Goal: Task Accomplishment & Management: Use online tool/utility

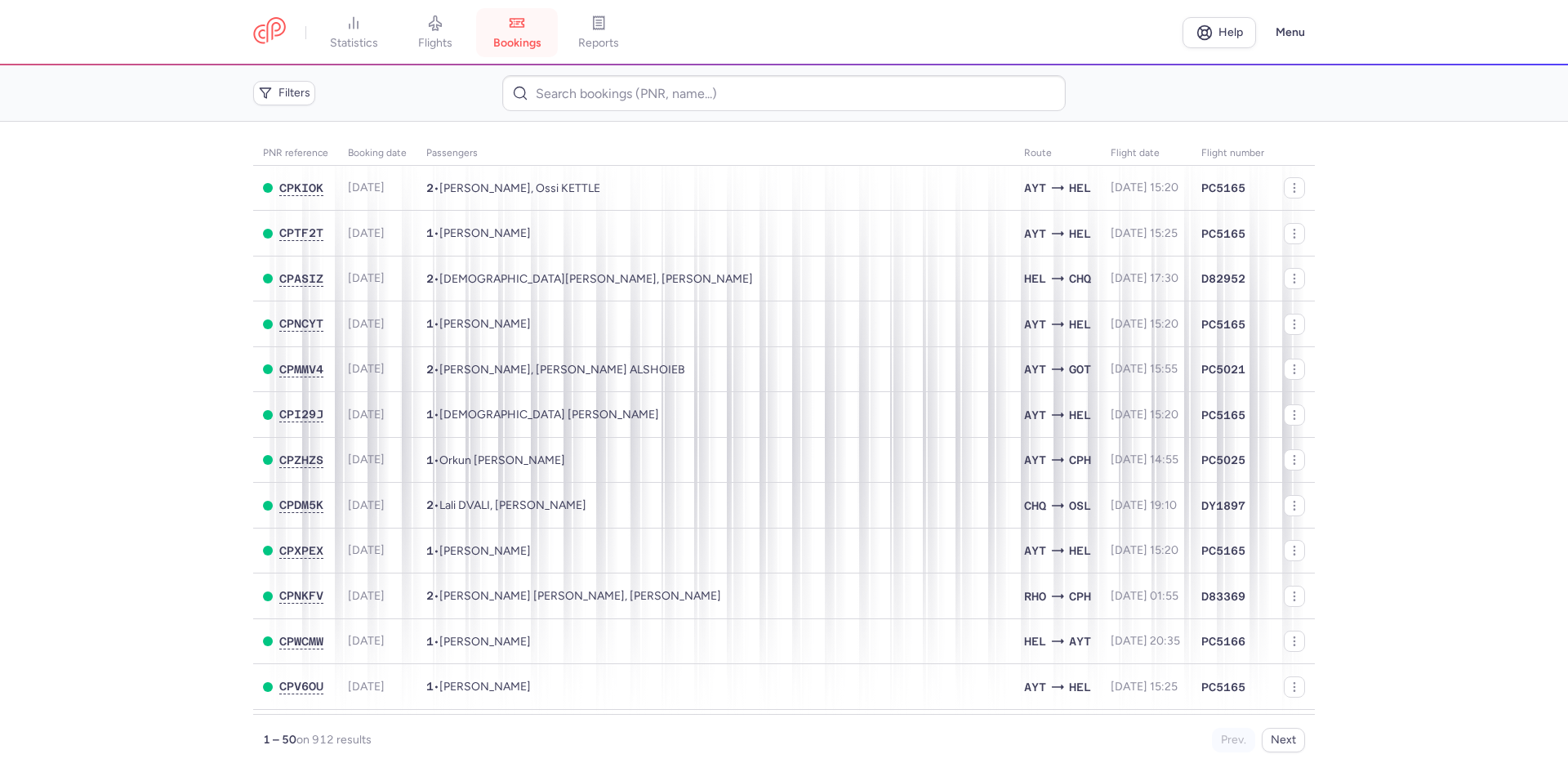
click at [534, 15] on link "bookings" at bounding box center [517, 33] width 82 height 36
click at [158, 197] on main "PNR reference Booking date Passengers Route flight date Flight number CPKIOK 20…" at bounding box center [784, 446] width 1568 height 650
drag, startPoint x: 446, startPoint y: 38, endPoint x: 433, endPoint y: 75, distance: 39.2
click at [446, 38] on span "flights" at bounding box center [435, 43] width 35 height 15
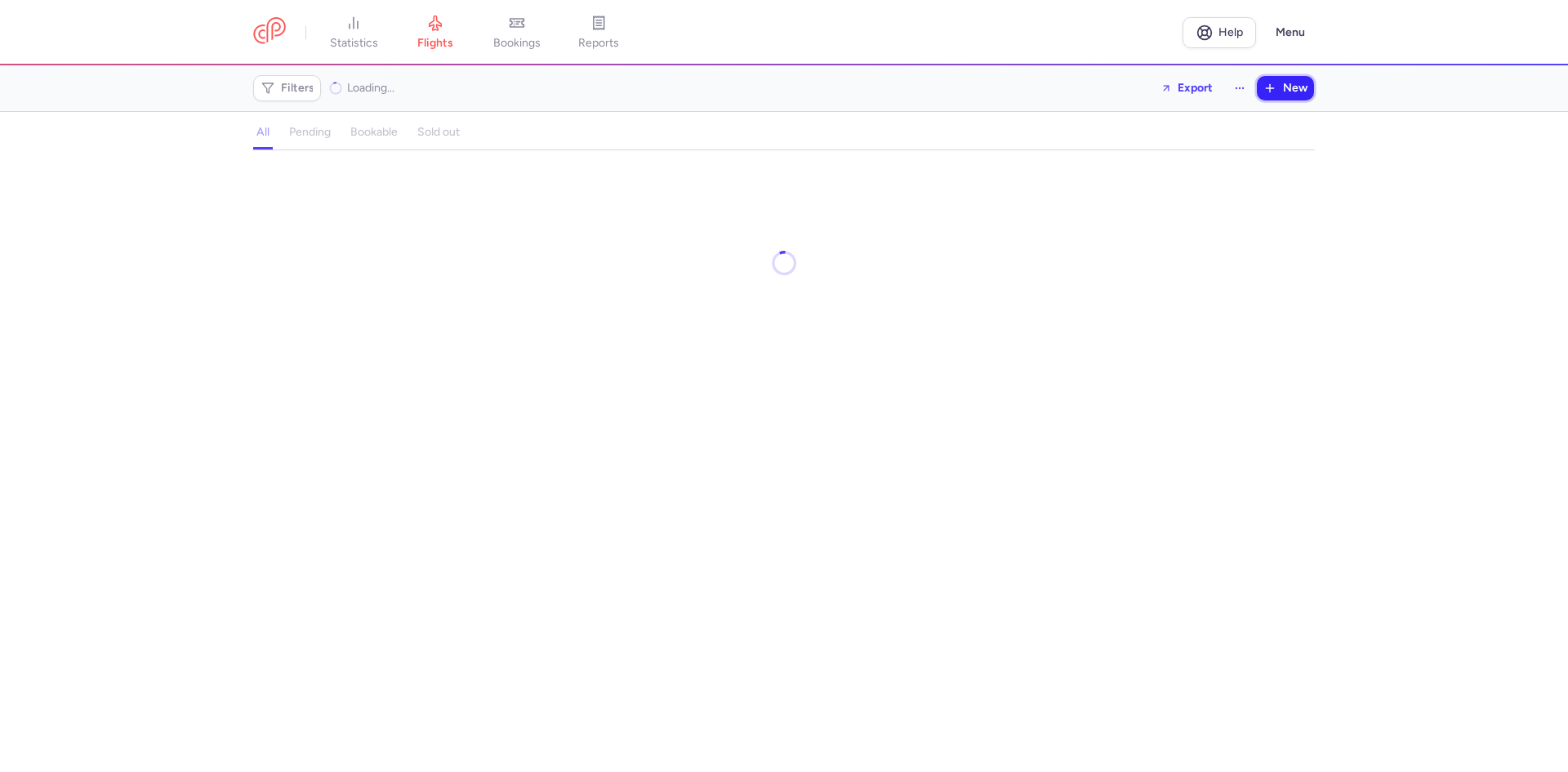
click at [1258, 97] on button "New" at bounding box center [1285, 88] width 57 height 25
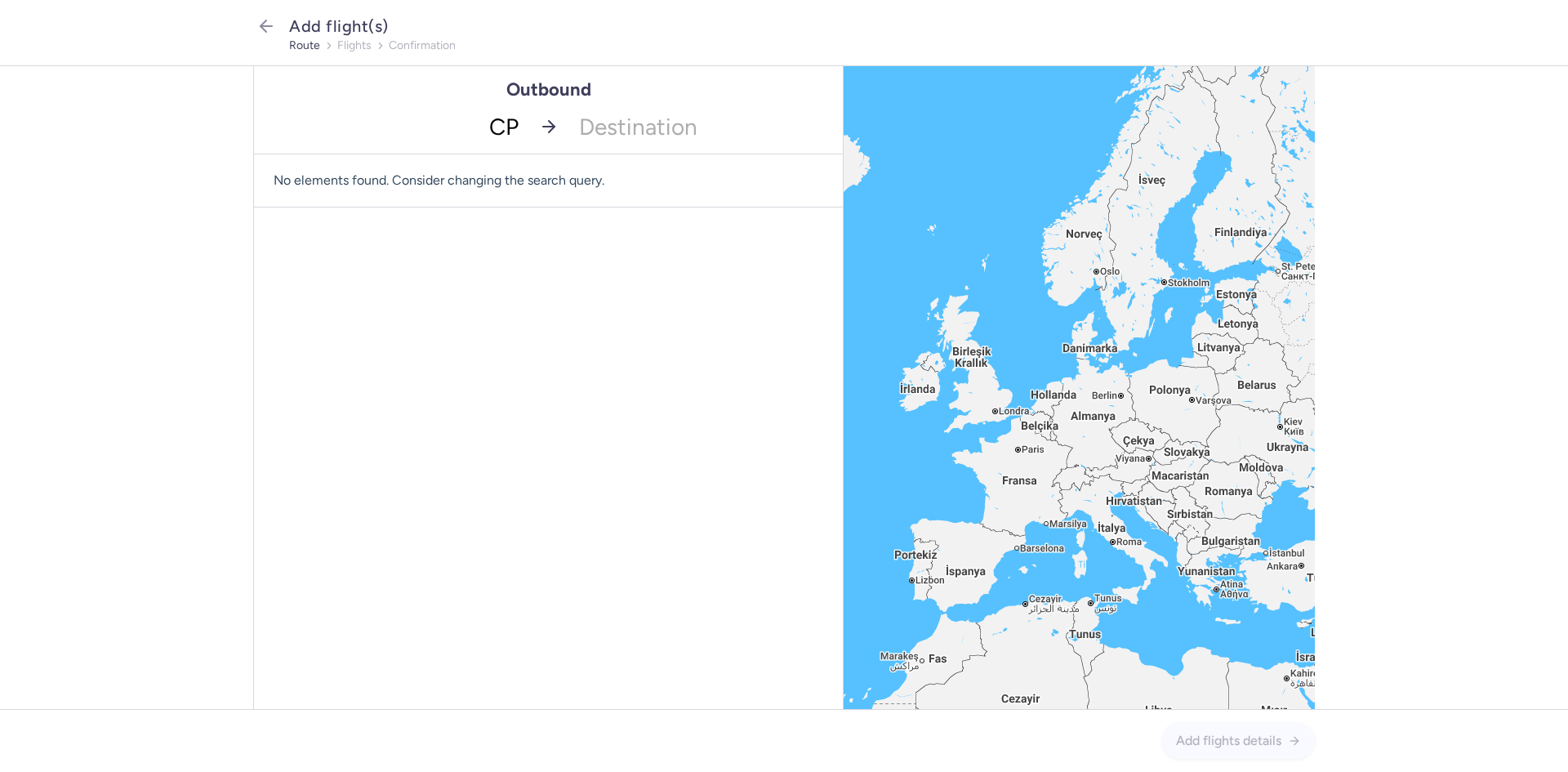
type input "CPH"
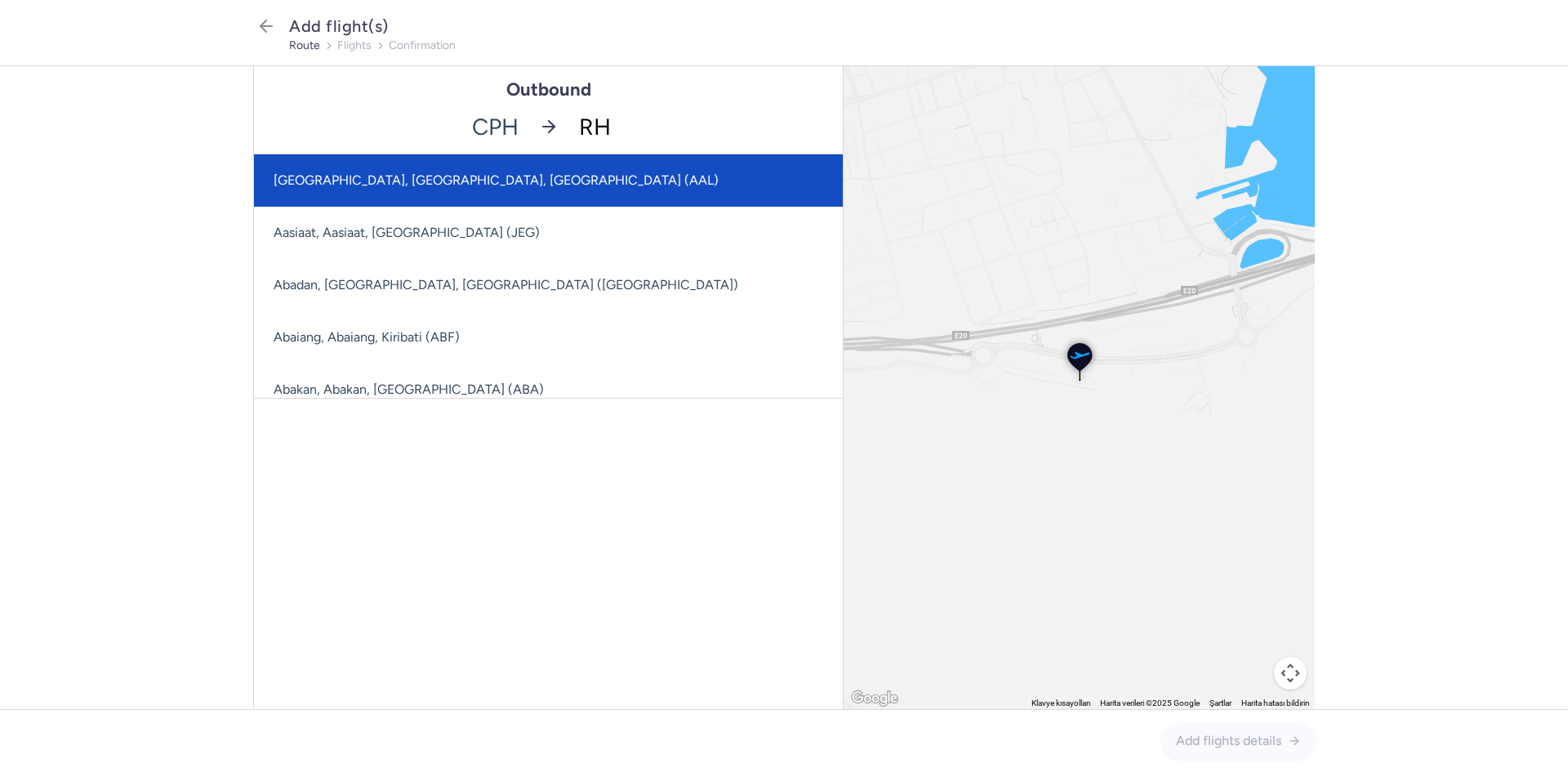
type input "RHO"
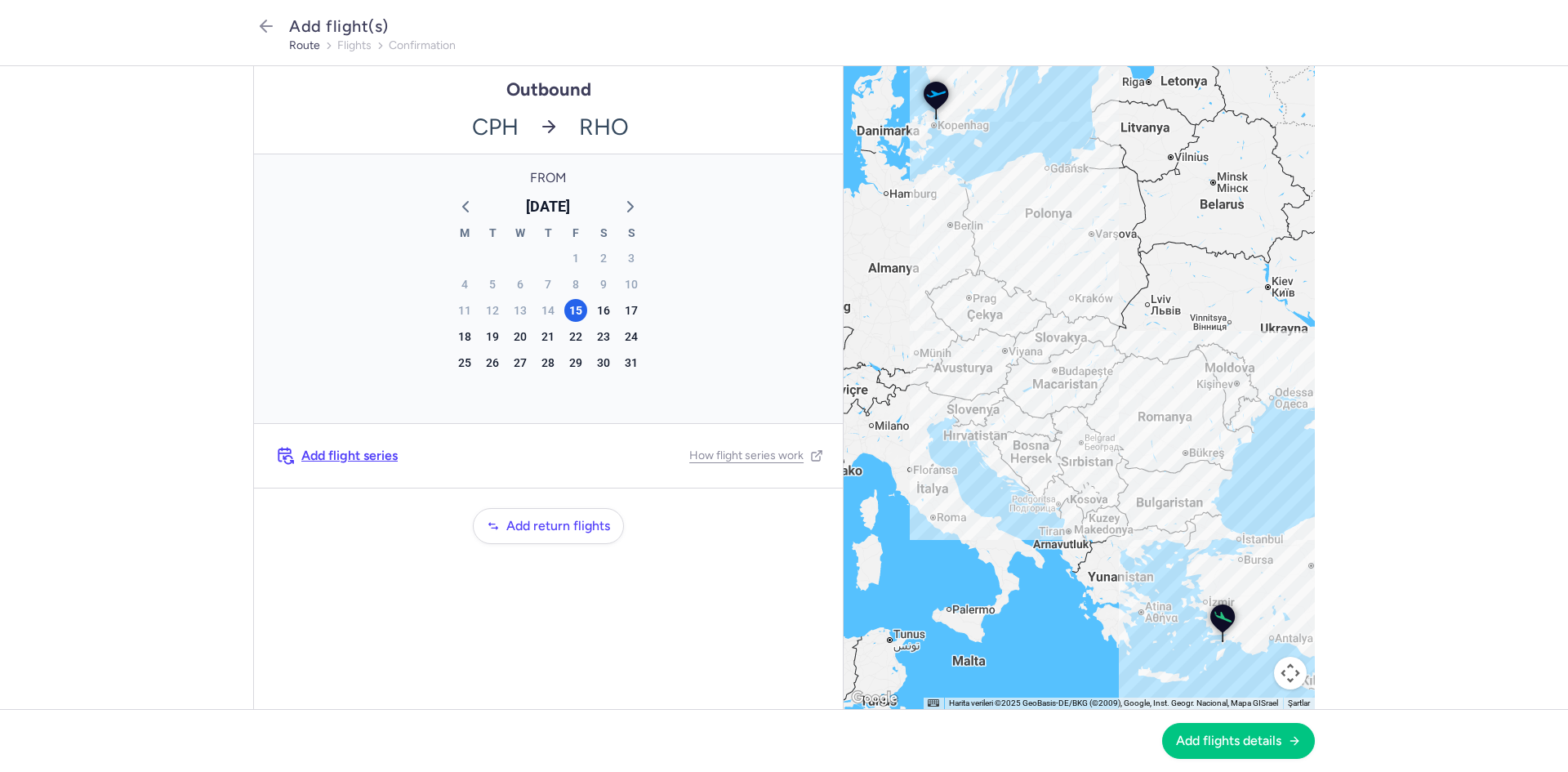
click at [1222, 766] on footer "Add flights details" at bounding box center [784, 740] width 1568 height 63
click at [1224, 750] on button "Add flights details" at bounding box center [1238, 740] width 153 height 36
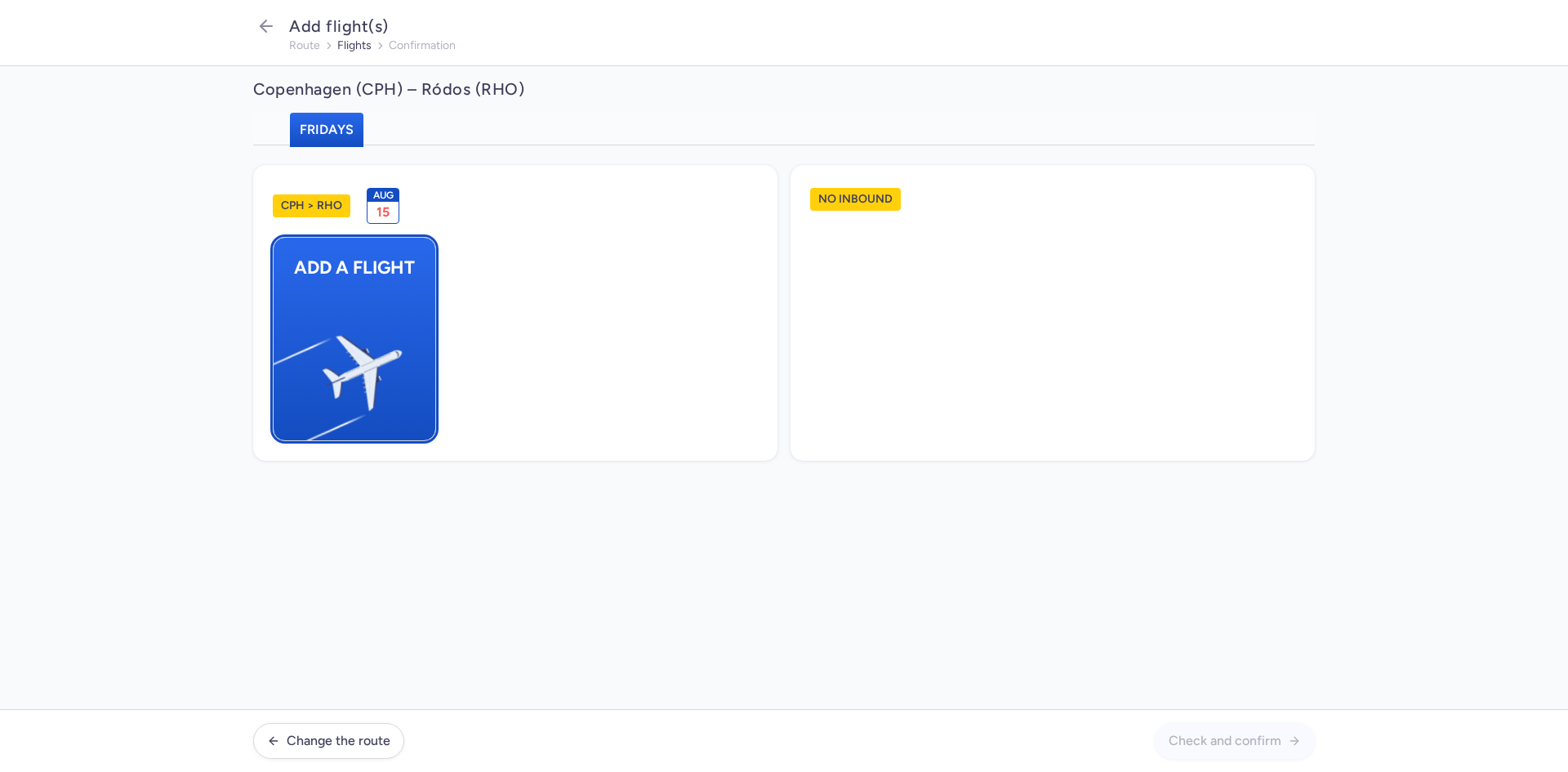
click at [390, 283] on span "Add a flight" at bounding box center [355, 267] width 162 height 60
select select "23"
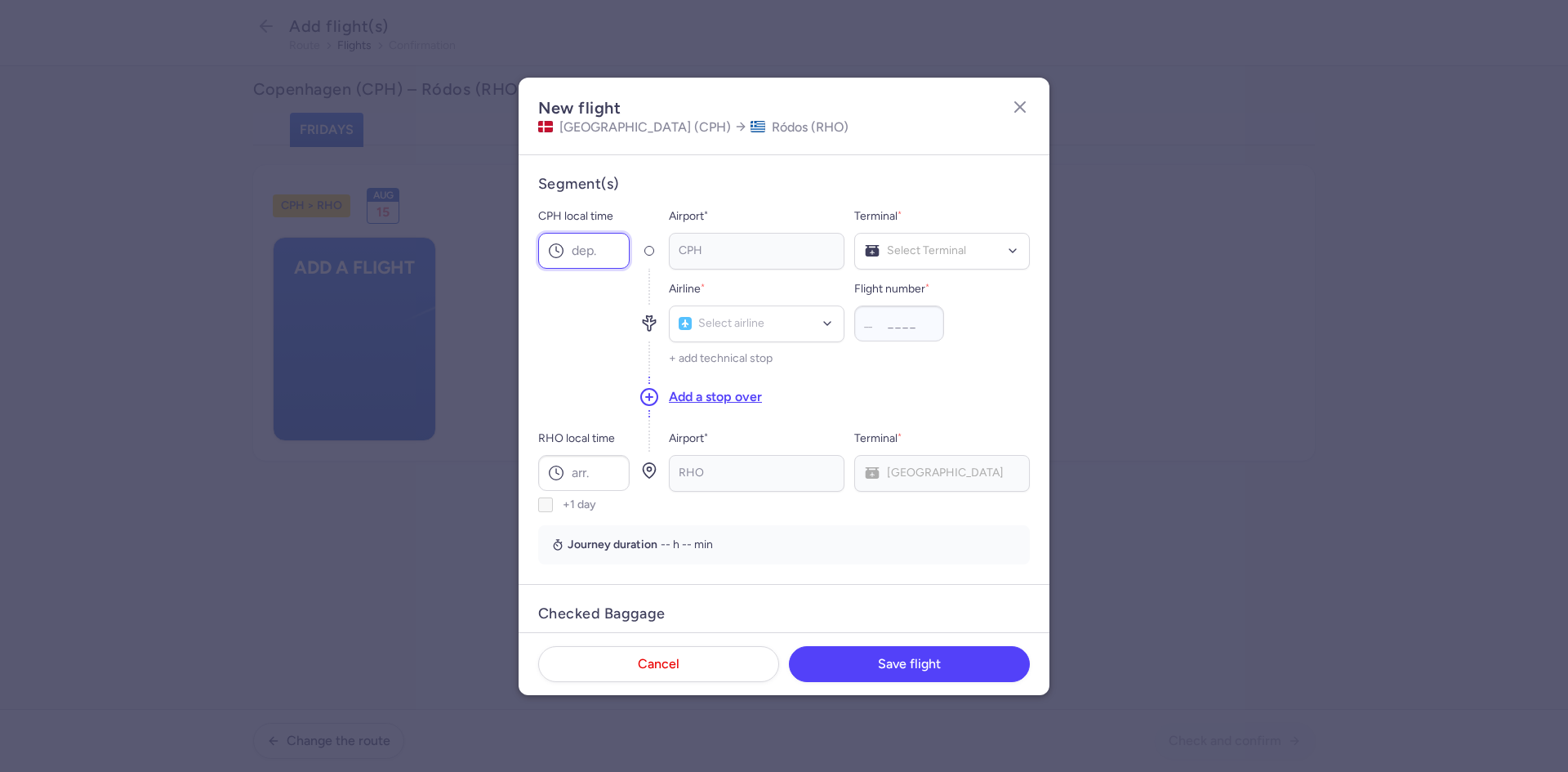
click at [595, 251] on input "CPH local time" at bounding box center [583, 251] width 92 height 36
type input "20:45"
type input "d8"
type input "3368"
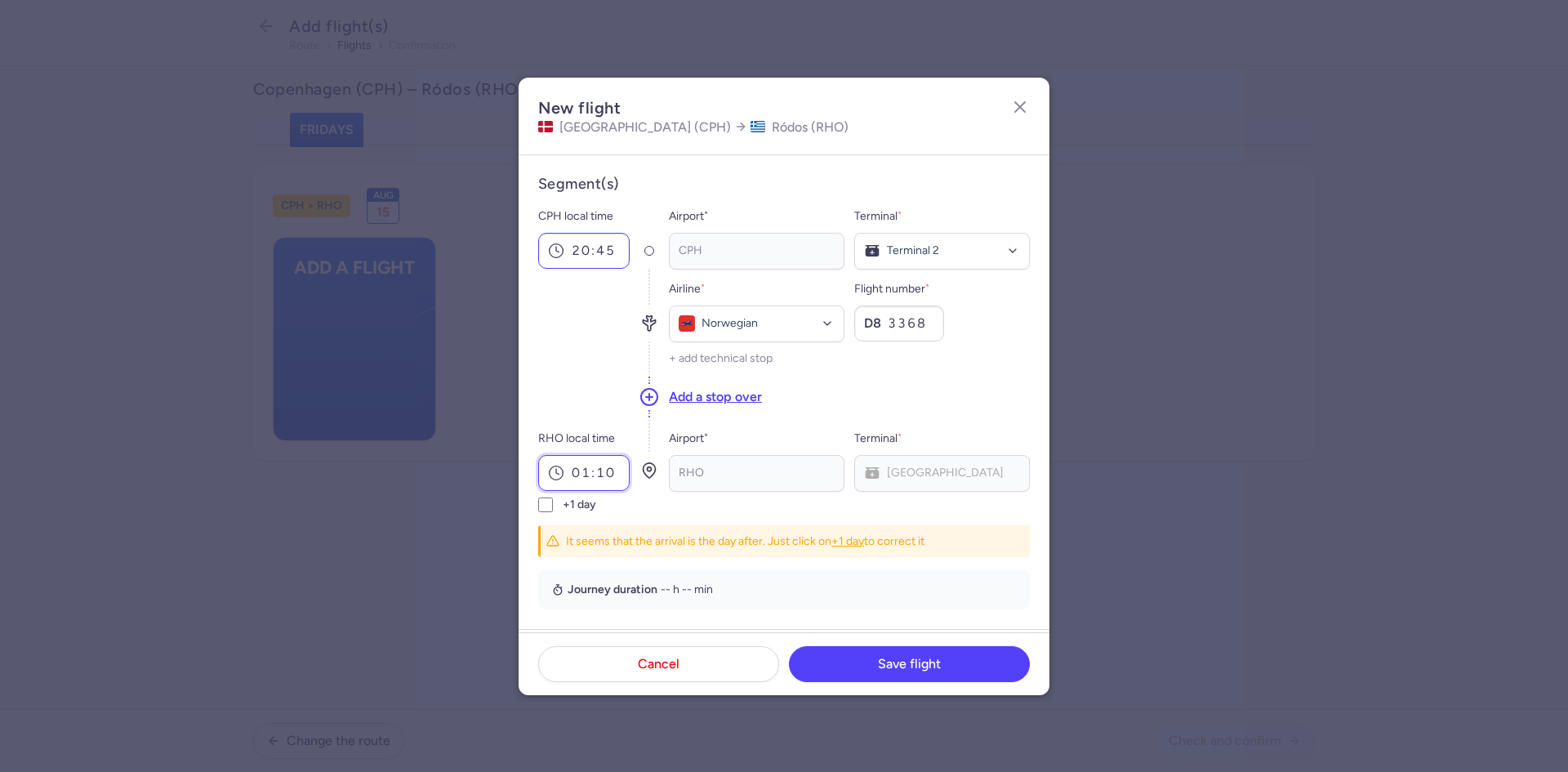
type input "01:10"
click at [538, 497] on input "+1 day" at bounding box center [545, 504] width 15 height 15
checkbox input "true"
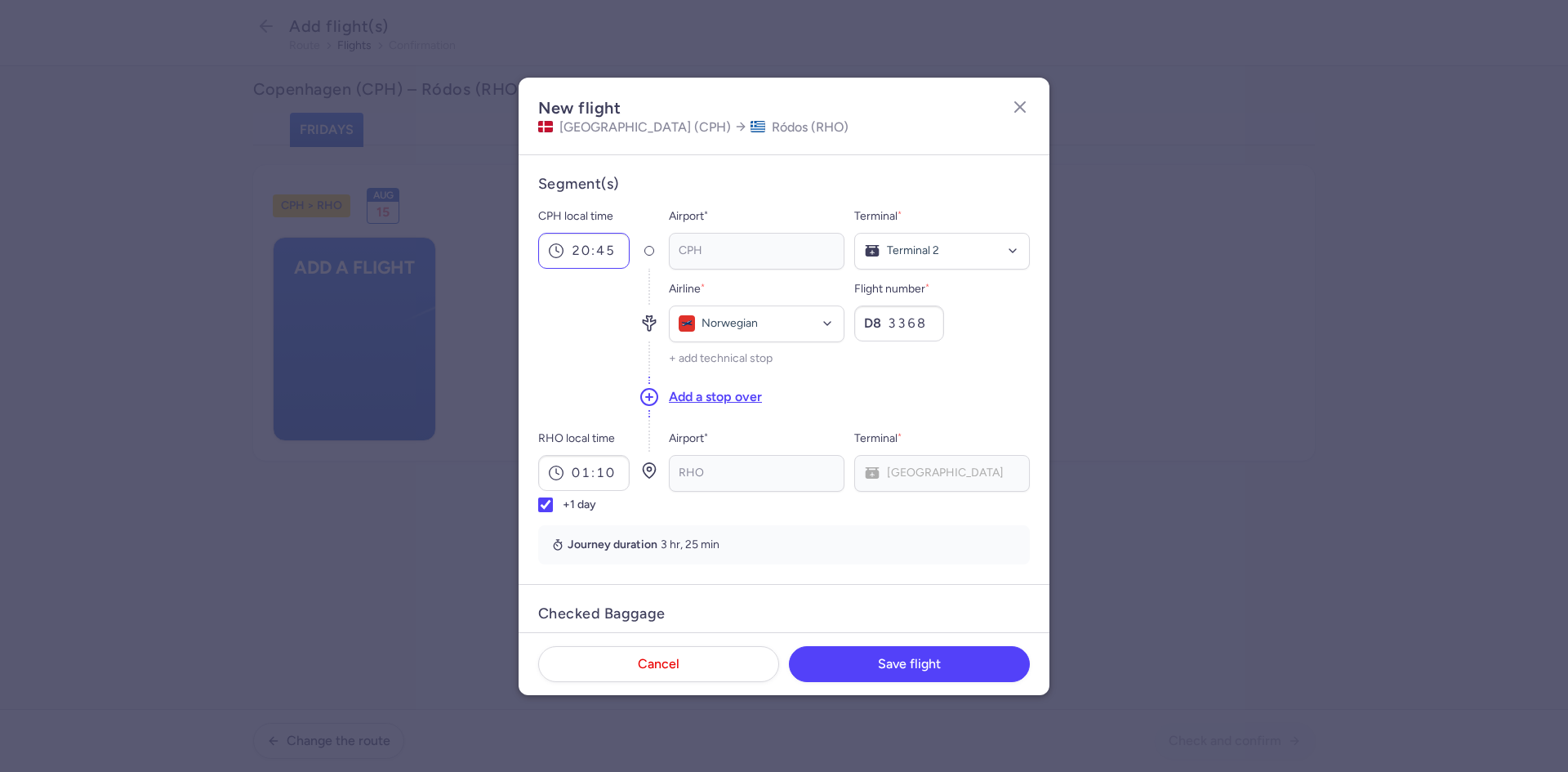
scroll to position [286, 0]
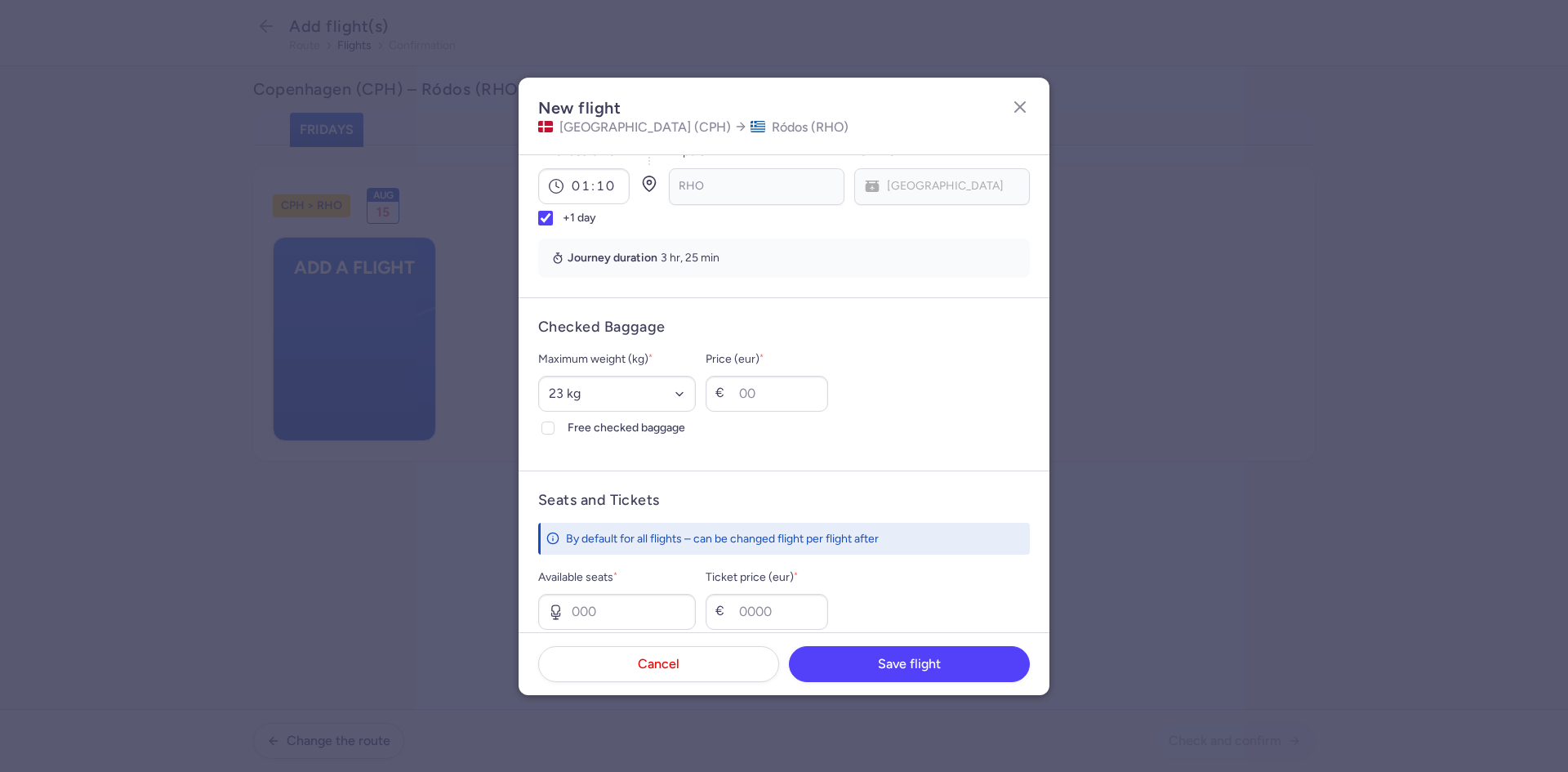
click at [542, 422] on input "Free checked baggage" at bounding box center [548, 428] width 13 height 13
checkbox input "true"
type input "5"
type input "88"
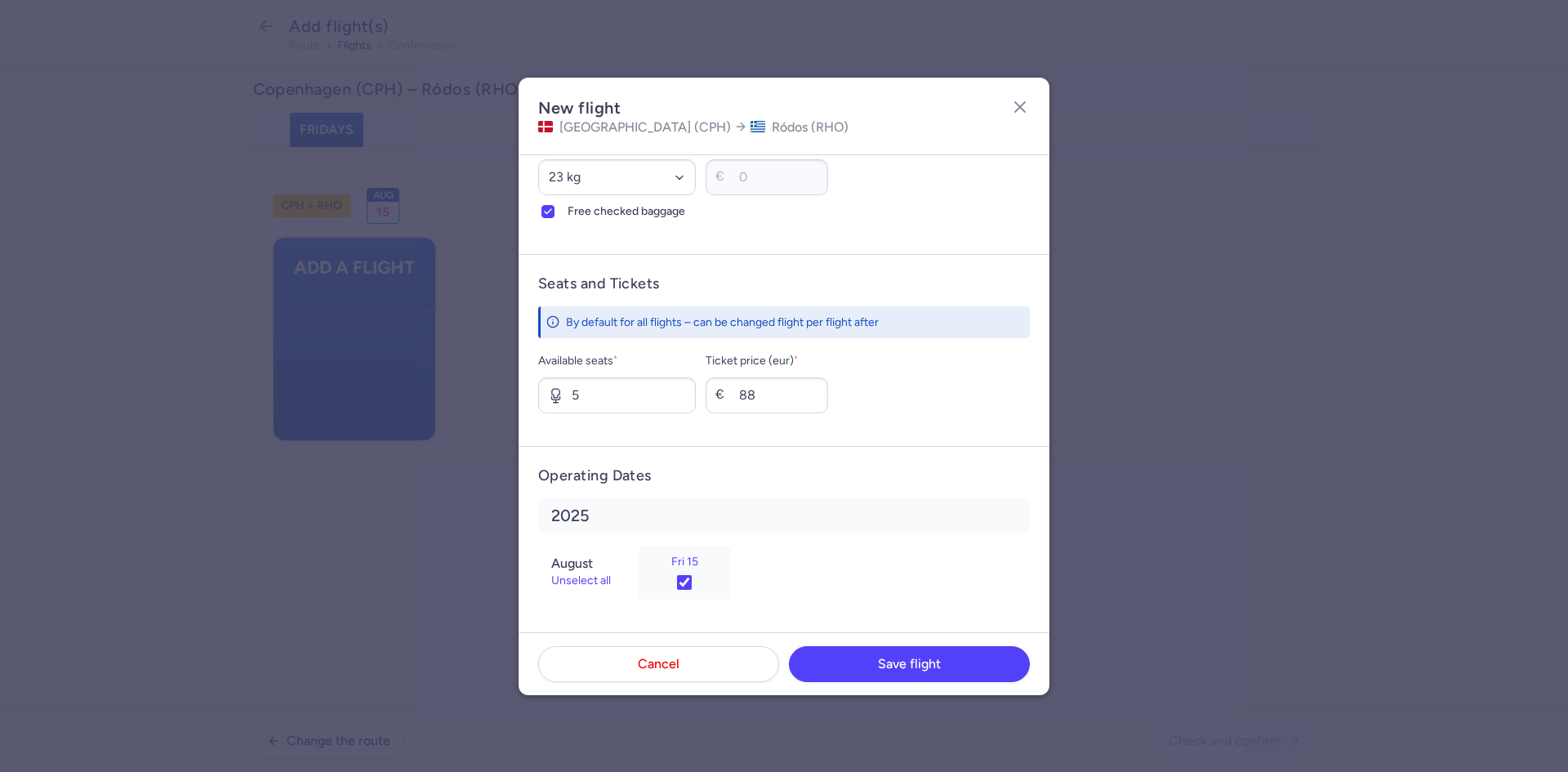
click at [857, 637] on footer "Cancel Save flight" at bounding box center [784, 663] width 531 height 63
click at [864, 647] on button "Save flight" at bounding box center [909, 663] width 241 height 36
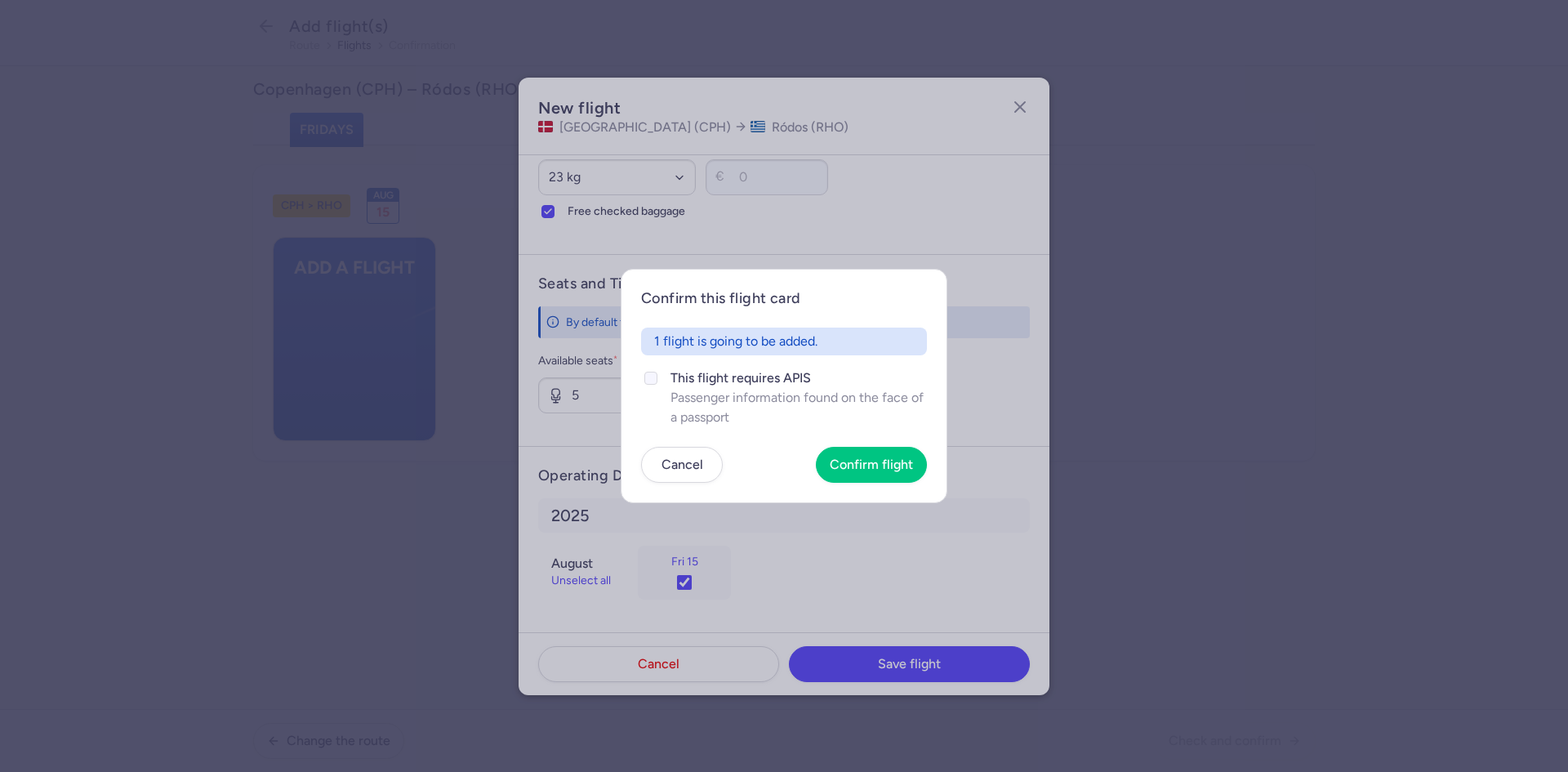
click at [735, 387] on span "This flight requires APIS" at bounding box center [799, 378] width 256 height 20
click at [657, 384] on input "This flight requires APIS Passenger information found on the face of a passport" at bounding box center [650, 378] width 13 height 13
checkbox input "true"
click at [886, 499] on article "Confirm this flight card 1 flight is going to be added. This flight requires AP…" at bounding box center [784, 385] width 326 height 234
click at [890, 476] on button "Confirm flight" at bounding box center [871, 463] width 111 height 36
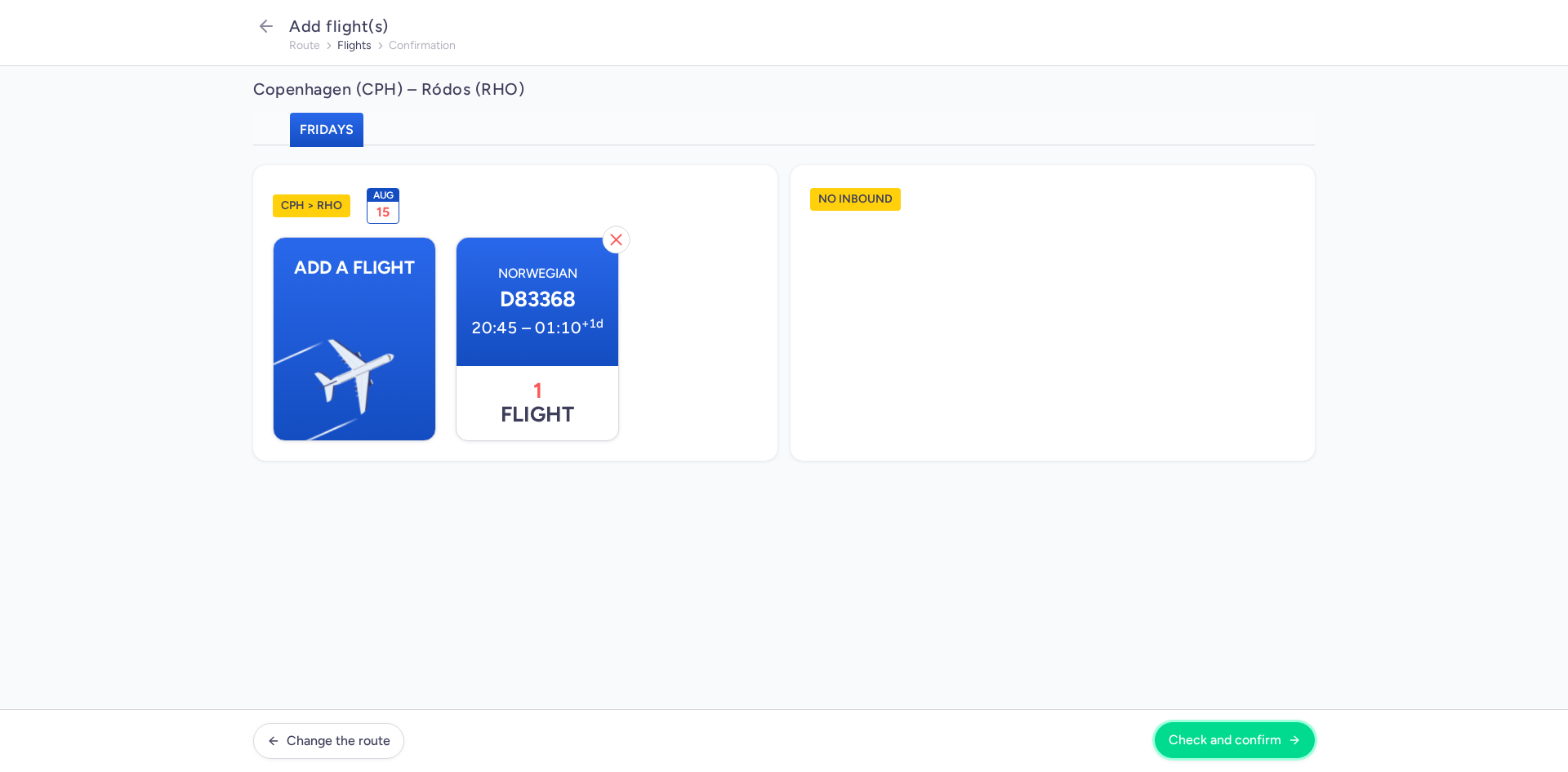
click at [1217, 739] on span "Check and confirm" at bounding box center [1225, 739] width 113 height 15
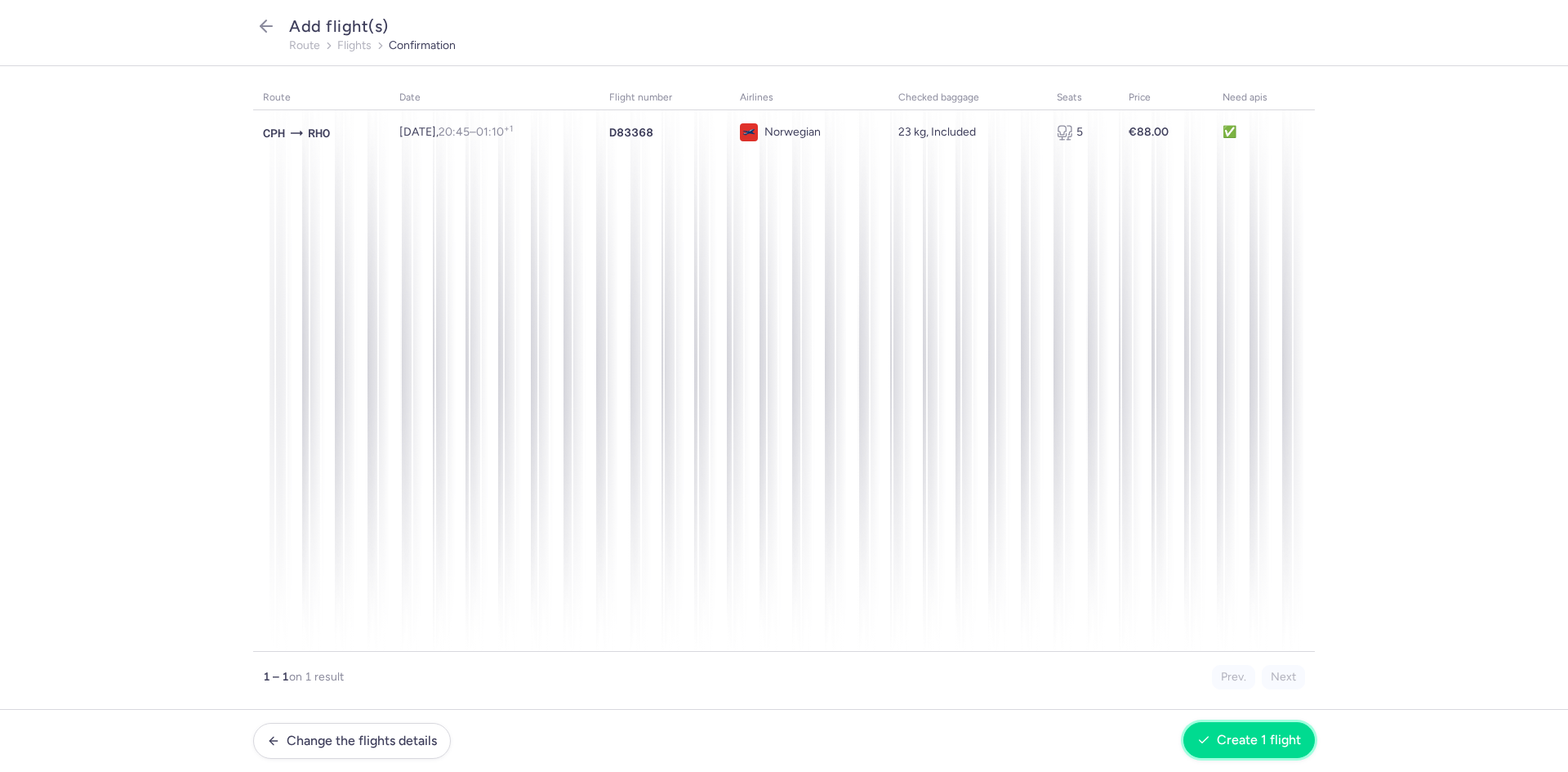
click at [1273, 753] on button "Create 1 flight" at bounding box center [1249, 740] width 132 height 36
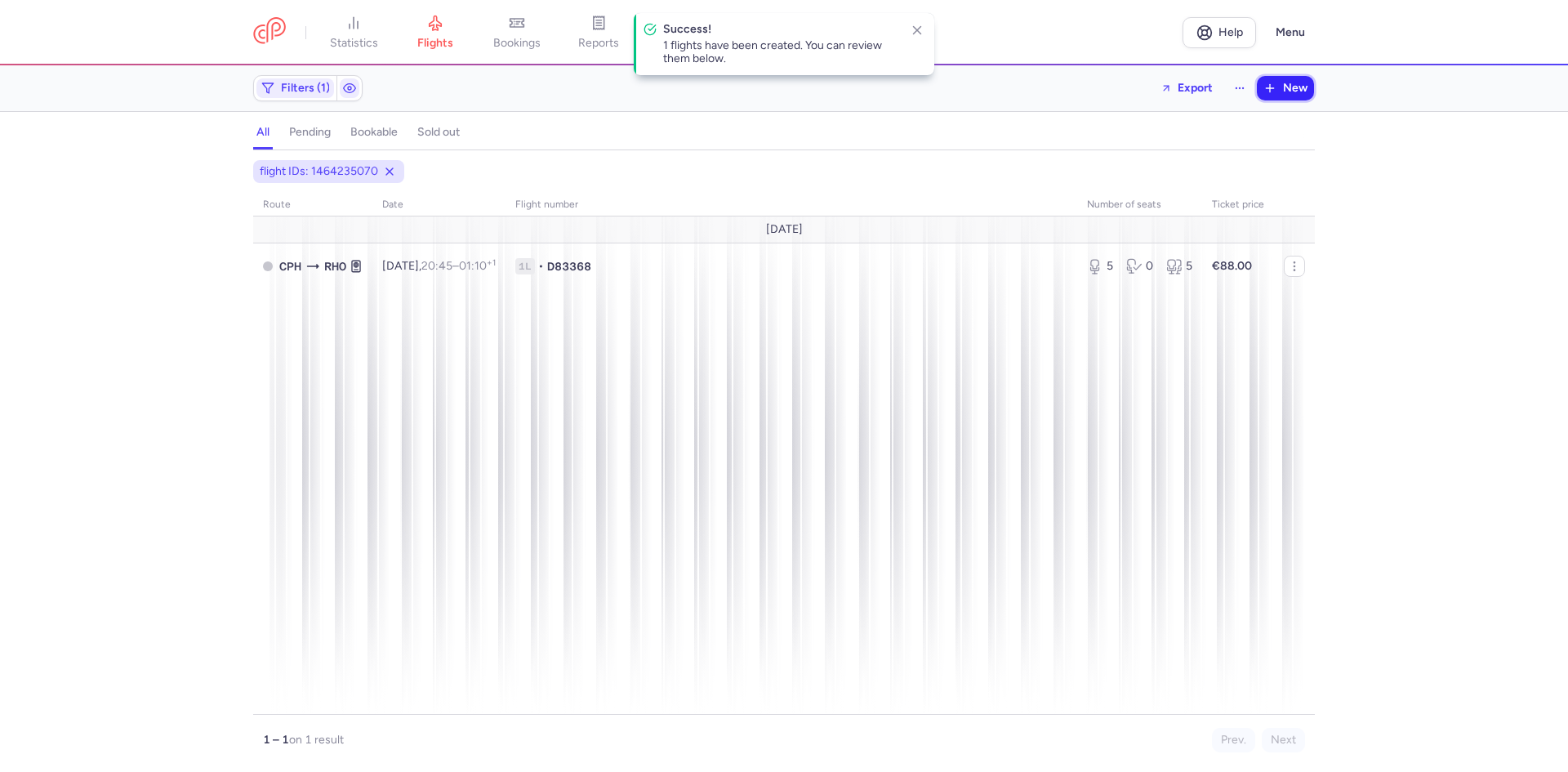
click at [1295, 84] on span "New" at bounding box center [1295, 88] width 25 height 13
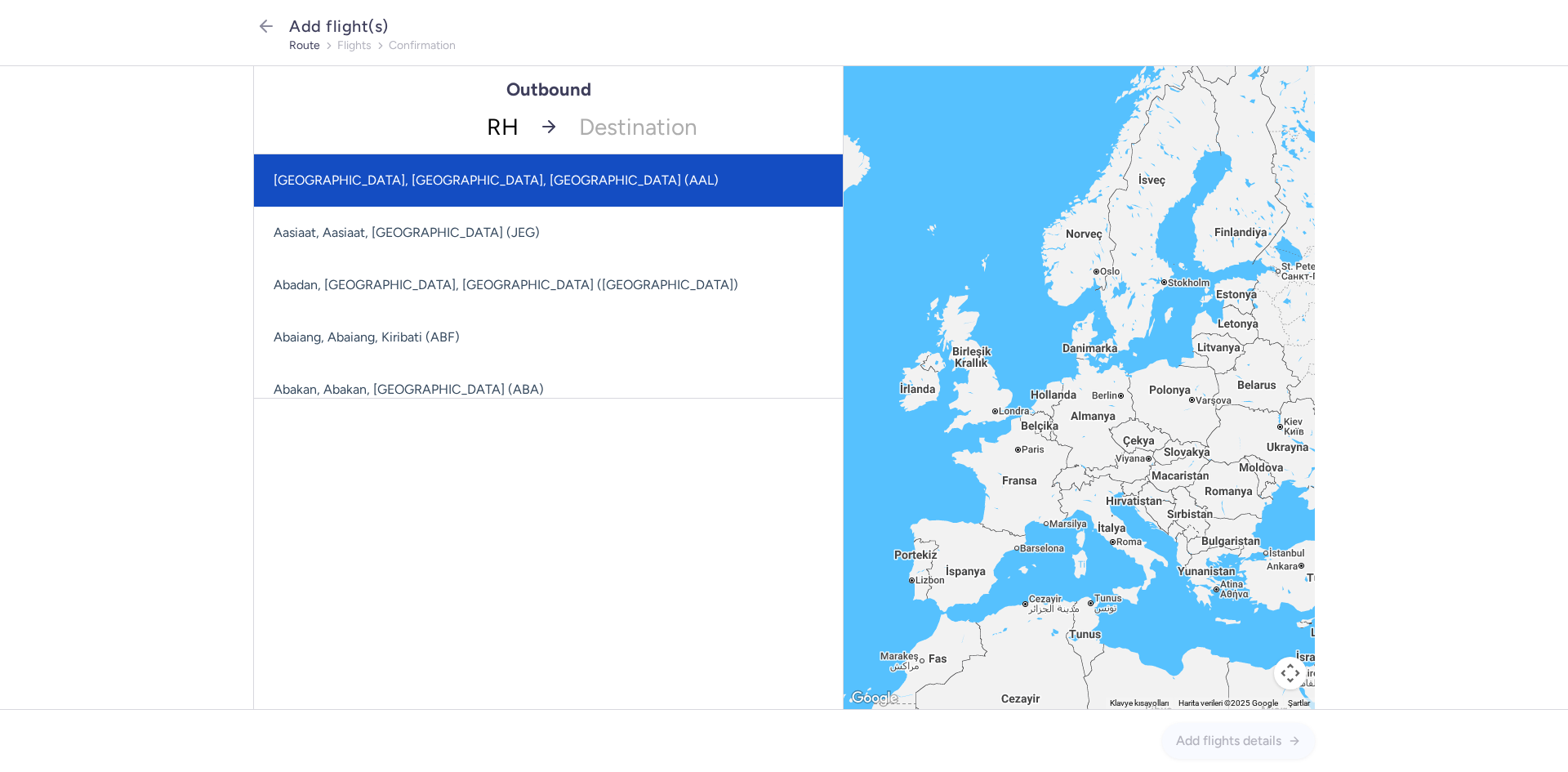
type input "RHO"
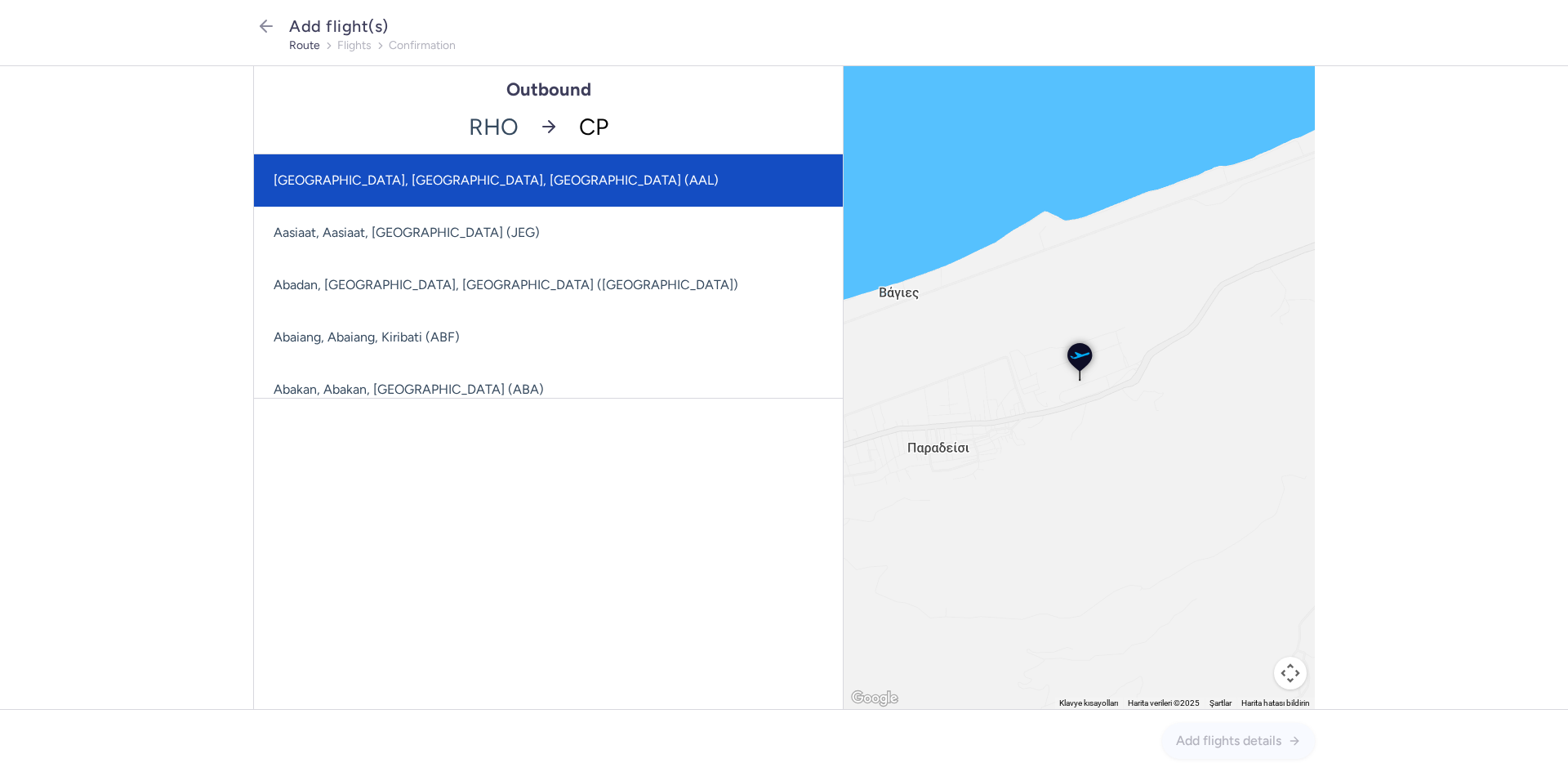
type input "CPH"
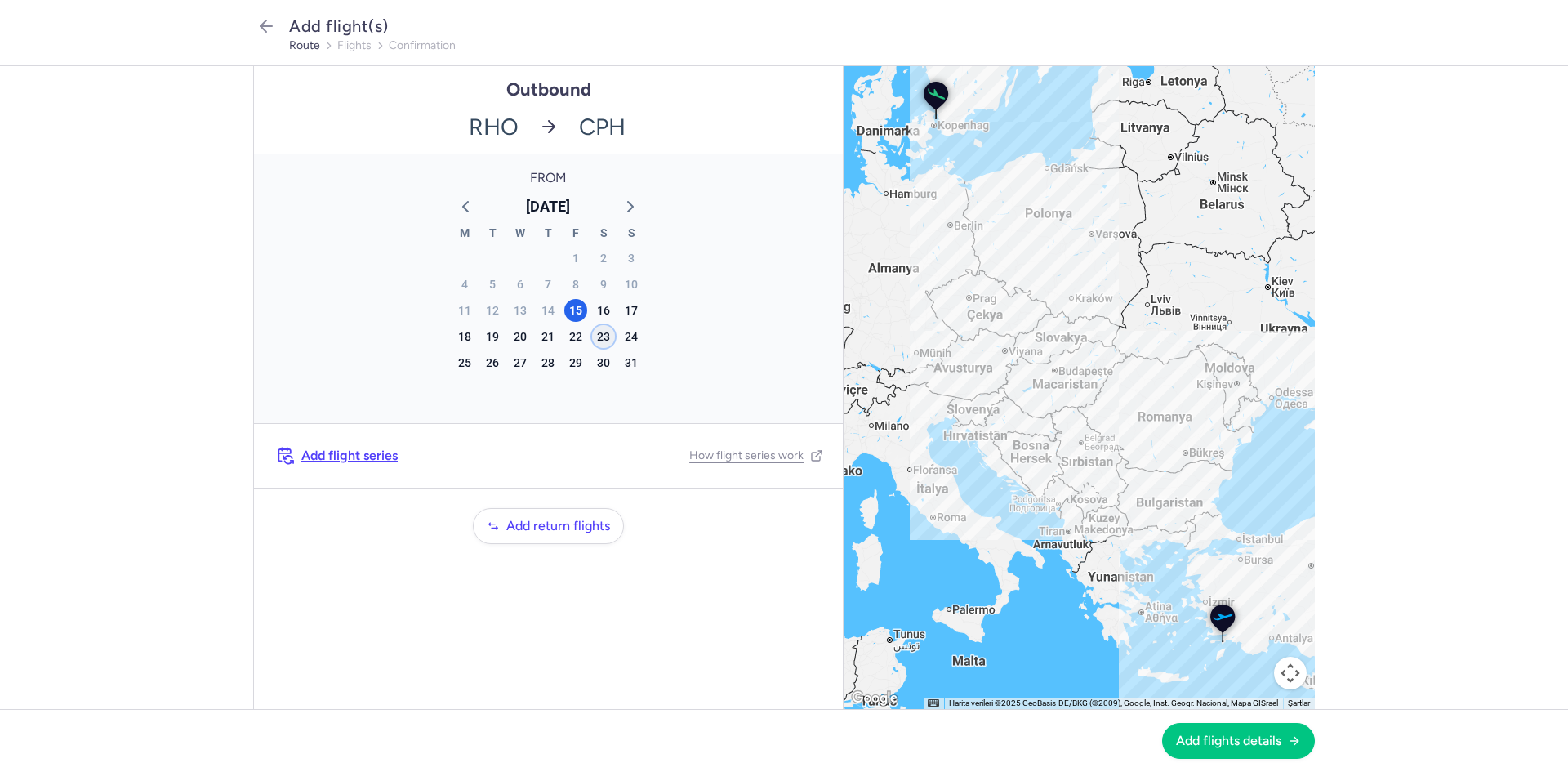
click at [606, 327] on div "23" at bounding box center [604, 336] width 23 height 23
click at [1259, 749] on button "Add flights details" at bounding box center [1238, 740] width 153 height 36
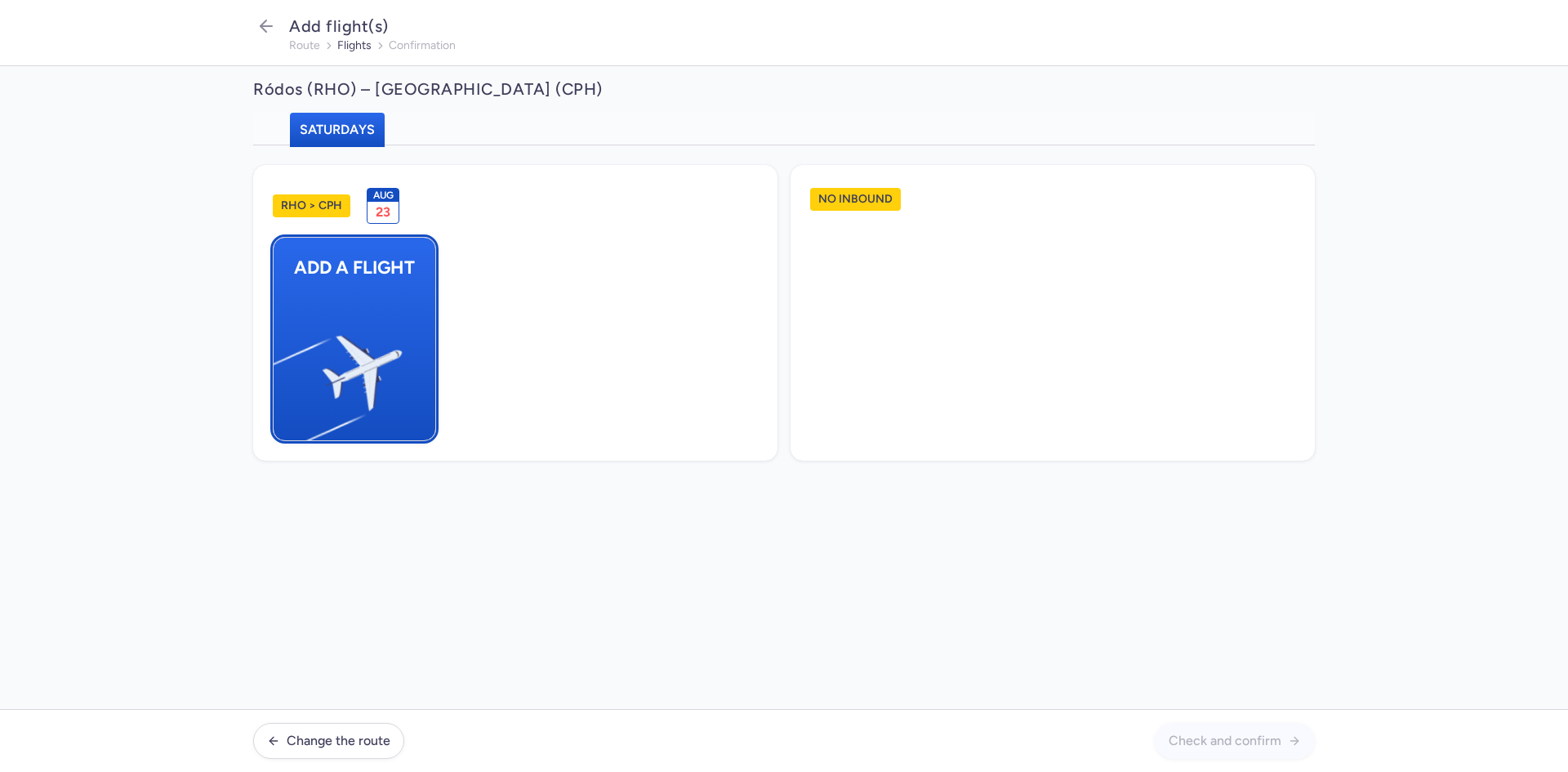
click at [410, 311] on button "Add a flight" at bounding box center [355, 339] width 164 height 205
select select "23"
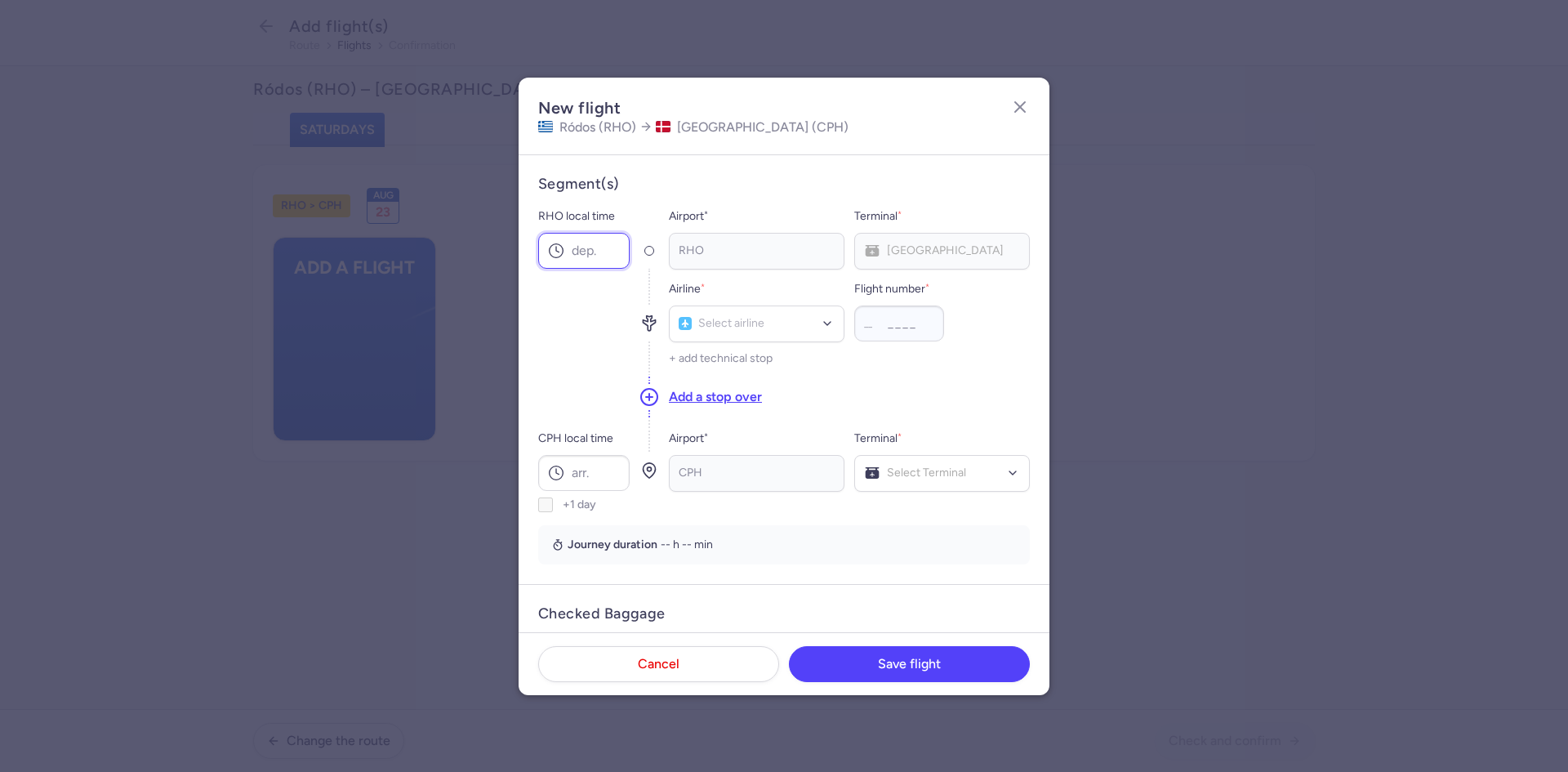
click at [600, 244] on input "RHO local time" at bounding box center [583, 251] width 92 height 36
type input "21:40"
type input "d8"
type input "3371"
type input "00:15"
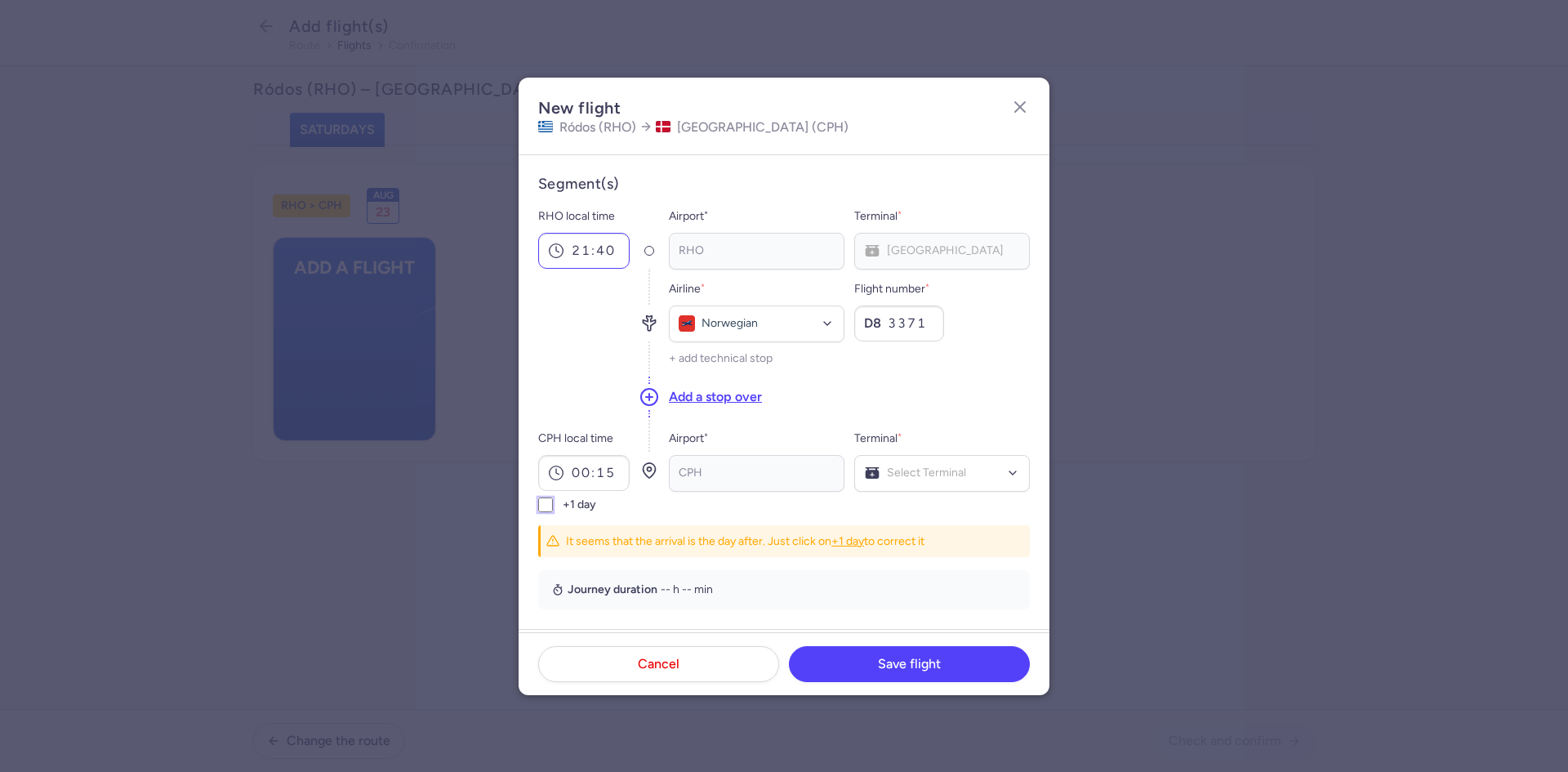
click at [538, 497] on input "+1 day" at bounding box center [545, 504] width 15 height 15
checkbox input "true"
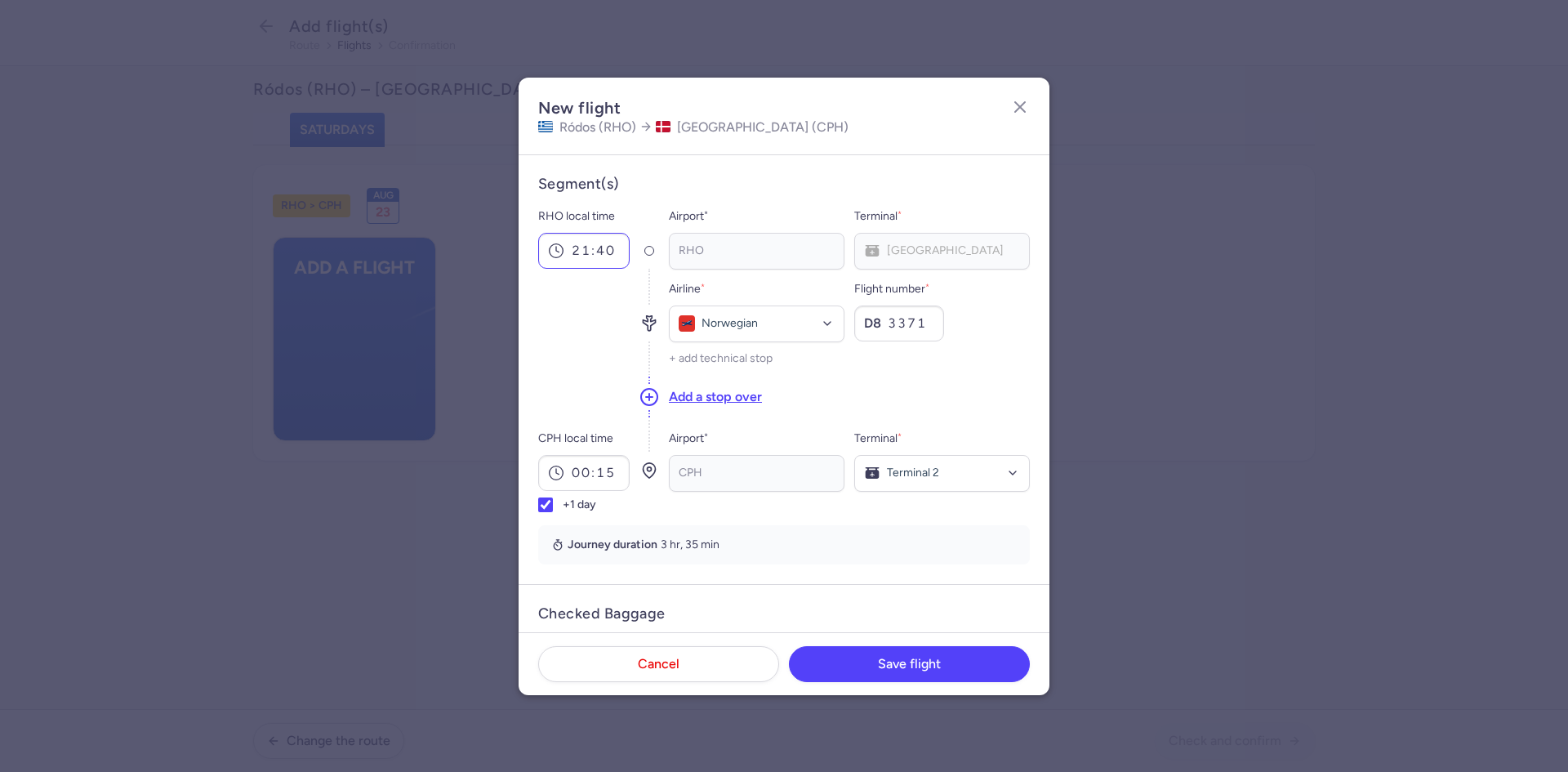
scroll to position [286, 0]
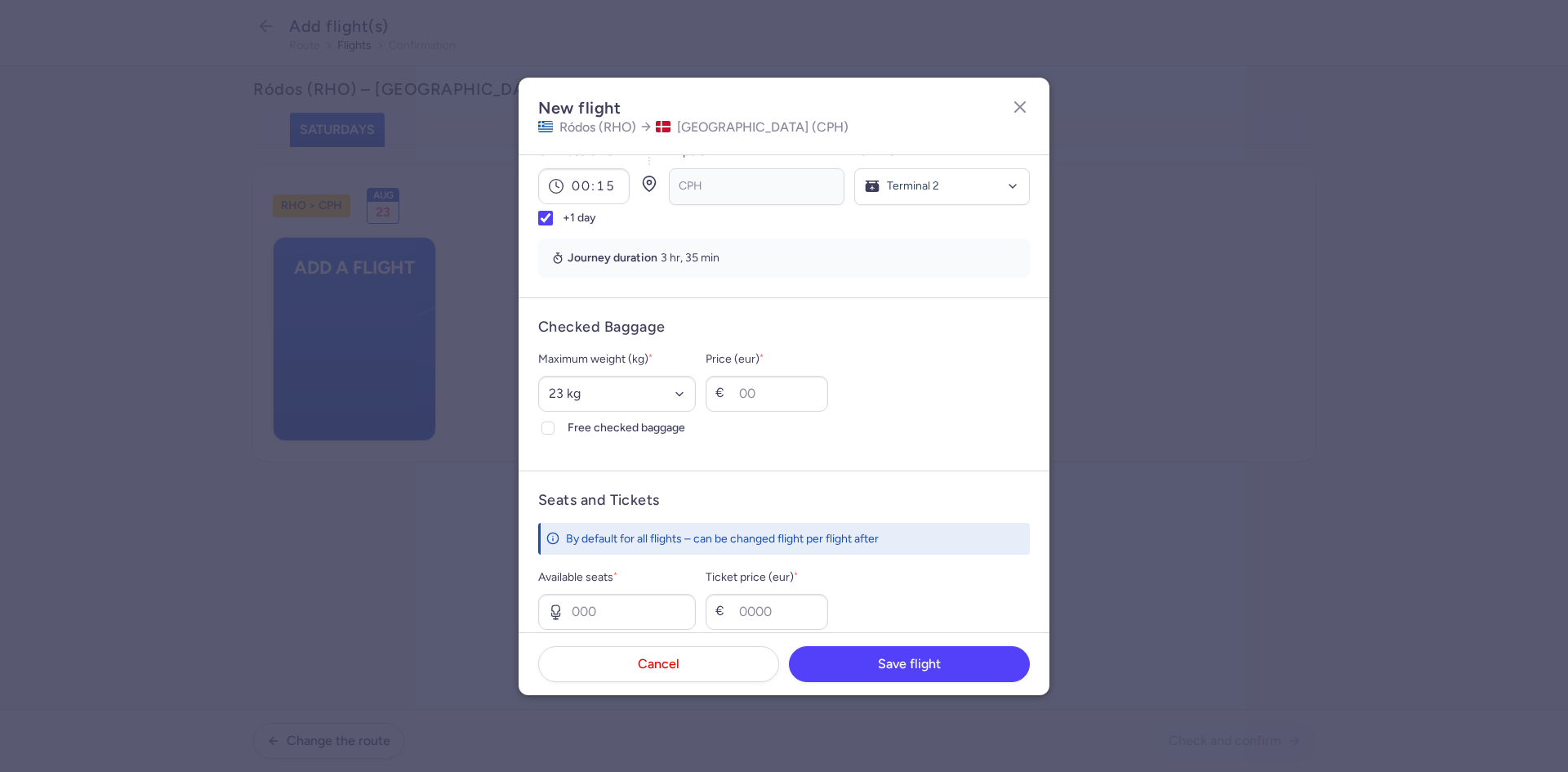
click at [542, 422] on input "Free checked baggage" at bounding box center [548, 428] width 13 height 13
checkbox input "true"
type input "5"
type input "215"
click at [932, 649] on button "Save flight" at bounding box center [909, 663] width 241 height 36
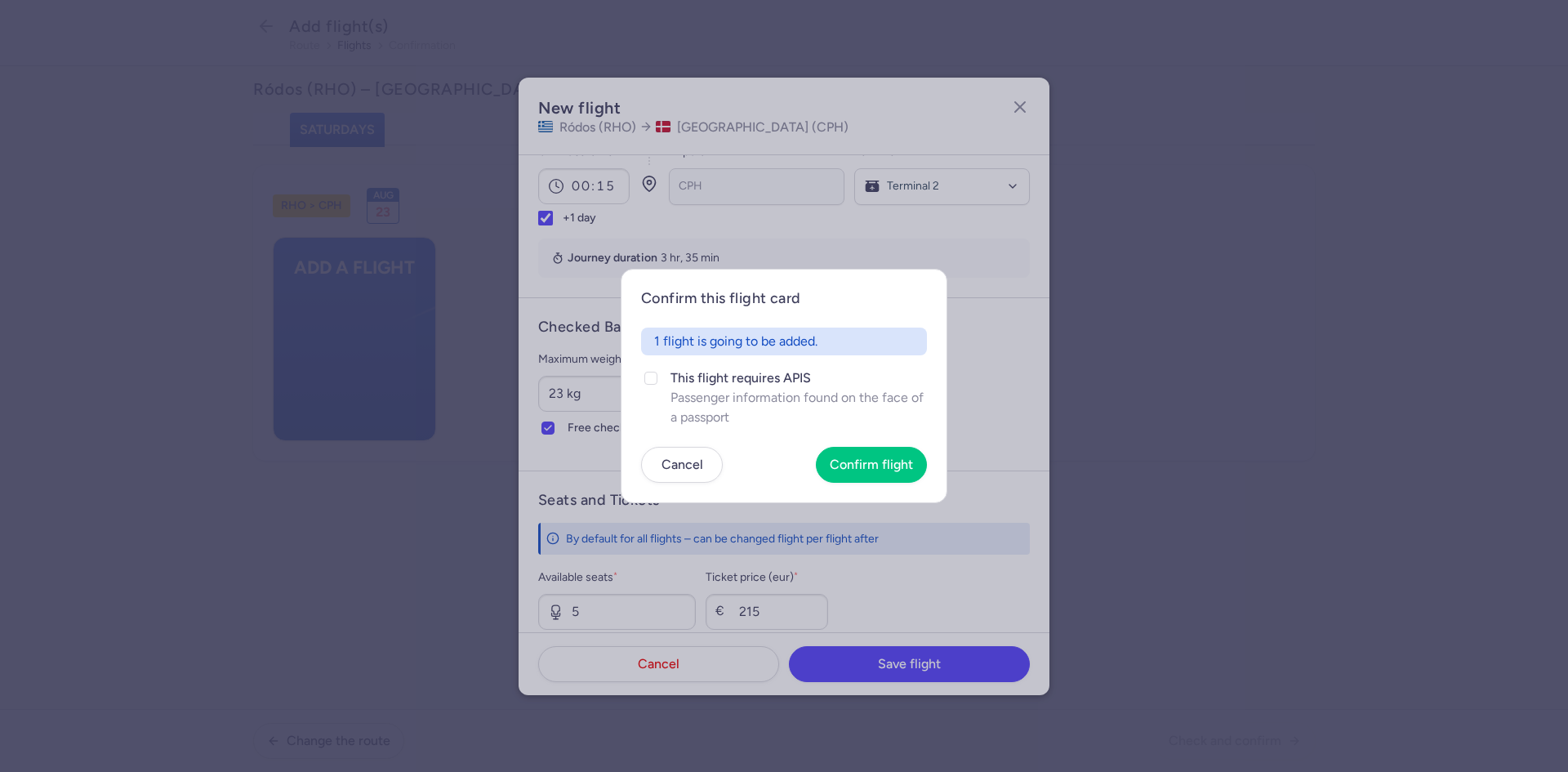
drag, startPoint x: 932, startPoint y: 649, endPoint x: 822, endPoint y: 450, distance: 227.4
click at [744, 404] on span "Passenger information found on the face of a passport" at bounding box center [799, 407] width 256 height 39
click at [657, 384] on input "This flight requires APIS Passenger information found on the face of a passport" at bounding box center [650, 378] width 13 height 13
checkbox input "true"
click at [839, 462] on span "Confirm flight" at bounding box center [872, 463] width 84 height 15
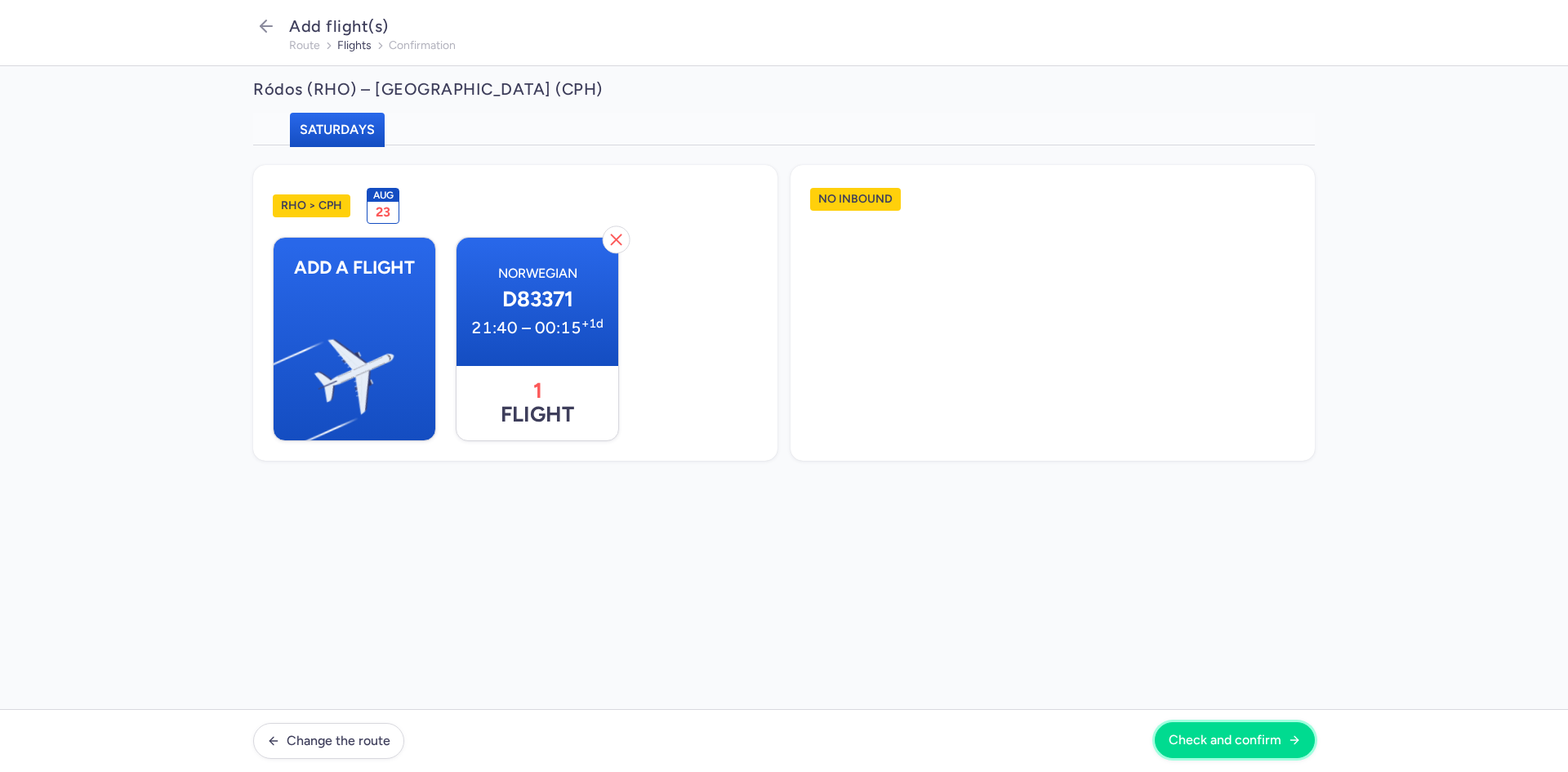
click at [1254, 739] on span "Check and confirm" at bounding box center [1225, 739] width 113 height 15
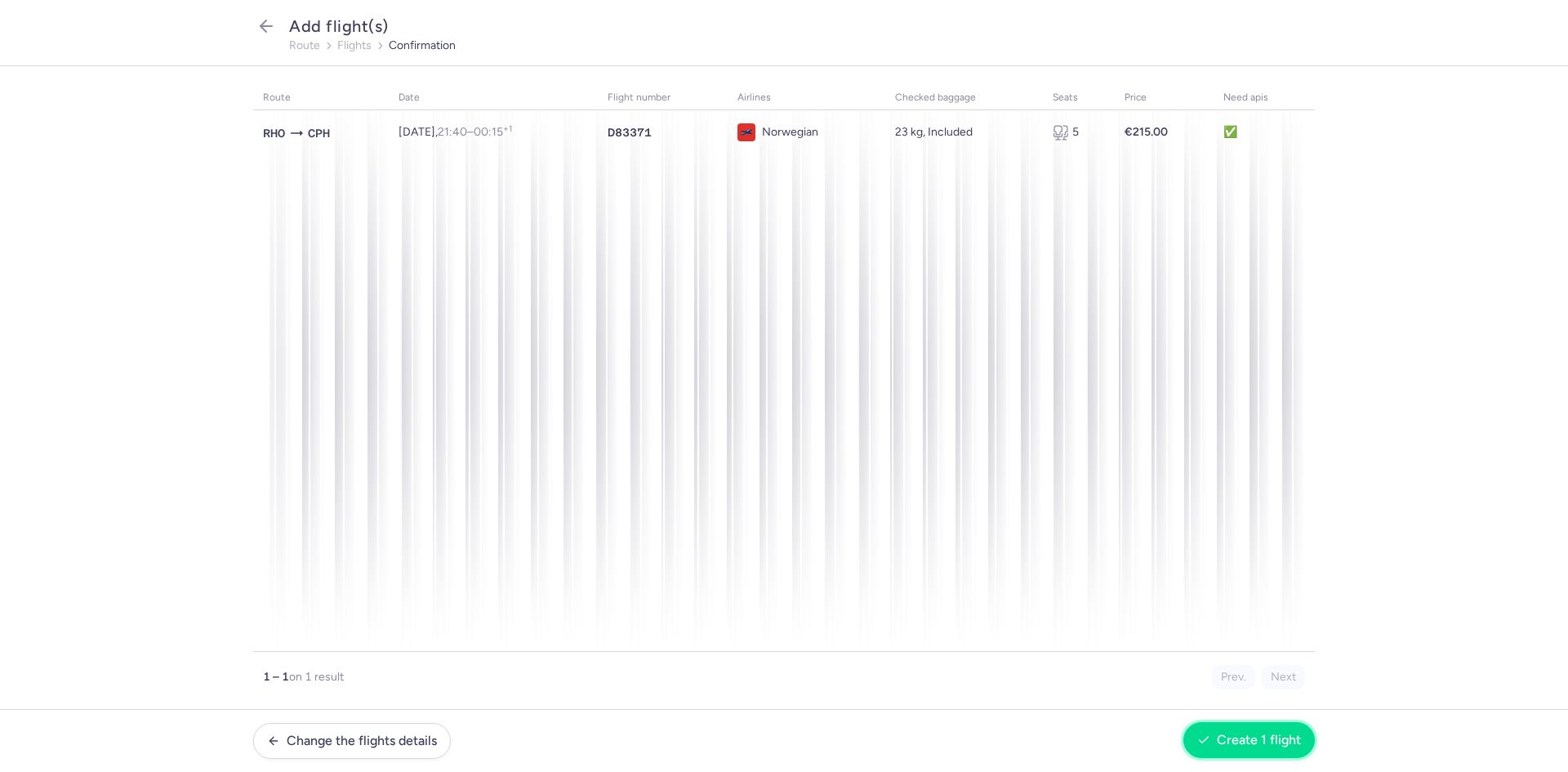
click at [1284, 752] on button "Create 1 flight" at bounding box center [1249, 740] width 132 height 36
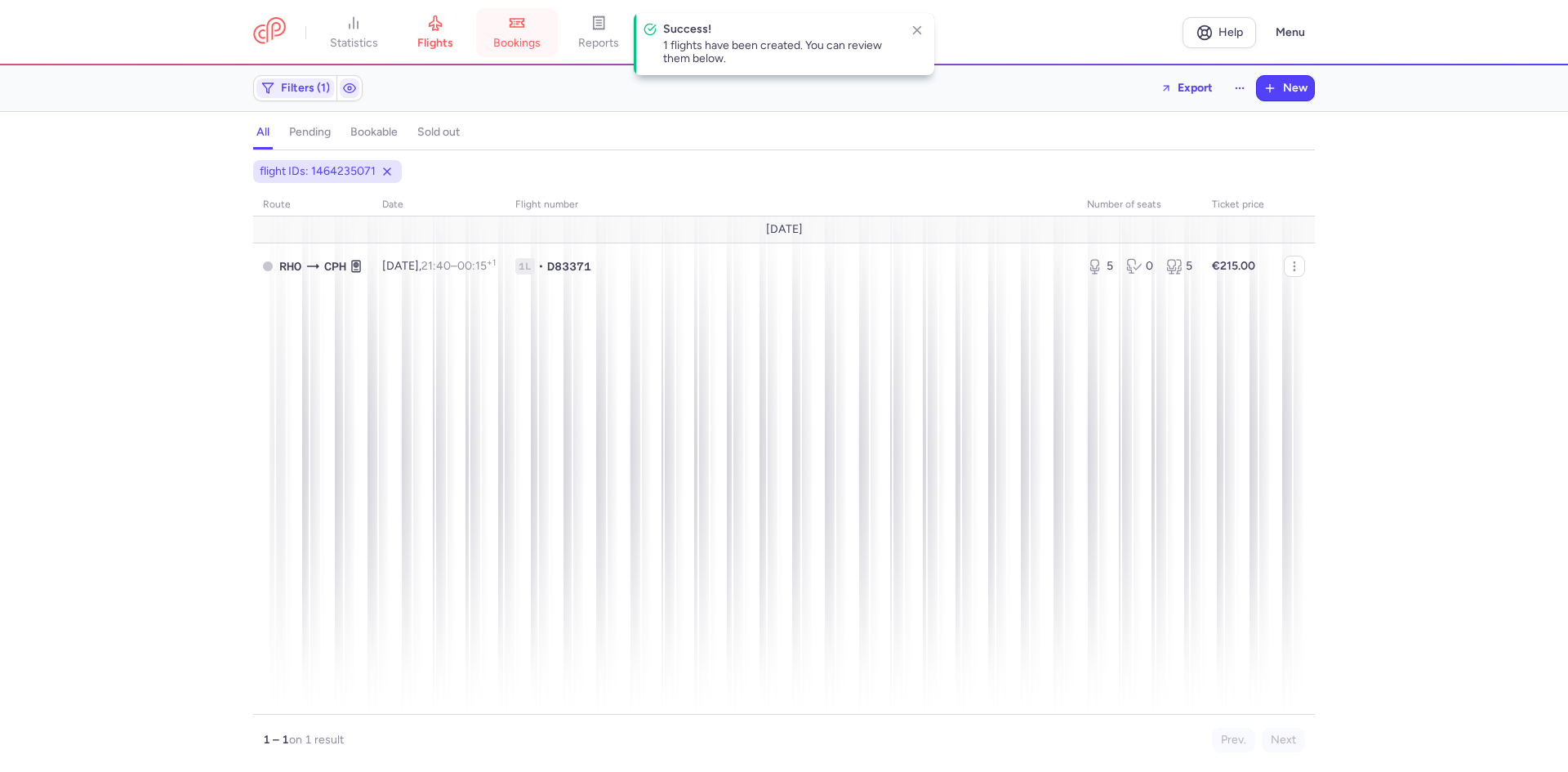
click at [503, 37] on span "bookings" at bounding box center [516, 43] width 47 height 15
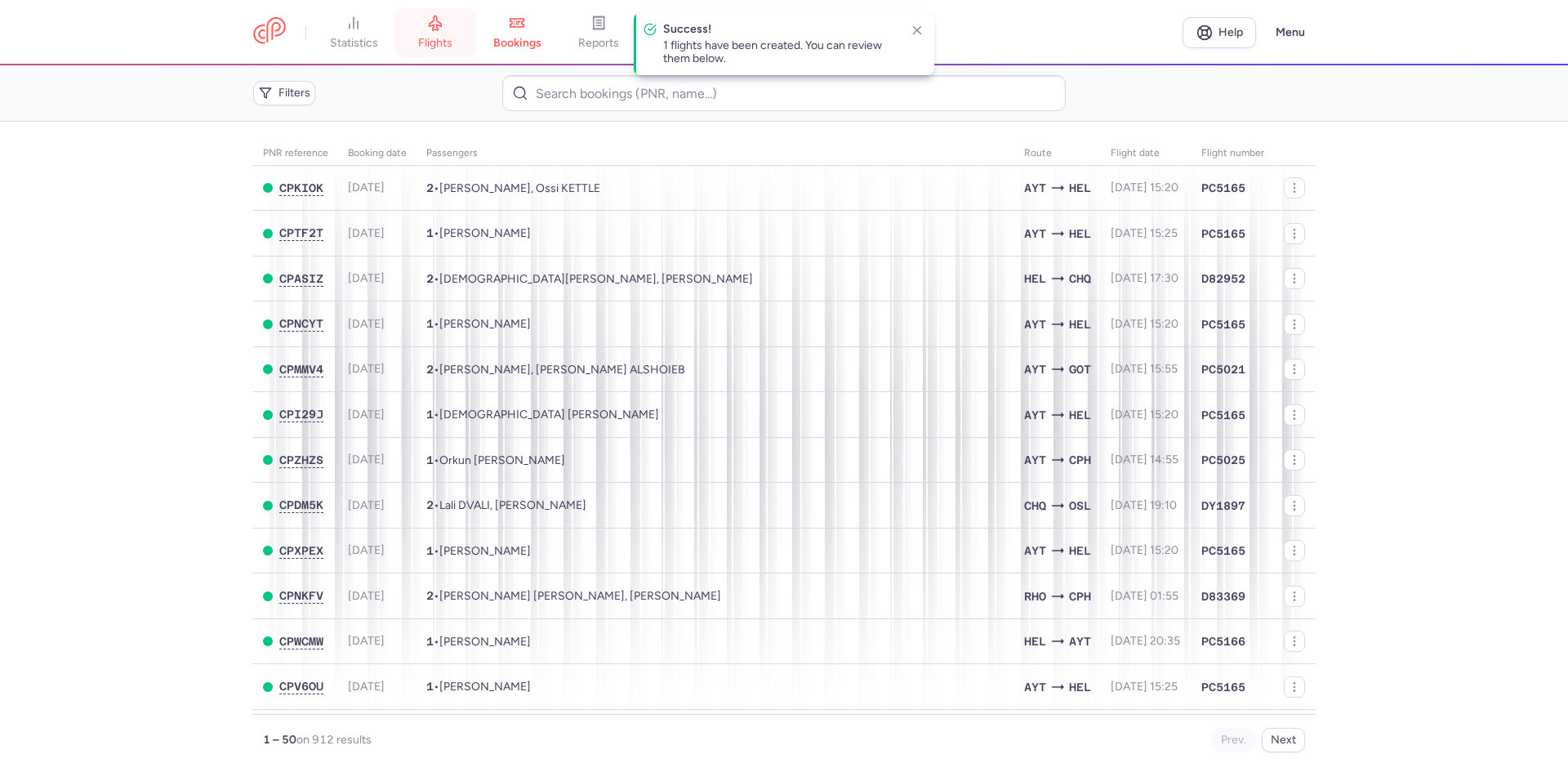
click at [453, 44] on span "flights" at bounding box center [435, 43] width 35 height 15
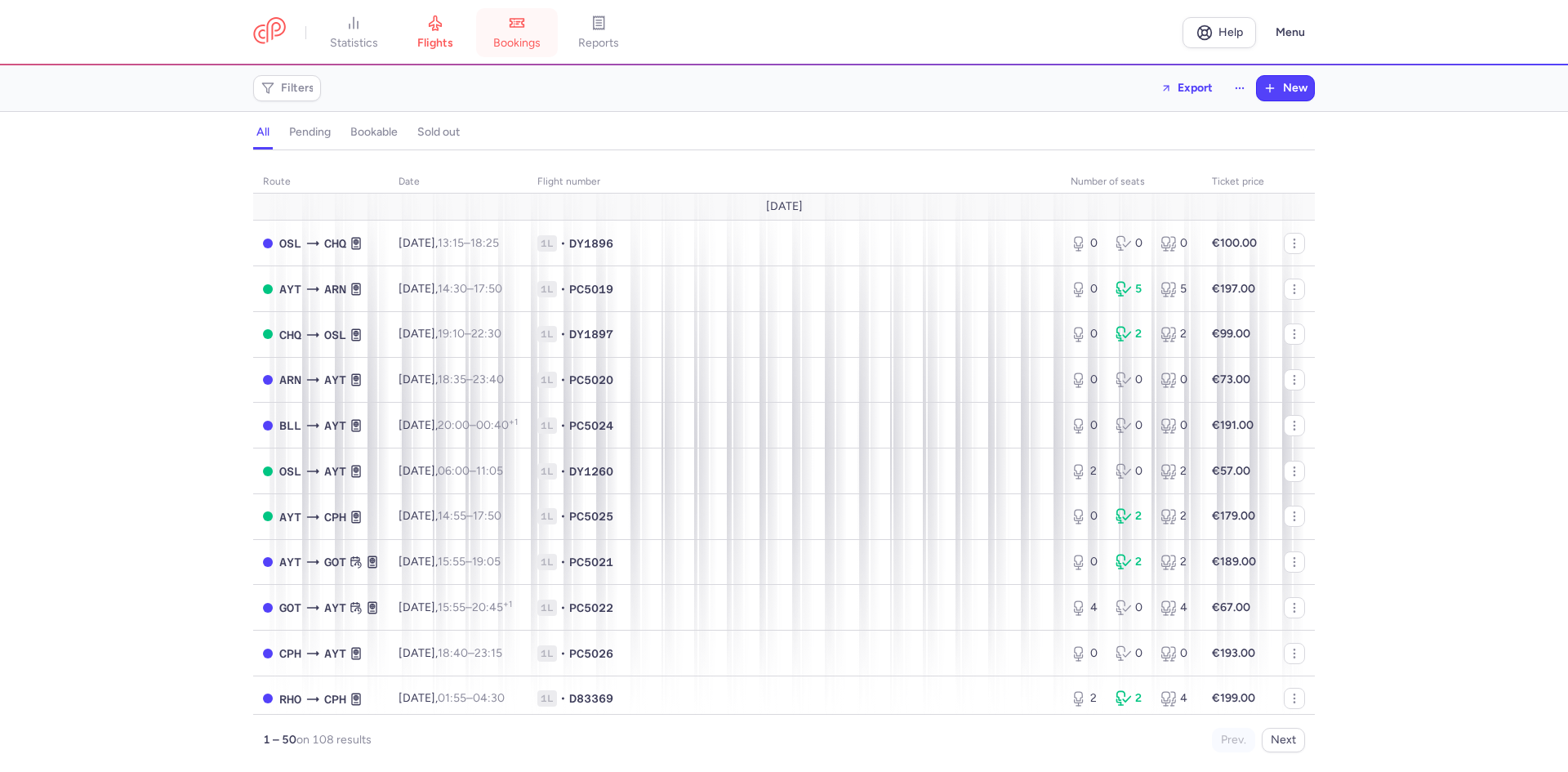
click at [535, 34] on link "bookings" at bounding box center [517, 33] width 82 height 36
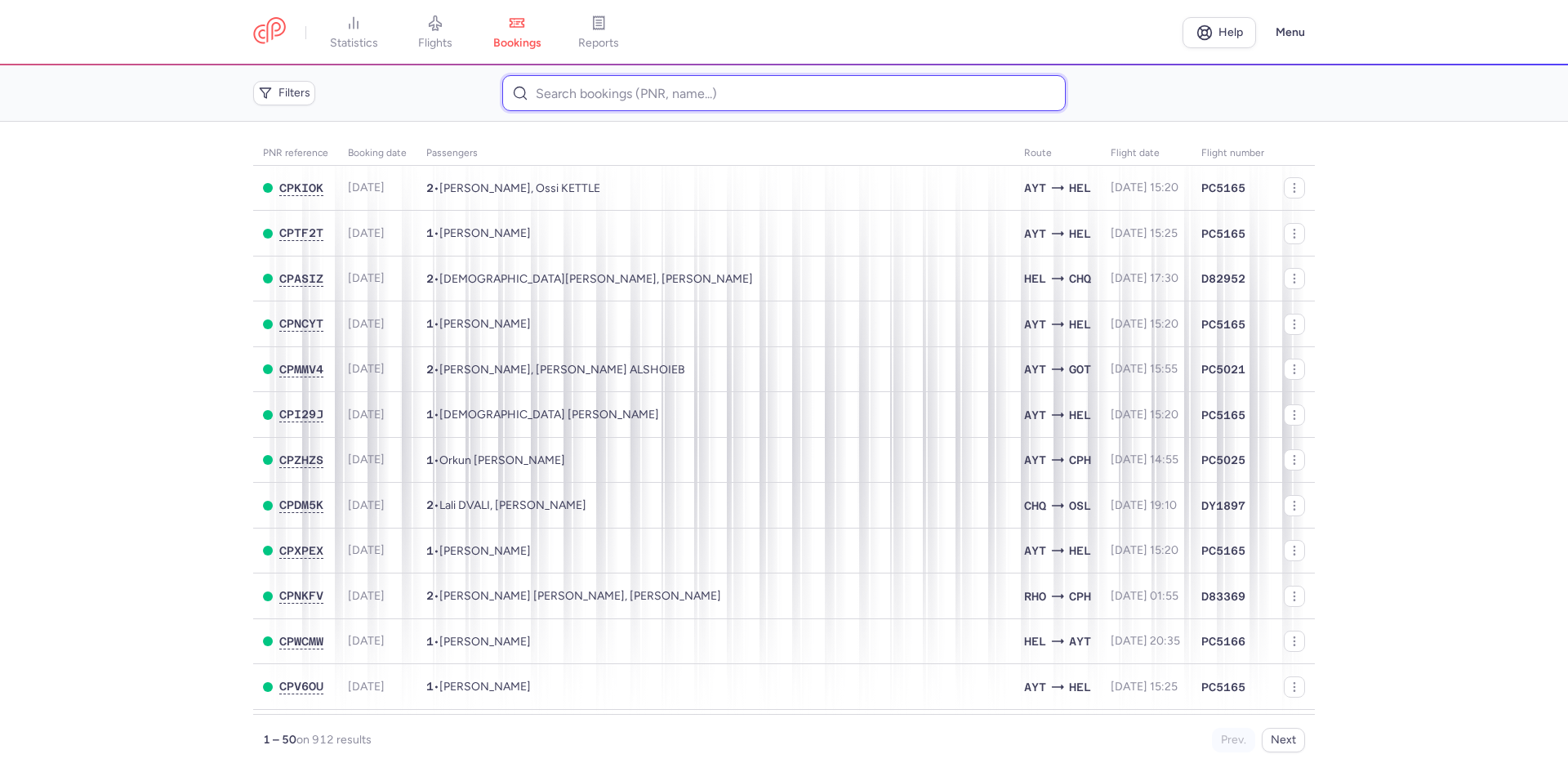
click at [635, 105] on input at bounding box center [784, 92] width 563 height 36
click at [463, 15] on link "flights" at bounding box center [435, 33] width 82 height 36
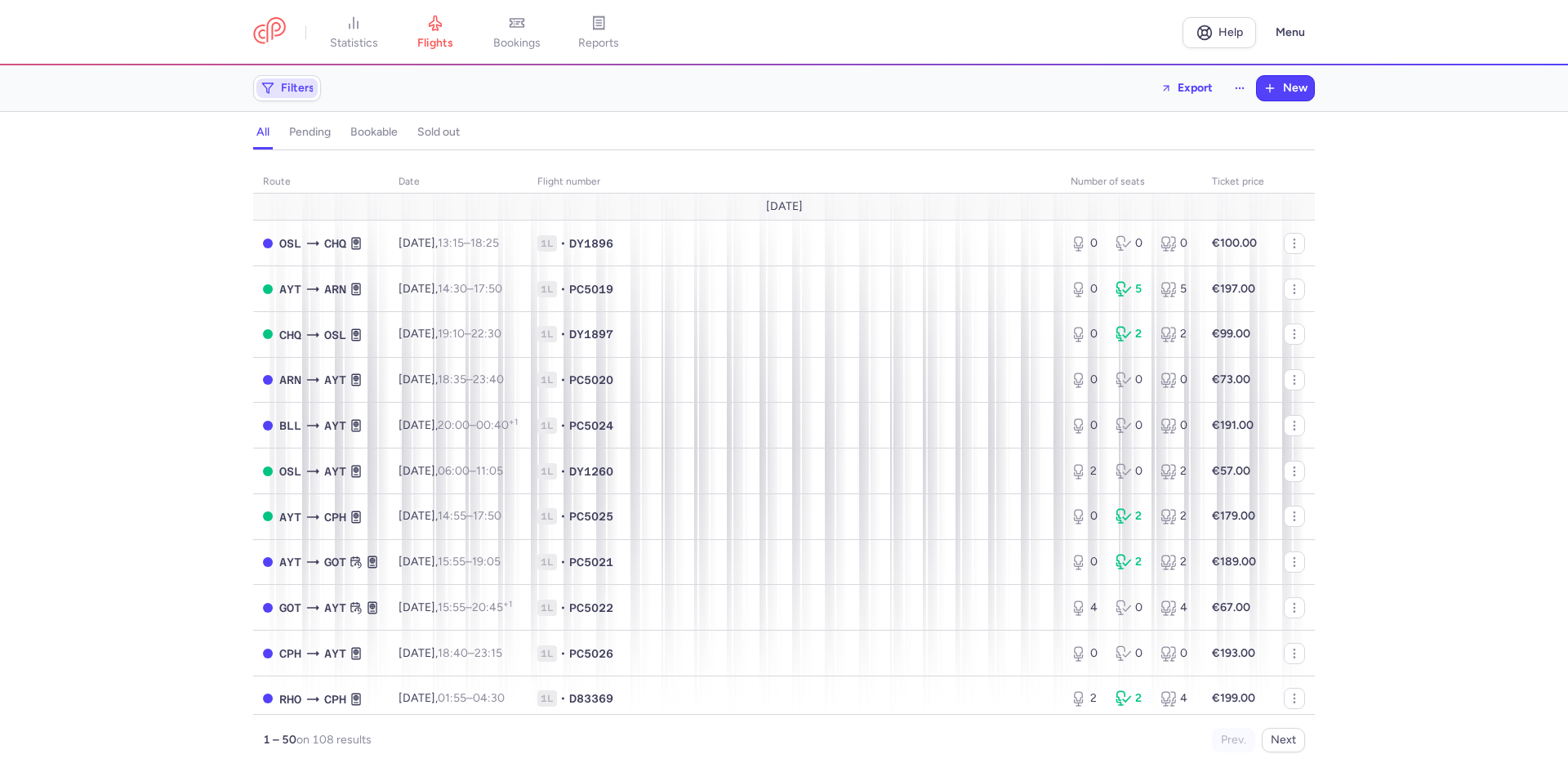
click at [312, 89] on span "Filters" at bounding box center [298, 88] width 34 height 13
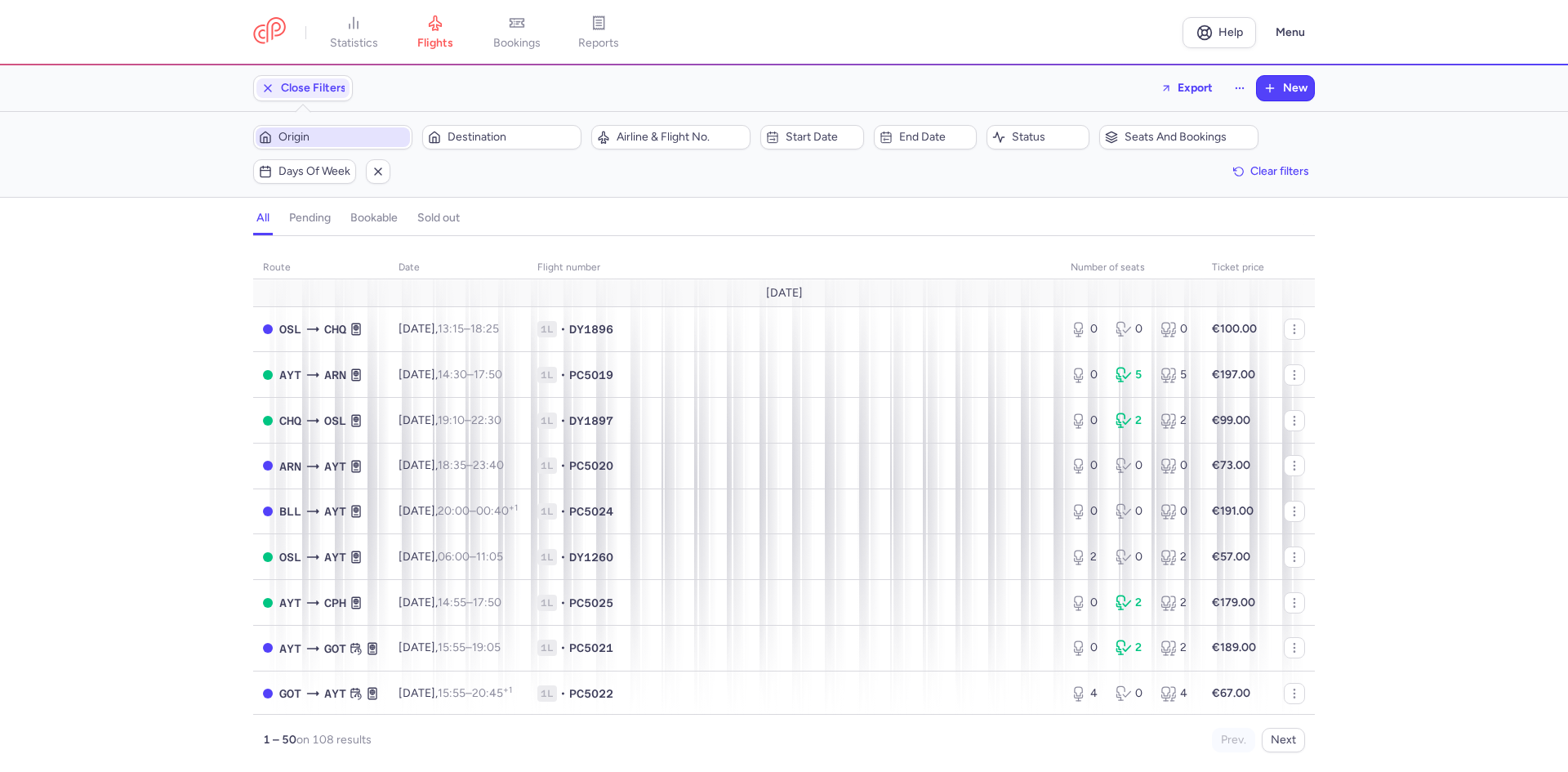
click at [369, 141] on span "Origin" at bounding box center [342, 137] width 128 height 13
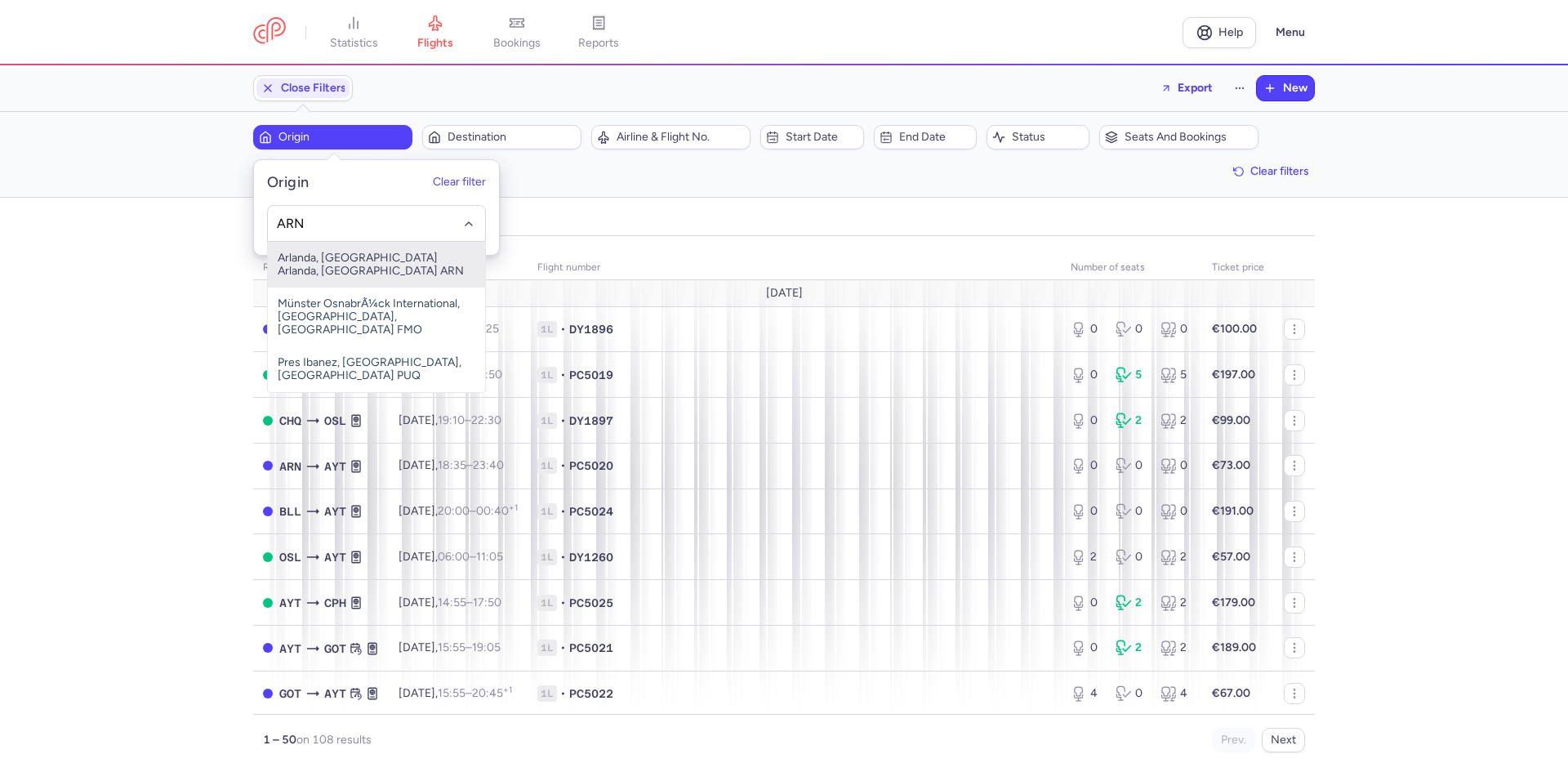
type input "ARN"
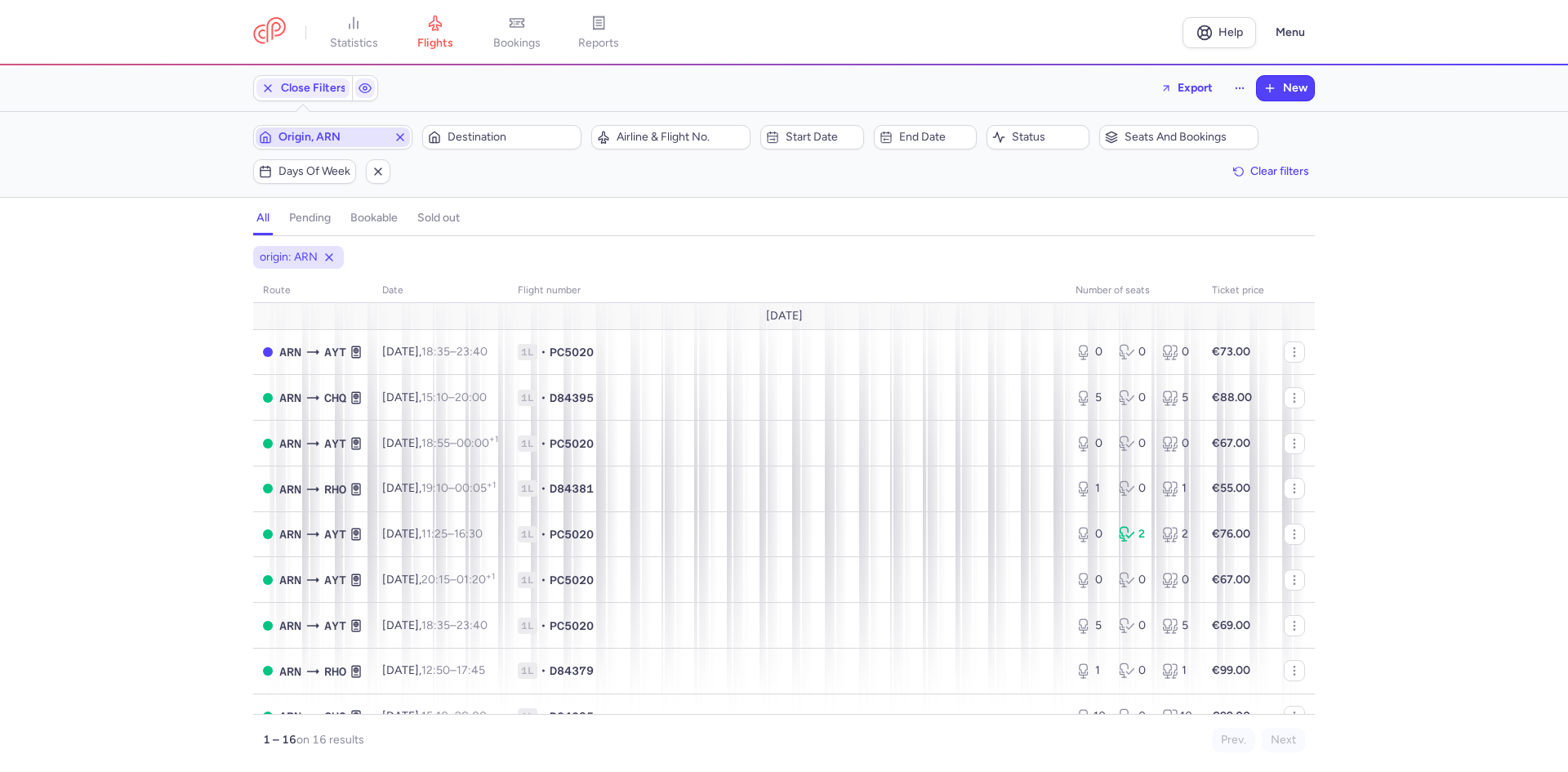
click at [422, 125] on button "Destination" at bounding box center [502, 137] width 159 height 25
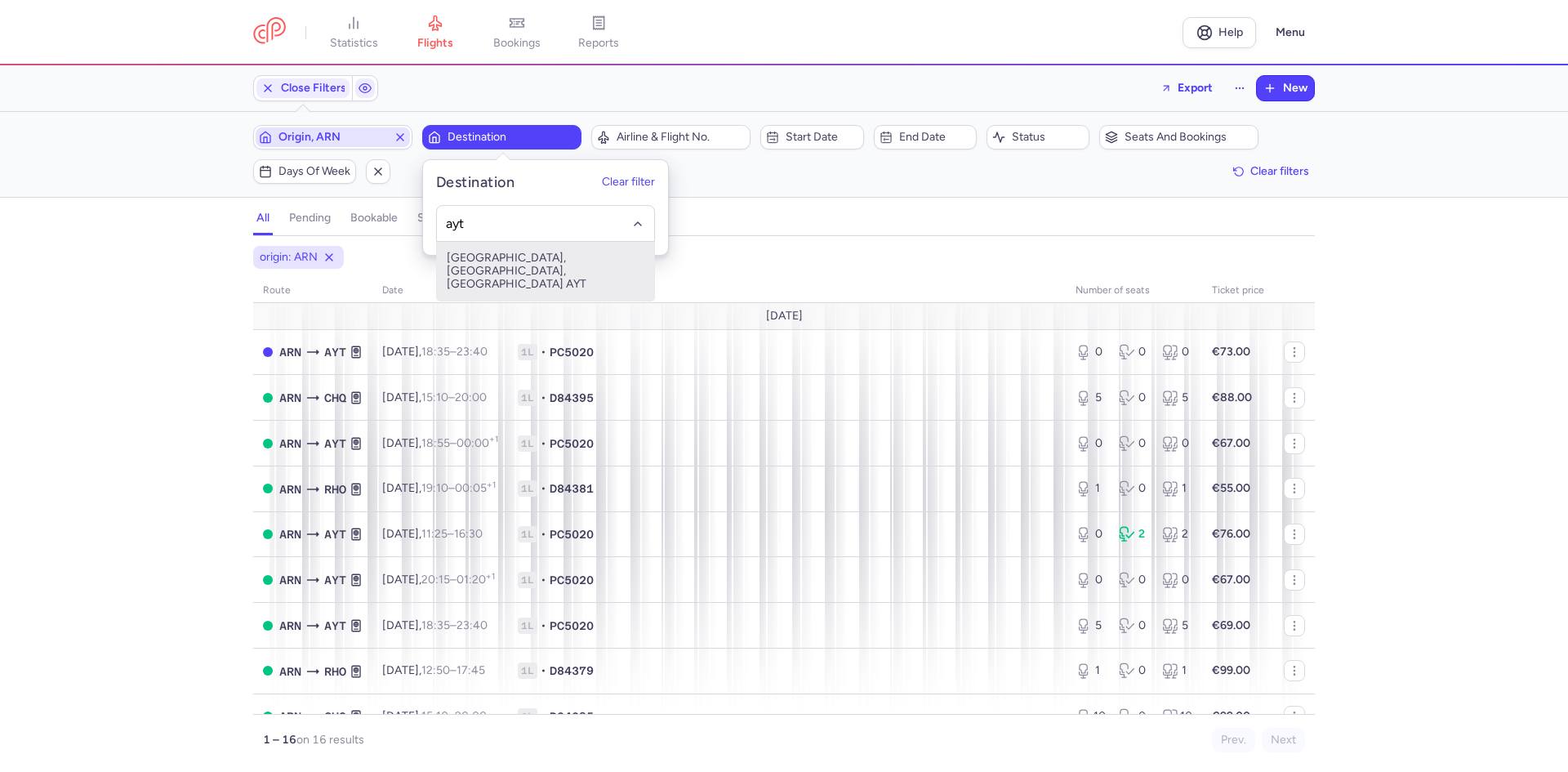
type input "ayt"
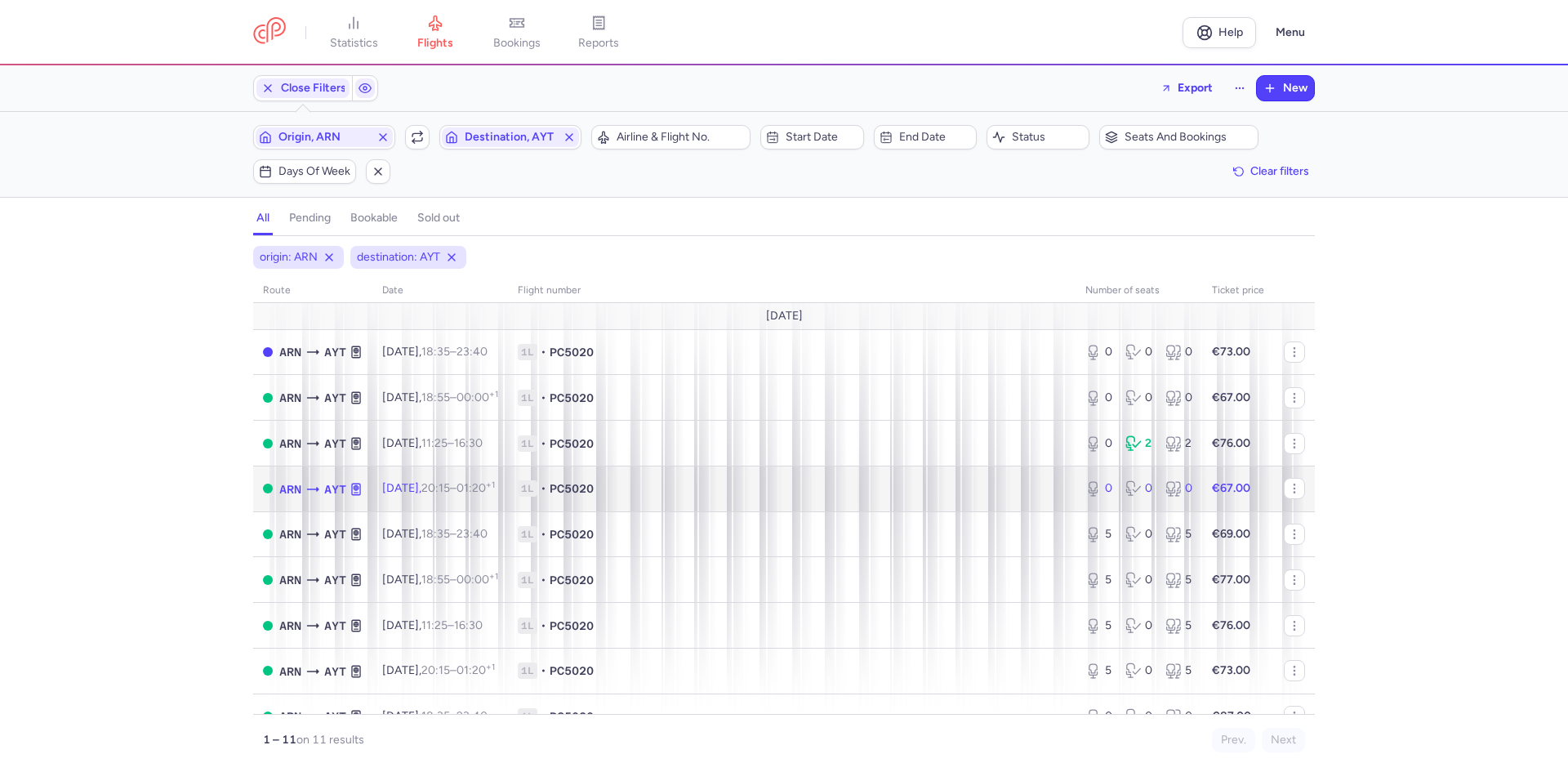
click at [716, 488] on span "1L • PC5020" at bounding box center [792, 488] width 548 height 16
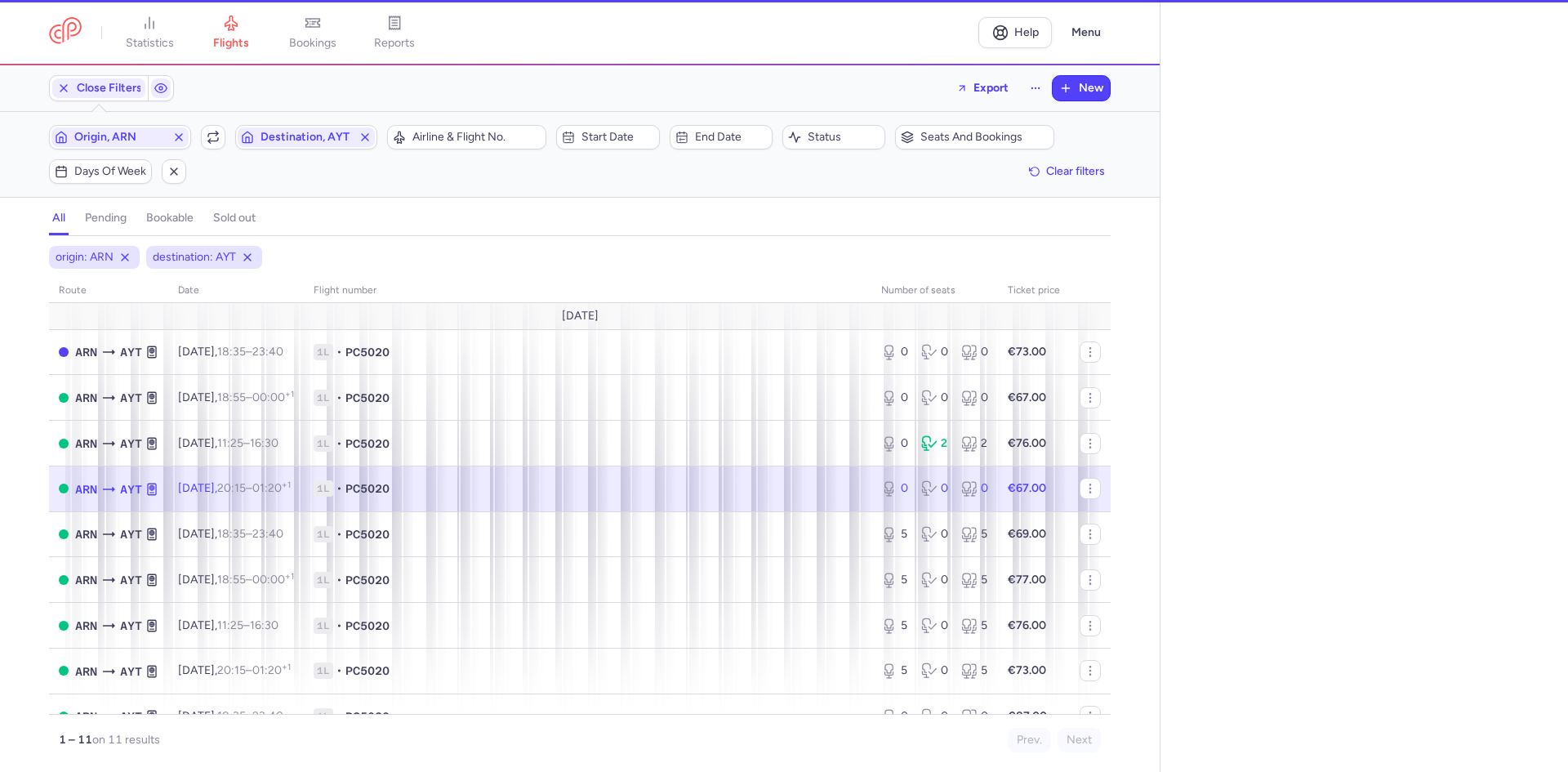
select select "days"
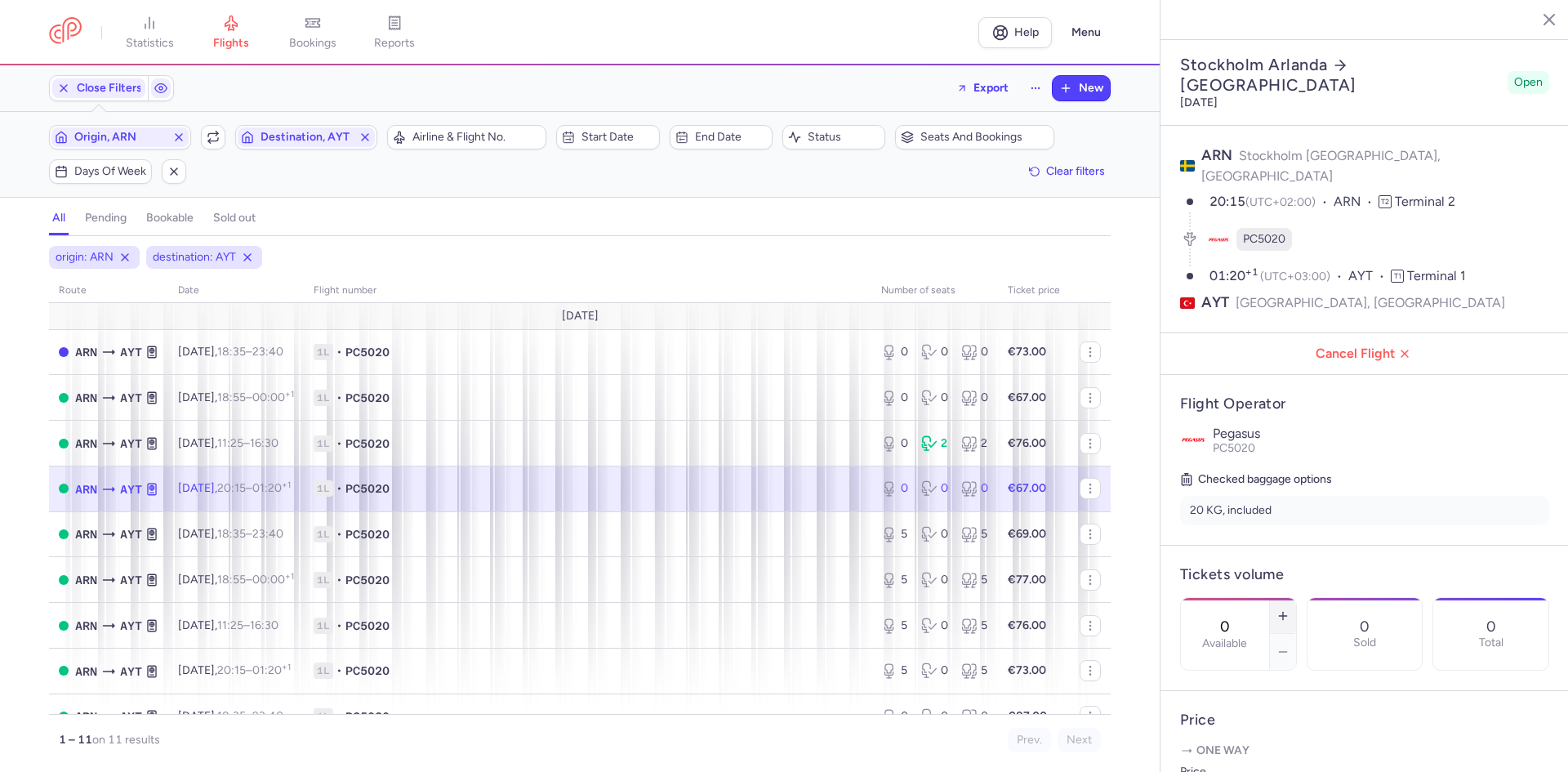
click at [1296, 598] on button "button" at bounding box center [1283, 615] width 26 height 36
click at [1250, 740] on span "Save changes" at bounding box center [1234, 739] width 81 height 15
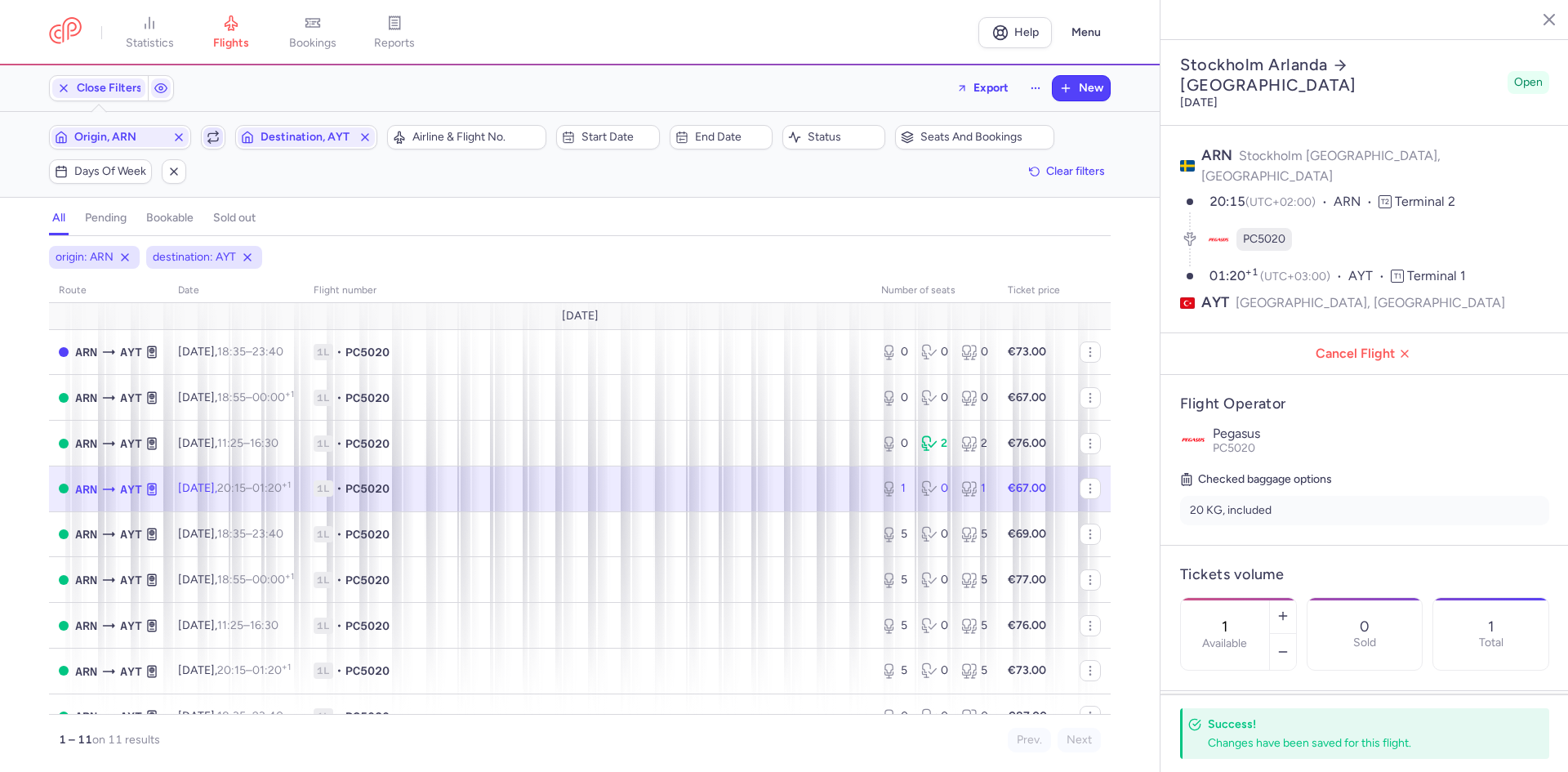
click at [201, 132] on button "button" at bounding box center [213, 137] width 25 height 25
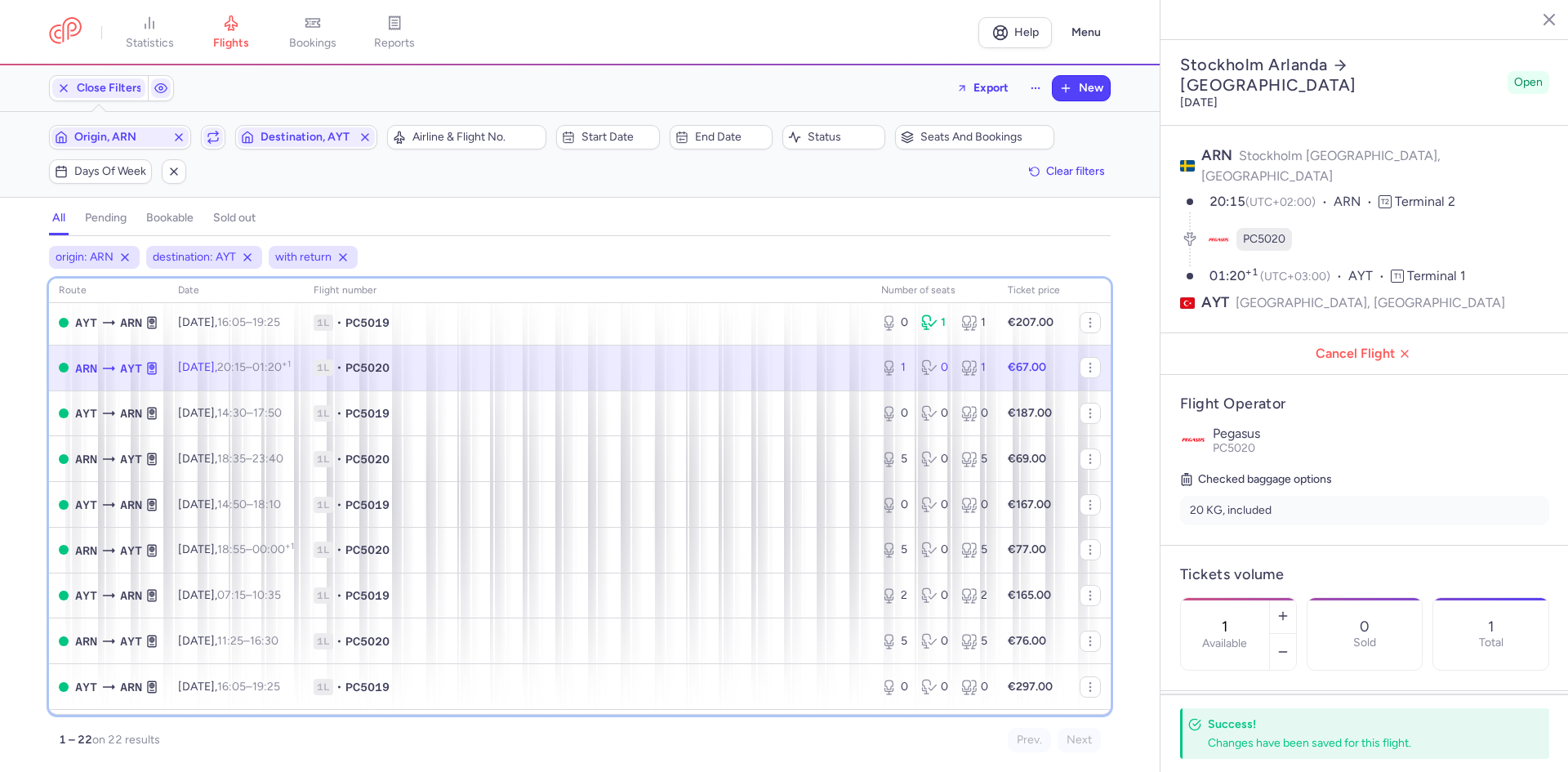
scroll to position [354, 0]
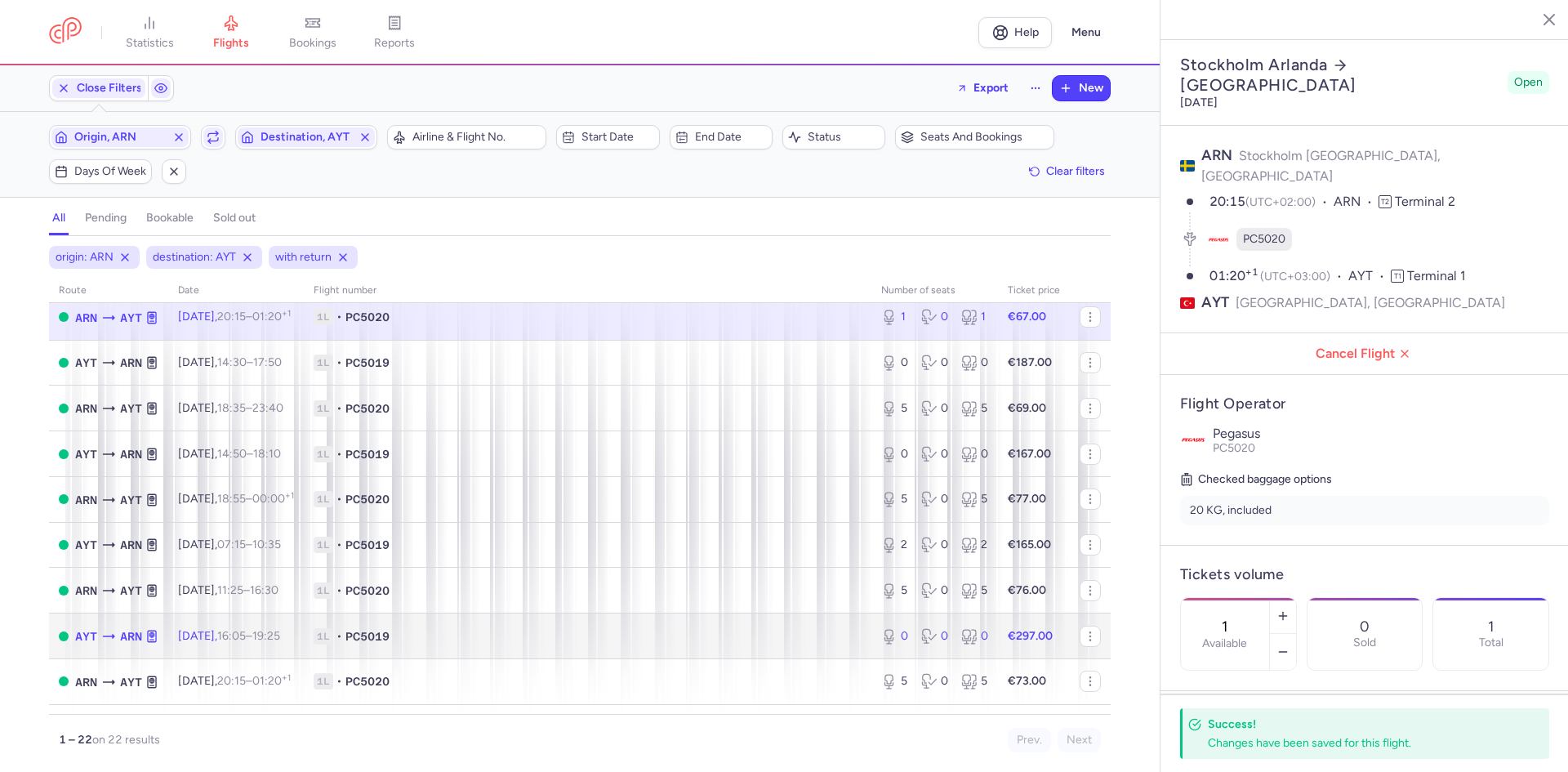
click at [737, 621] on td "1L • PC5019" at bounding box center [588, 635] width 567 height 45
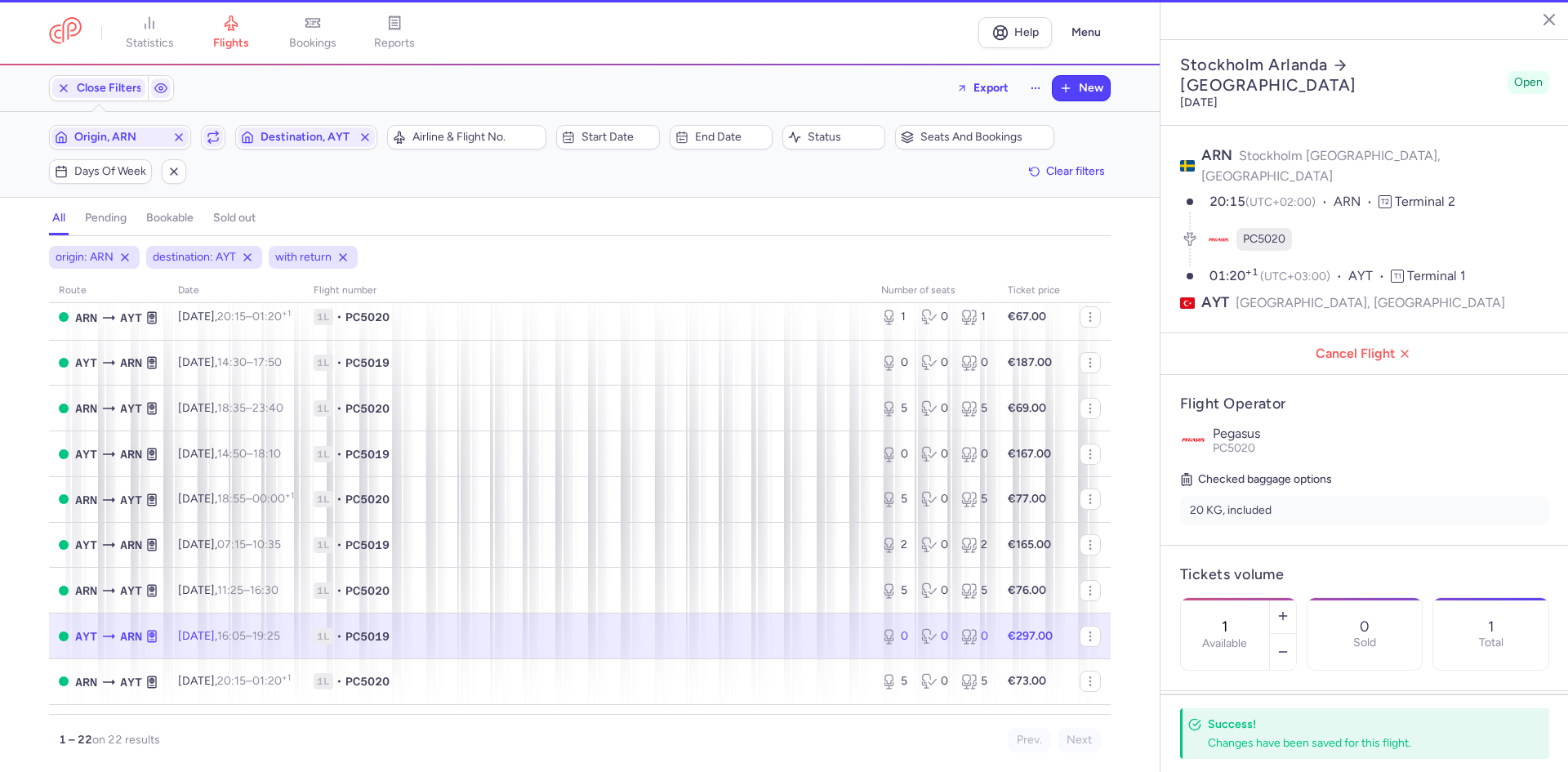
type input "0"
type input "3"
select select "hours"
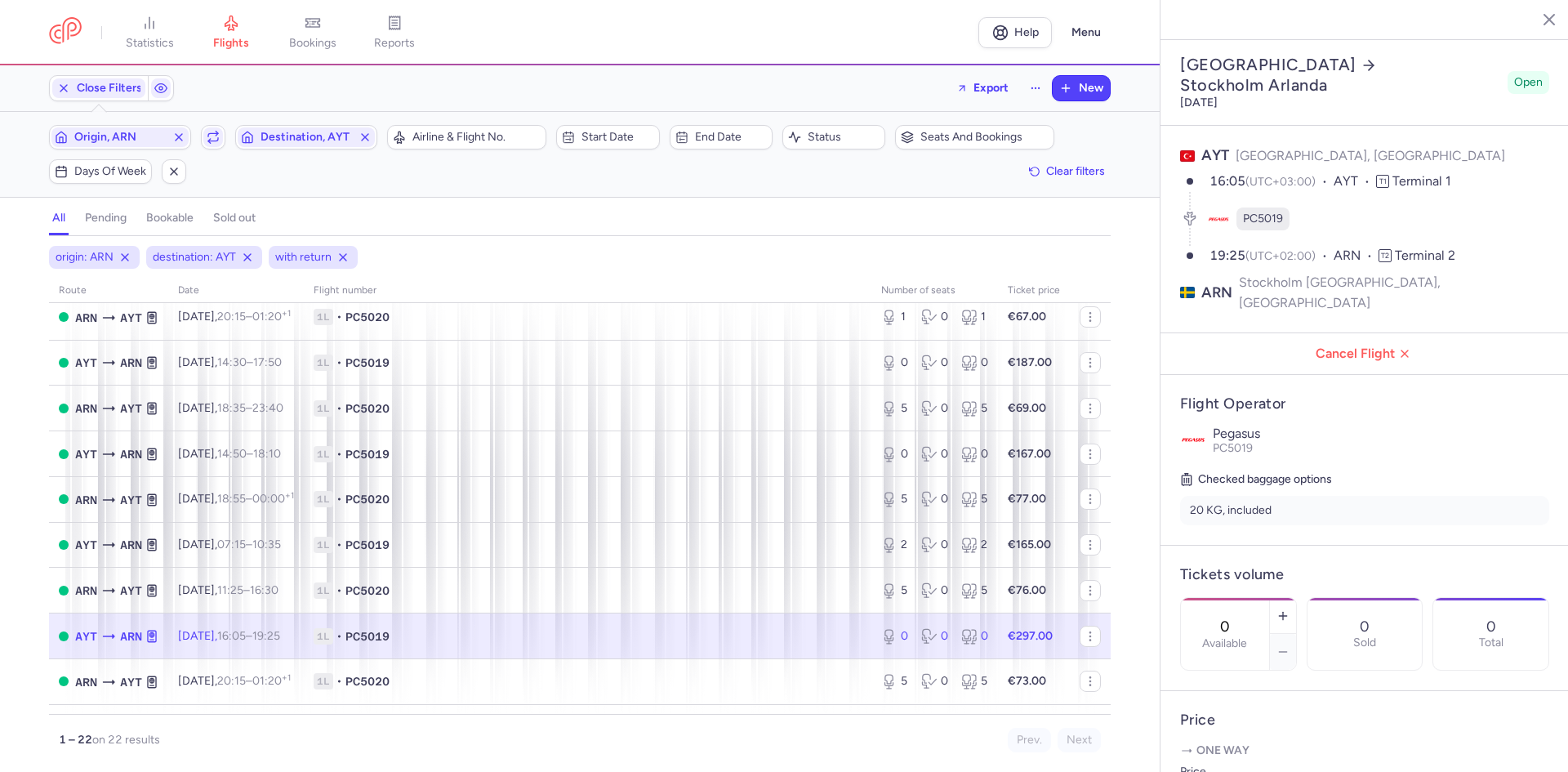
click at [1269, 598] on div "0 Available" at bounding box center [1224, 633] width 88 height 72
click at [1296, 598] on button "button" at bounding box center [1283, 615] width 26 height 36
type input "1"
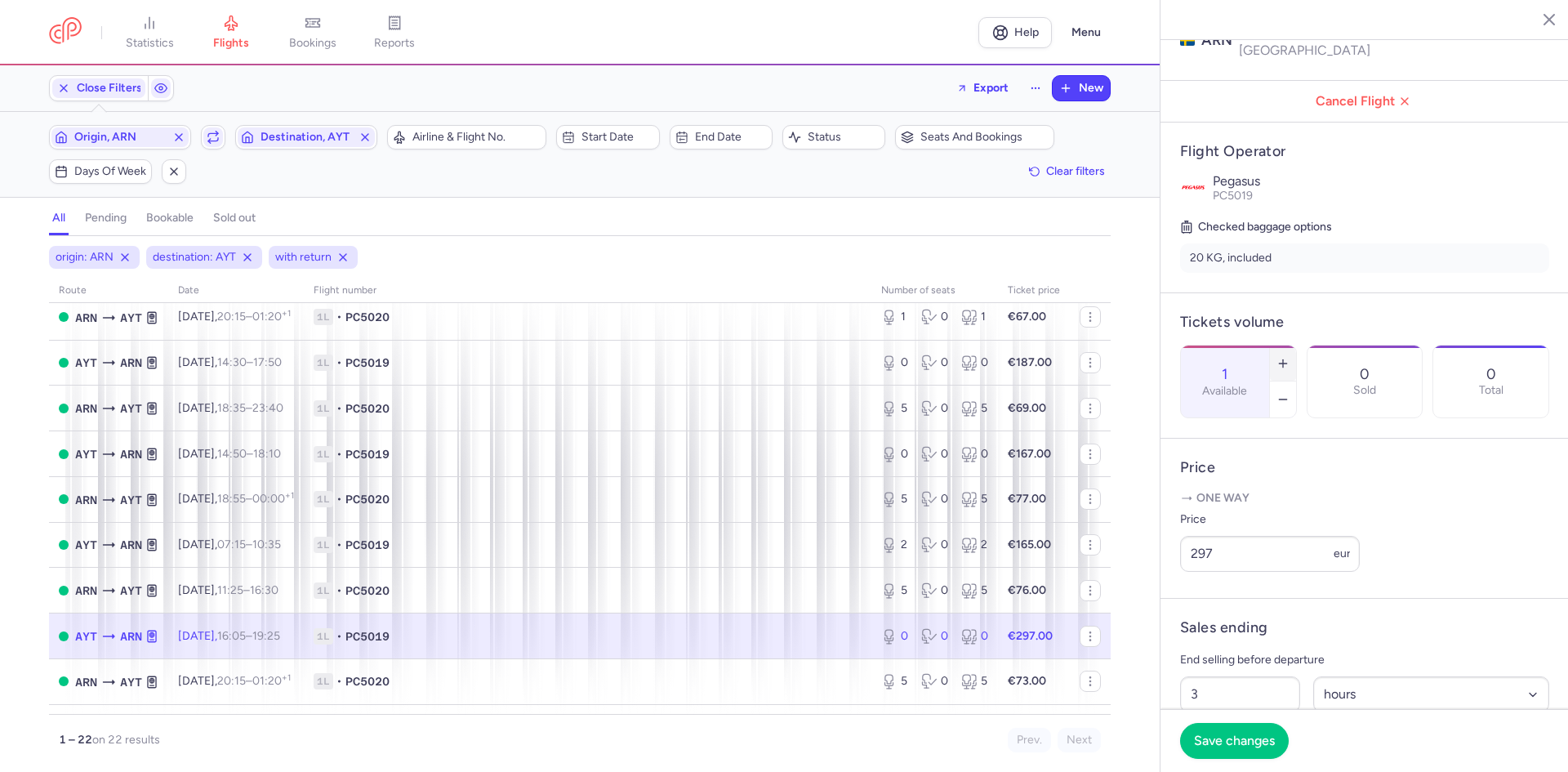
scroll to position [265, 0]
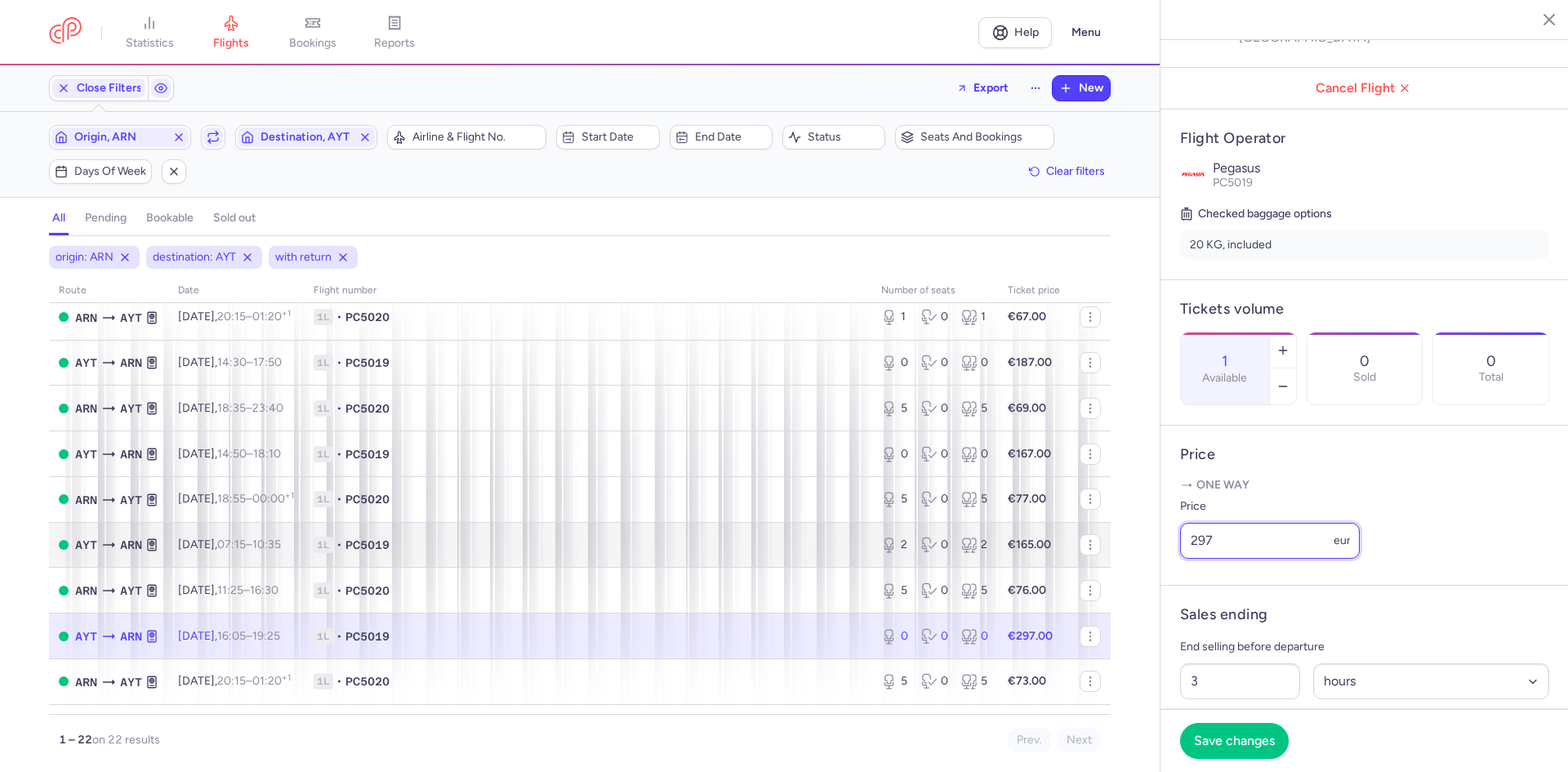
drag, startPoint x: 1286, startPoint y: 534, endPoint x: 1088, endPoint y: 533, distance: 198.0
click at [1119, 534] on div "statistics flights bookings reports Help Menu Close Filters Export New Filters …" at bounding box center [784, 386] width 1568 height 772
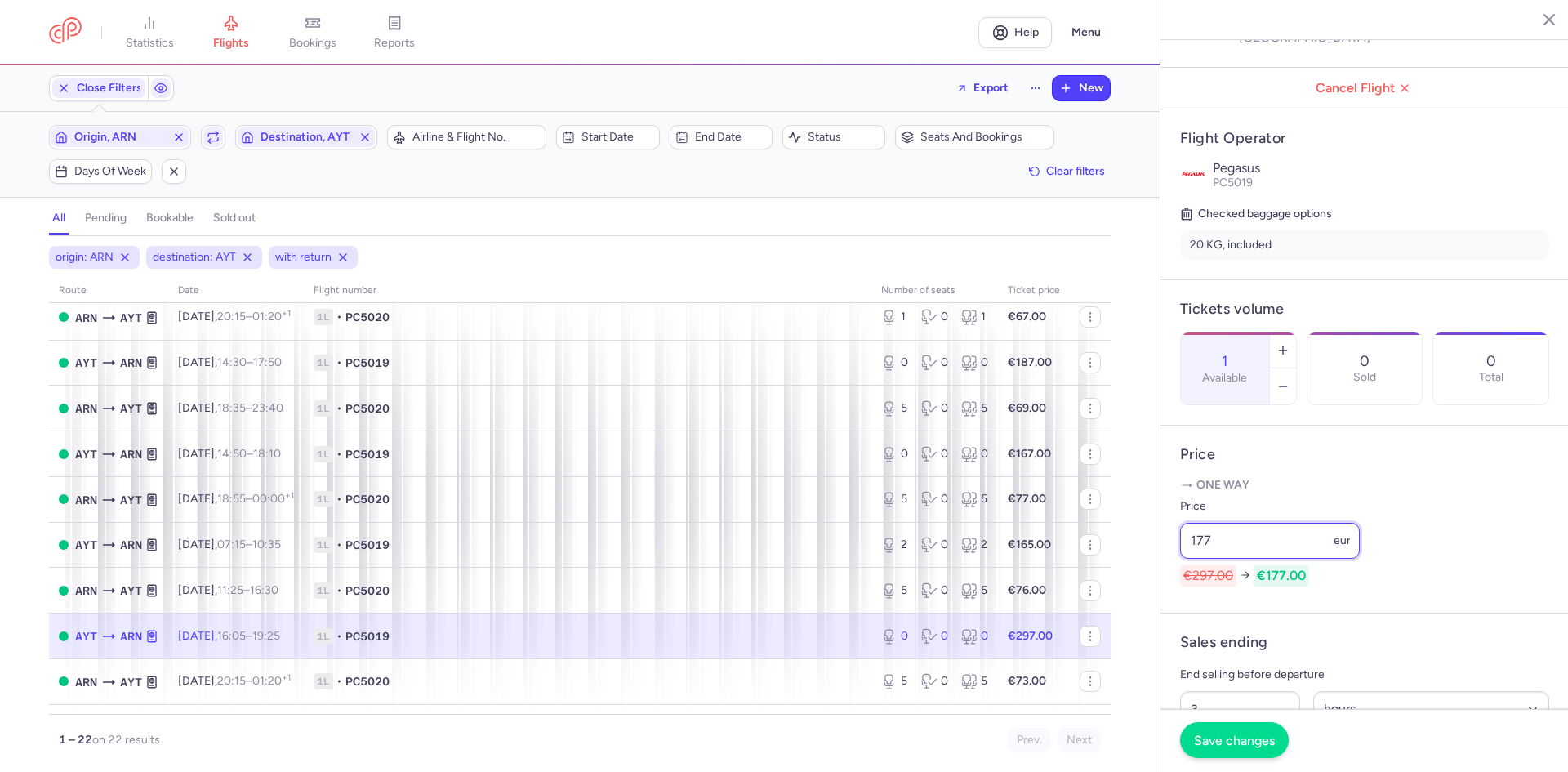
type input "177"
click at [1220, 740] on span "Save changes" at bounding box center [1234, 739] width 81 height 15
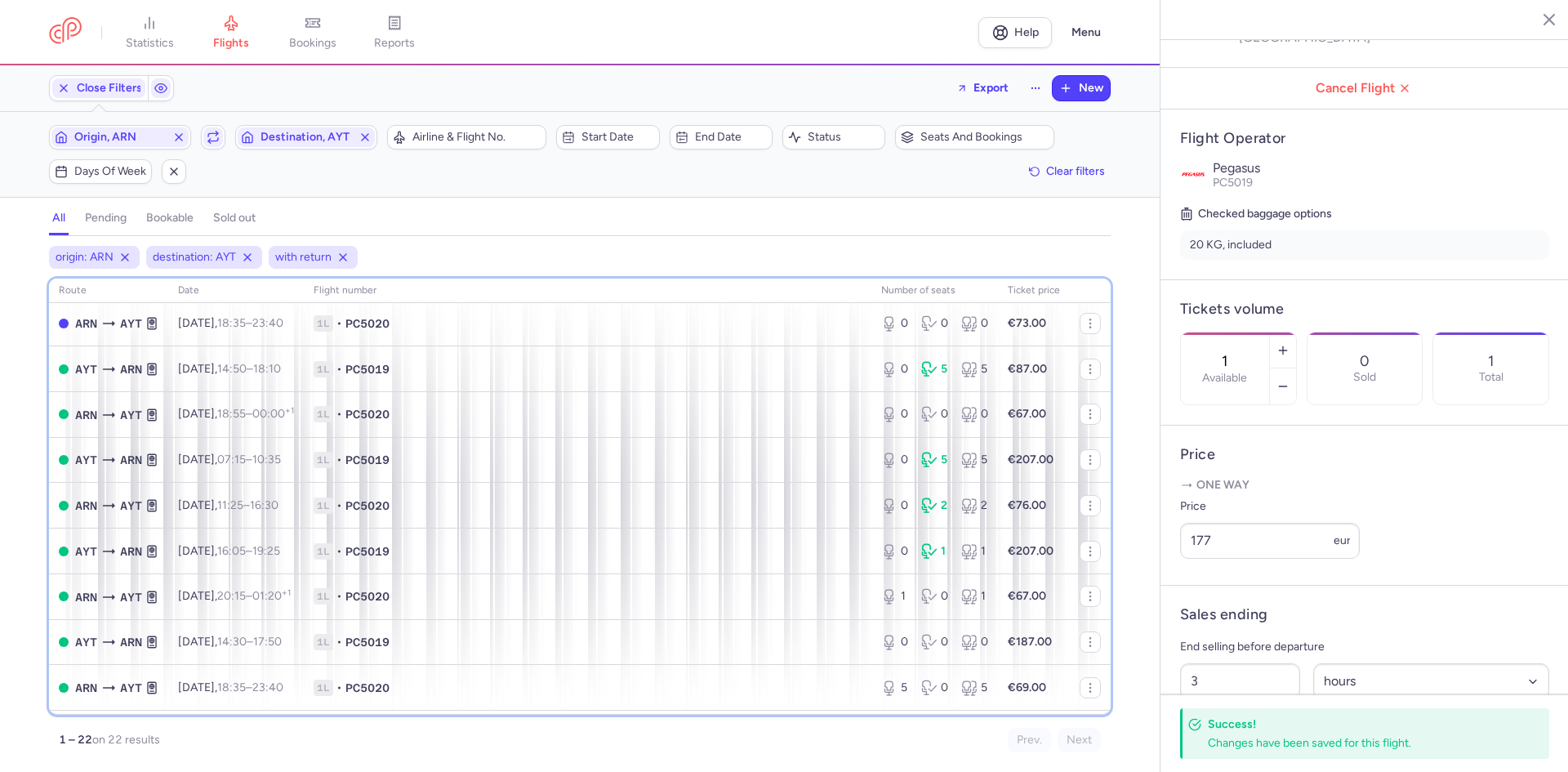
scroll to position [0, 0]
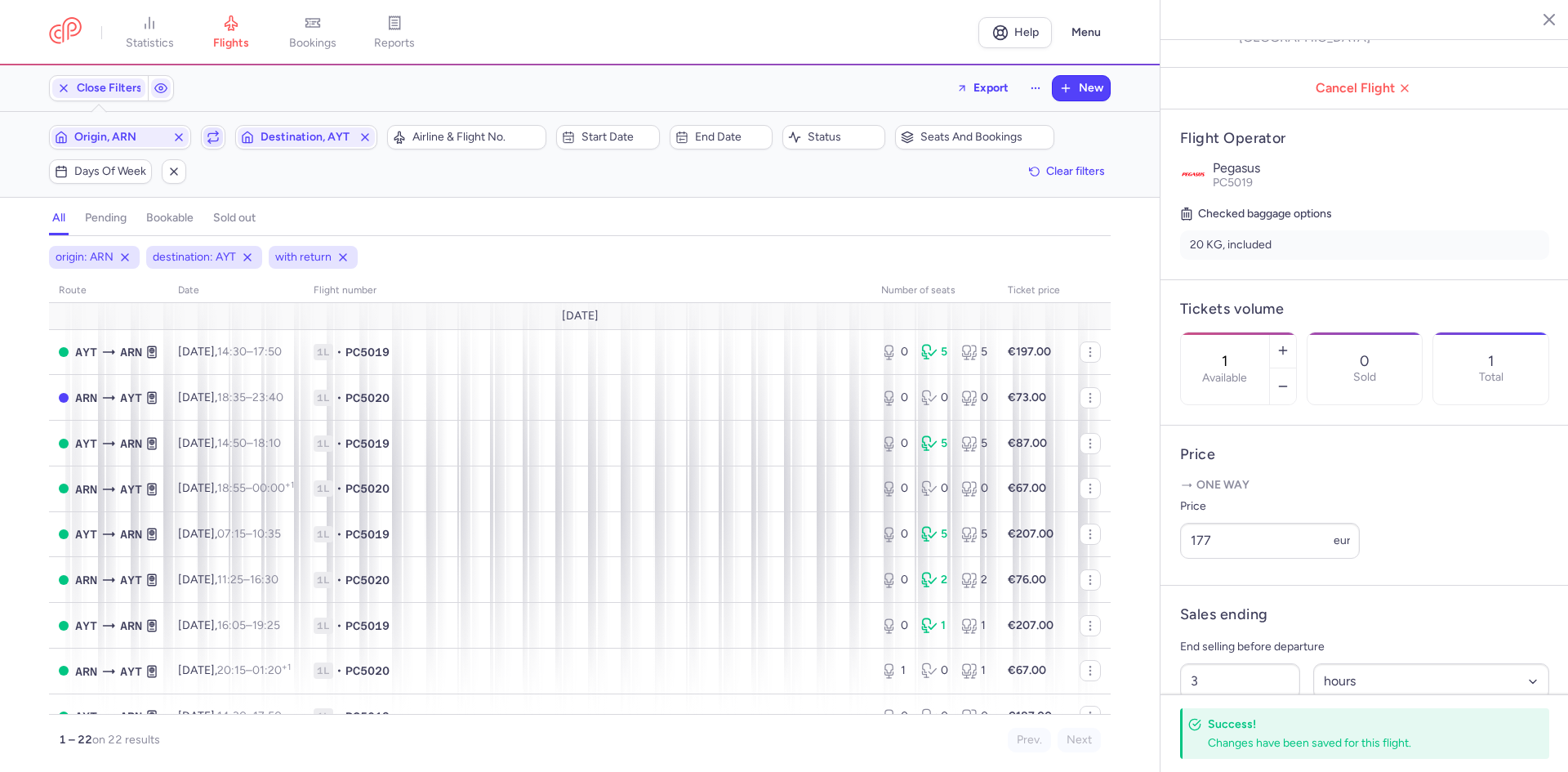
click at [217, 135] on icon "button" at bounding box center [213, 137] width 13 height 13
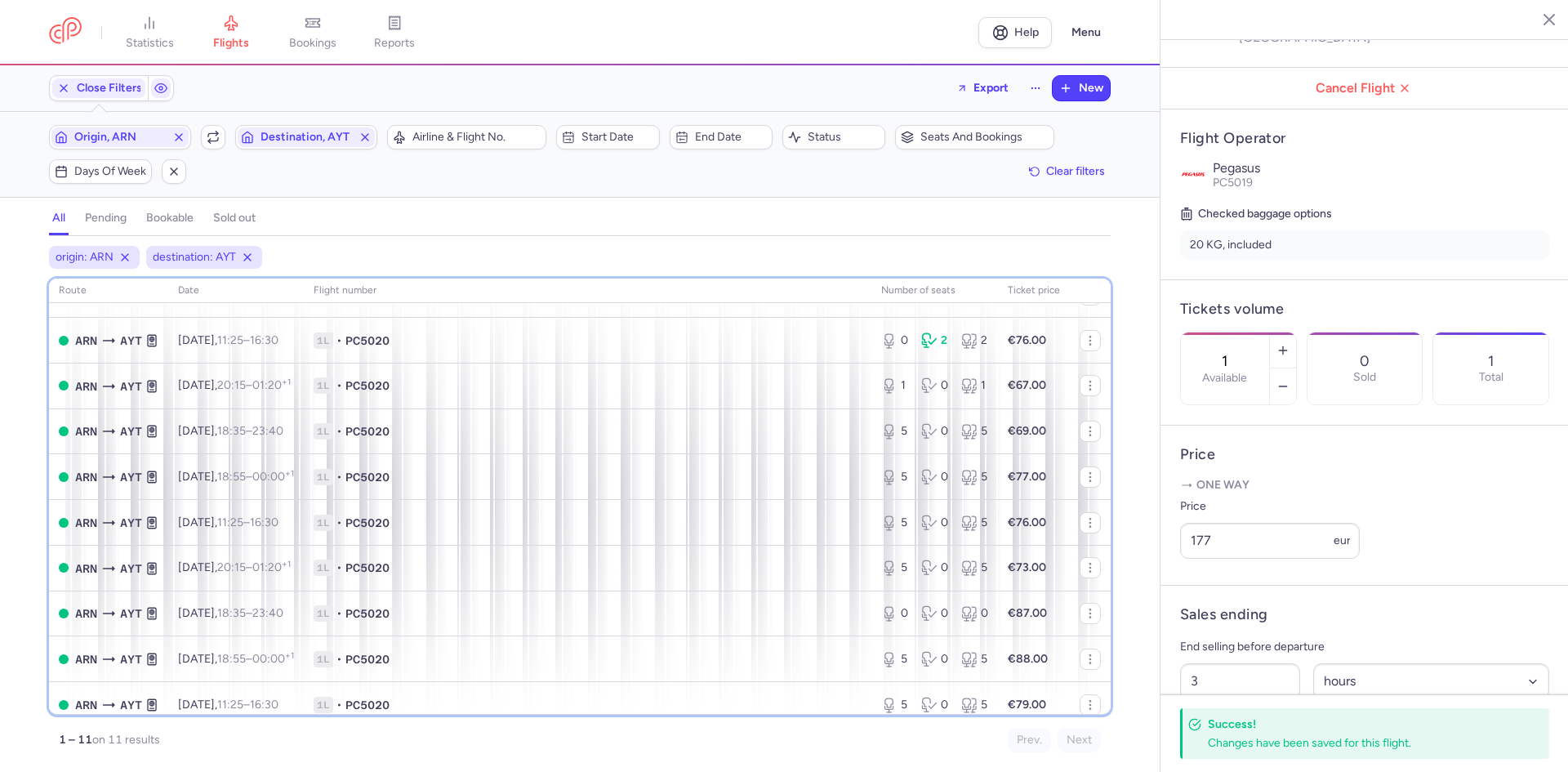
scroll to position [116, 0]
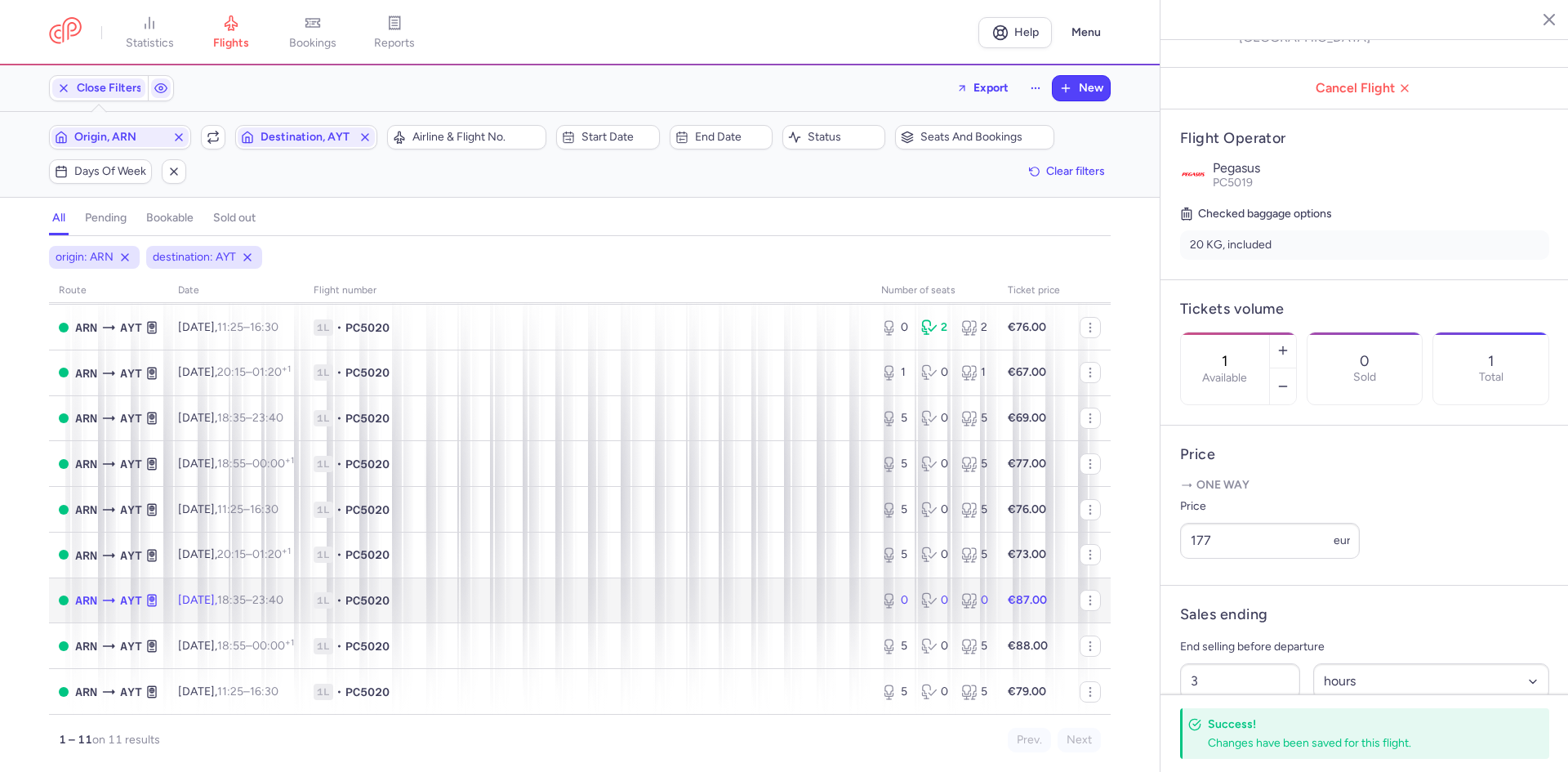
click at [546, 597] on span "1L • PC5020" at bounding box center [588, 600] width 548 height 16
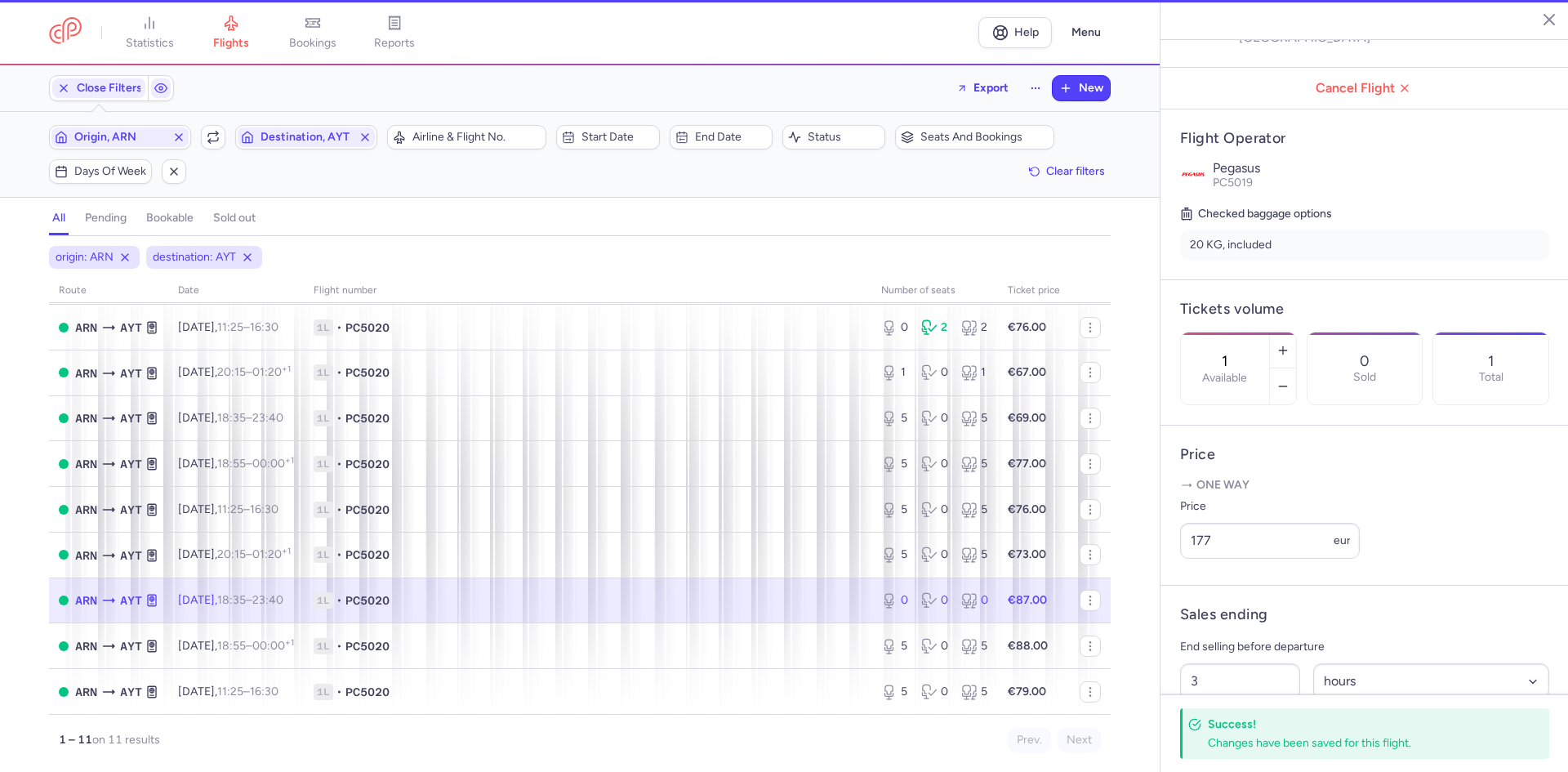
type input "0"
type input "2"
select select "days"
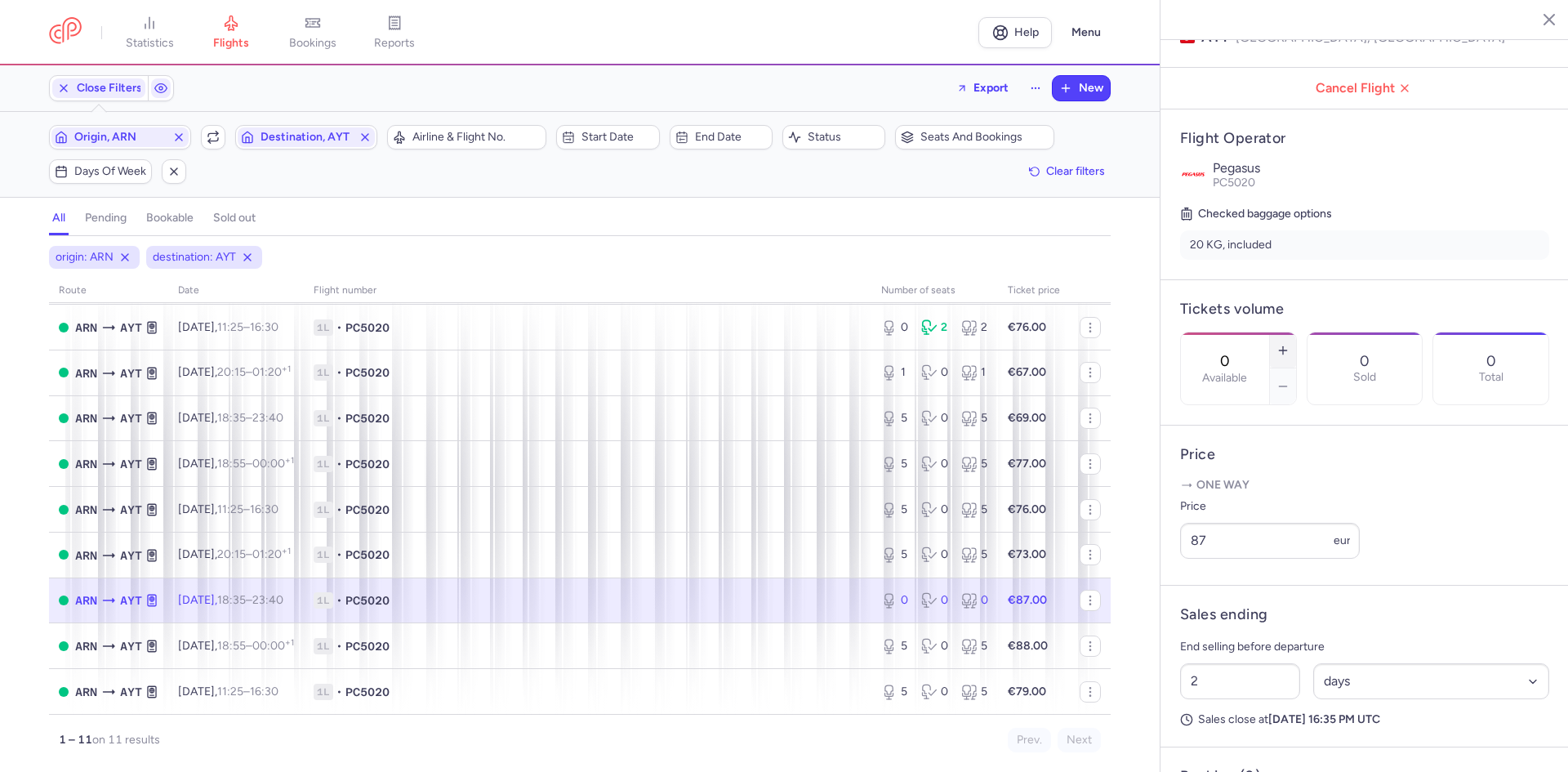
click at [1296, 333] on button "button" at bounding box center [1283, 350] width 26 height 36
type input "1"
click at [1239, 734] on span "Save changes" at bounding box center [1234, 739] width 81 height 15
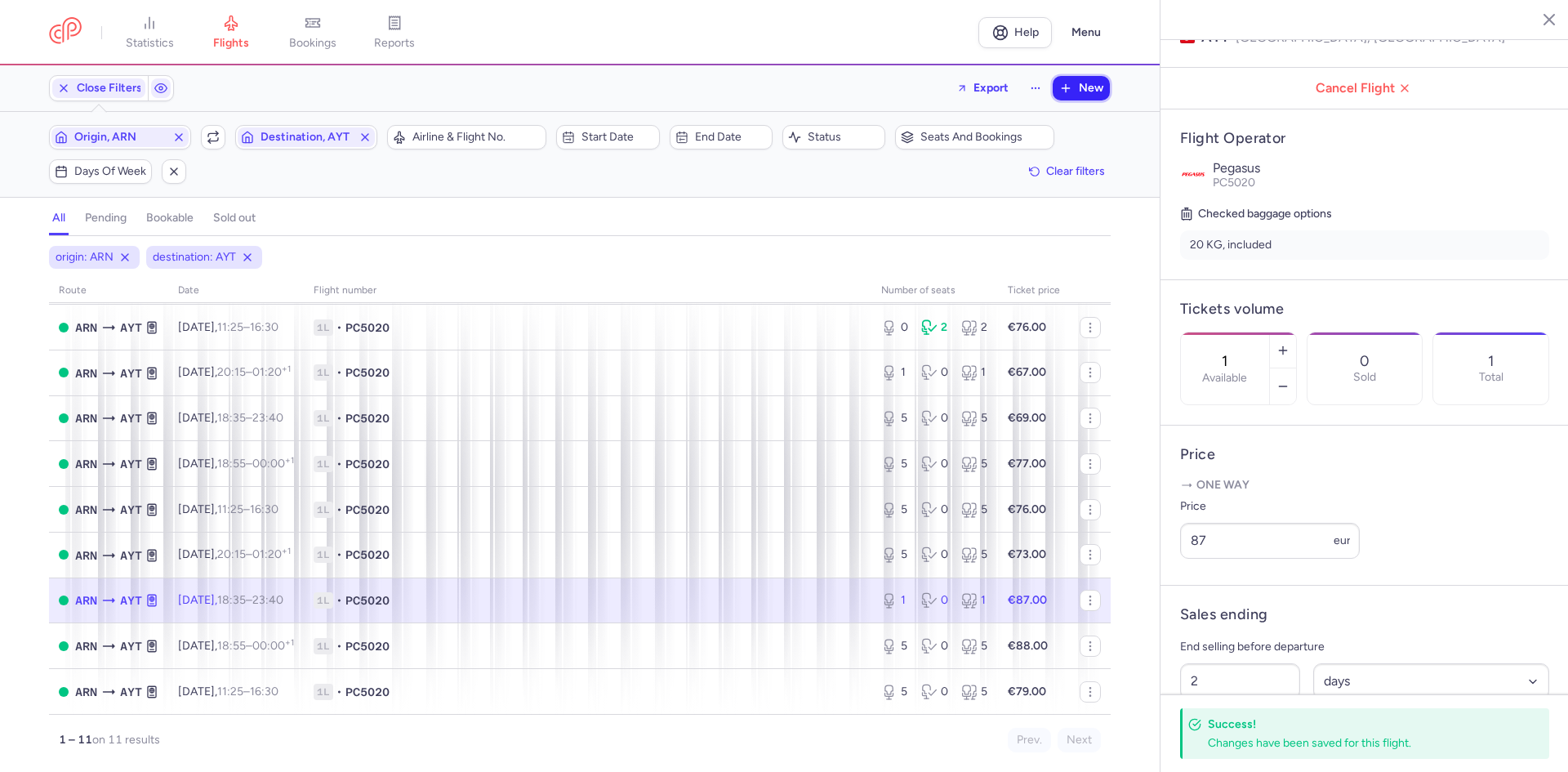
click at [1077, 100] on button "New" at bounding box center [1081, 88] width 57 height 25
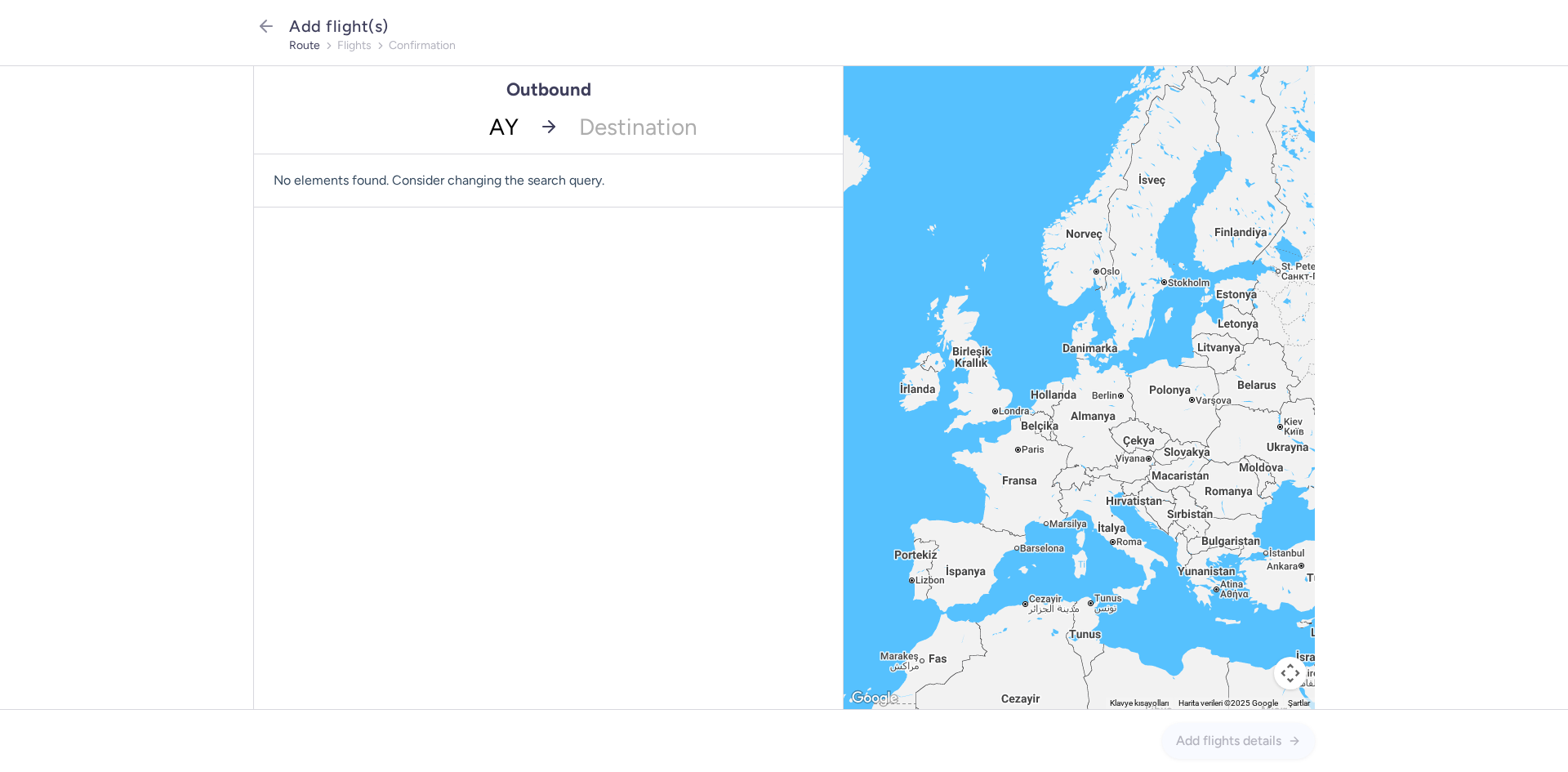
type input "AYT"
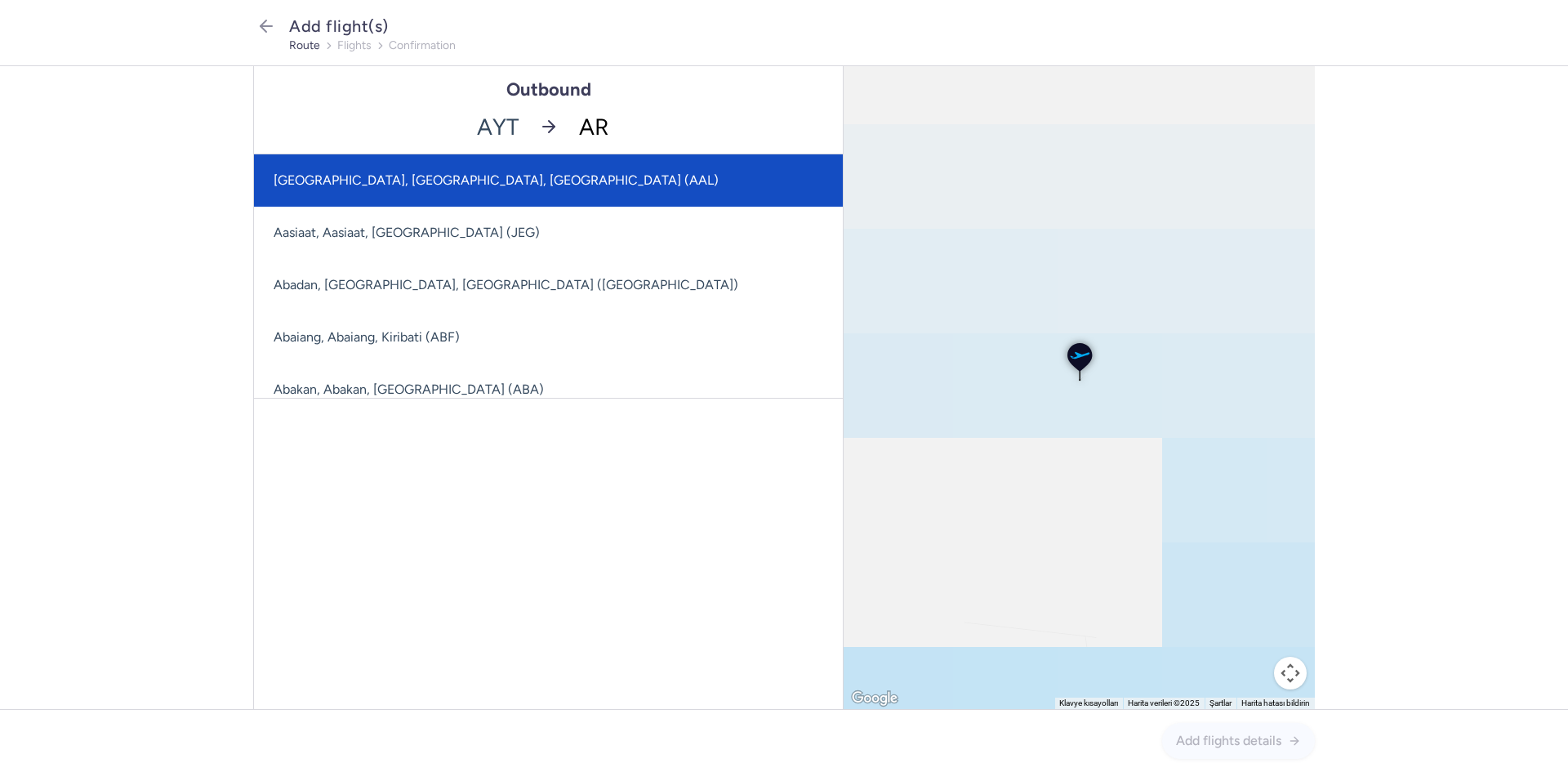
type input "ARN"
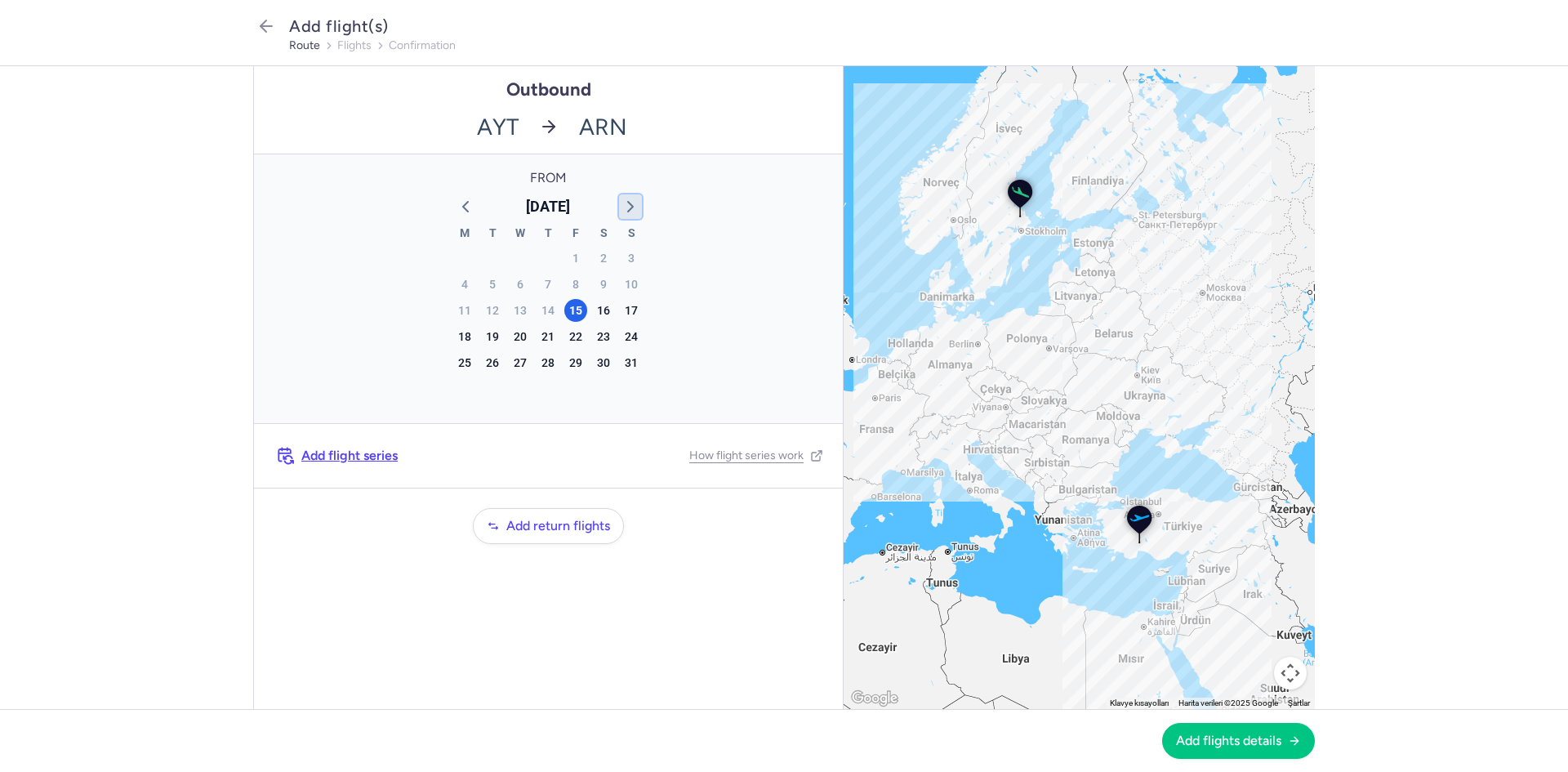
click at [636, 203] on icon "button" at bounding box center [631, 206] width 20 height 20
click at [543, 258] on div "4" at bounding box center [548, 258] width 23 height 23
click at [1226, 736] on span "Add flights details" at bounding box center [1228, 739] width 105 height 15
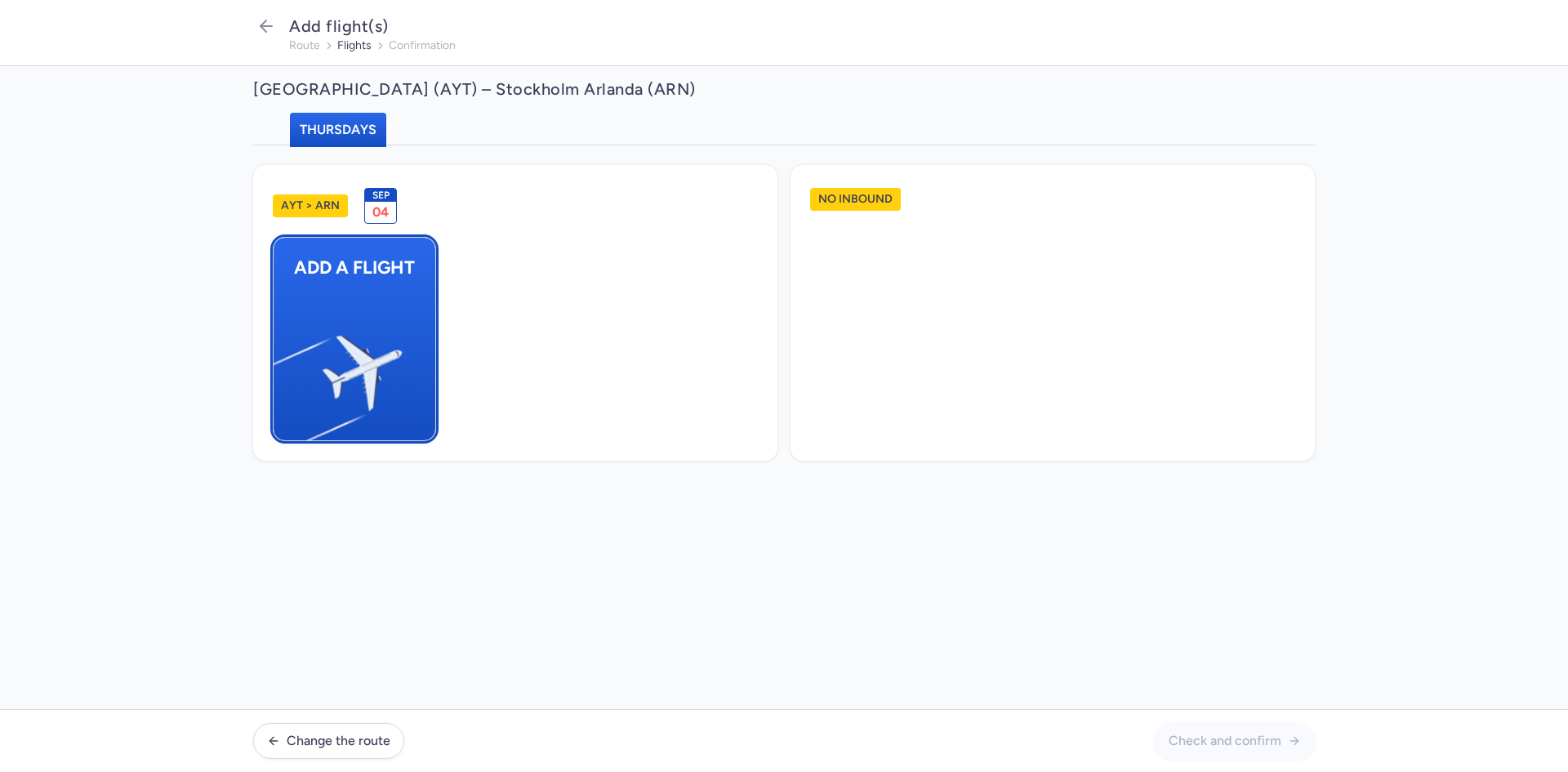
click at [325, 296] on img "button" at bounding box center [282, 366] width 276 height 253
select select "23"
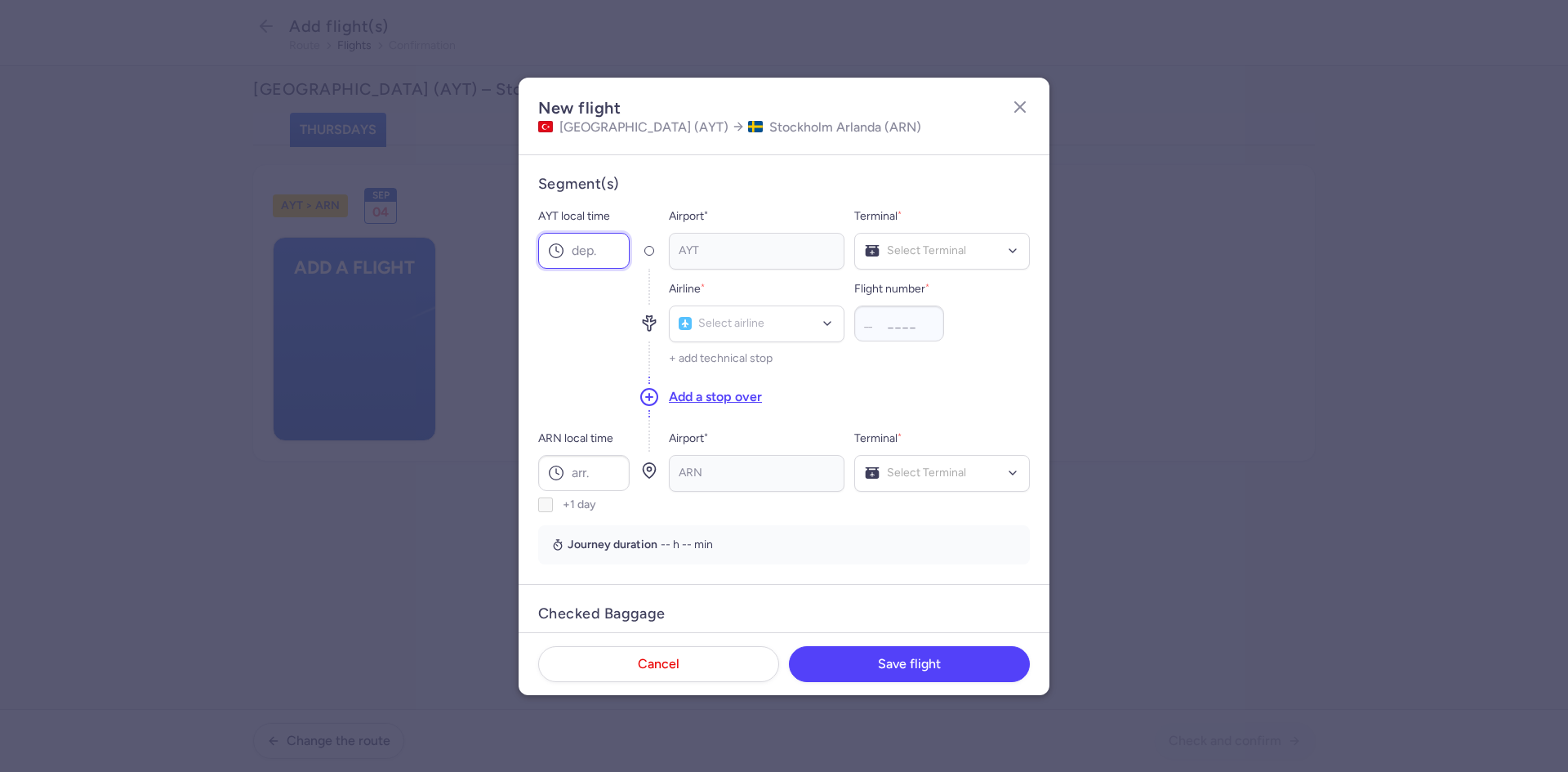
click at [602, 249] on input "AYT local time" at bounding box center [583, 251] width 92 height 36
type input "0"
type input "14:30"
type input "pc"
type input "5019"
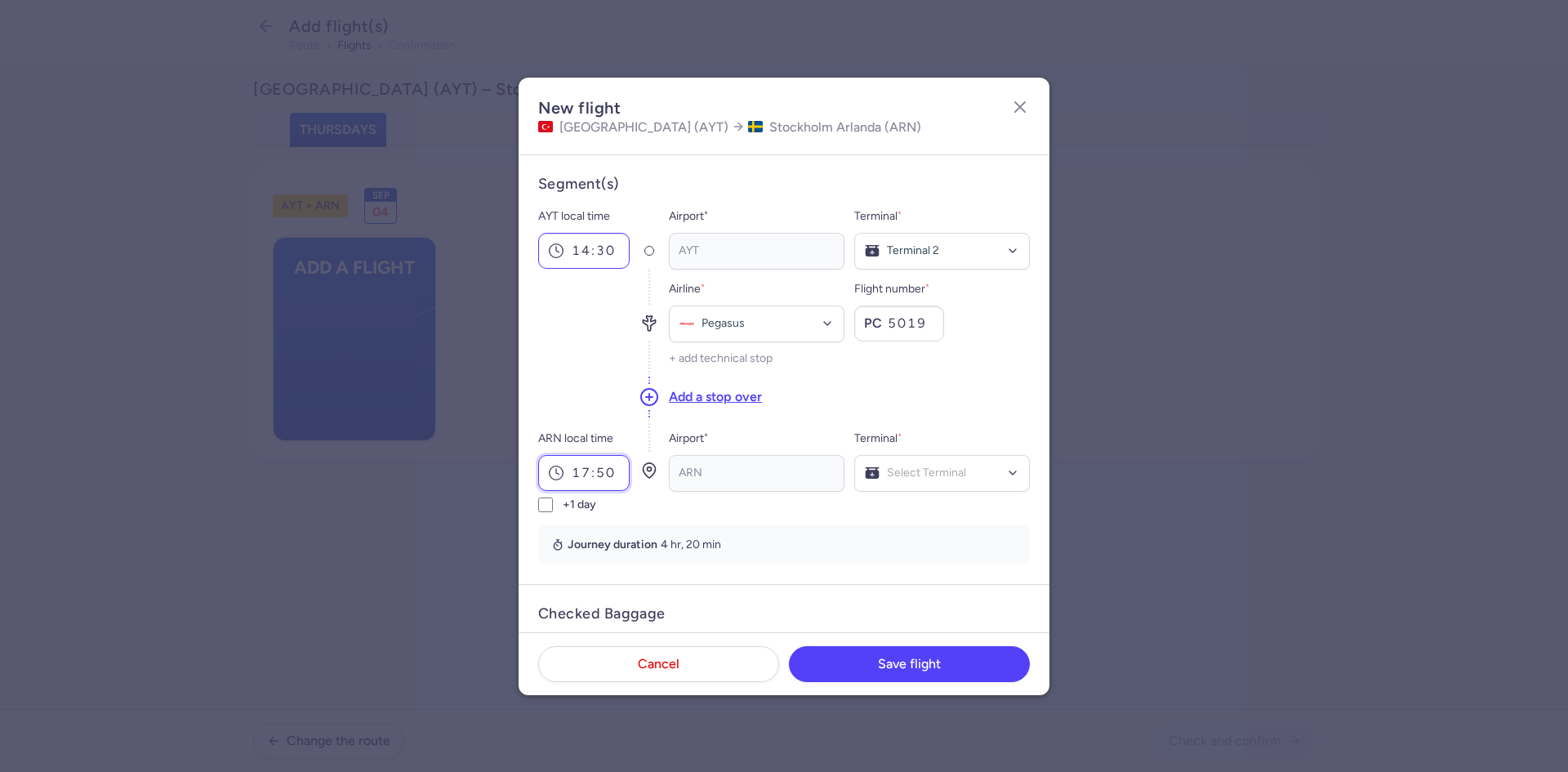
type input "17:50"
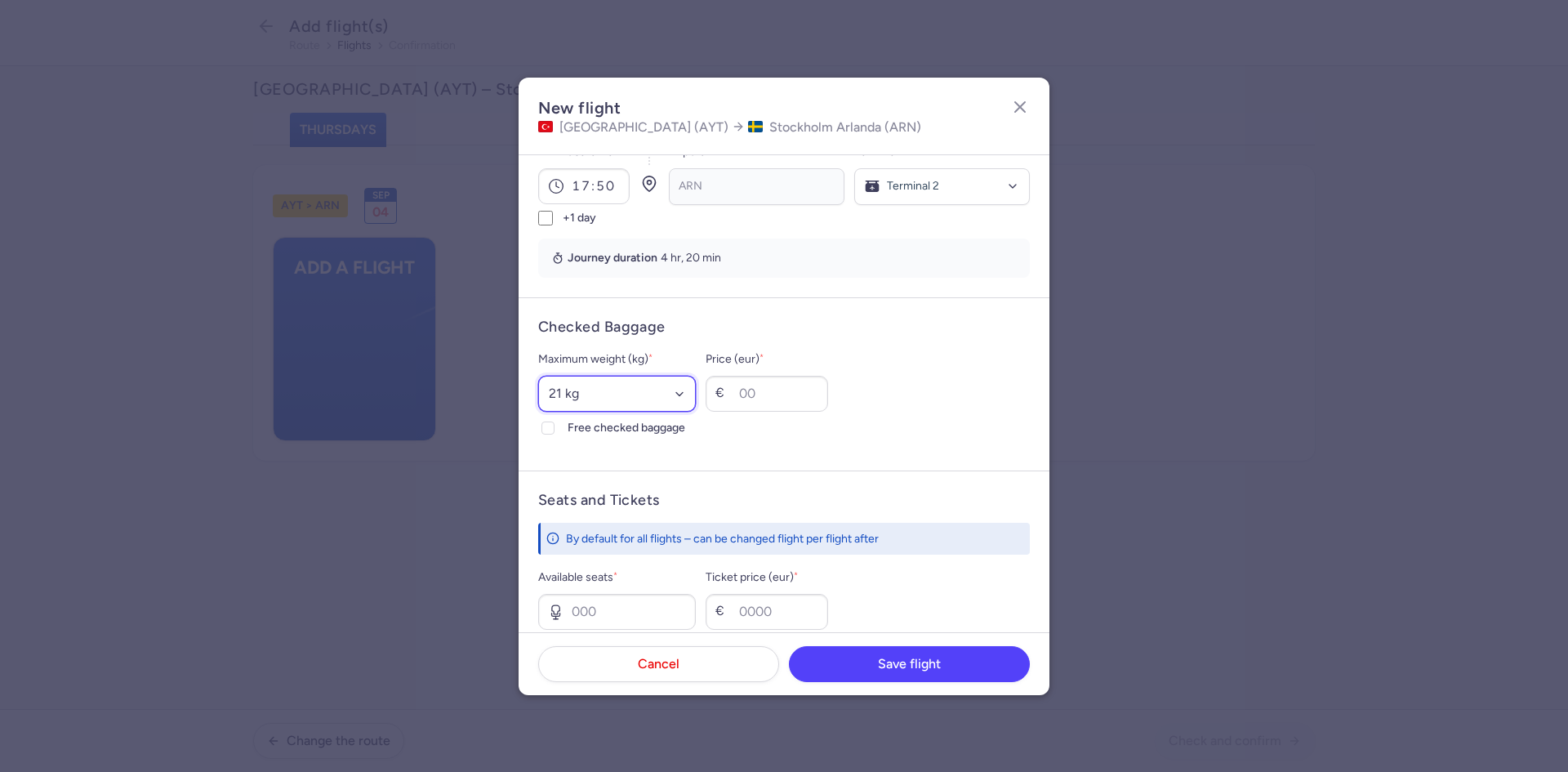
select select "20"
click at [542, 422] on input "Free checked baggage" at bounding box center [548, 428] width 13 height 13
checkbox input "true"
type input "1"
type input "57"
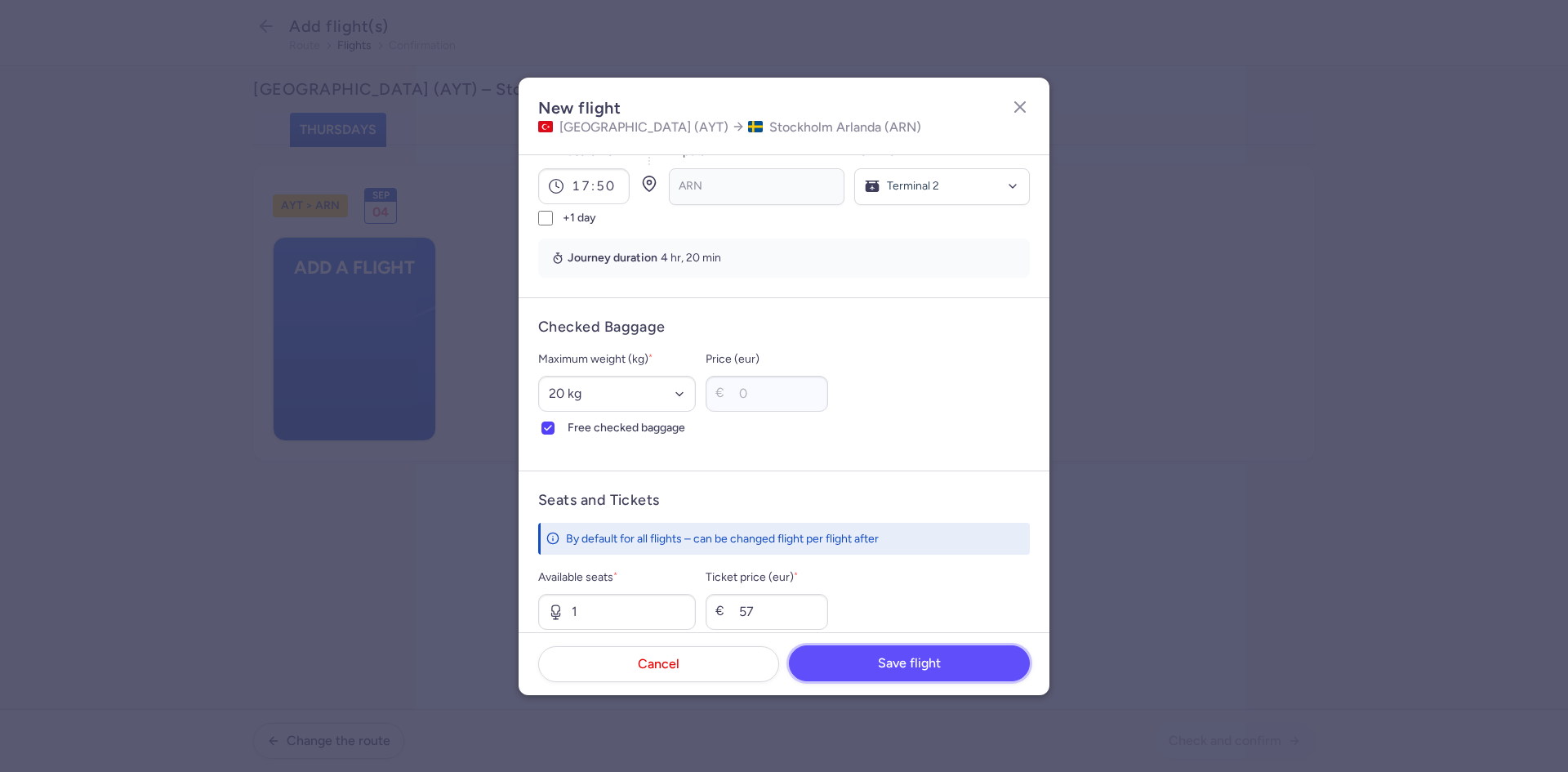
click at [1001, 663] on button "Save flight" at bounding box center [909, 663] width 241 height 36
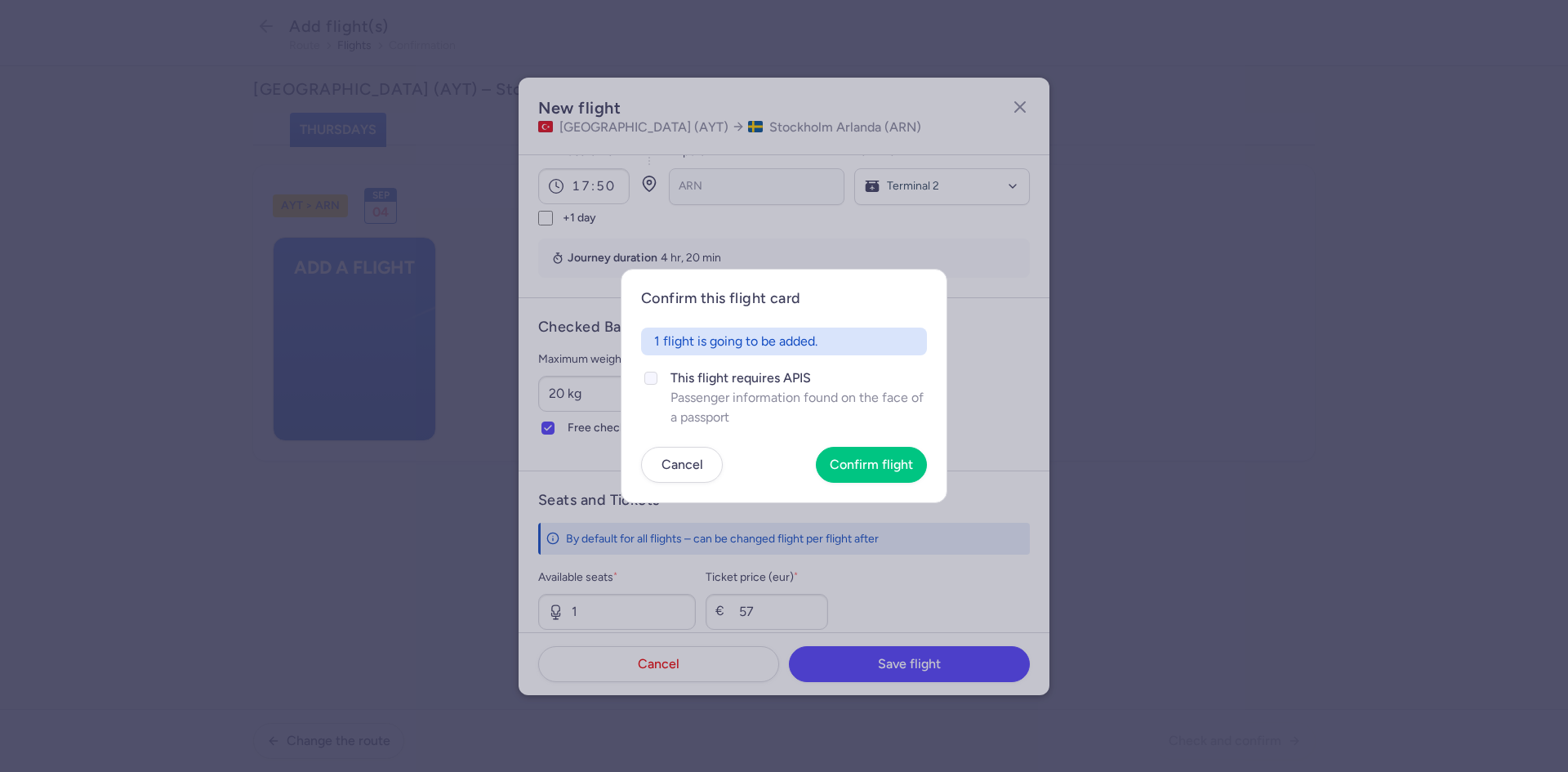
click at [761, 382] on span "This flight requires APIS" at bounding box center [799, 378] width 256 height 20
click at [657, 382] on input "This flight requires APIS Passenger information found on the face of a passport" at bounding box center [650, 378] width 13 height 13
checkbox input "true"
click at [868, 463] on span "Confirm flight" at bounding box center [872, 463] width 84 height 15
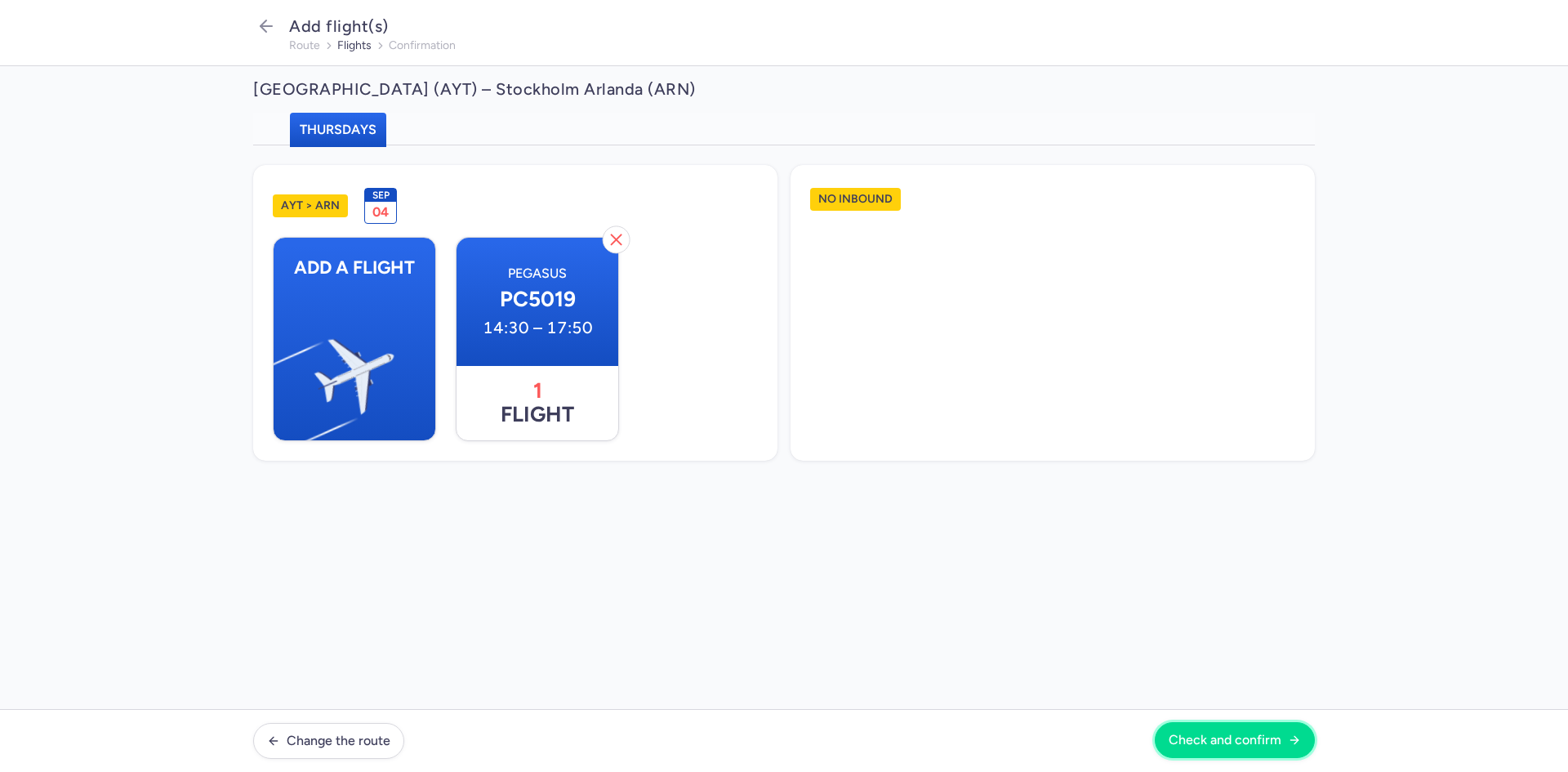
click at [1214, 747] on span "Check and confirm" at bounding box center [1225, 739] width 113 height 15
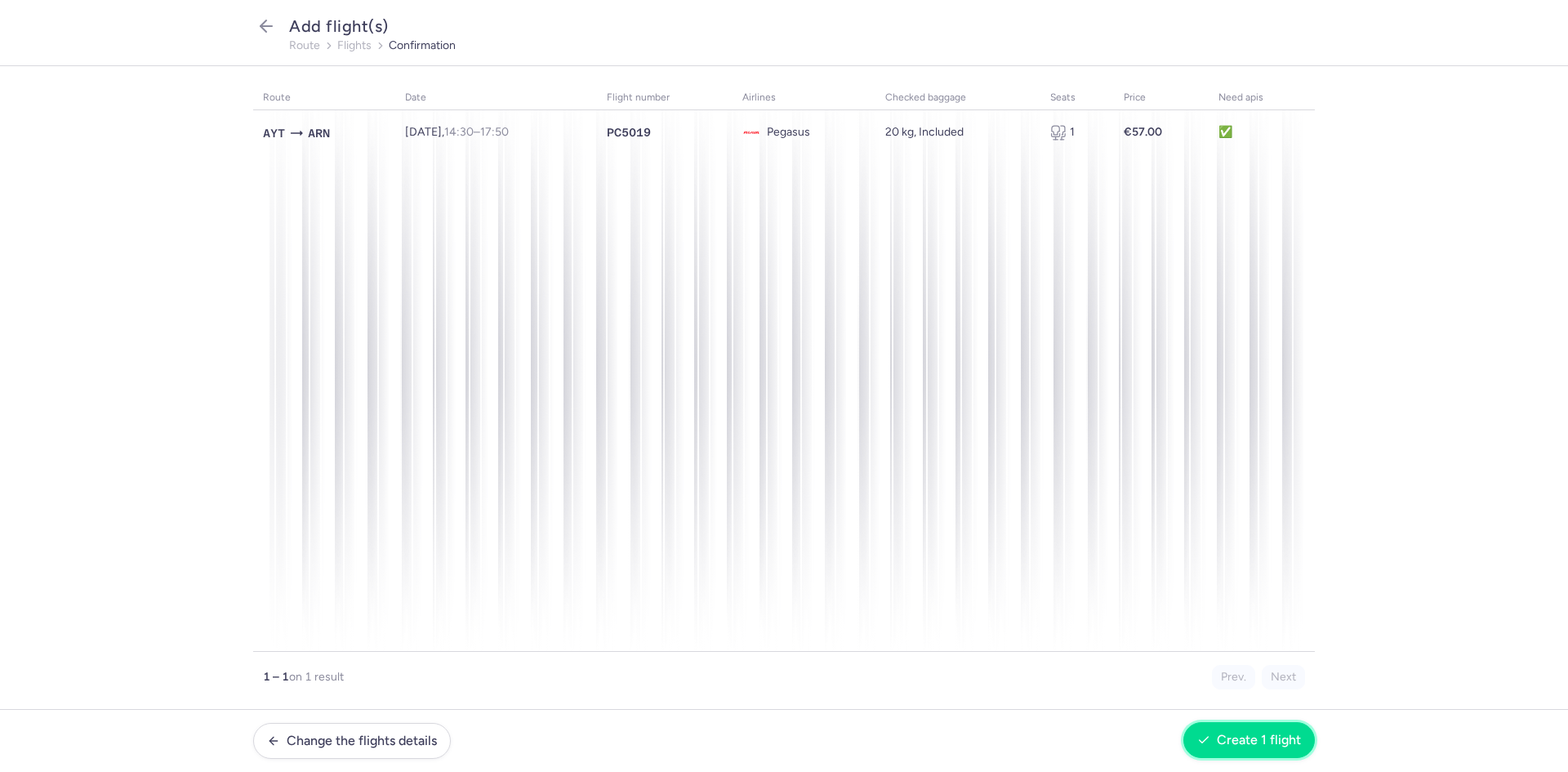
click at [1218, 738] on span "Create 1 flight" at bounding box center [1258, 739] width 84 height 15
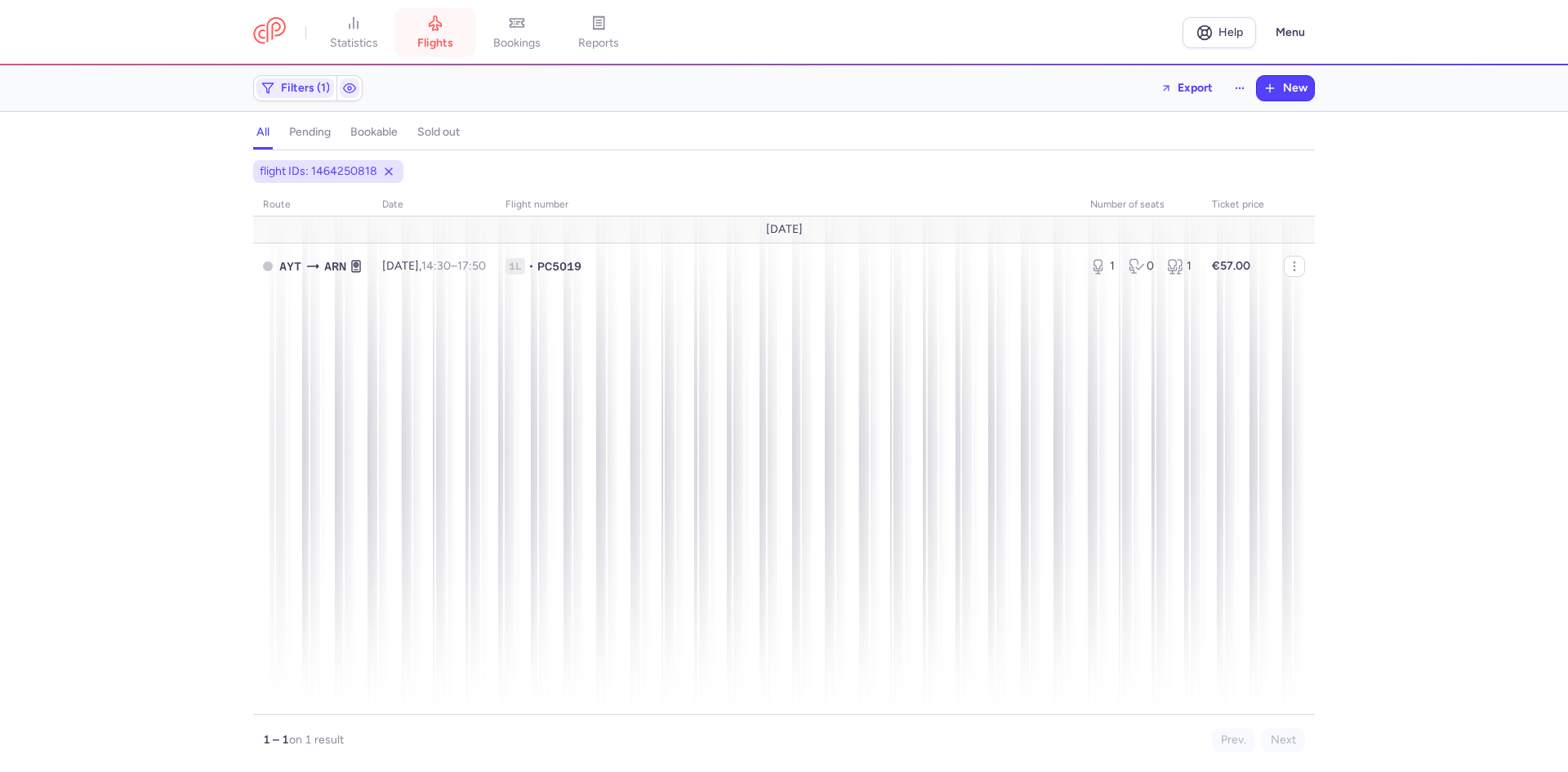
click at [444, 35] on link "flights" at bounding box center [435, 33] width 82 height 36
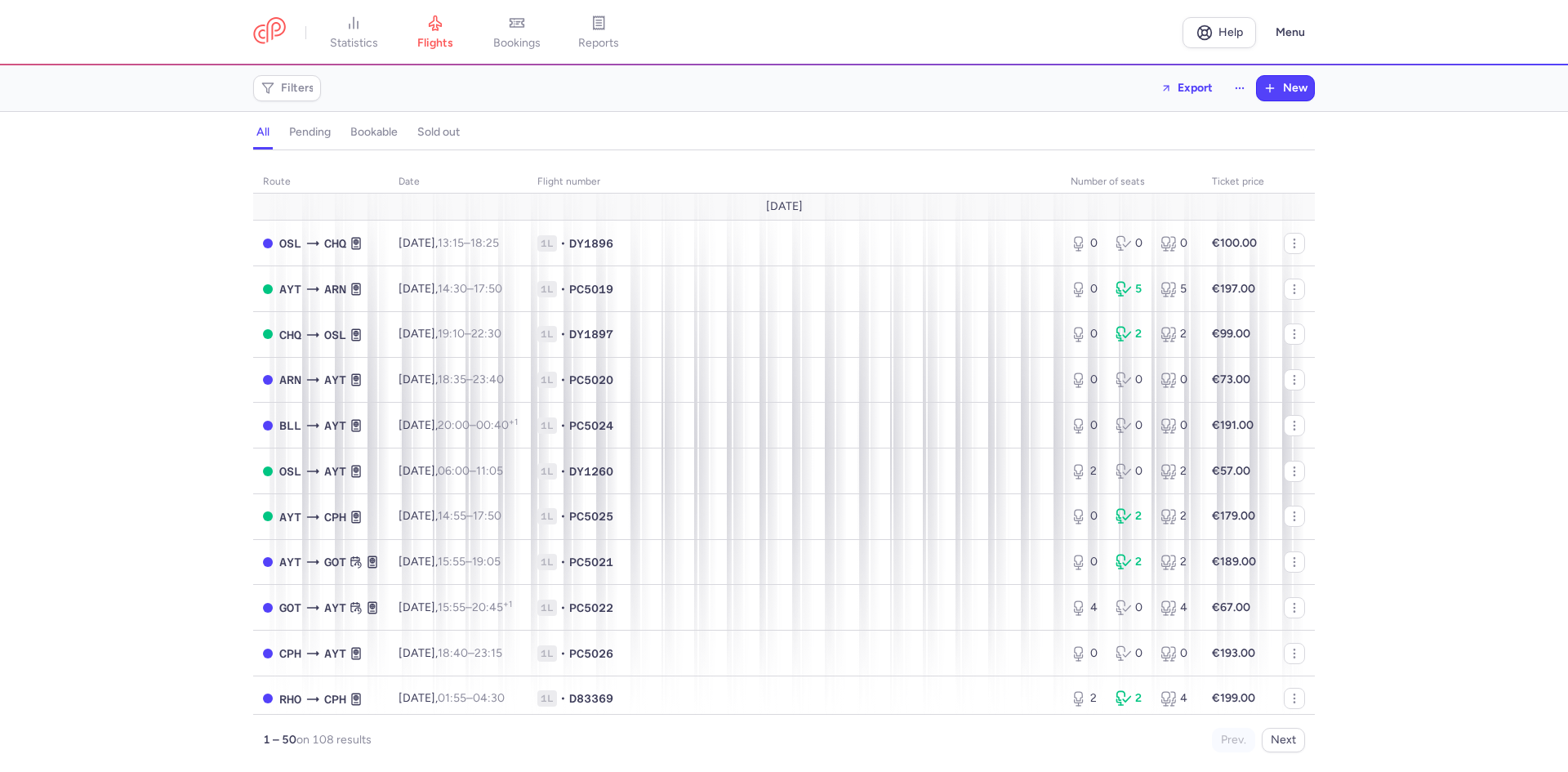
click at [295, 75] on div "Filters Export New" at bounding box center [784, 88] width 1074 height 39
click at [302, 85] on span "Filters" at bounding box center [298, 88] width 34 height 13
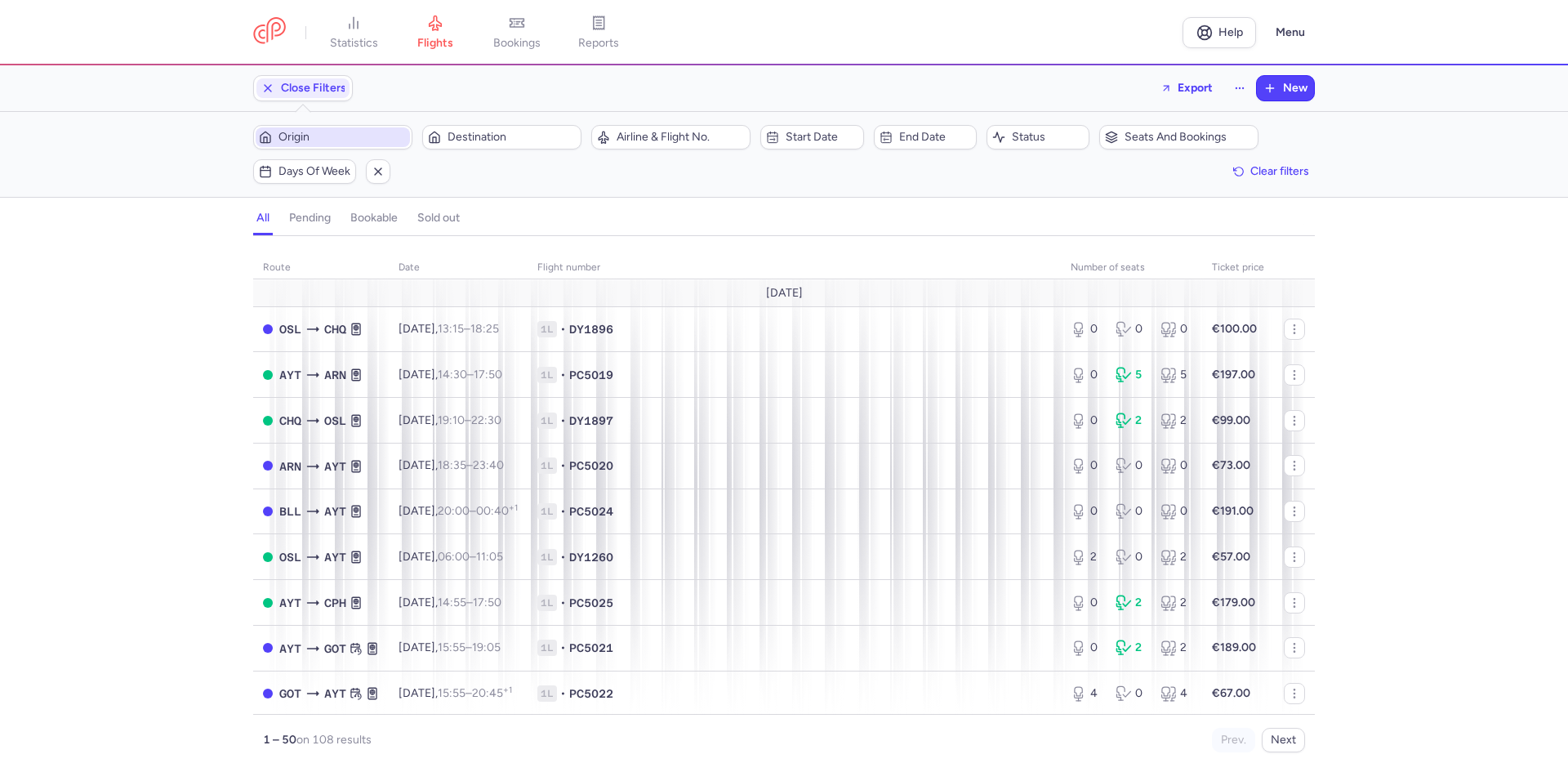
click at [353, 125] on button "Origin" at bounding box center [333, 137] width 159 height 25
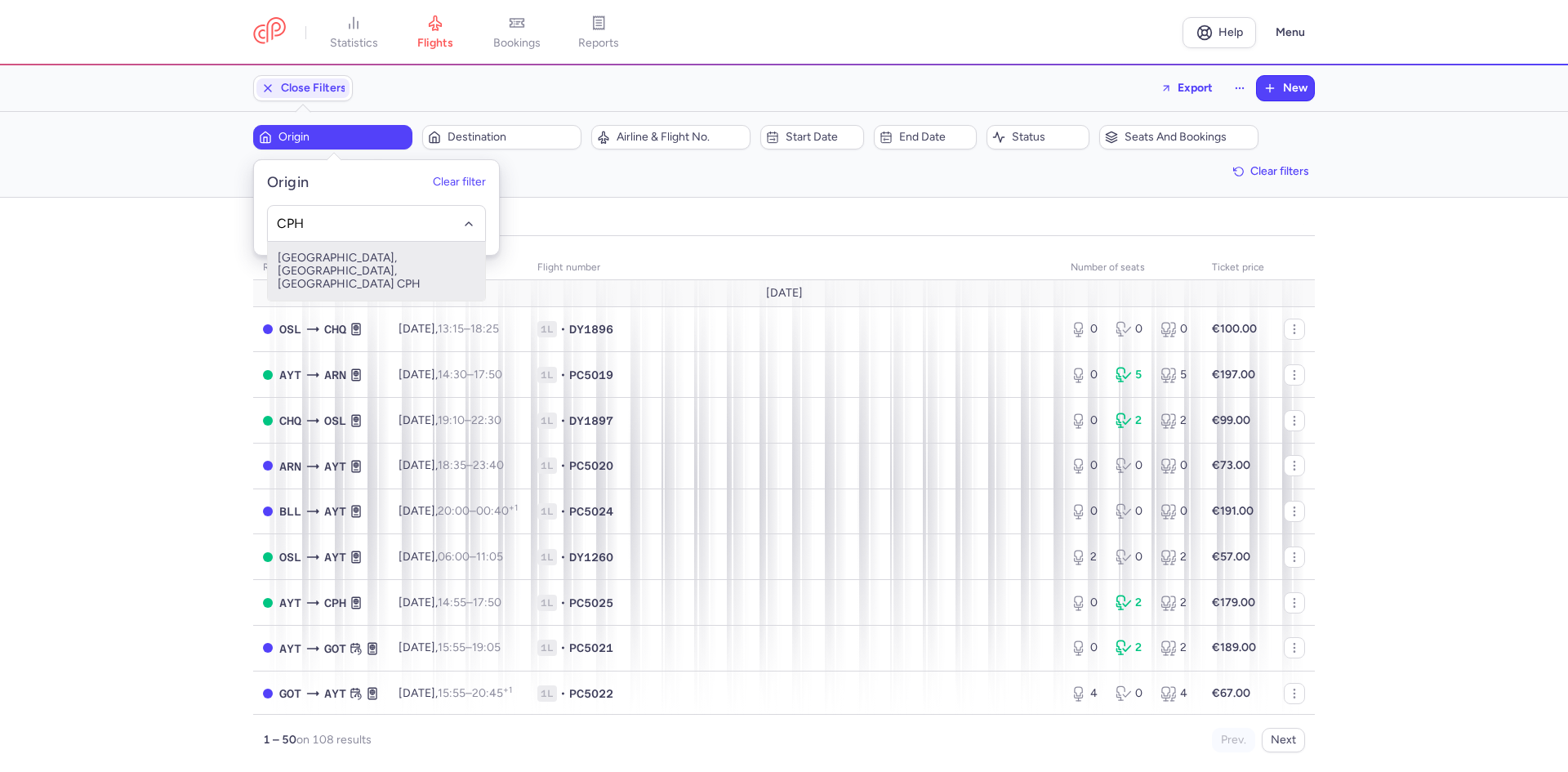
type input "CPH"
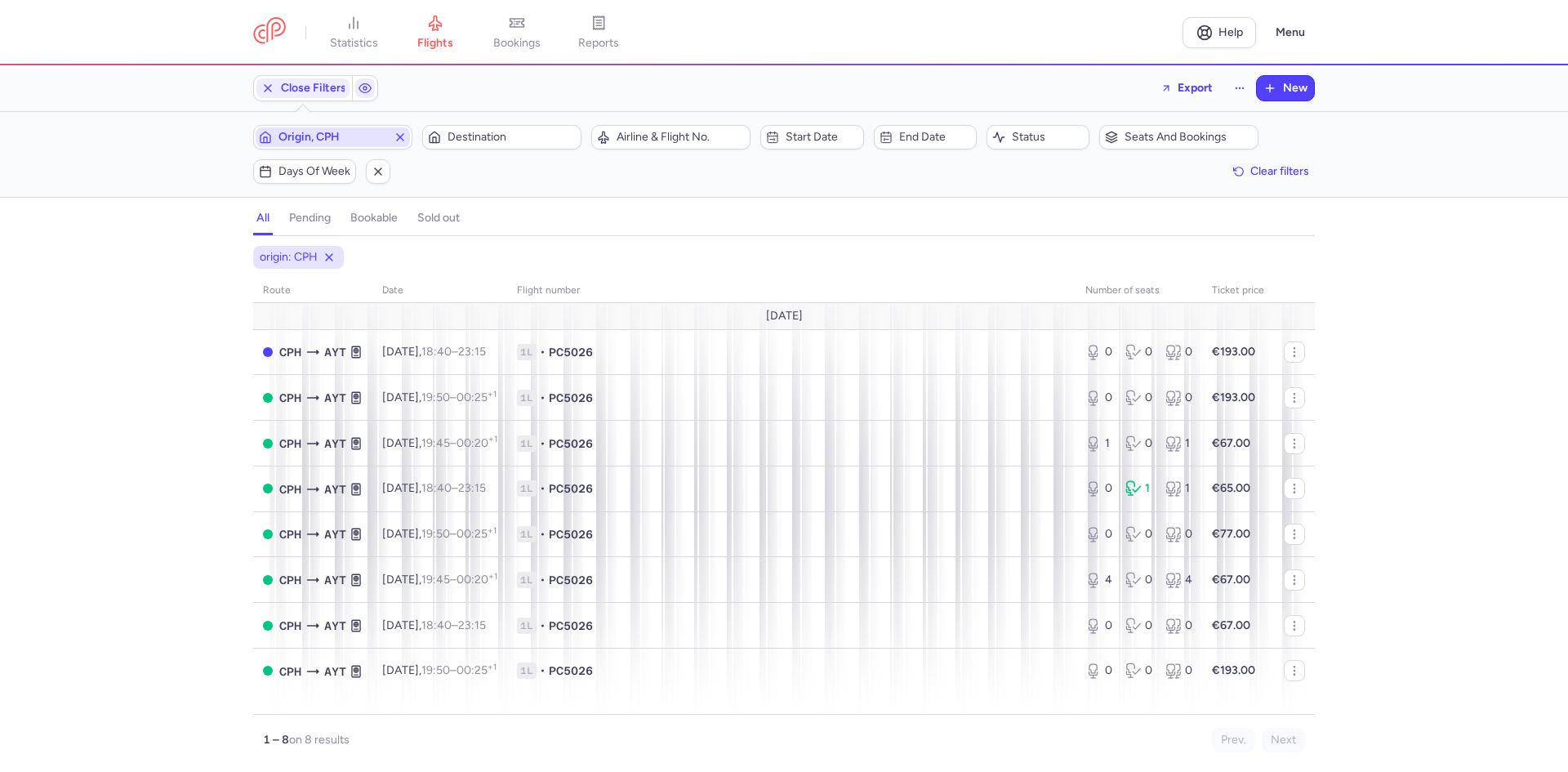
click at [422, 125] on button "Destination" at bounding box center [502, 137] width 159 height 25
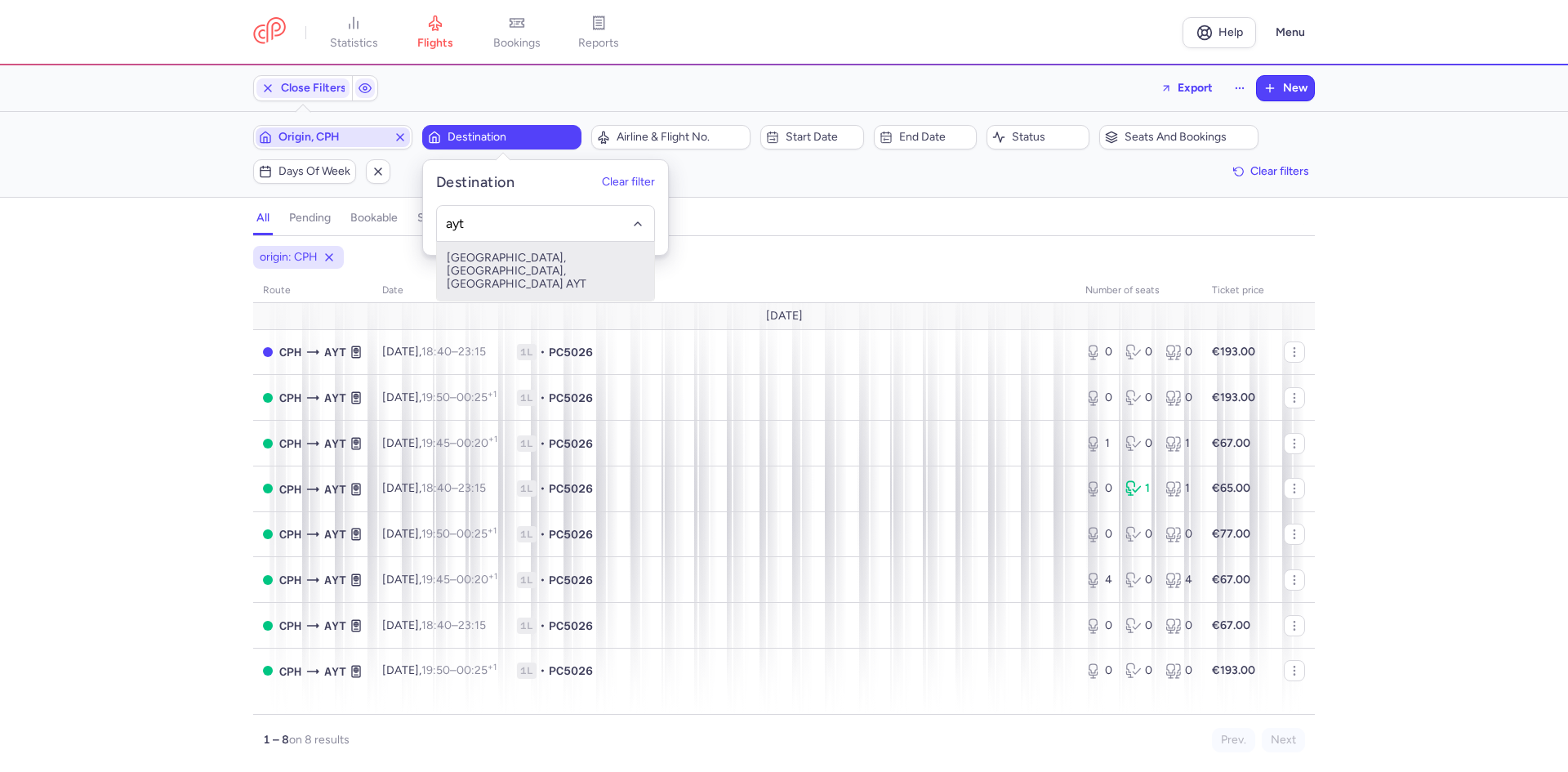
type input "ayt"
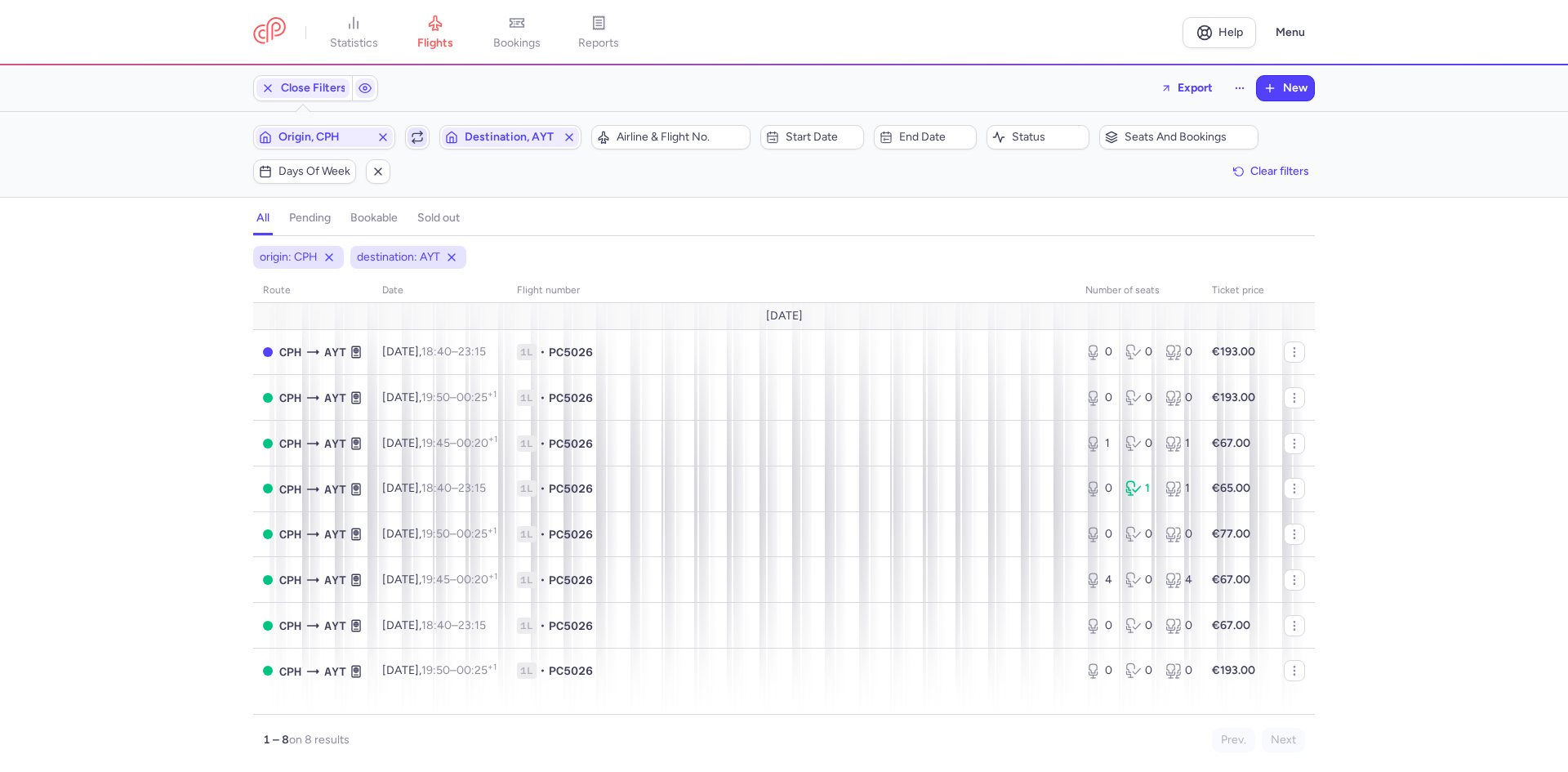
click at [425, 126] on button "button" at bounding box center [417, 137] width 25 height 25
drag, startPoint x: 1315, startPoint y: 304, endPoint x: 1315, endPoint y: 352, distance: 48.0
click at [1315, 352] on div "origin: CPH destination: AYT with return route date Flight number number of sea…" at bounding box center [784, 508] width 1568 height 526
click at [422, 144] on icon "button" at bounding box center [417, 137] width 13 height 13
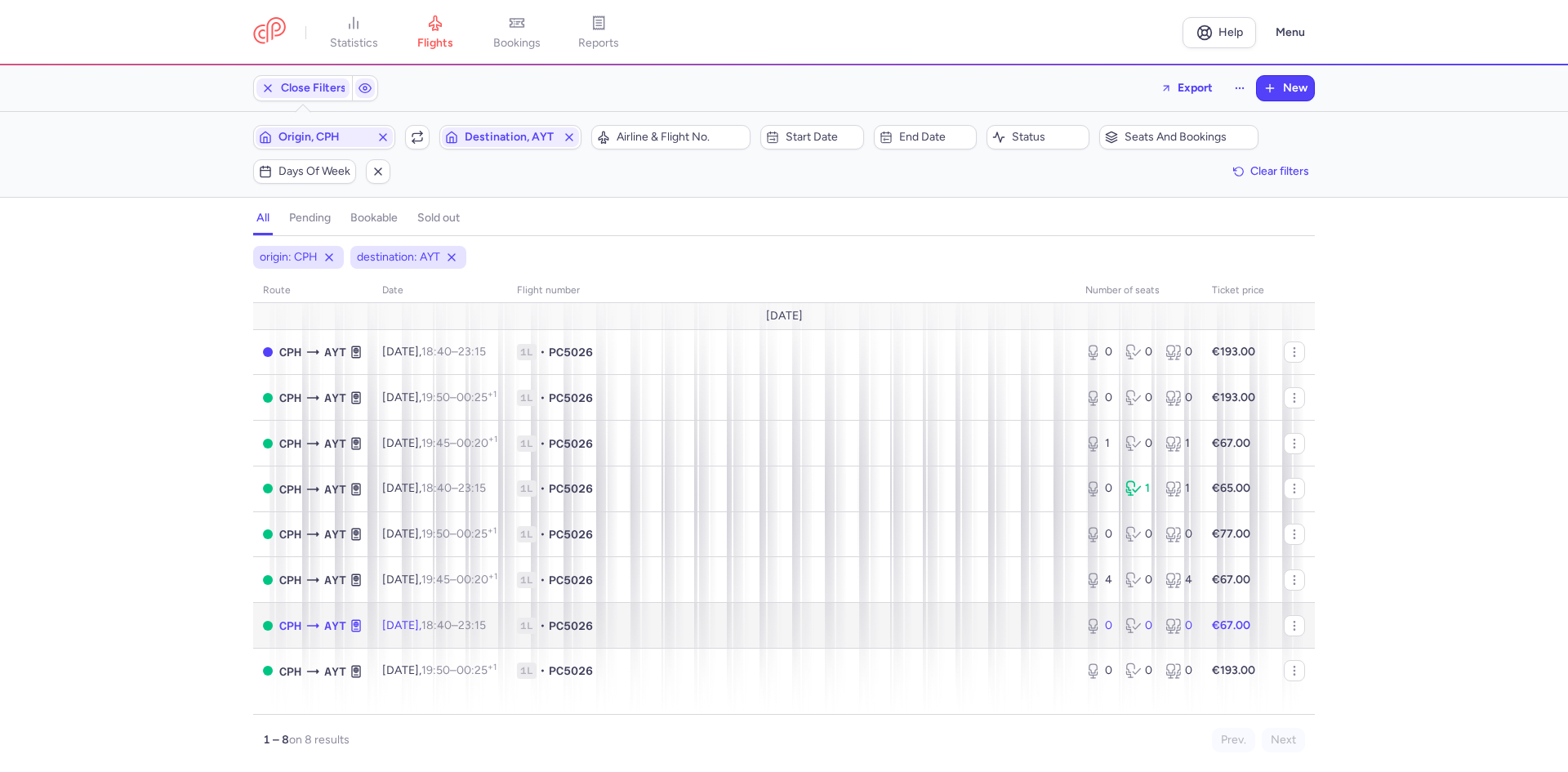
drag, startPoint x: 931, startPoint y: 629, endPoint x: 945, endPoint y: 607, distance: 26.1
click at [931, 629] on span "1L • PC5026" at bounding box center [791, 625] width 549 height 16
select select "days"
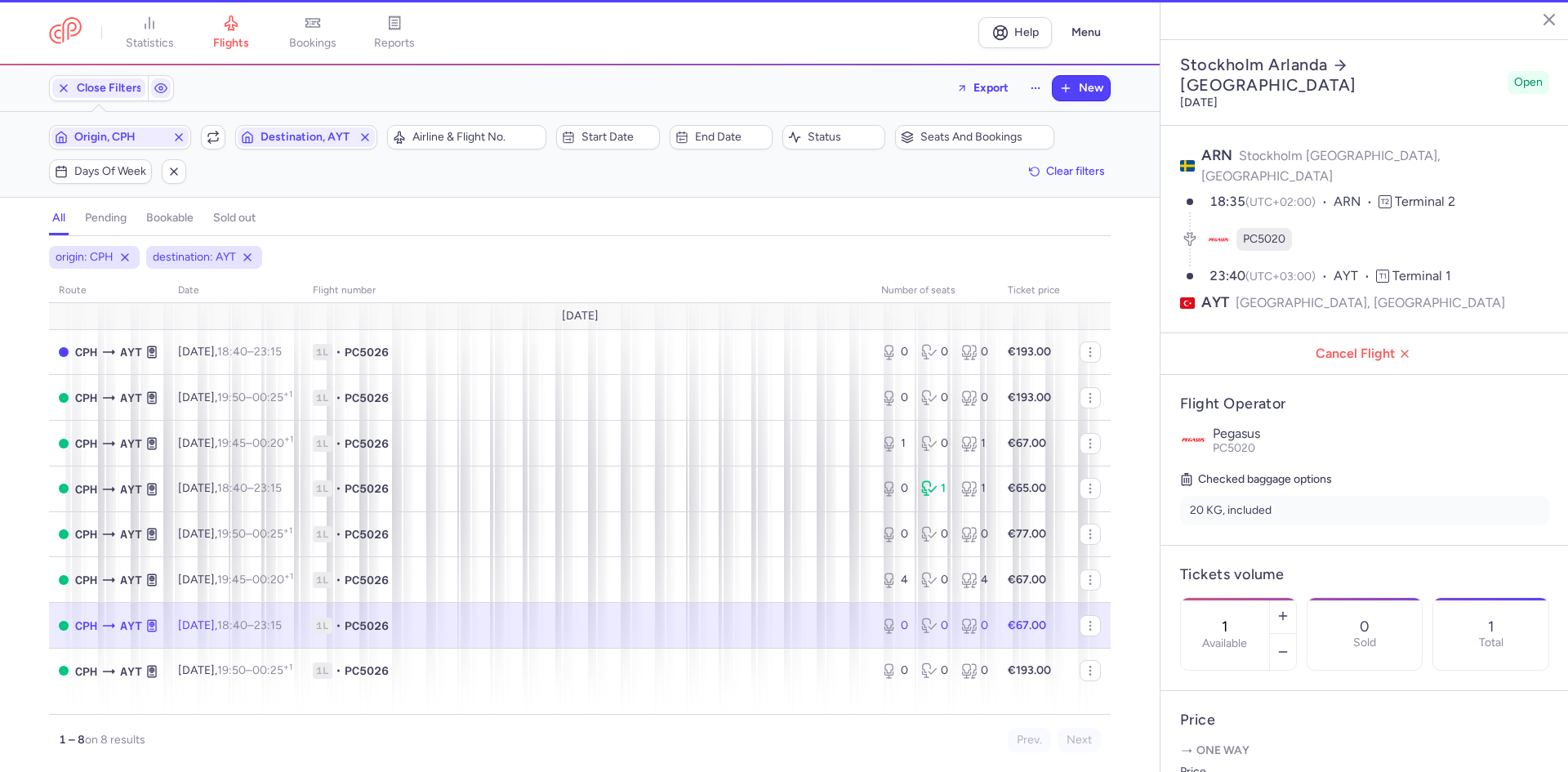
type input "0"
type input "3"
select select "hours"
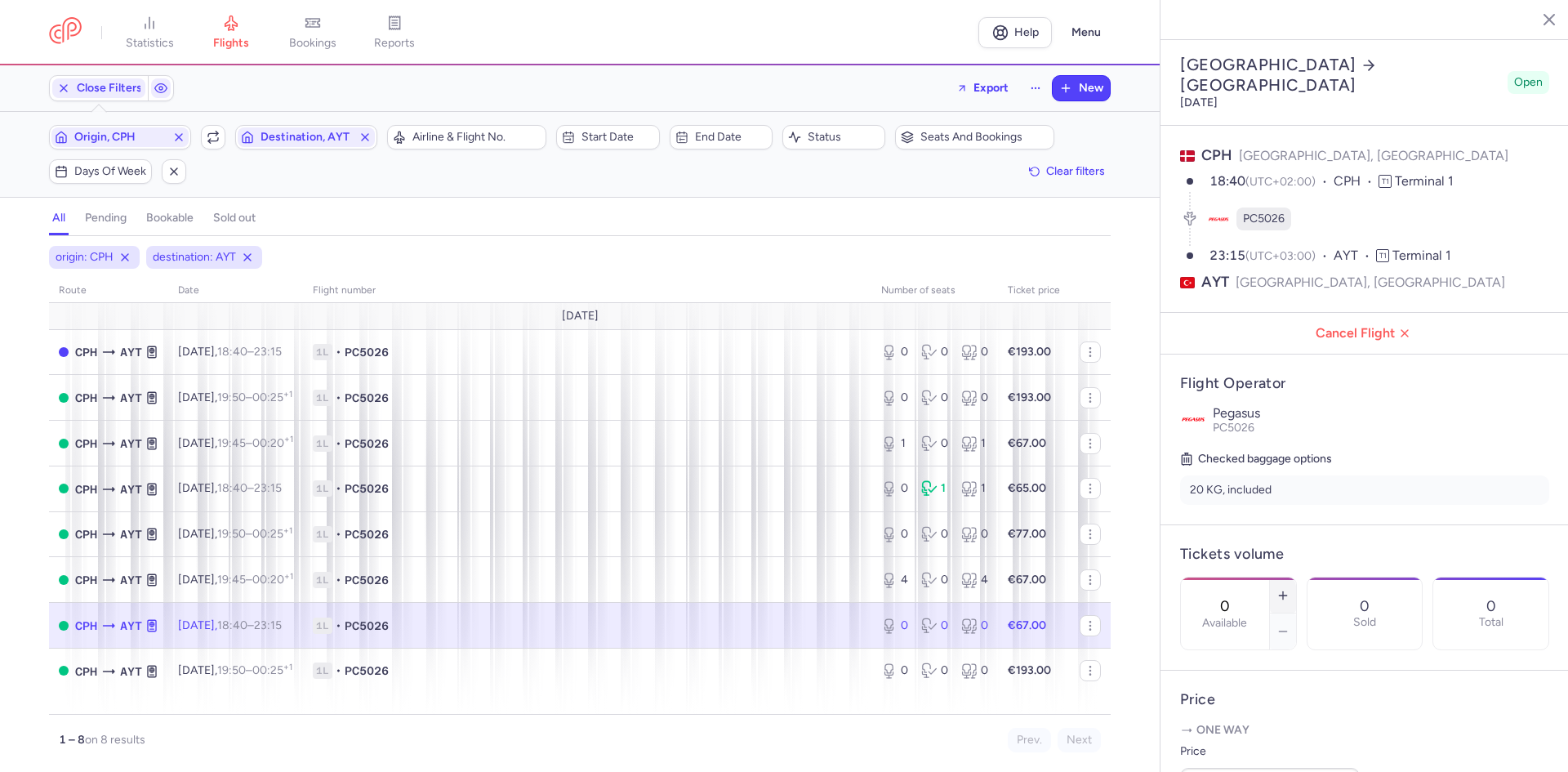
click at [1296, 577] on button "button" at bounding box center [1283, 595] width 26 height 36
type input "1"
click at [1250, 716] on footer "Save changes" at bounding box center [1363, 740] width 408 height 63
click at [1252, 728] on button "Save changes" at bounding box center [1234, 740] width 109 height 36
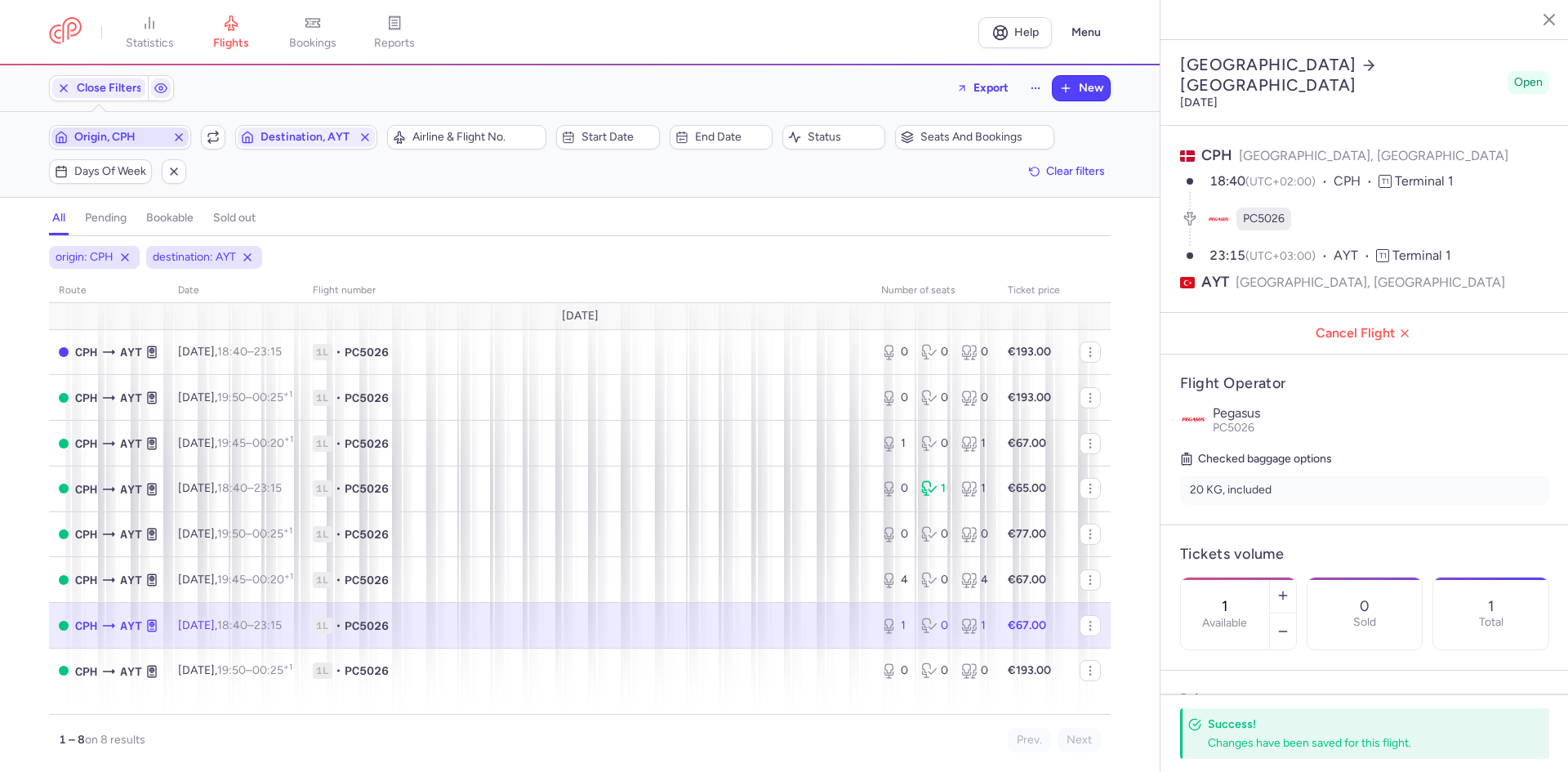
click at [144, 134] on span "Origin, CPH" at bounding box center [120, 137] width 92 height 13
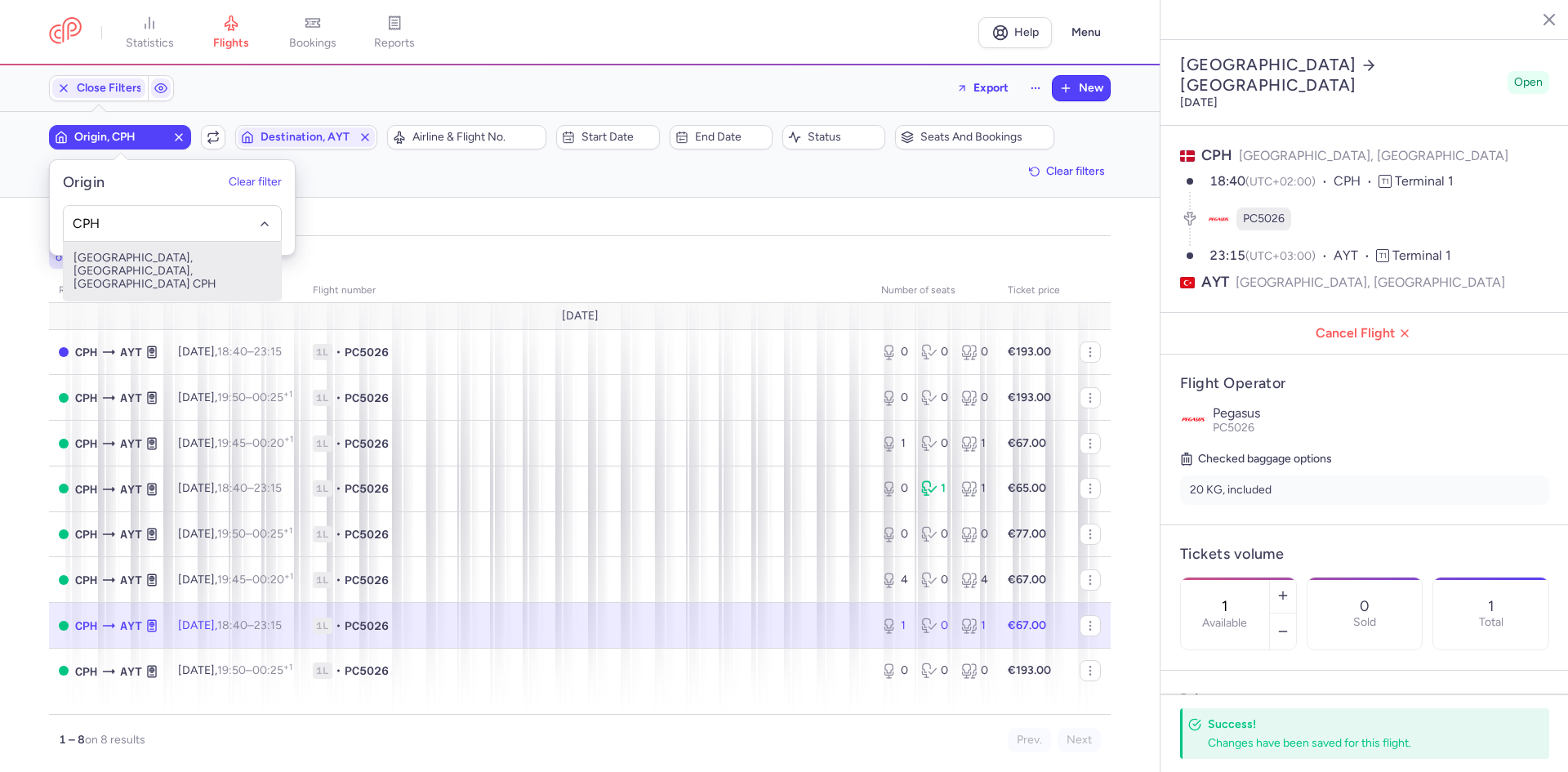
type input "CPH"
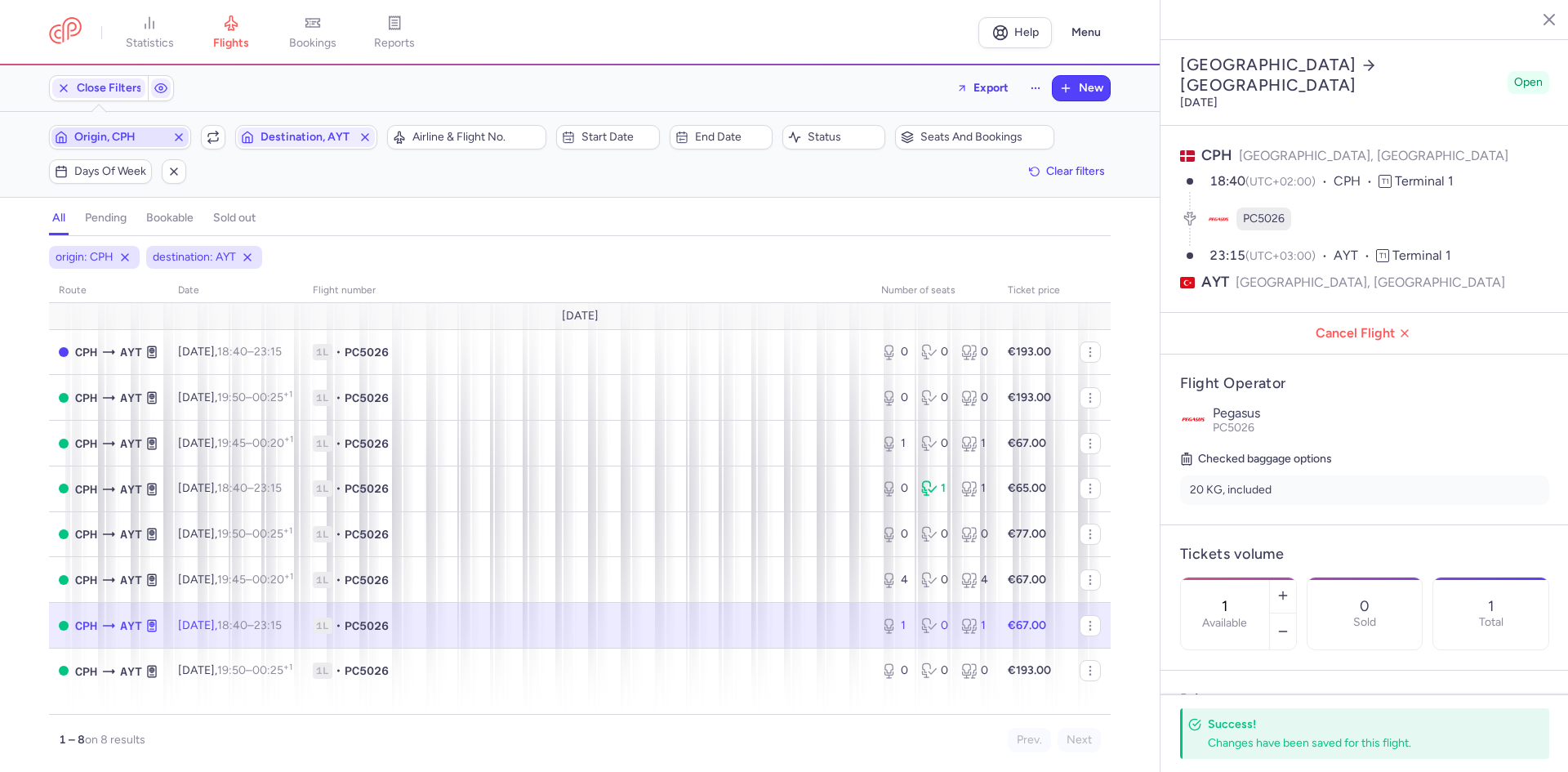
click at [49, 125] on button "Origin, CPH" at bounding box center [120, 137] width 142 height 25
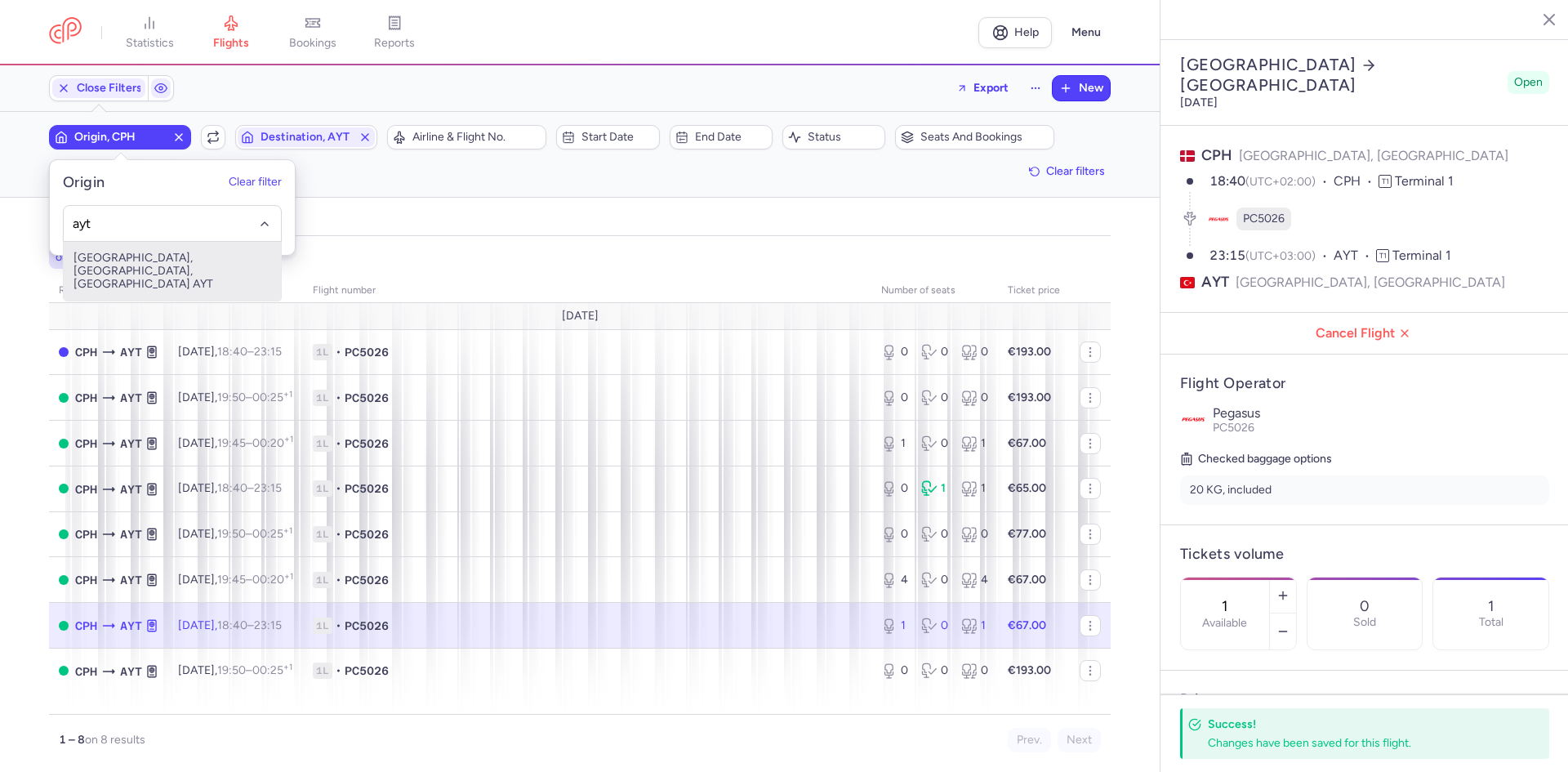
type input "ayt"
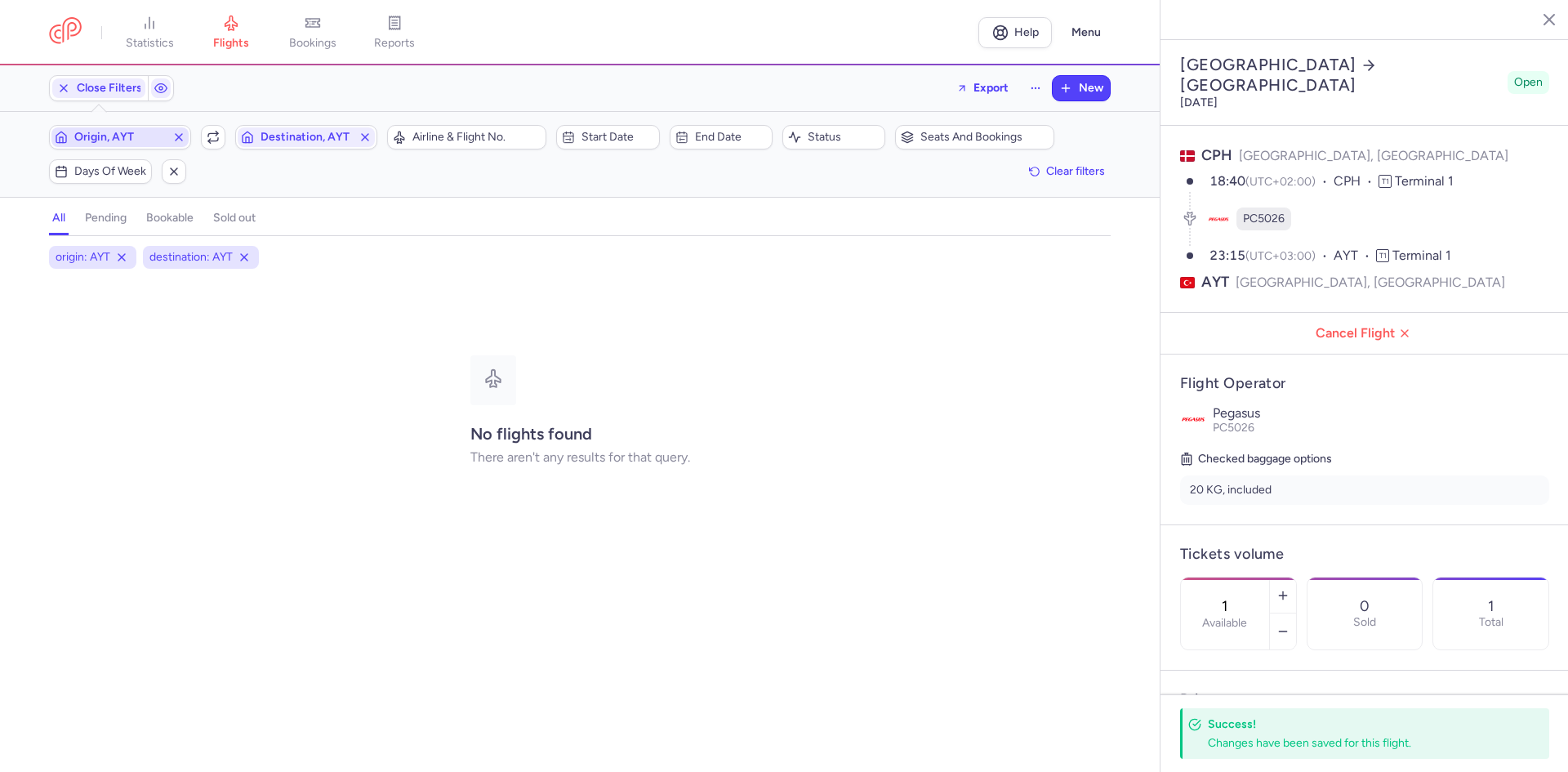
click at [201, 125] on button "button" at bounding box center [213, 137] width 25 height 25
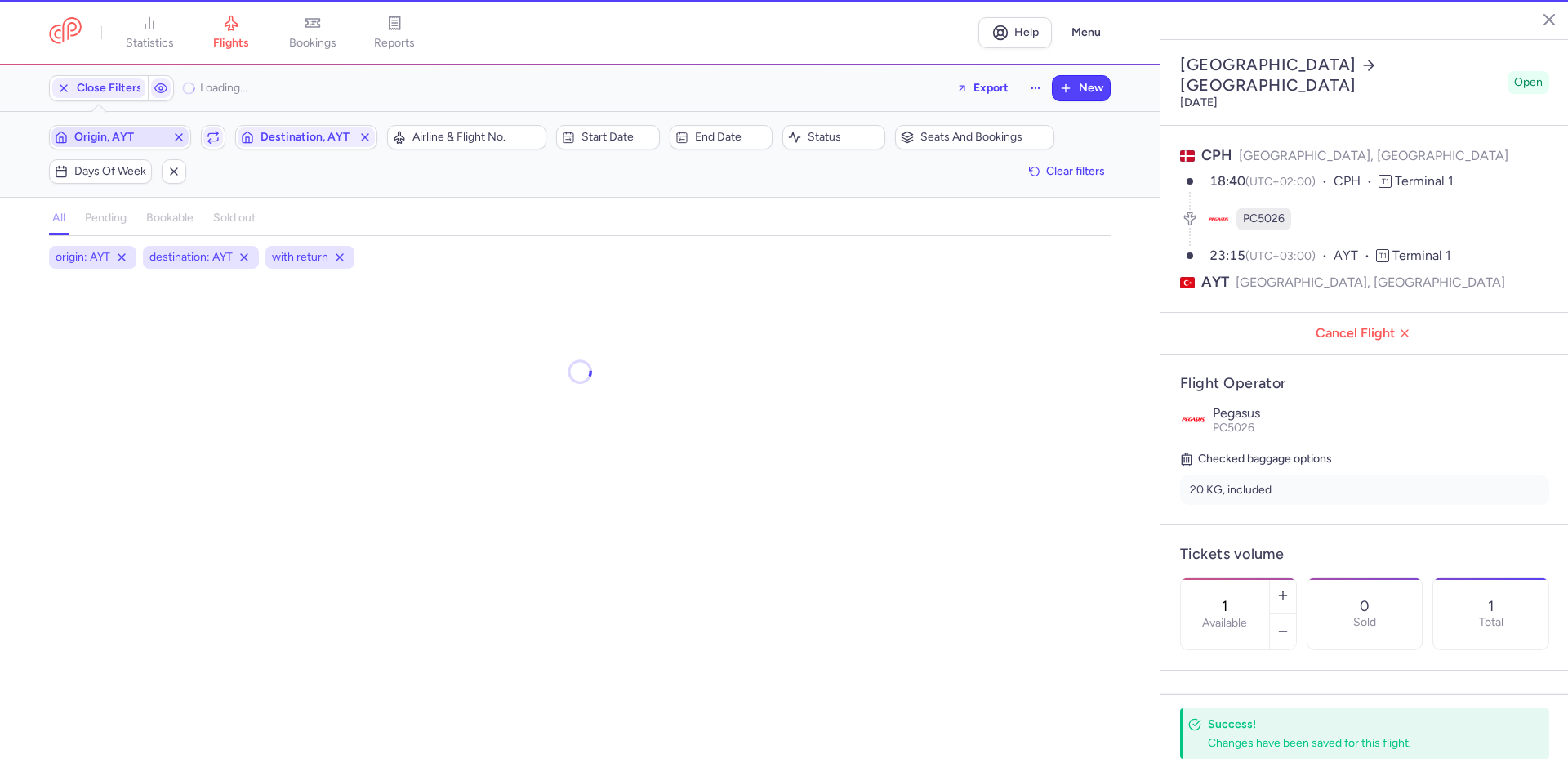
click at [201, 125] on button "button" at bounding box center [213, 137] width 25 height 25
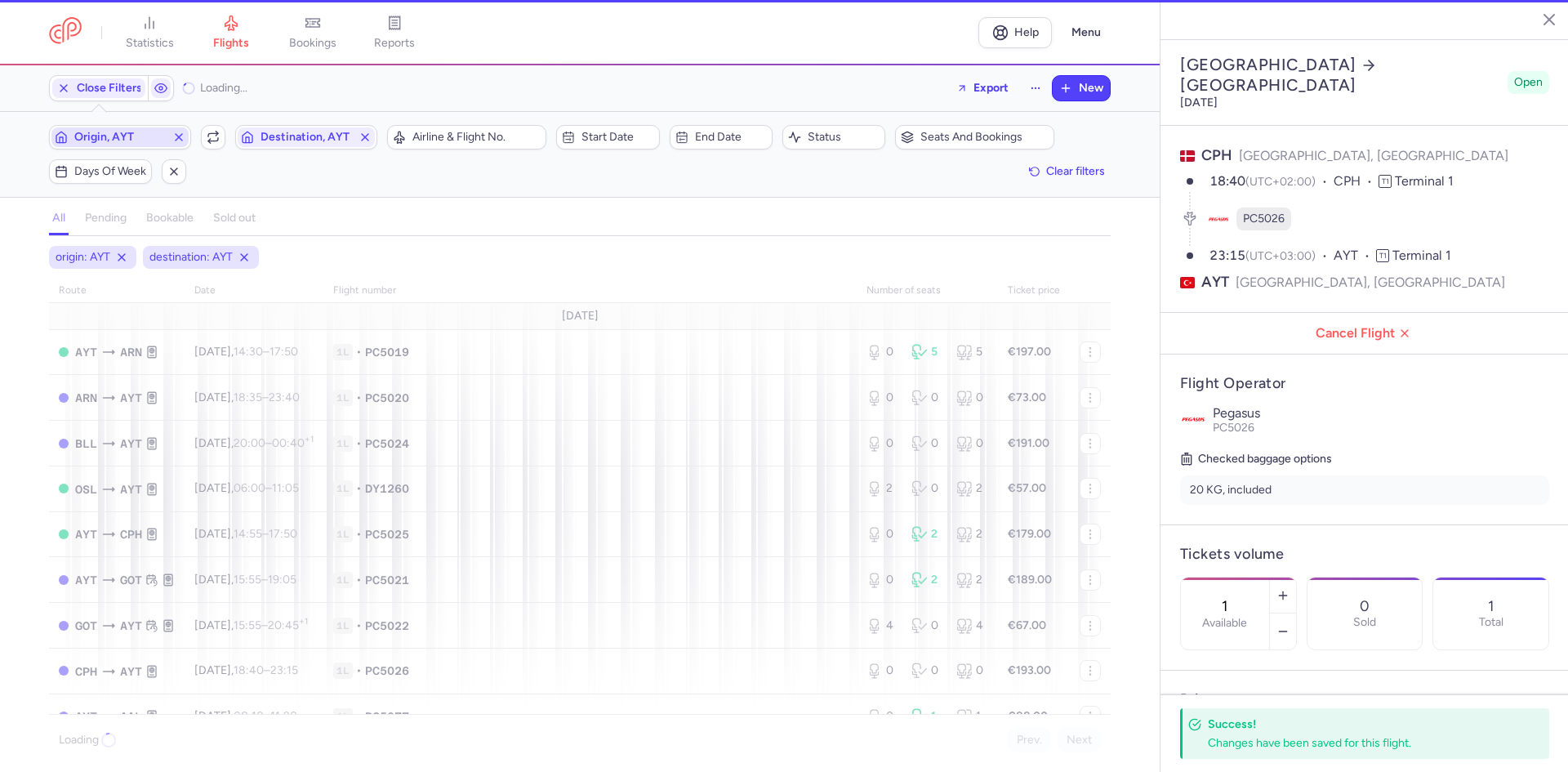
click at [235, 125] on button "Destination, AYT" at bounding box center [306, 137] width 142 height 25
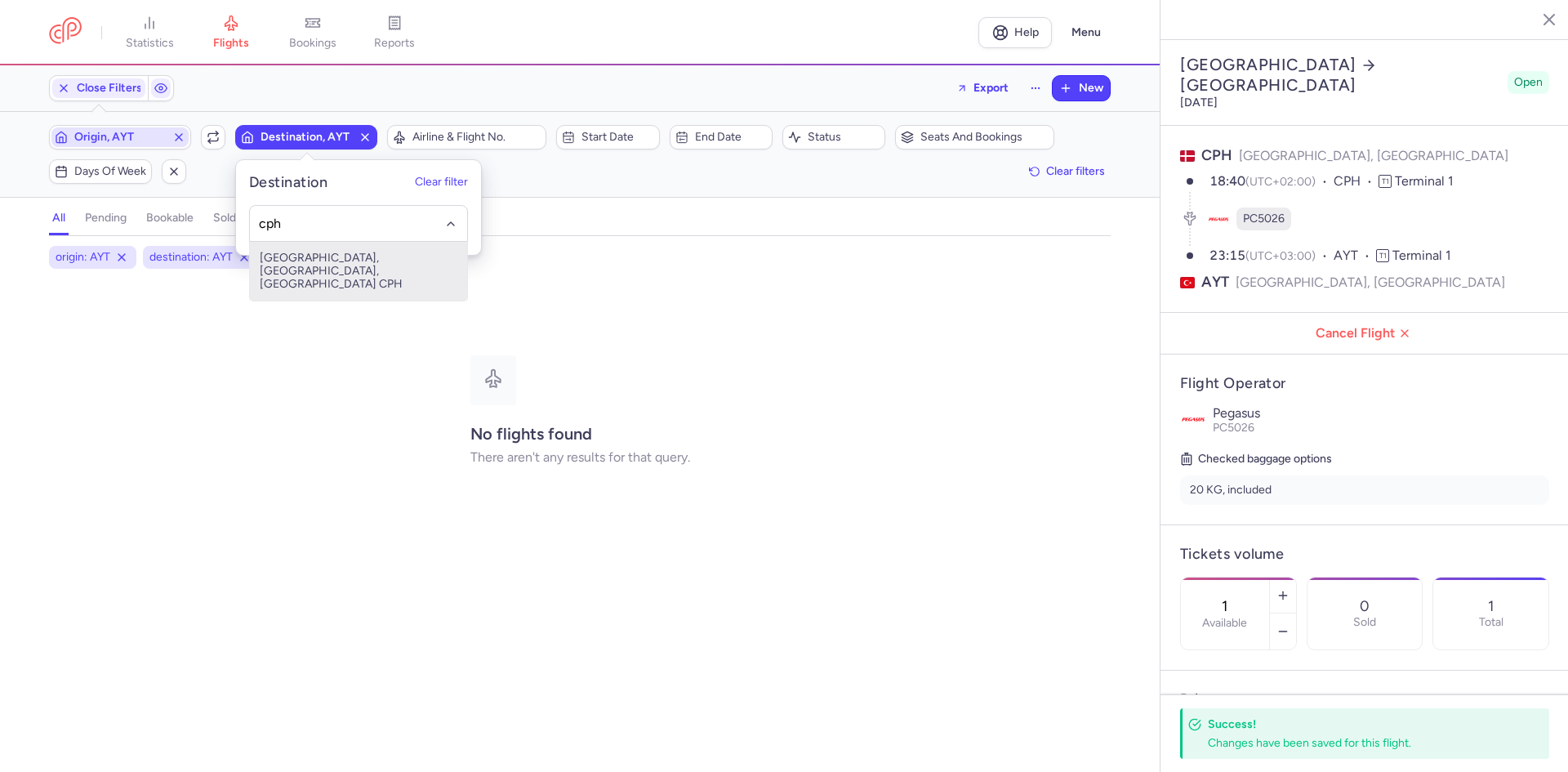
type input "cph"
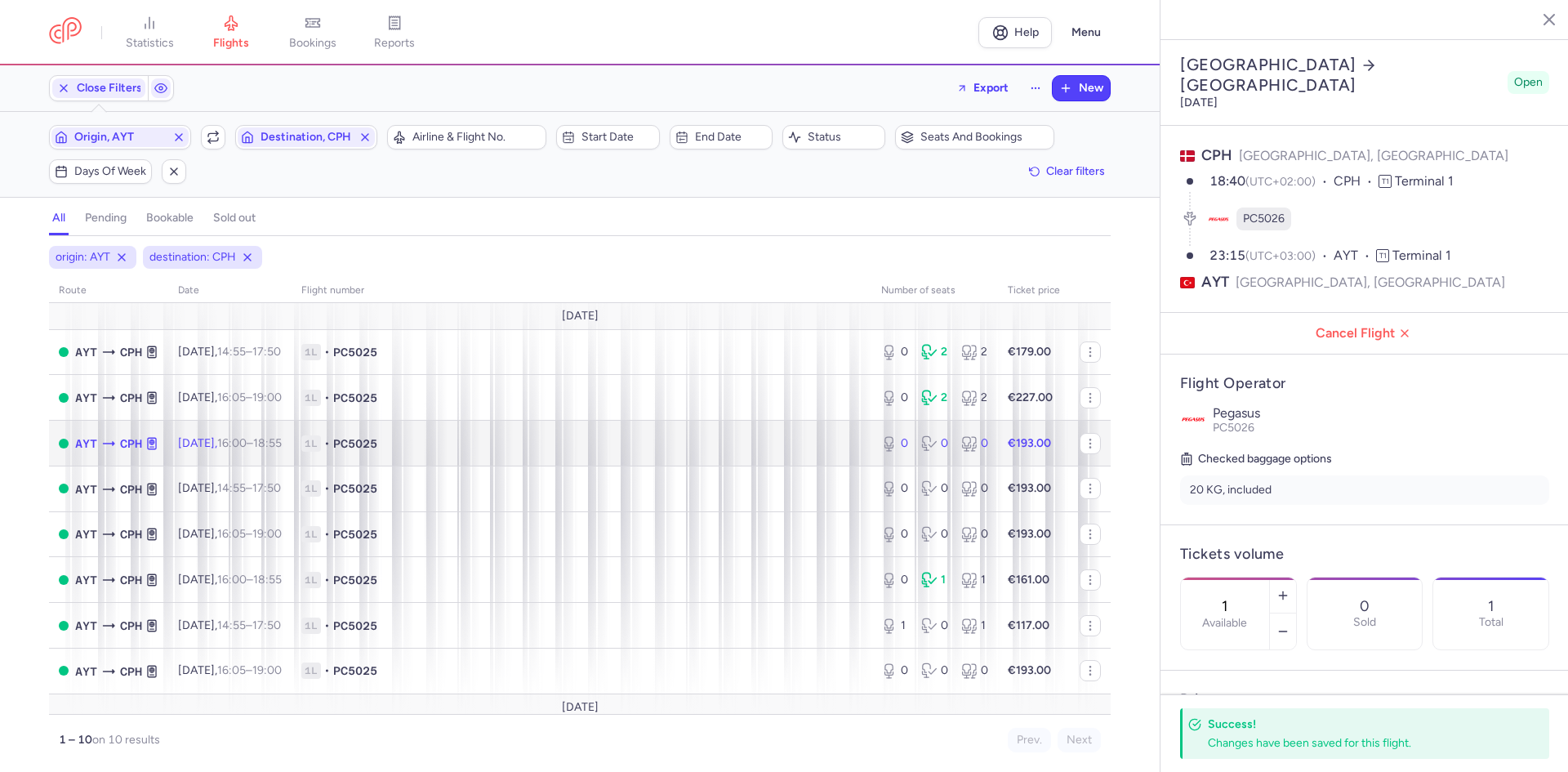
drag, startPoint x: 1097, startPoint y: 429, endPoint x: 1103, endPoint y: 474, distance: 45.4
click at [1103, 474] on div "route date Flight number number of seats Ticket price August 25 AYT CPH Fri, 15…" at bounding box center [579, 496] width 1061 height 436
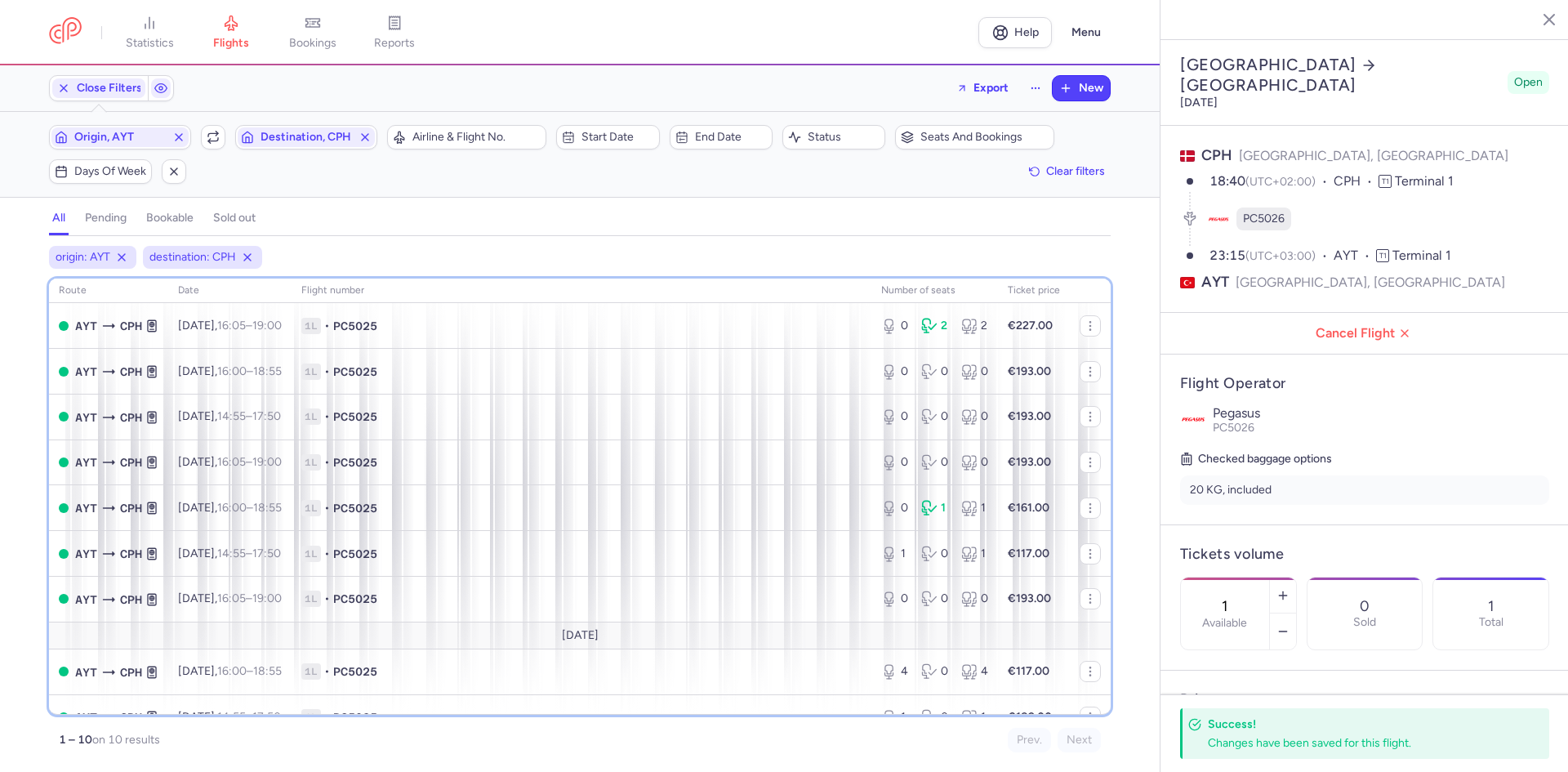
scroll to position [97, 0]
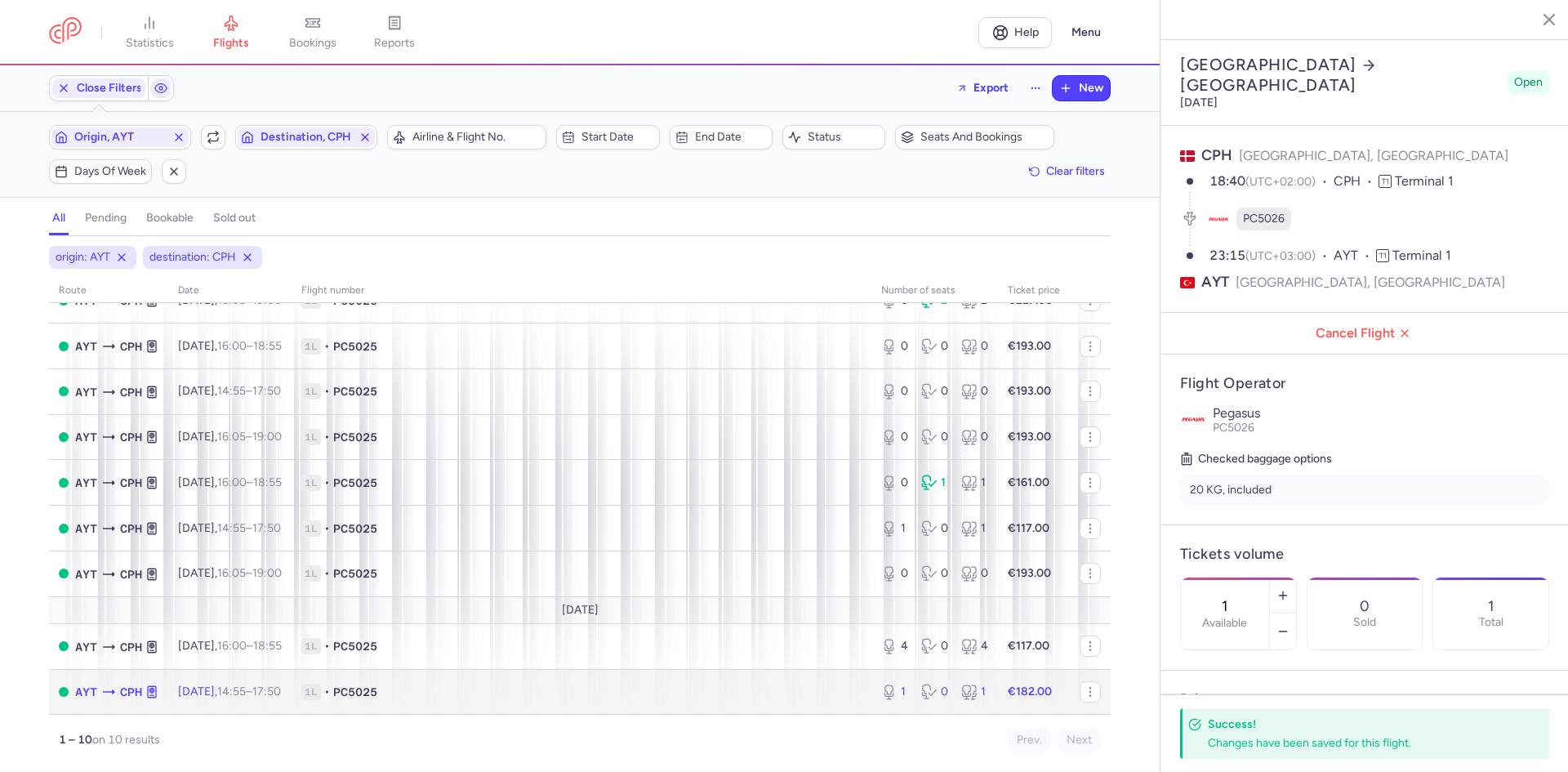
click at [839, 694] on span "1L • PC5025" at bounding box center [582, 691] width 560 height 16
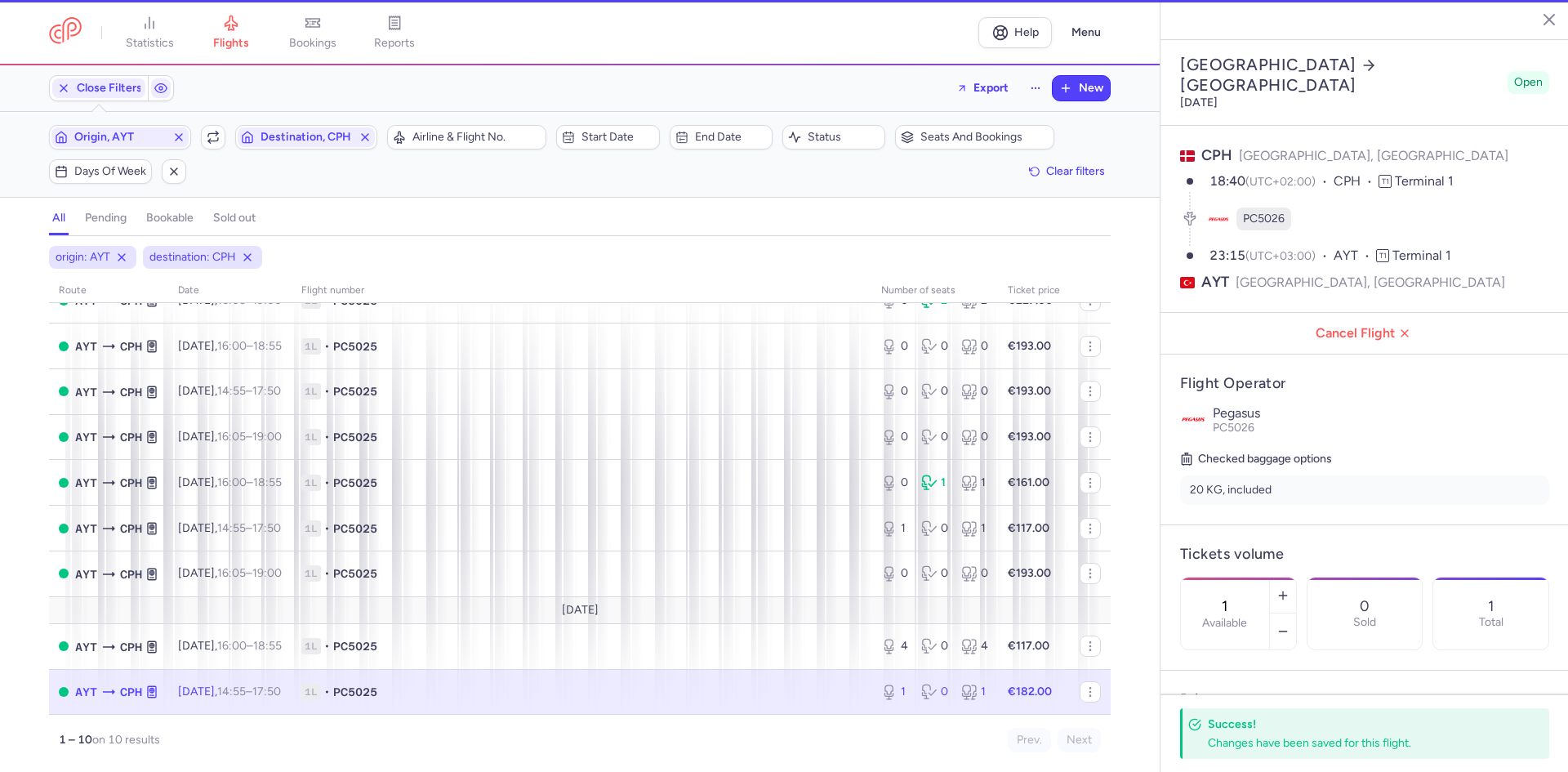
type input "2"
select select "days"
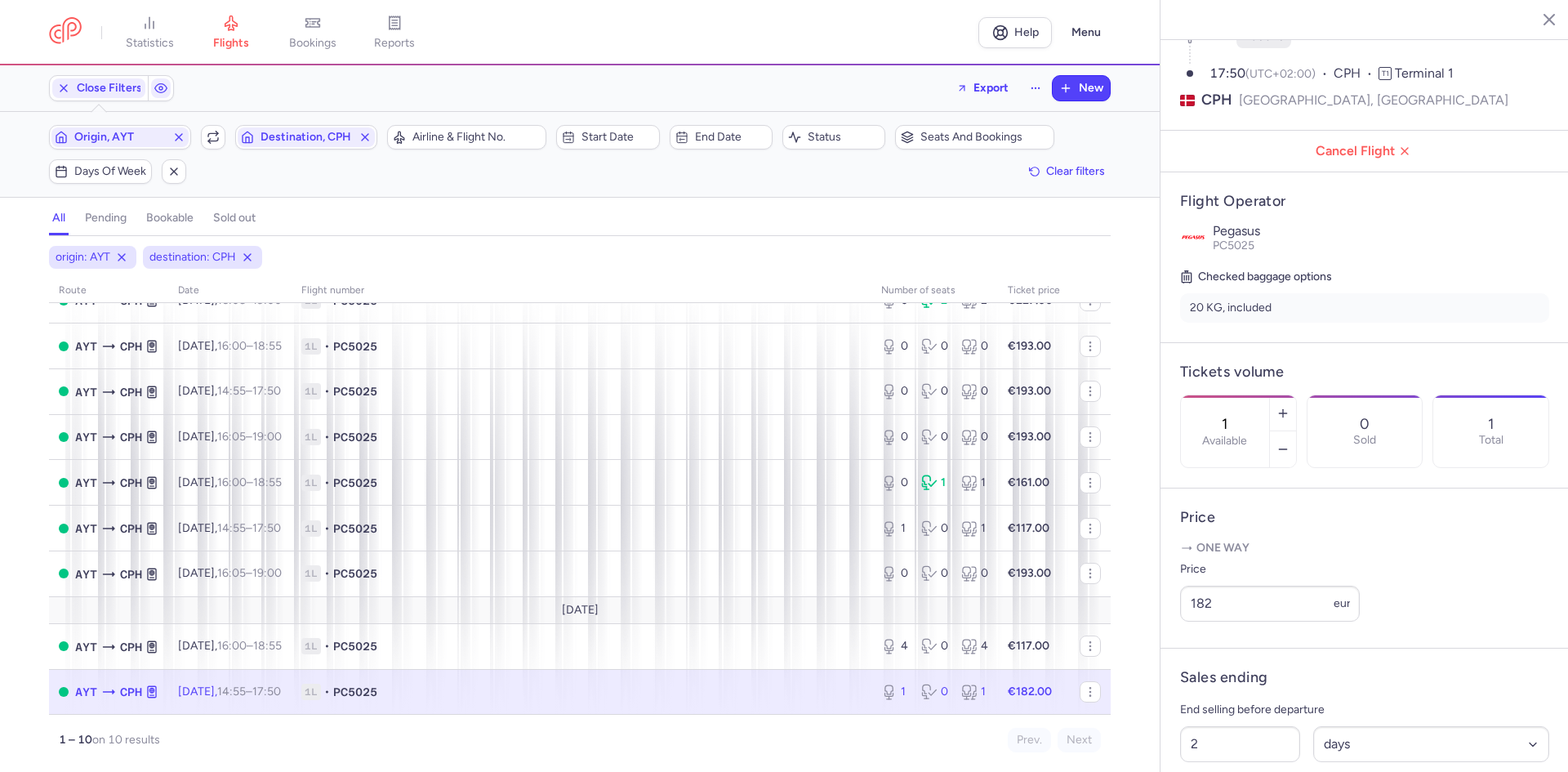
scroll to position [202, 0]
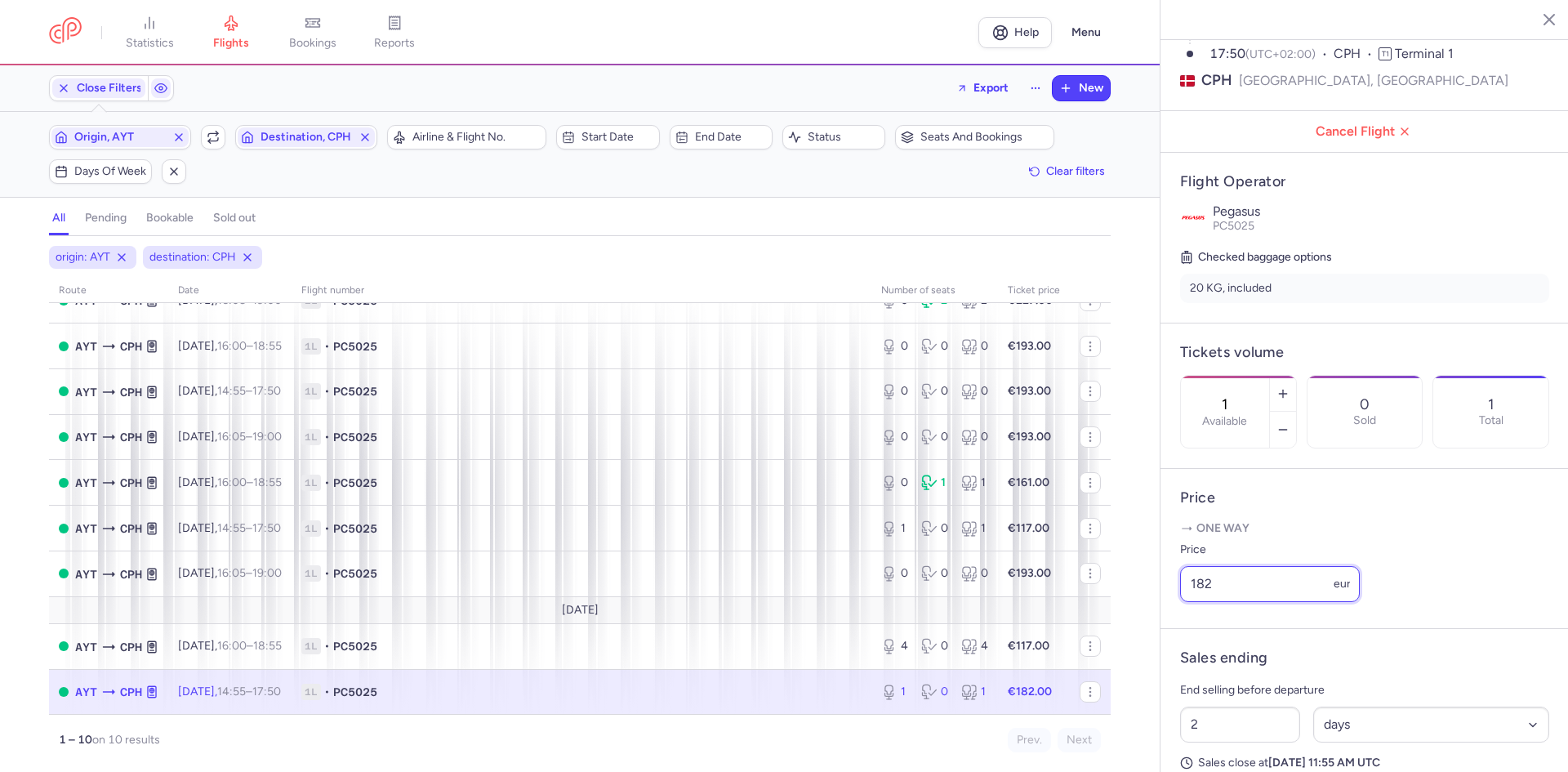
drag, startPoint x: 1295, startPoint y: 618, endPoint x: 1030, endPoint y: 607, distance: 265.2
click at [1215, 602] on input "182" at bounding box center [1270, 583] width 180 height 36
type input "1"
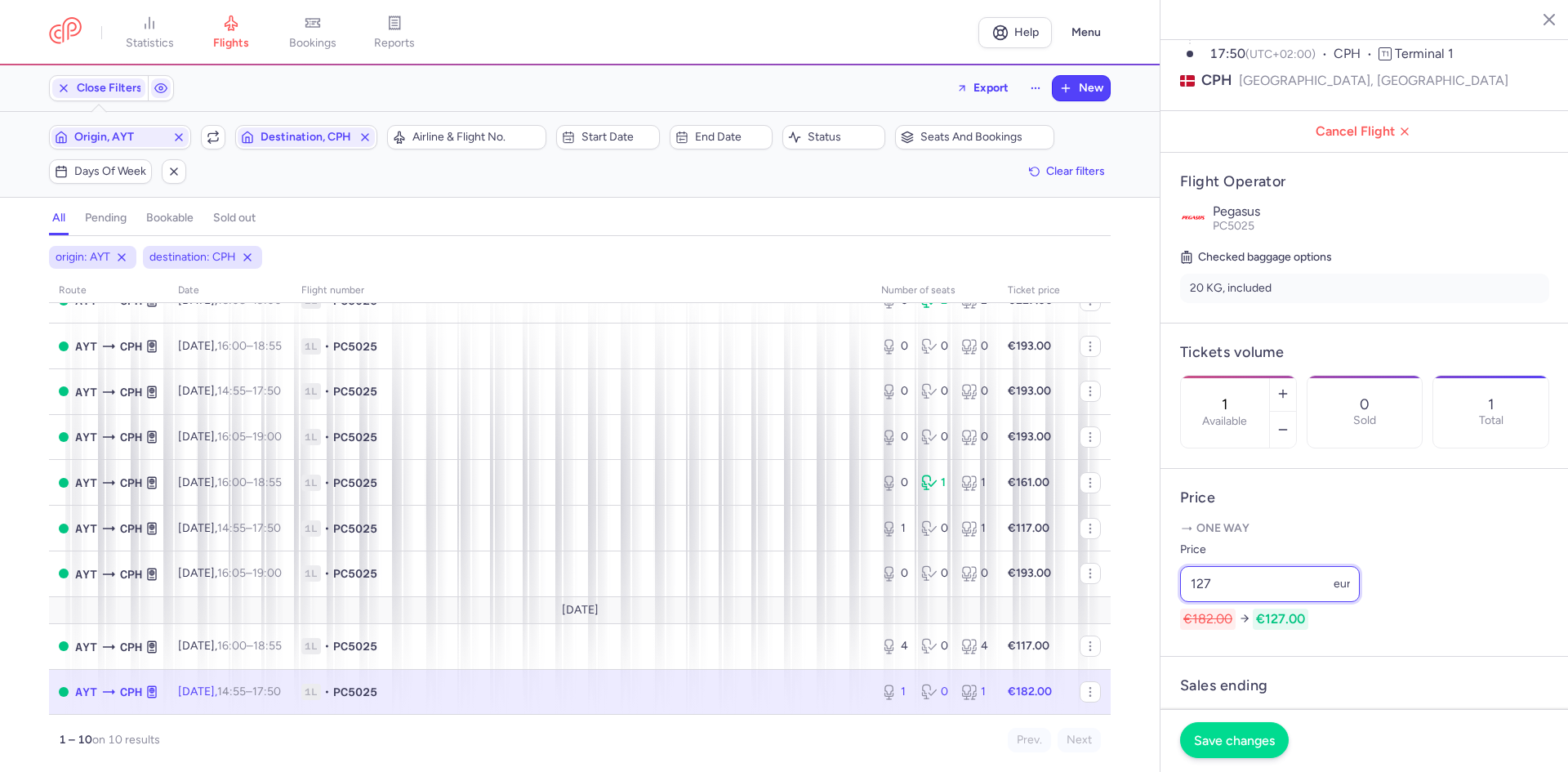
type input "127"
click at [1222, 732] on span "Save changes" at bounding box center [1234, 739] width 81 height 15
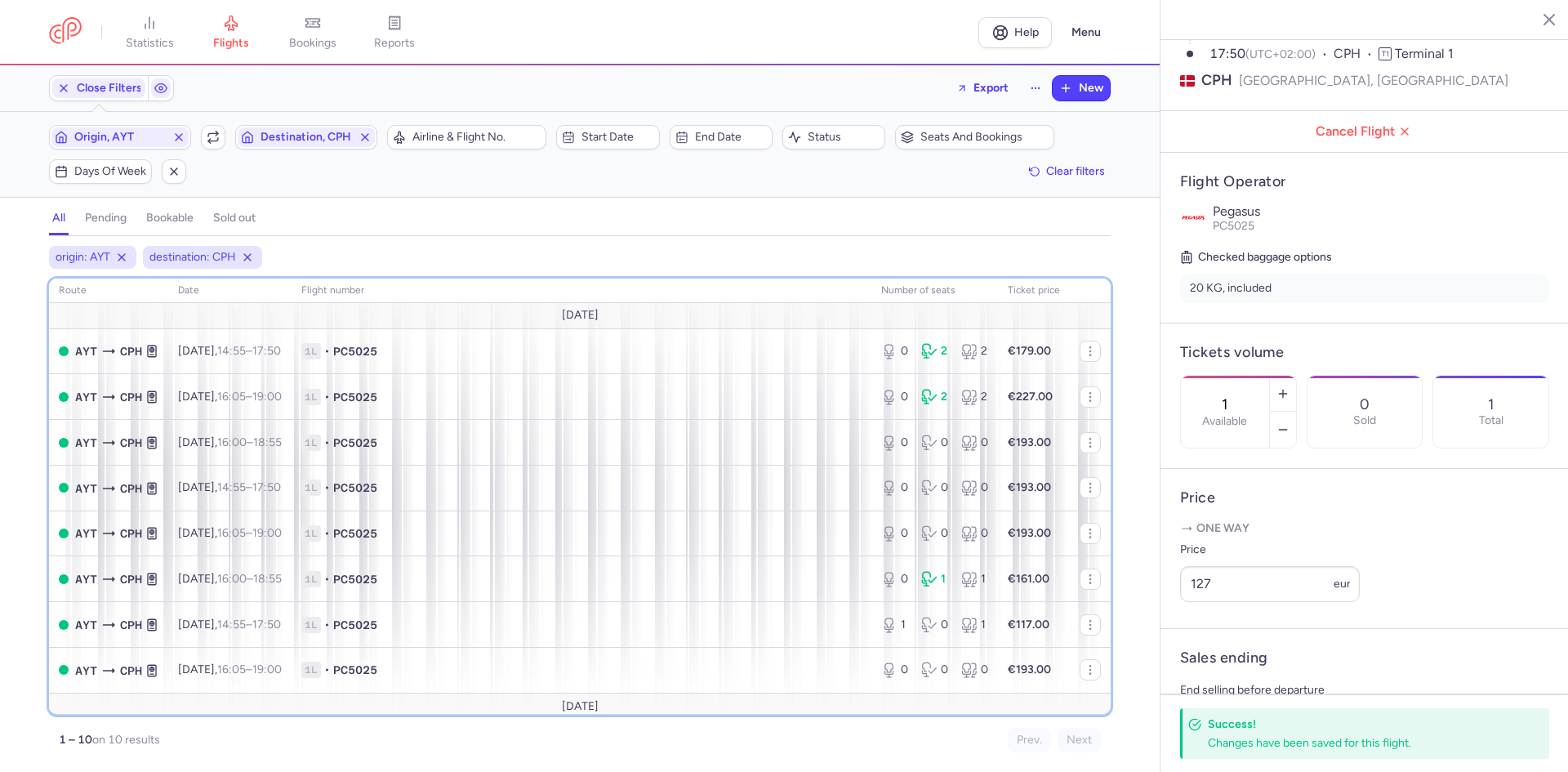
scroll to position [0, 0]
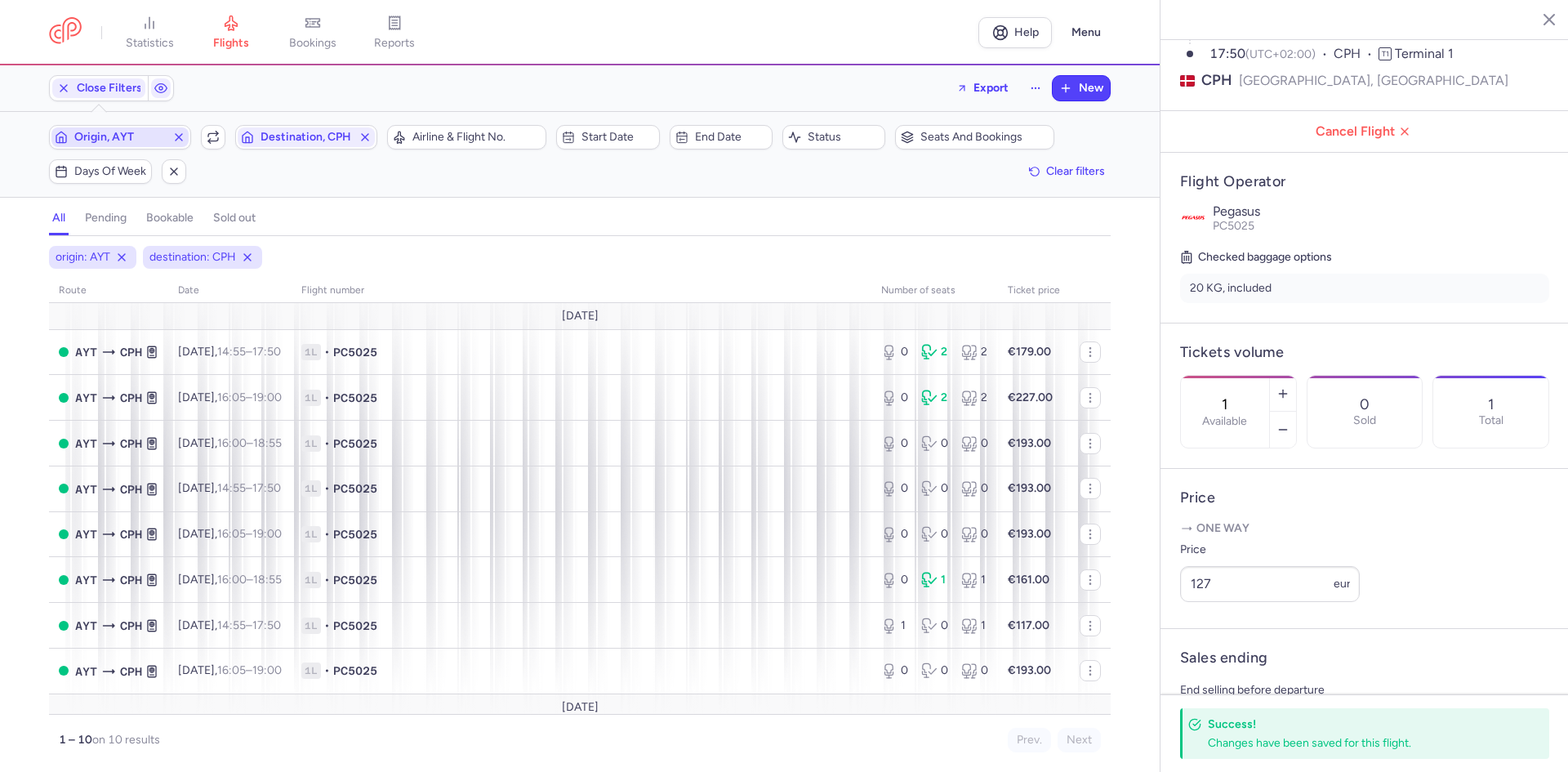
click at [134, 130] on span "Origin, AYT" at bounding box center [120, 137] width 137 height 20
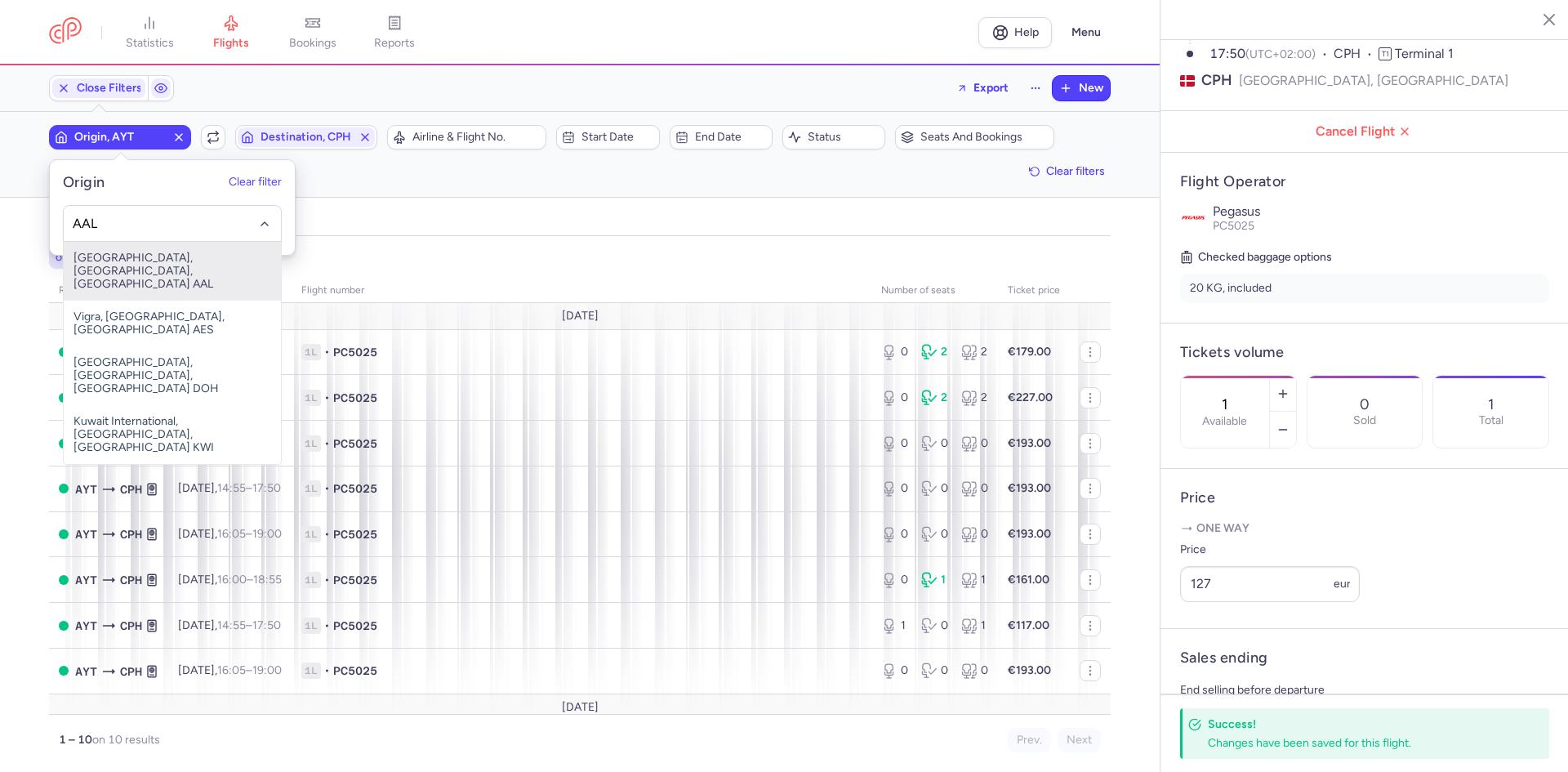
type input "AAL"
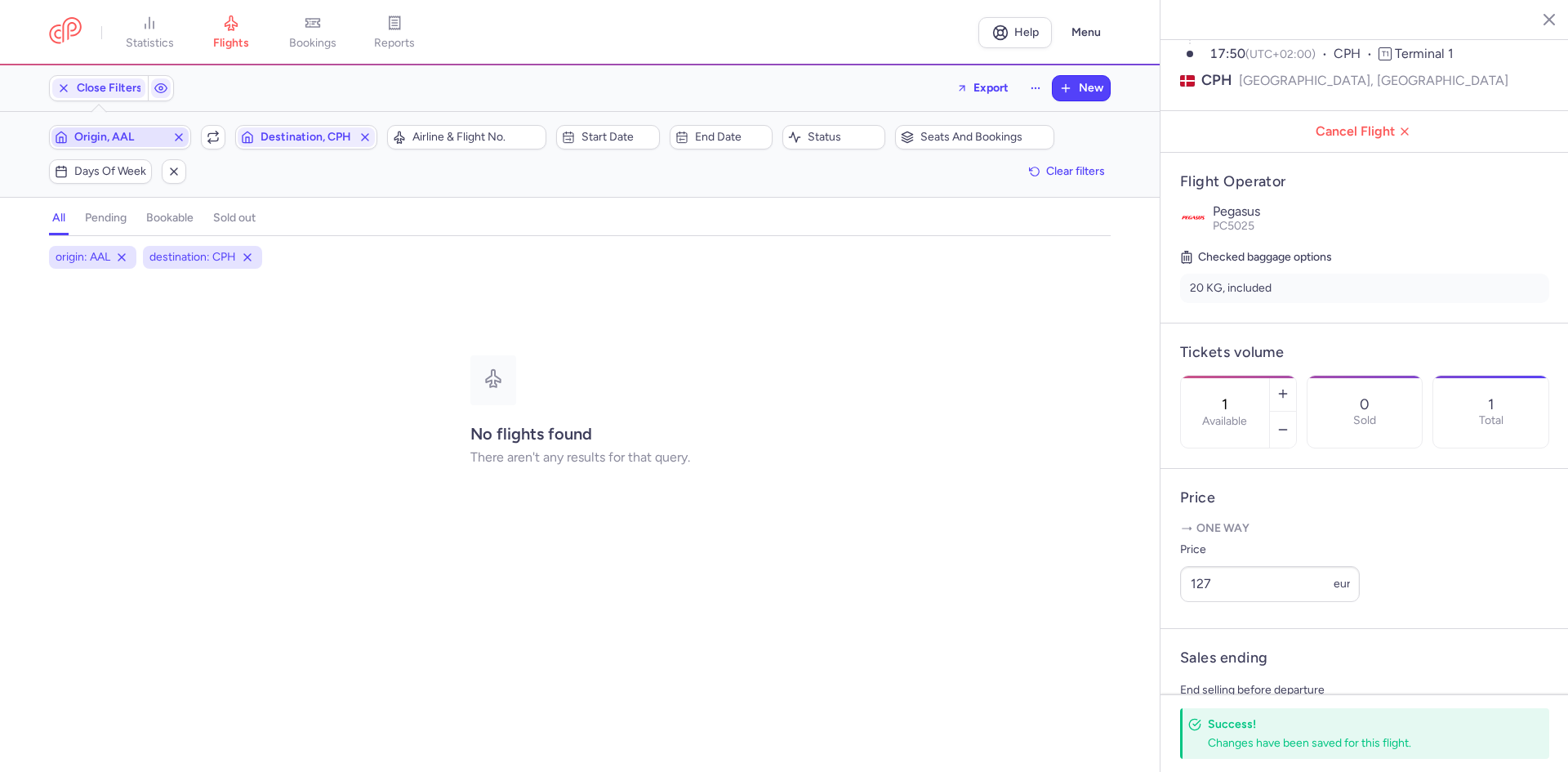
click at [235, 125] on button "Destination, CPH" at bounding box center [306, 137] width 142 height 25
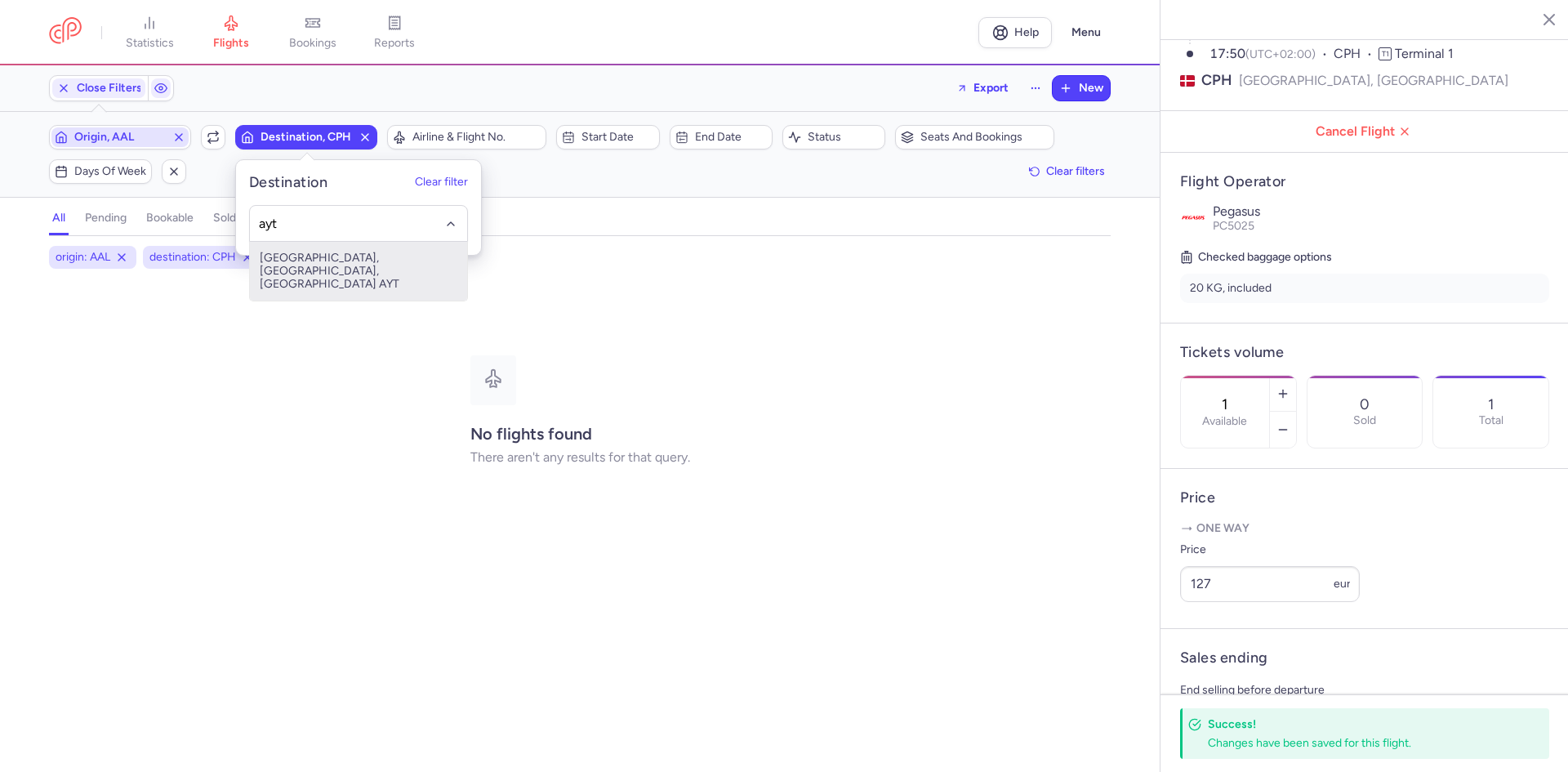
type input "ayt"
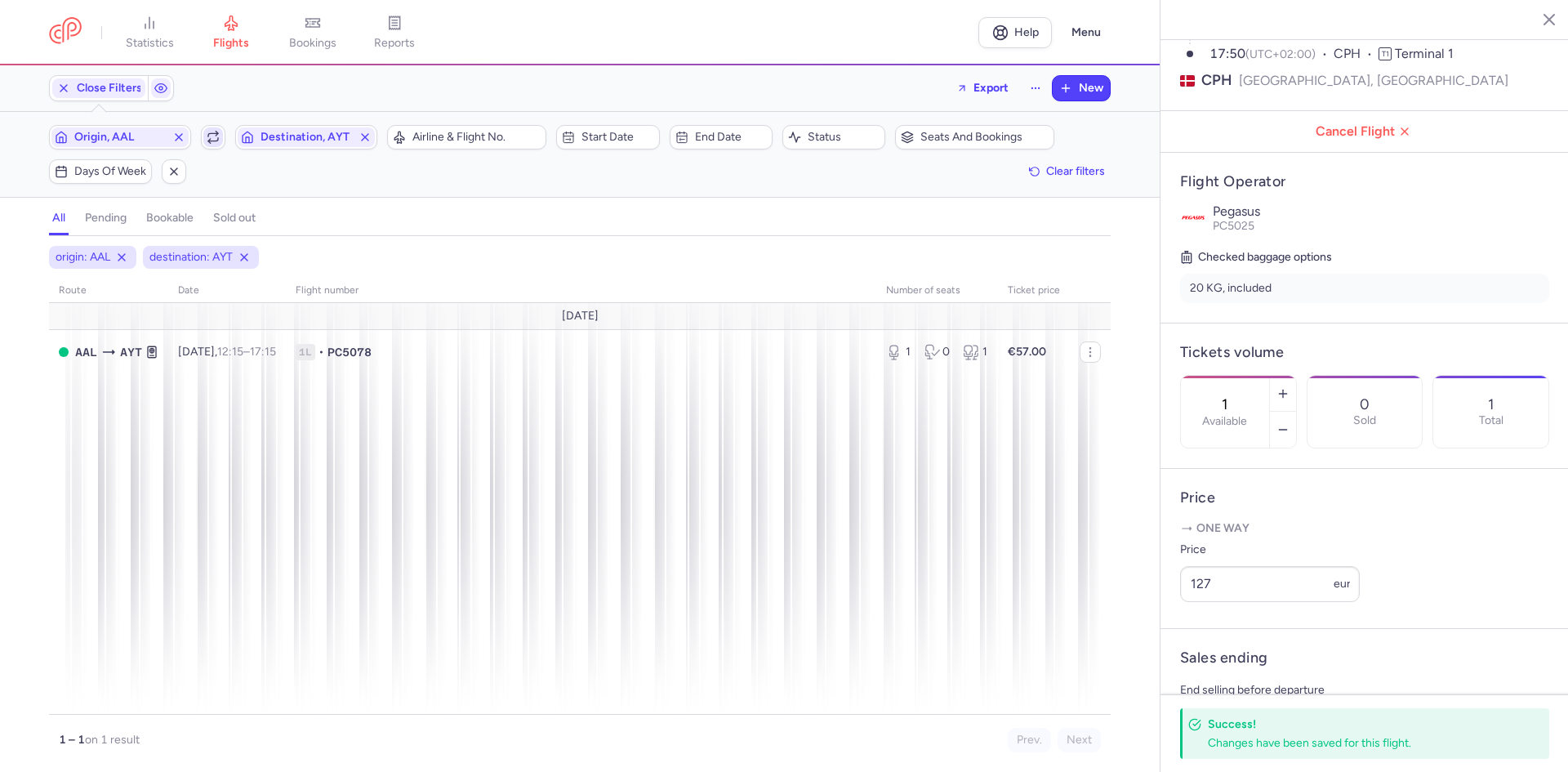
click at [215, 133] on icon "button" at bounding box center [213, 137] width 13 height 13
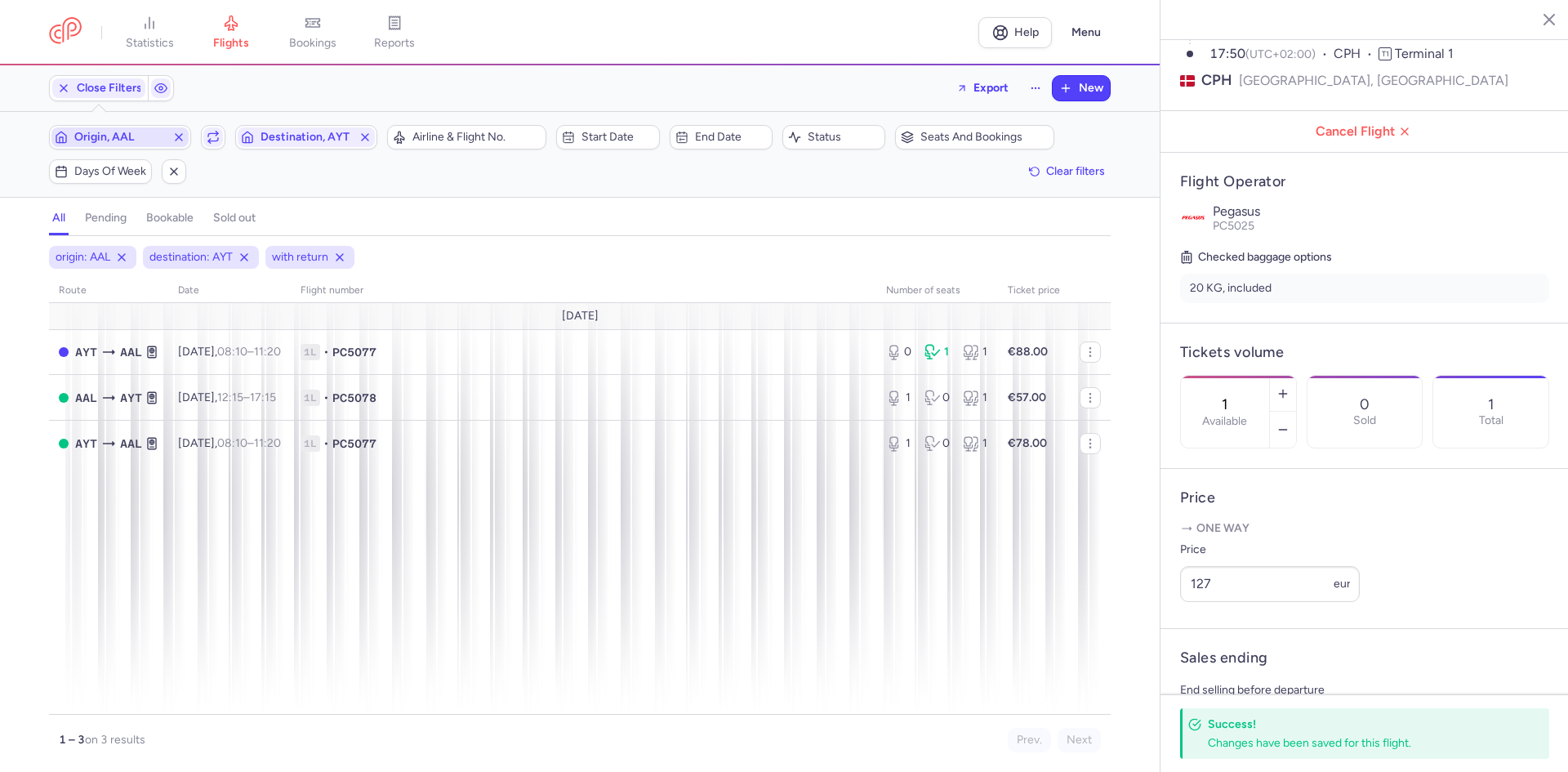
click at [155, 126] on button "Origin, AAL" at bounding box center [120, 137] width 142 height 25
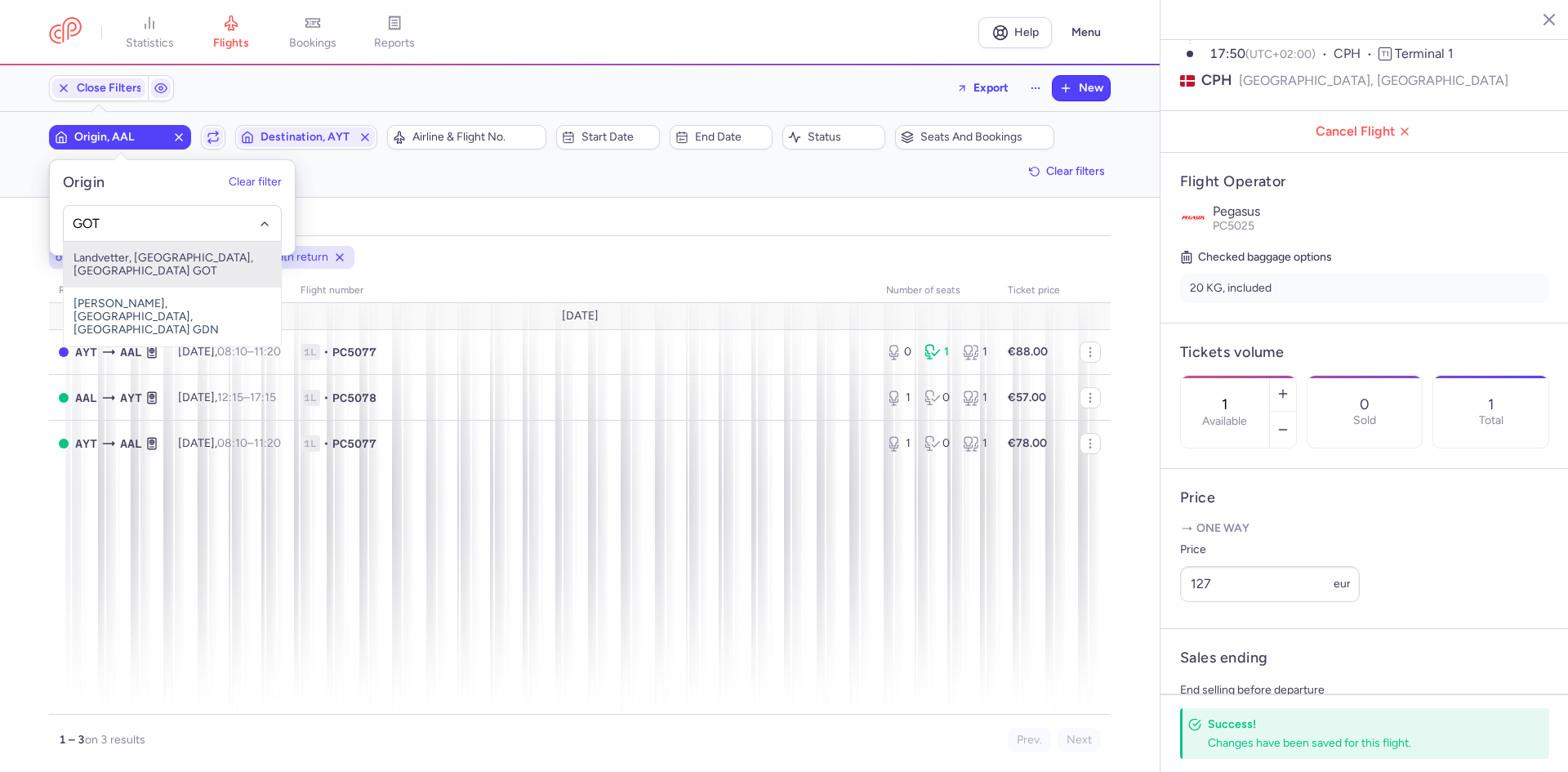
type input "GOT"
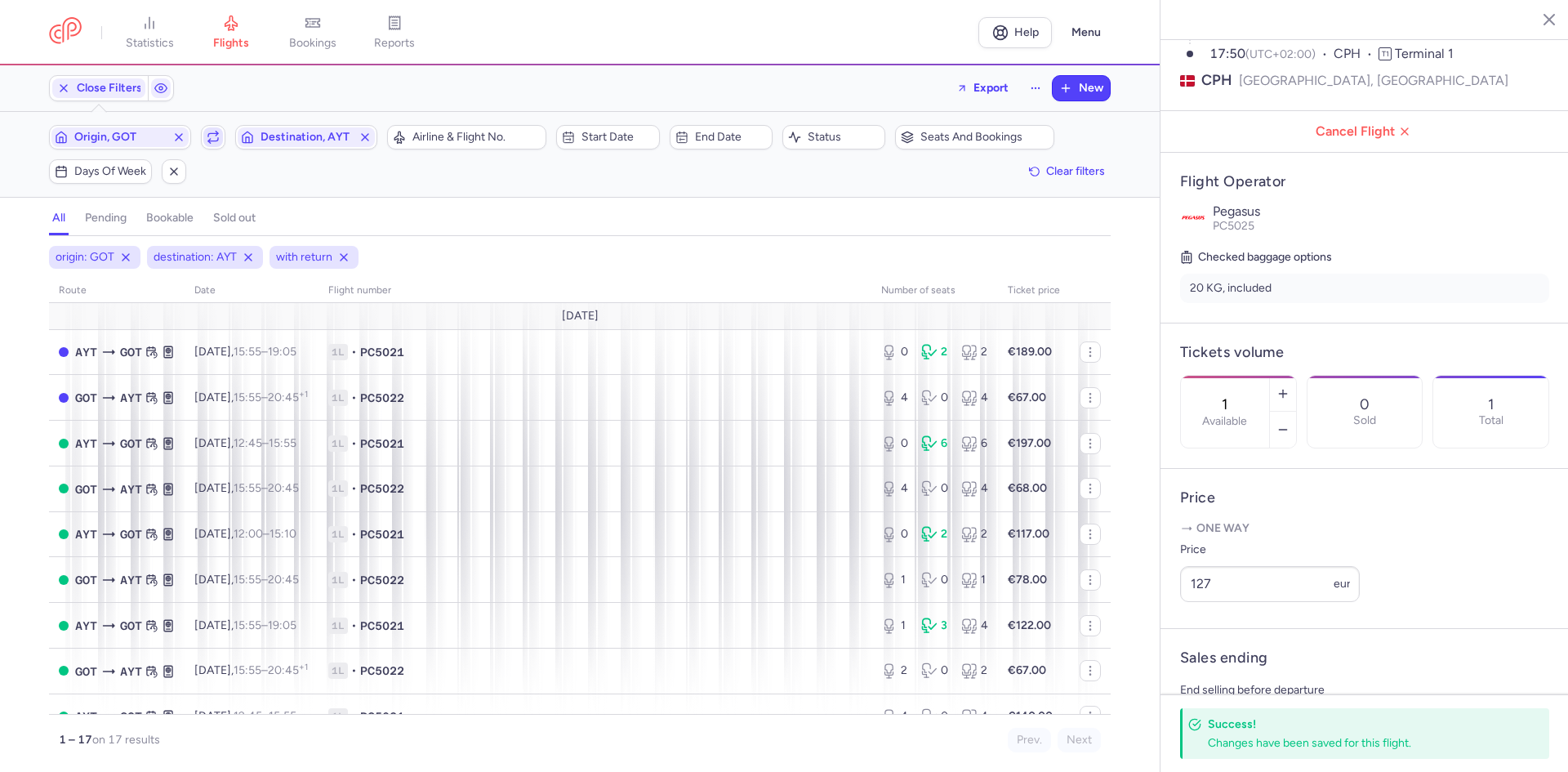
click at [211, 129] on span "button" at bounding box center [213, 137] width 20 height 20
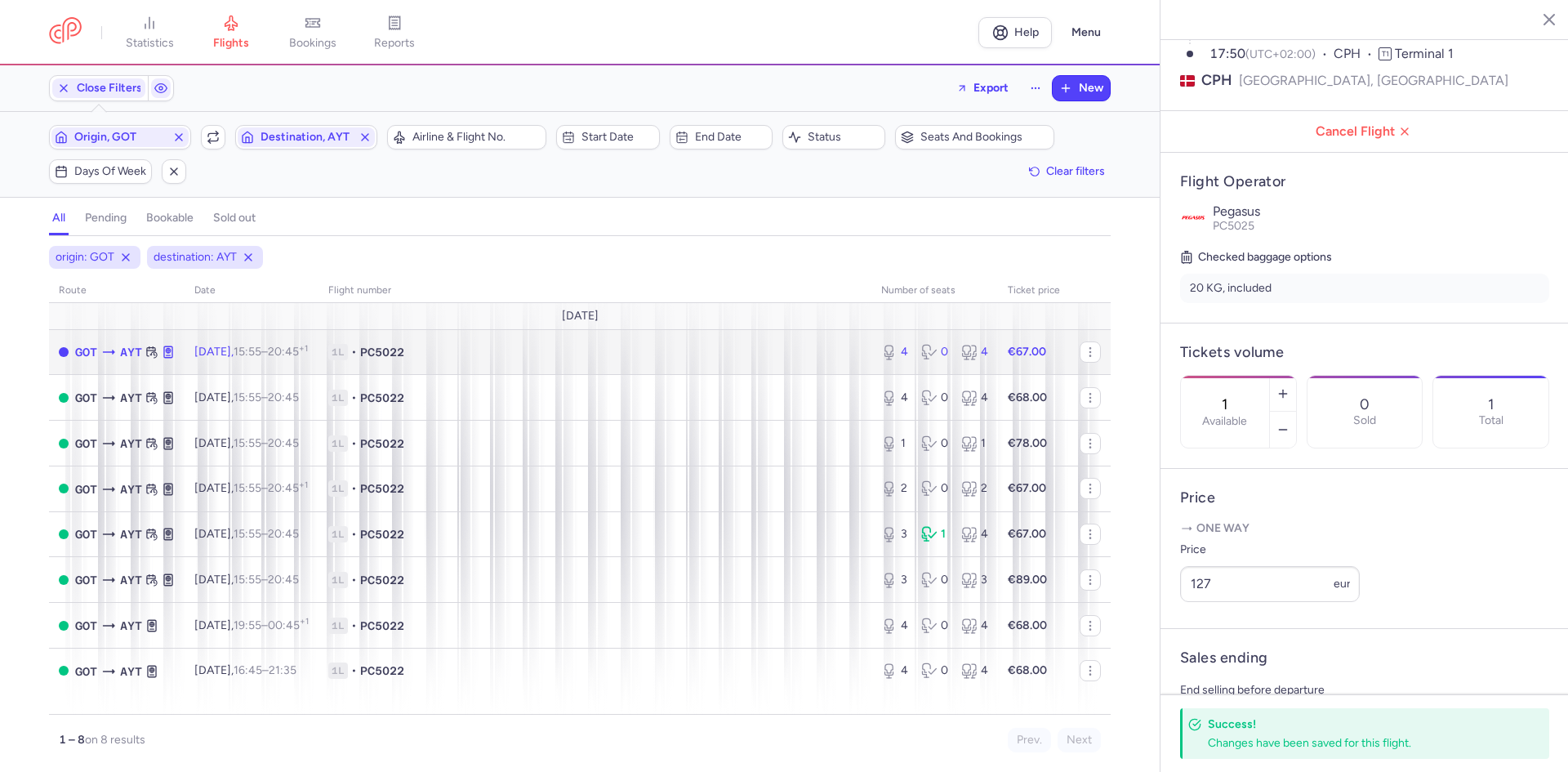
click at [260, 364] on td "Fri, 15 Aug, 15:55 – 20:45 +1" at bounding box center [251, 351] width 134 height 45
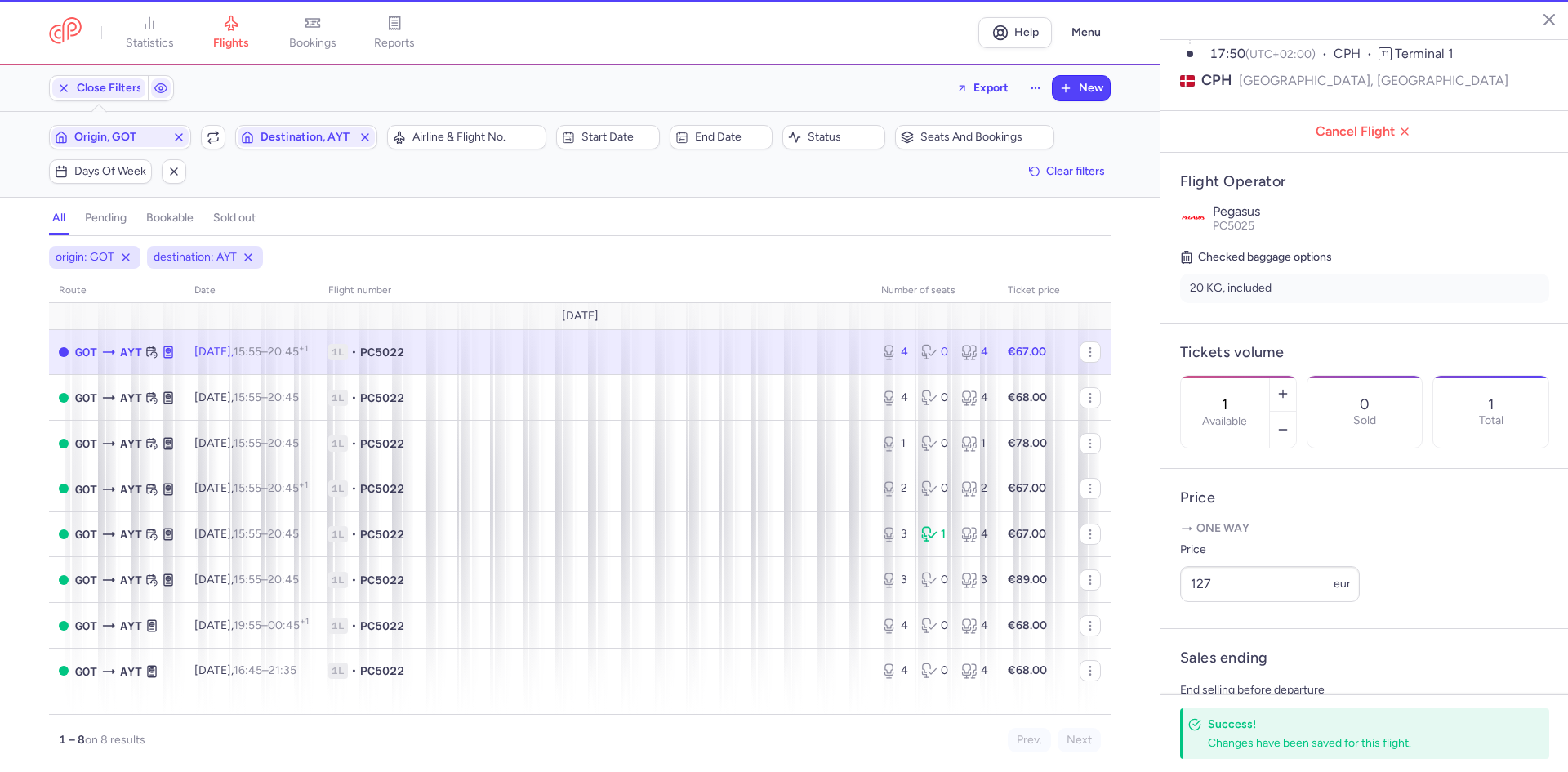
type input "4"
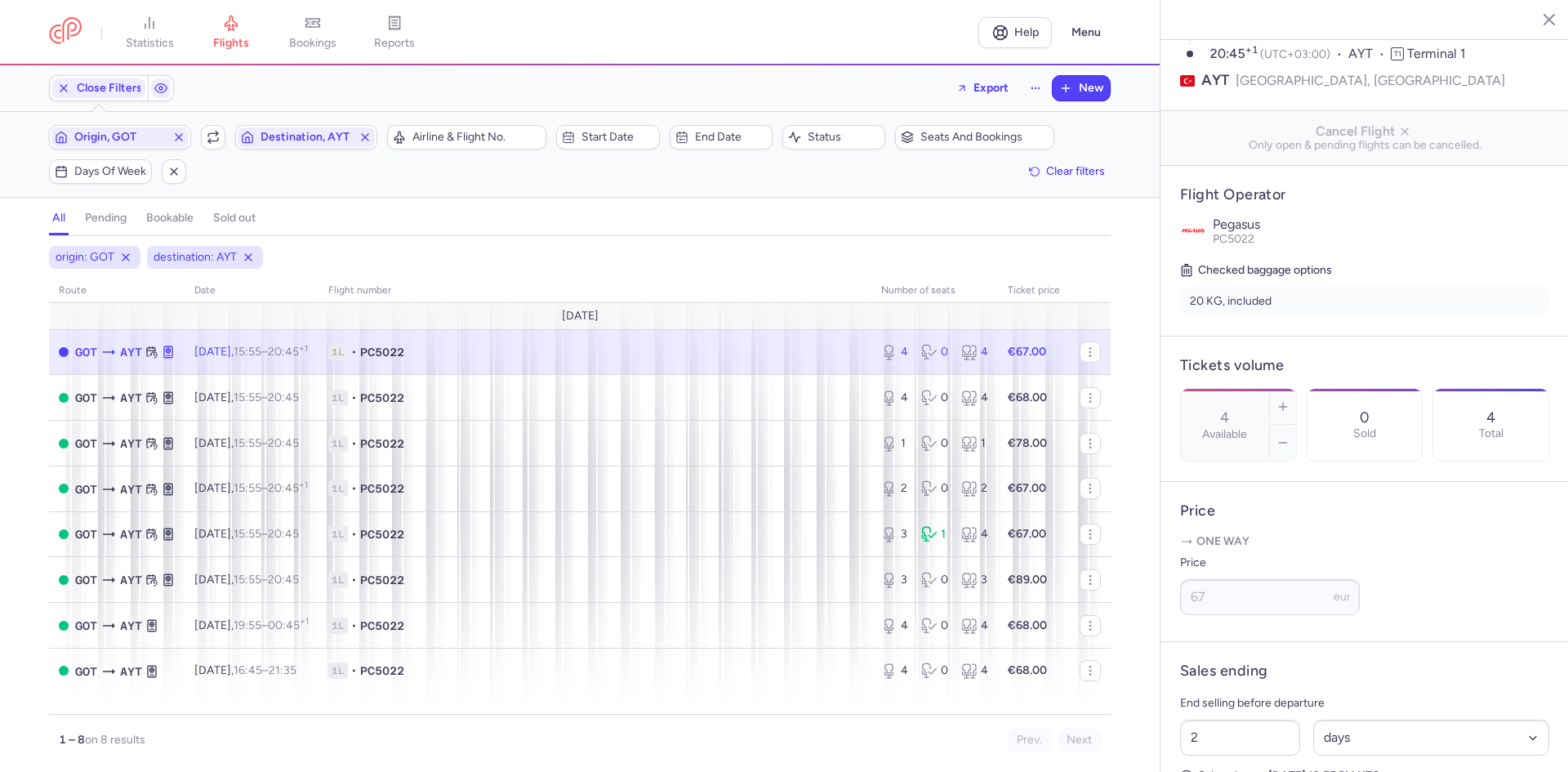
scroll to position [334, 0]
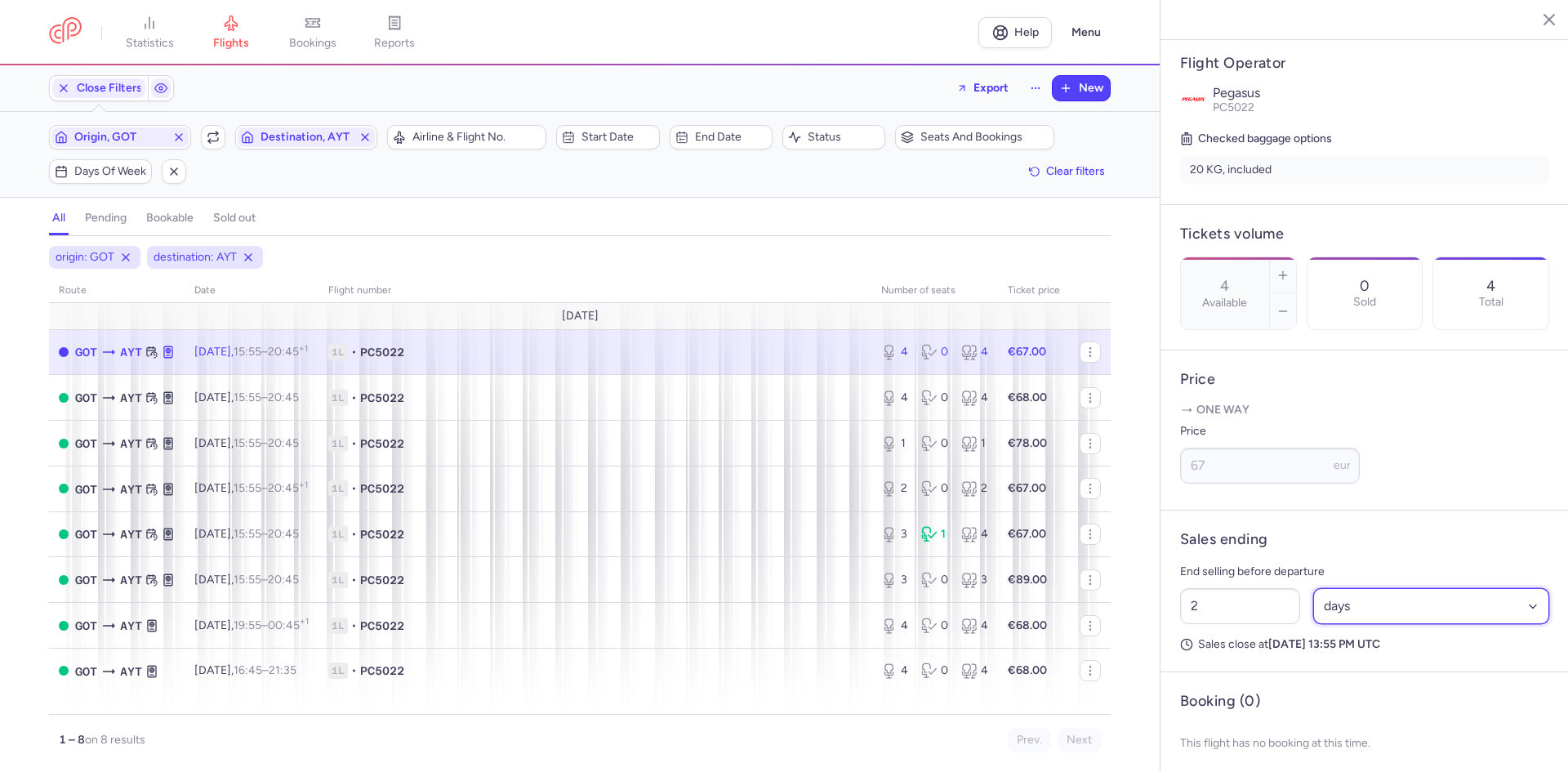
click at [1443, 623] on select "Select an option hours days" at bounding box center [1431, 606] width 237 height 36
select select "hours"
click at [1313, 610] on select "Select an option hours days" at bounding box center [1431, 606] width 237 height 36
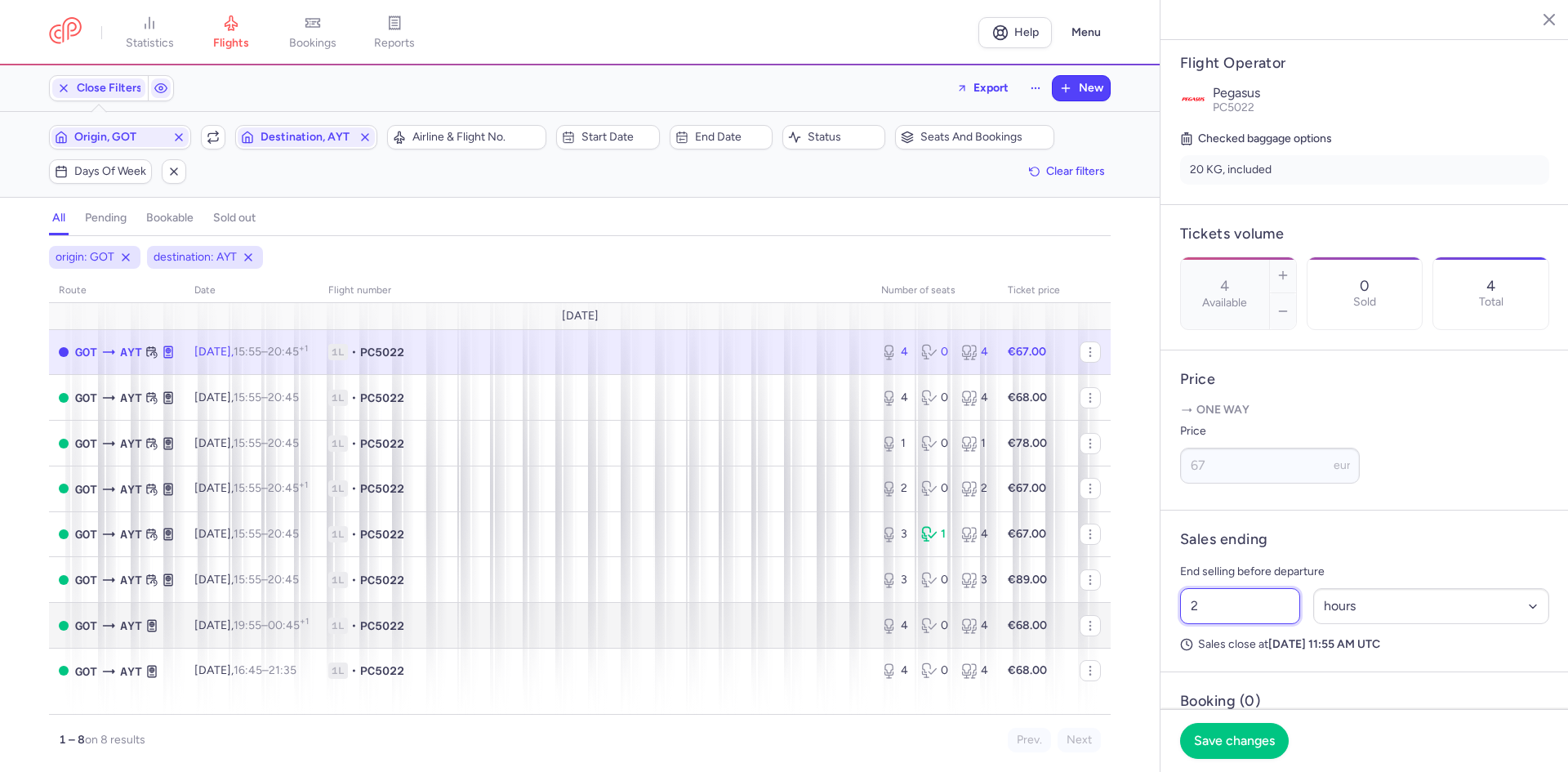
drag, startPoint x: 1275, startPoint y: 632, endPoint x: 1103, endPoint y: 624, distance: 172.2
click at [1126, 629] on div "statistics flights bookings reports Help Menu Close Filters Export New Filters …" at bounding box center [784, 386] width 1568 height 772
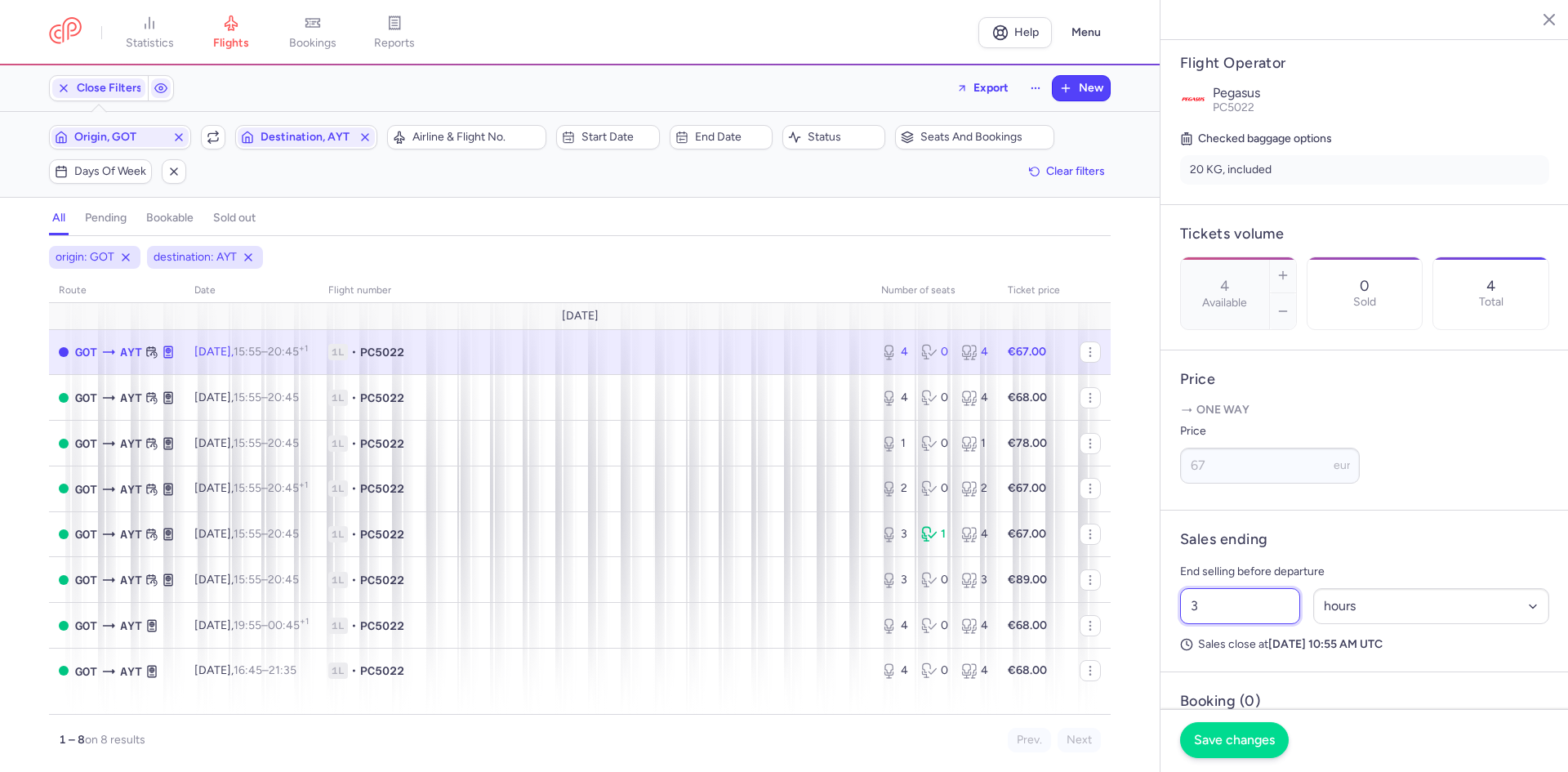
type input "3"
click at [1253, 737] on span "Save changes" at bounding box center [1234, 739] width 81 height 15
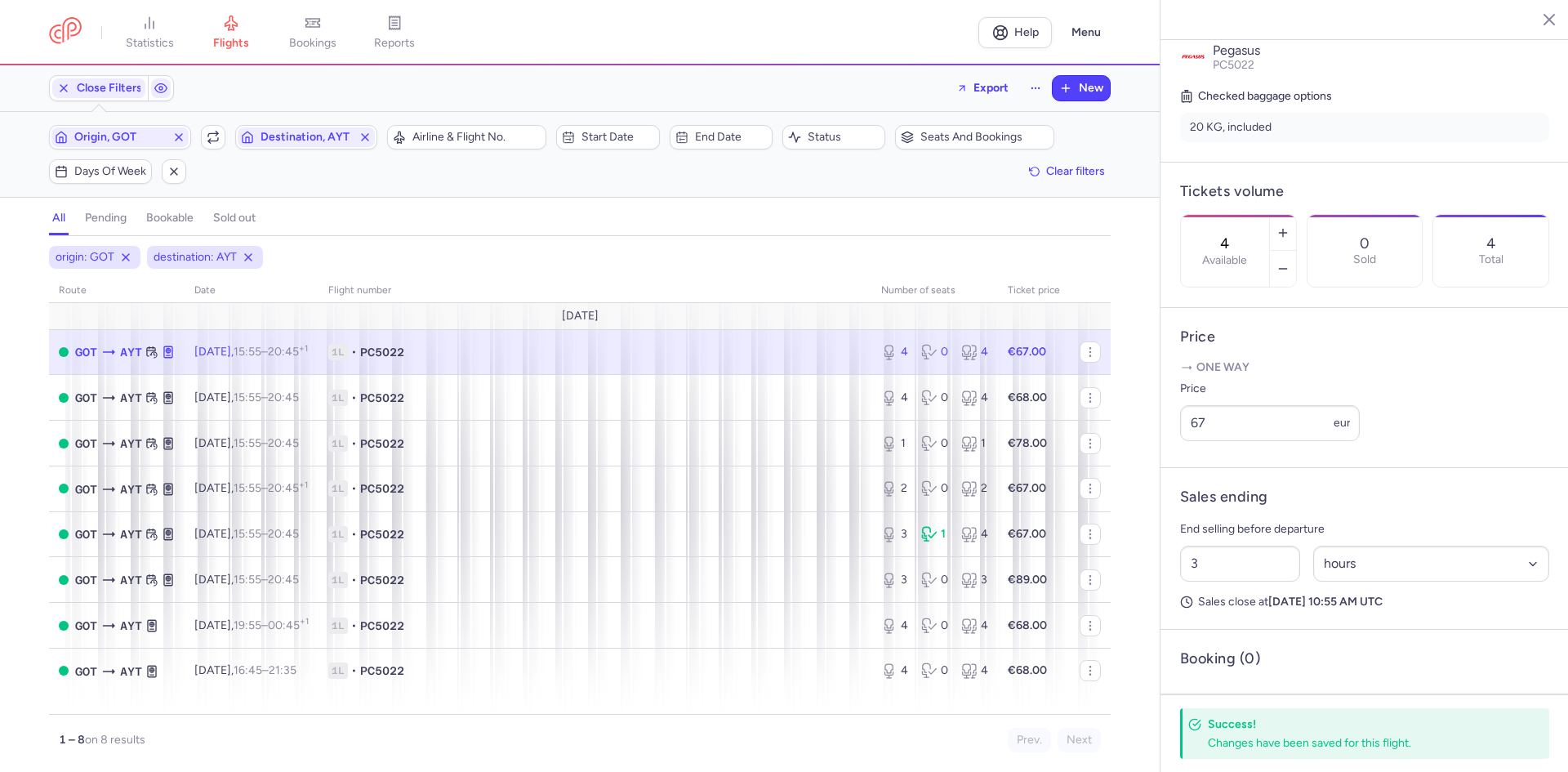
scroll to position [321, 0]
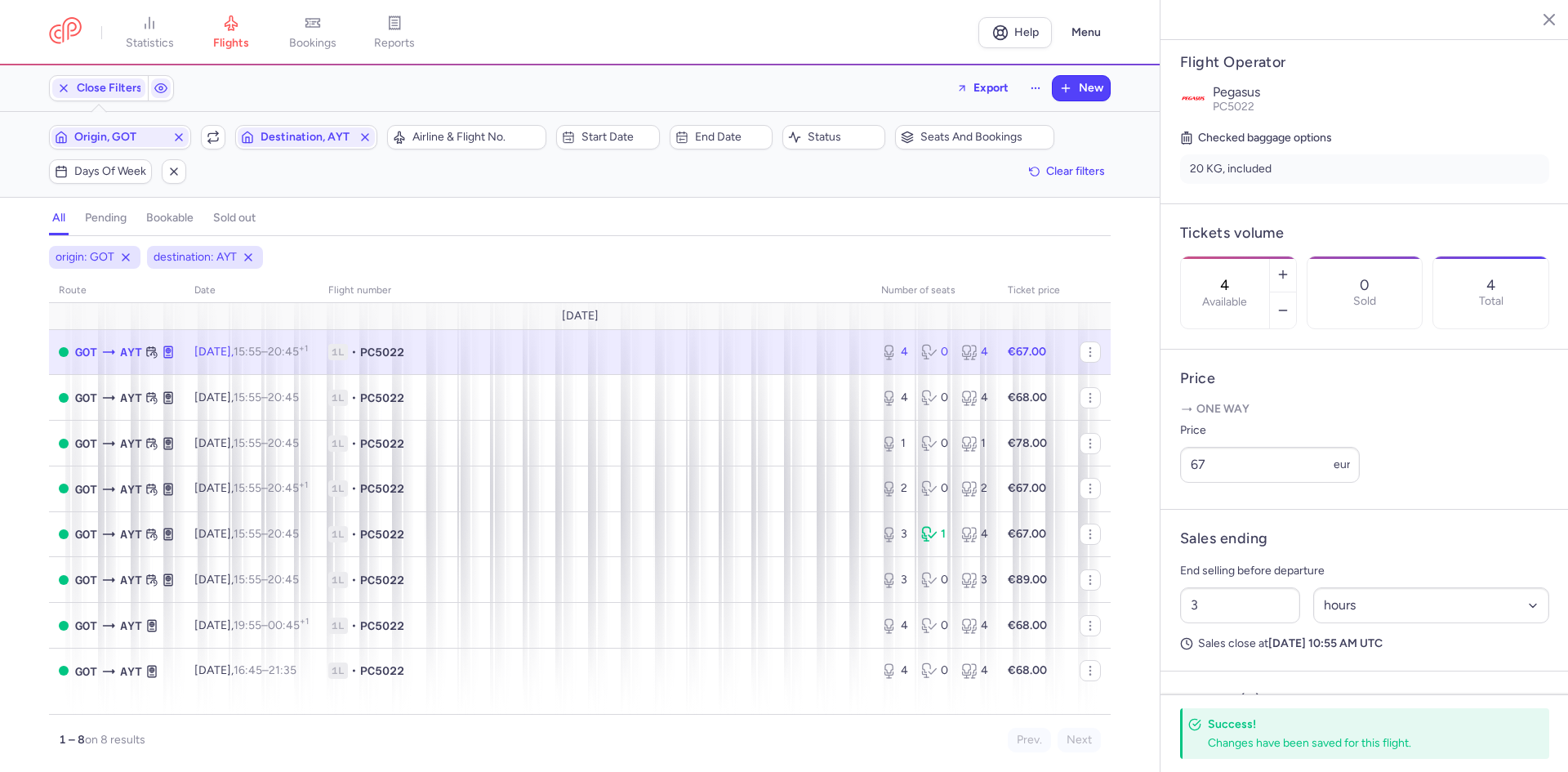
drag, startPoint x: 211, startPoint y: 134, endPoint x: 280, endPoint y: 174, distance: 79.8
click at [211, 134] on icon "button" at bounding box center [213, 137] width 13 height 13
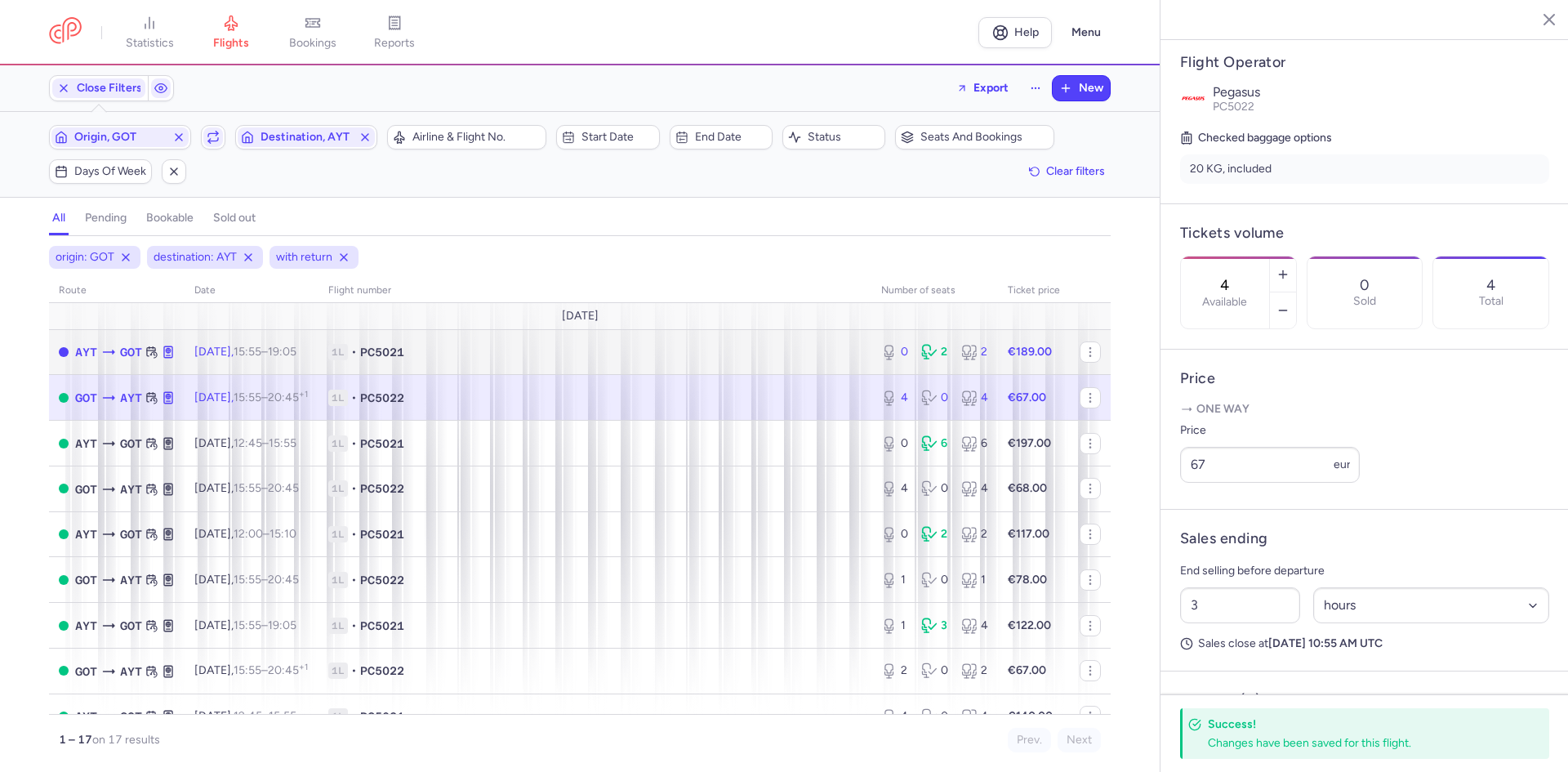
drag, startPoint x: 1098, startPoint y: 352, endPoint x: 1099, endPoint y: 402, distance: 50.0
click at [1099, 402] on div "route date Flight number number of seats Ticket price August 25 AYT GOT Fri, 15…" at bounding box center [579, 496] width 1061 height 436
drag, startPoint x: 1095, startPoint y: 385, endPoint x: 1101, endPoint y: 401, distance: 17.1
click at [1102, 404] on div "route date Flight number number of seats Ticket price August 25 AYT GOT Fri, 15…" at bounding box center [579, 496] width 1061 height 436
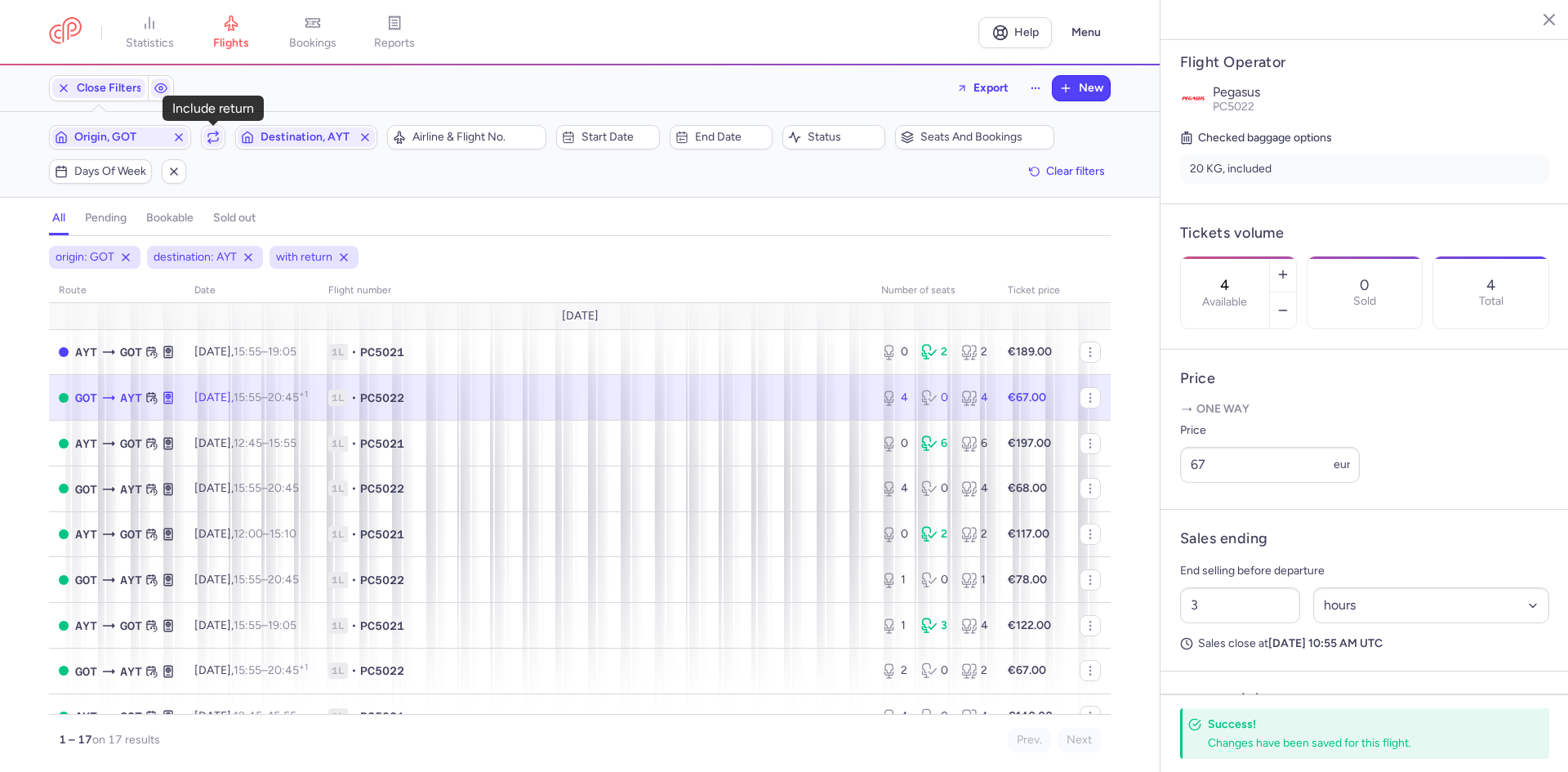
click at [224, 128] on div "Include return" at bounding box center [213, 137] width 25 height 25
click at [218, 132] on icon "button" at bounding box center [213, 137] width 13 height 13
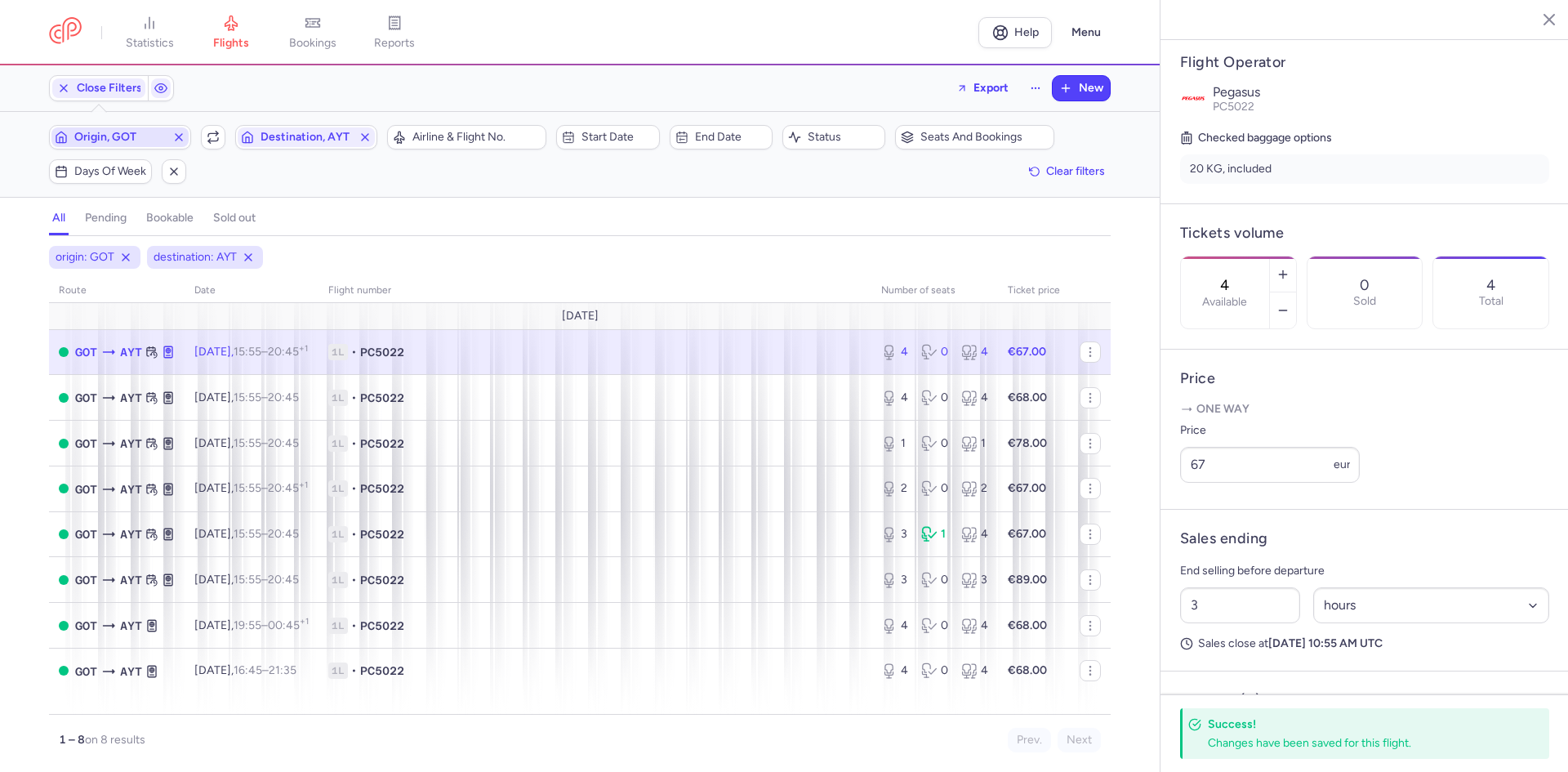
click at [165, 143] on span "Origin, GOT" at bounding box center [120, 137] width 92 height 13
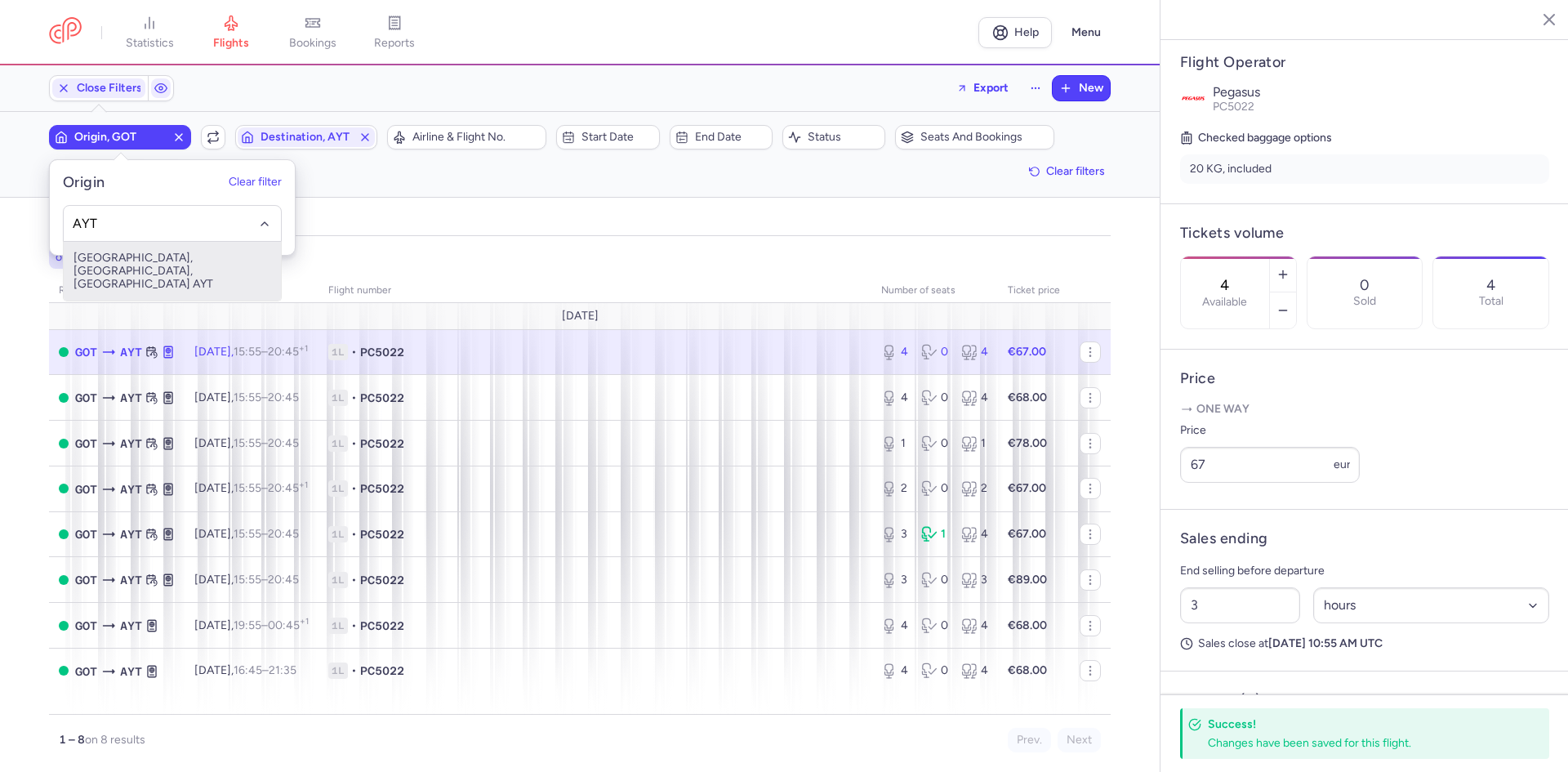
type input "AYT"
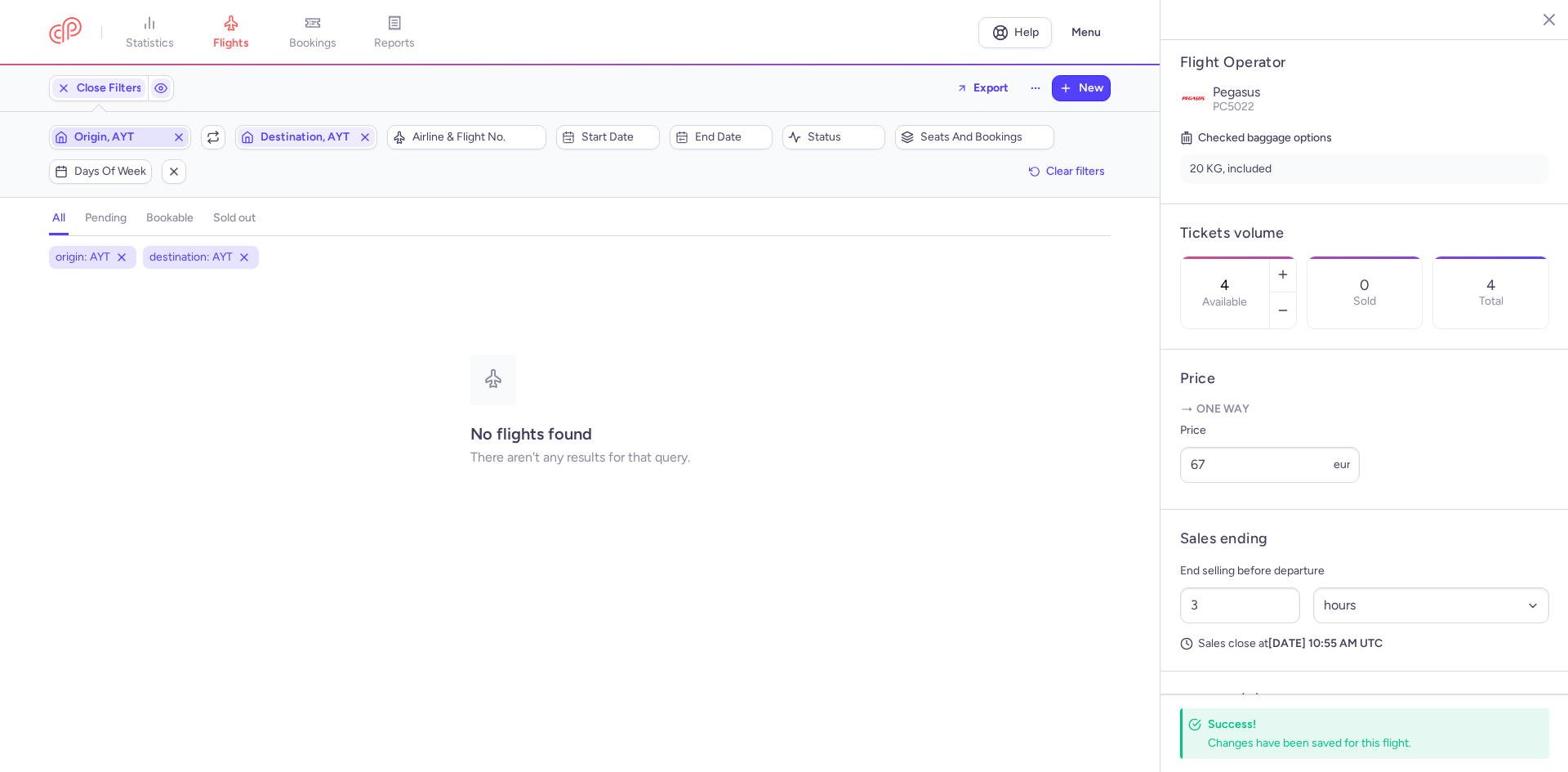
click at [235, 125] on button "Destination, AYT" at bounding box center [306, 137] width 142 height 25
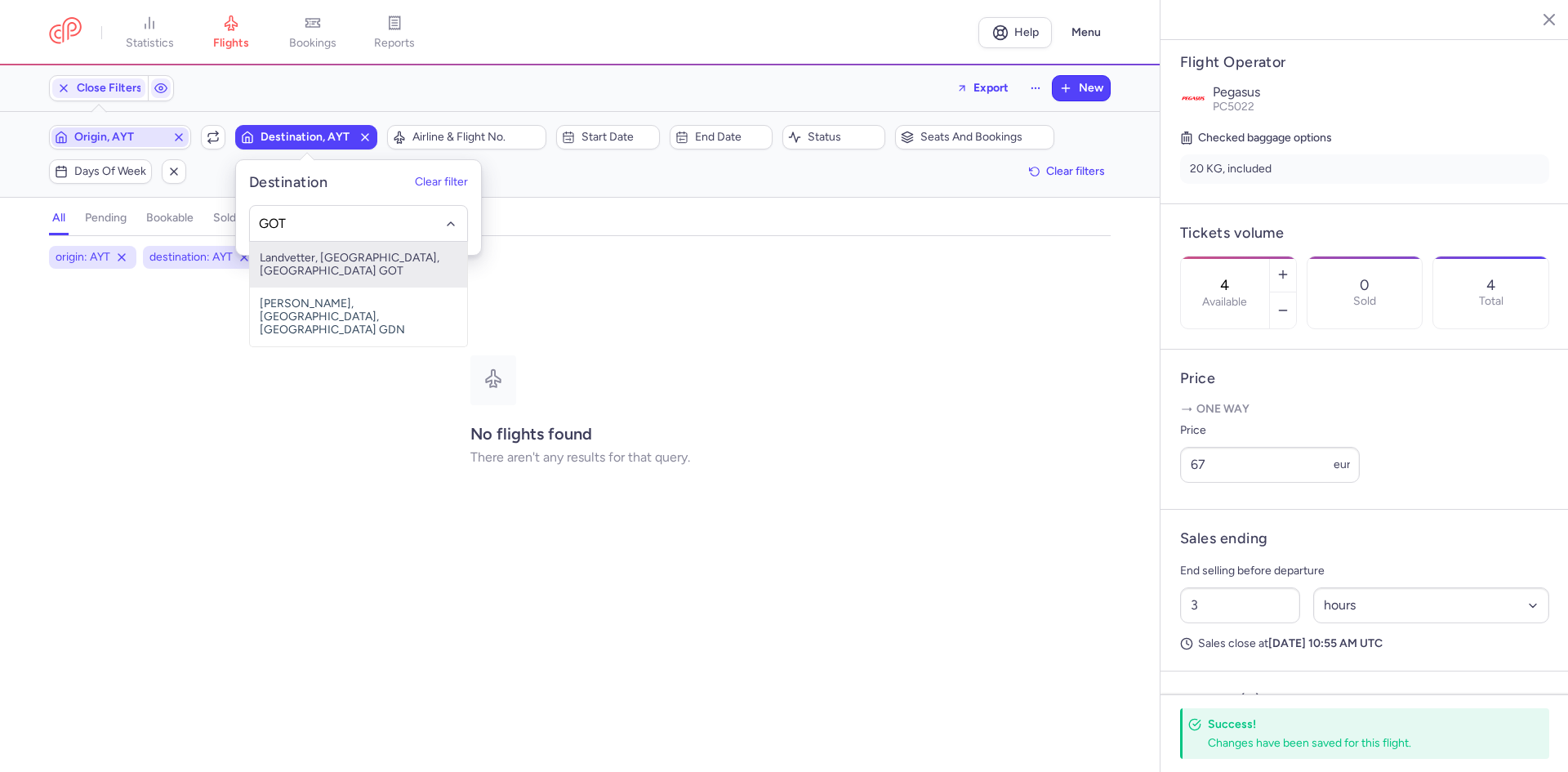
type input "GOT"
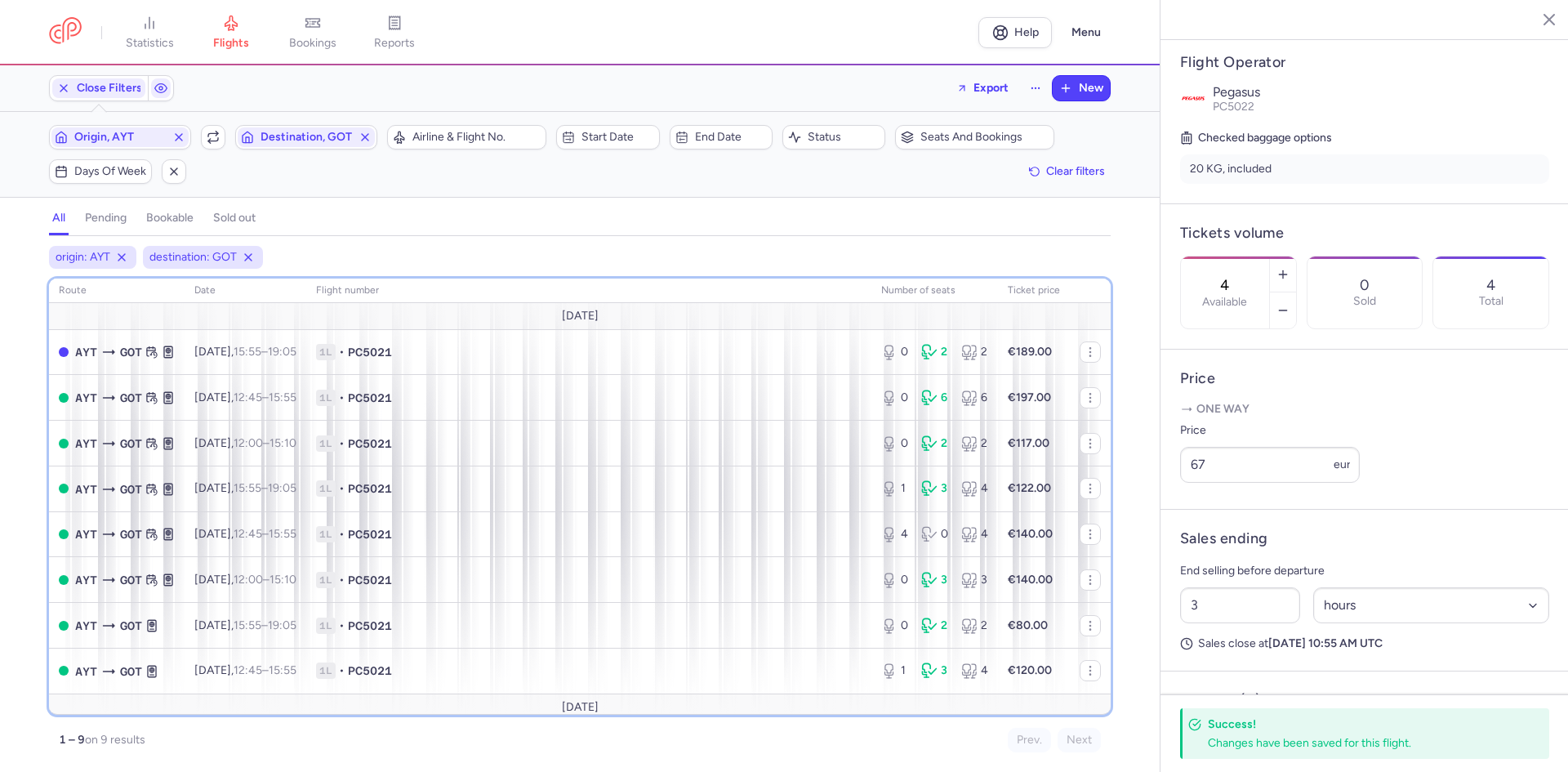
scroll to position [52, 0]
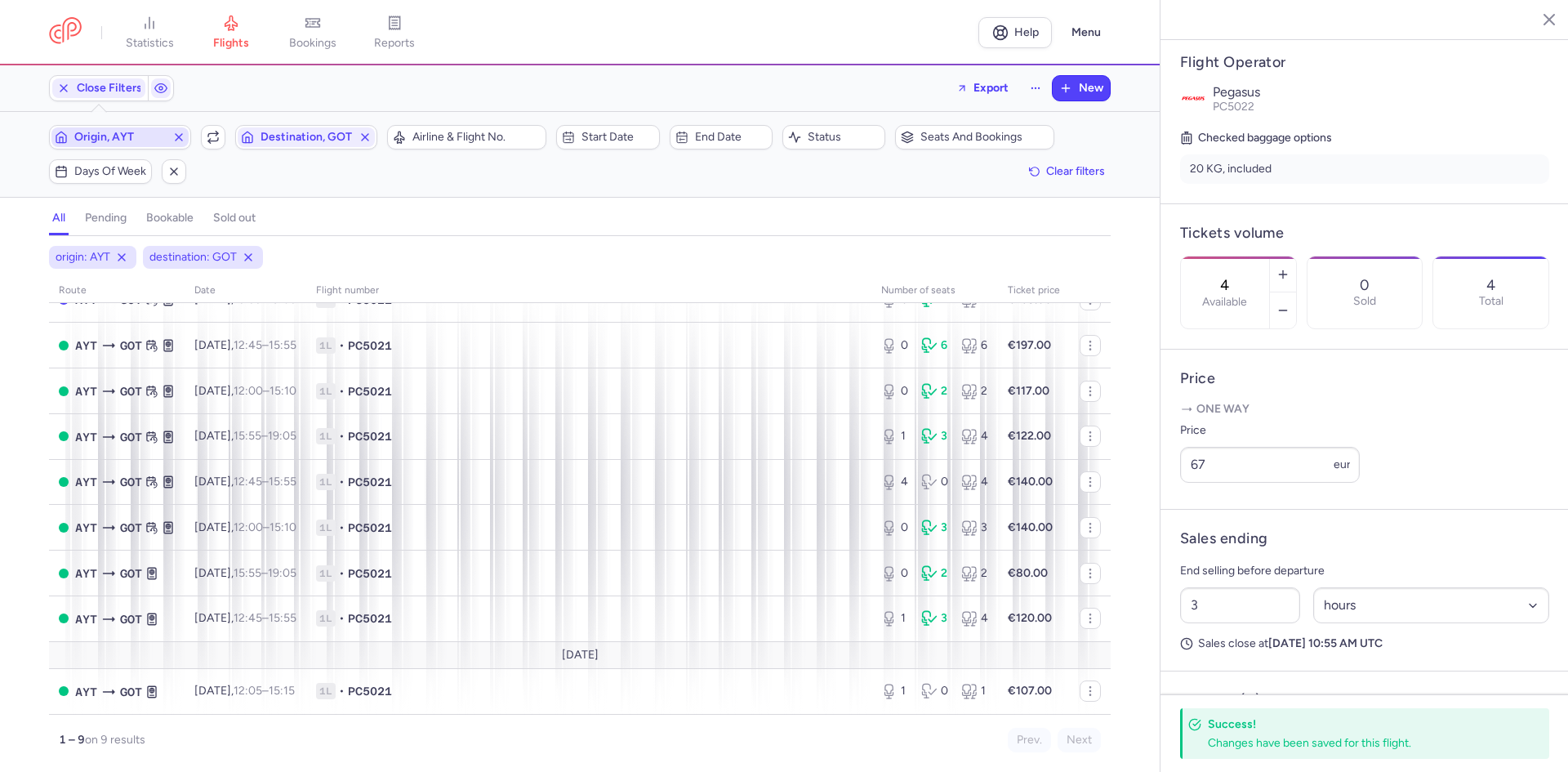
click at [137, 138] on span "Origin, AYT" at bounding box center [120, 137] width 92 height 13
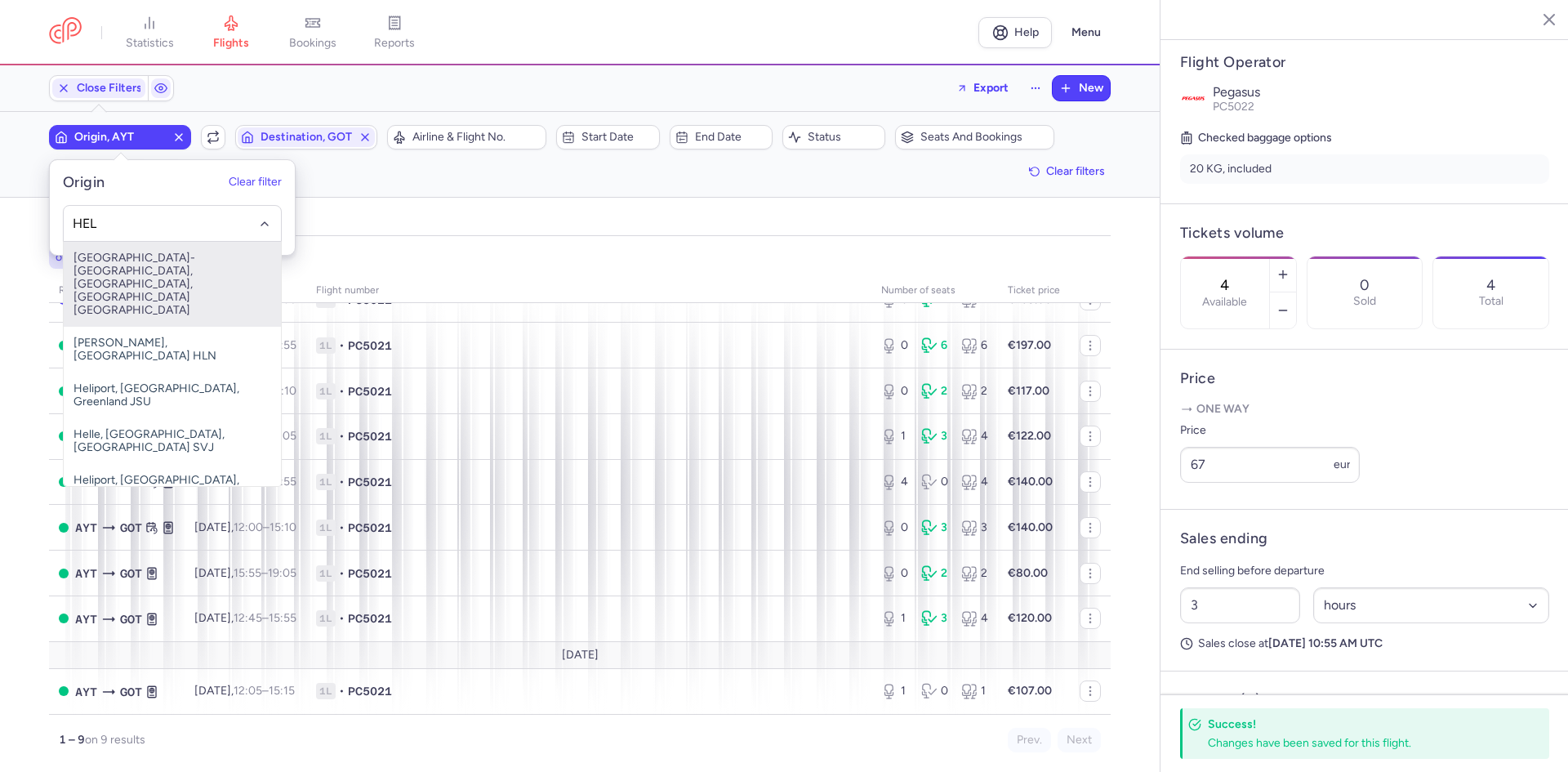
type input "HEL"
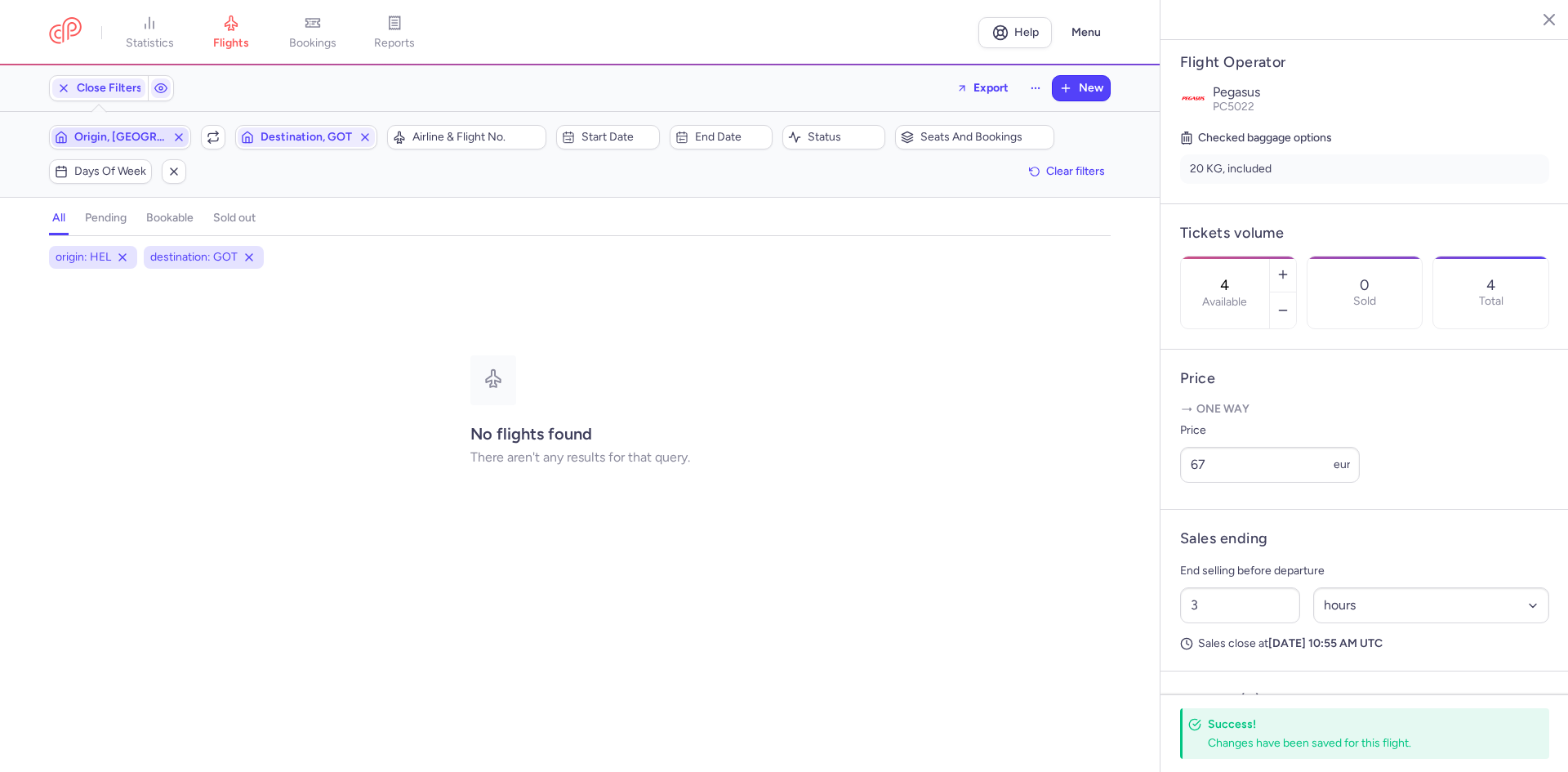
click at [235, 125] on button "Destination, GOT" at bounding box center [306, 137] width 142 height 25
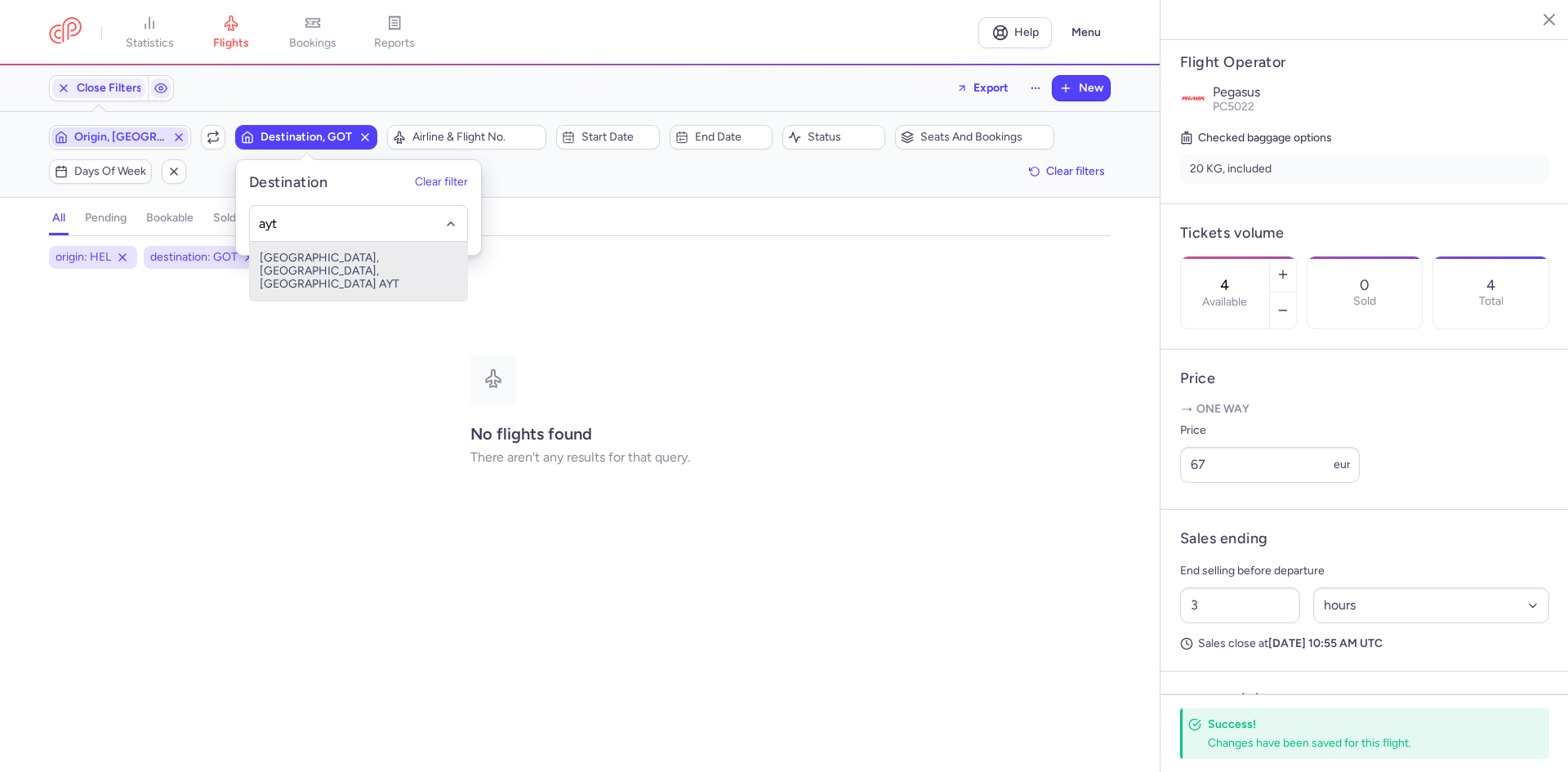
type input "ayt"
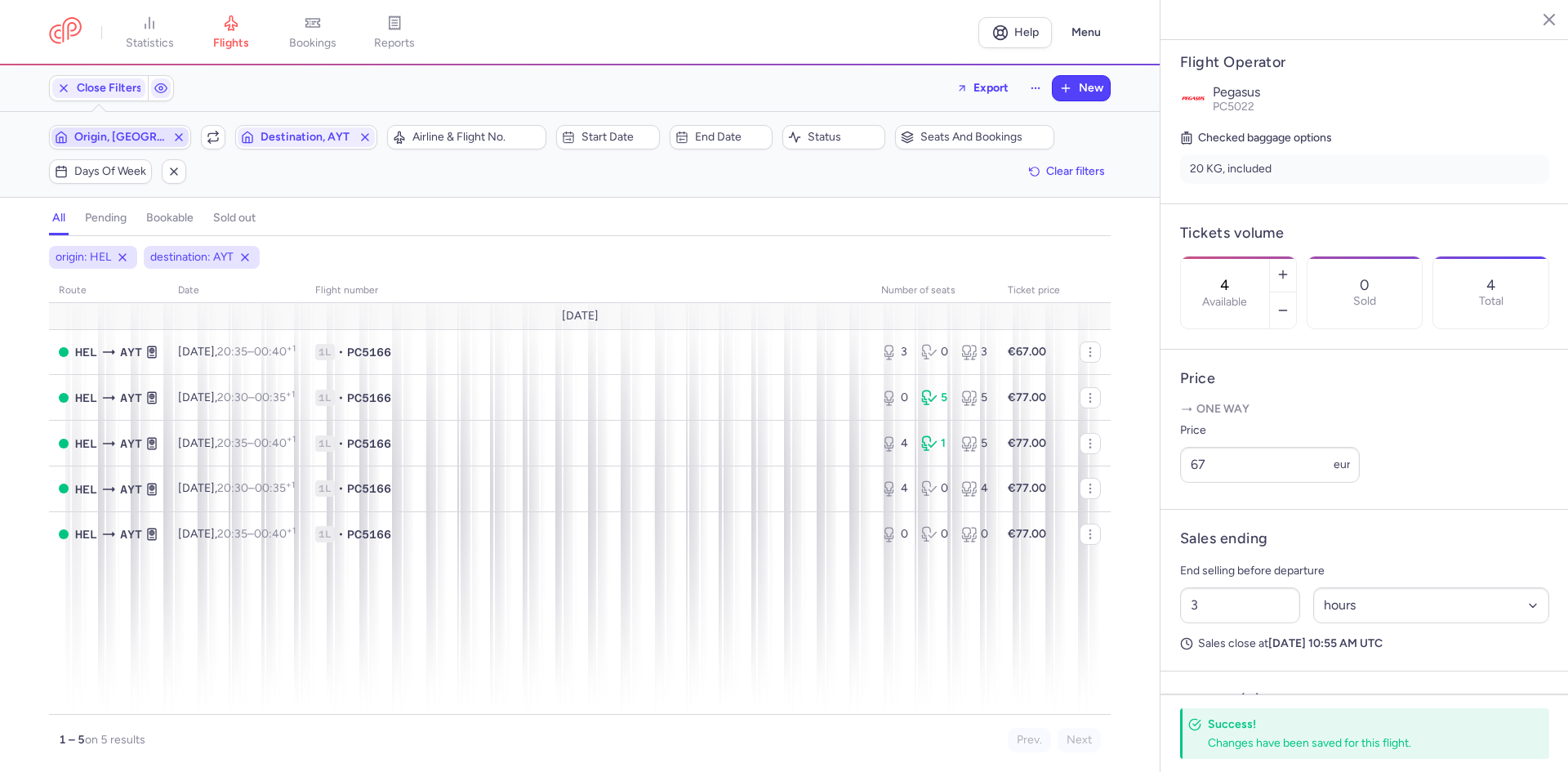
click at [144, 136] on span "Origin, HEL" at bounding box center [120, 137] width 92 height 13
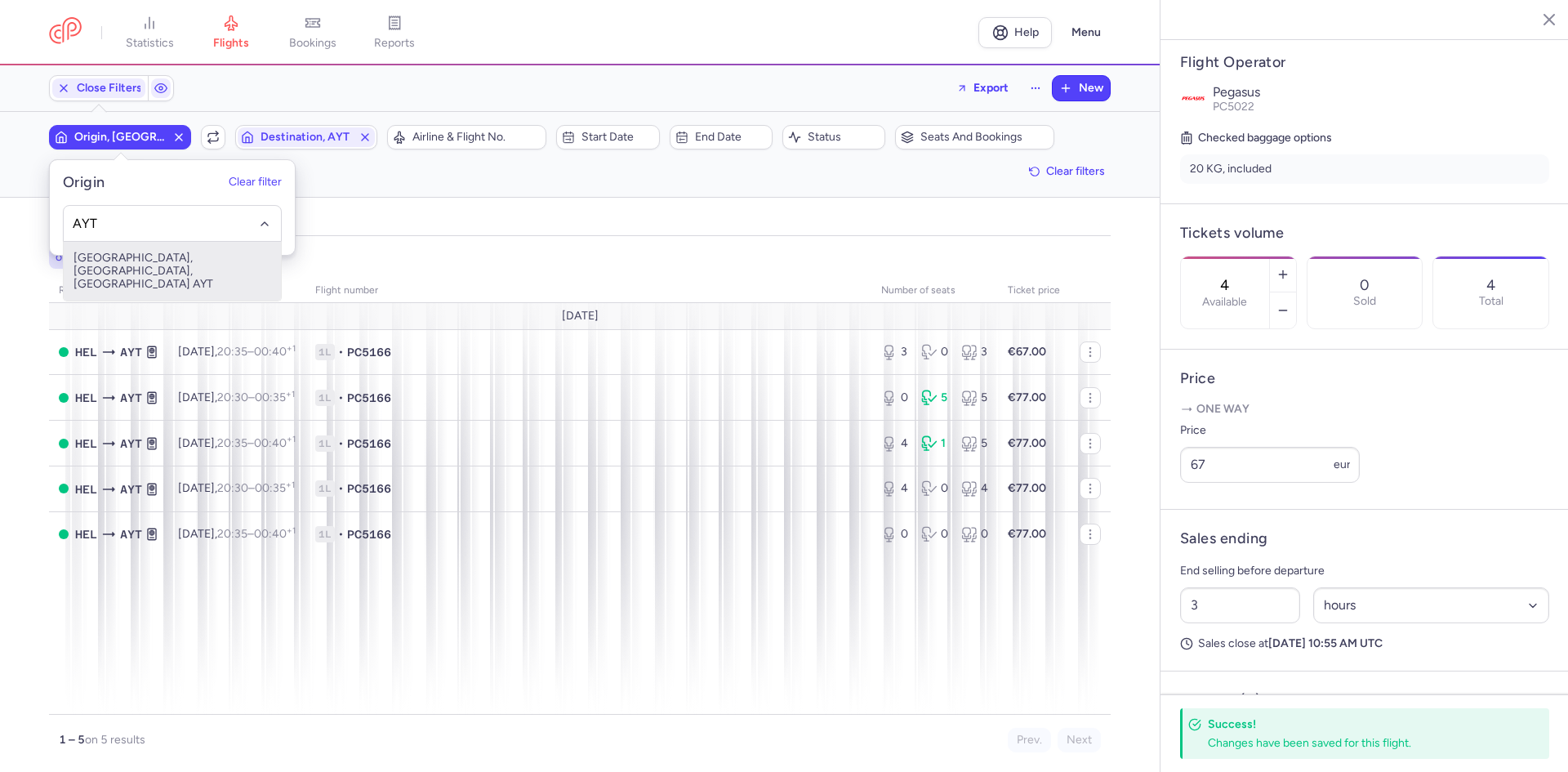
type input "AYT"
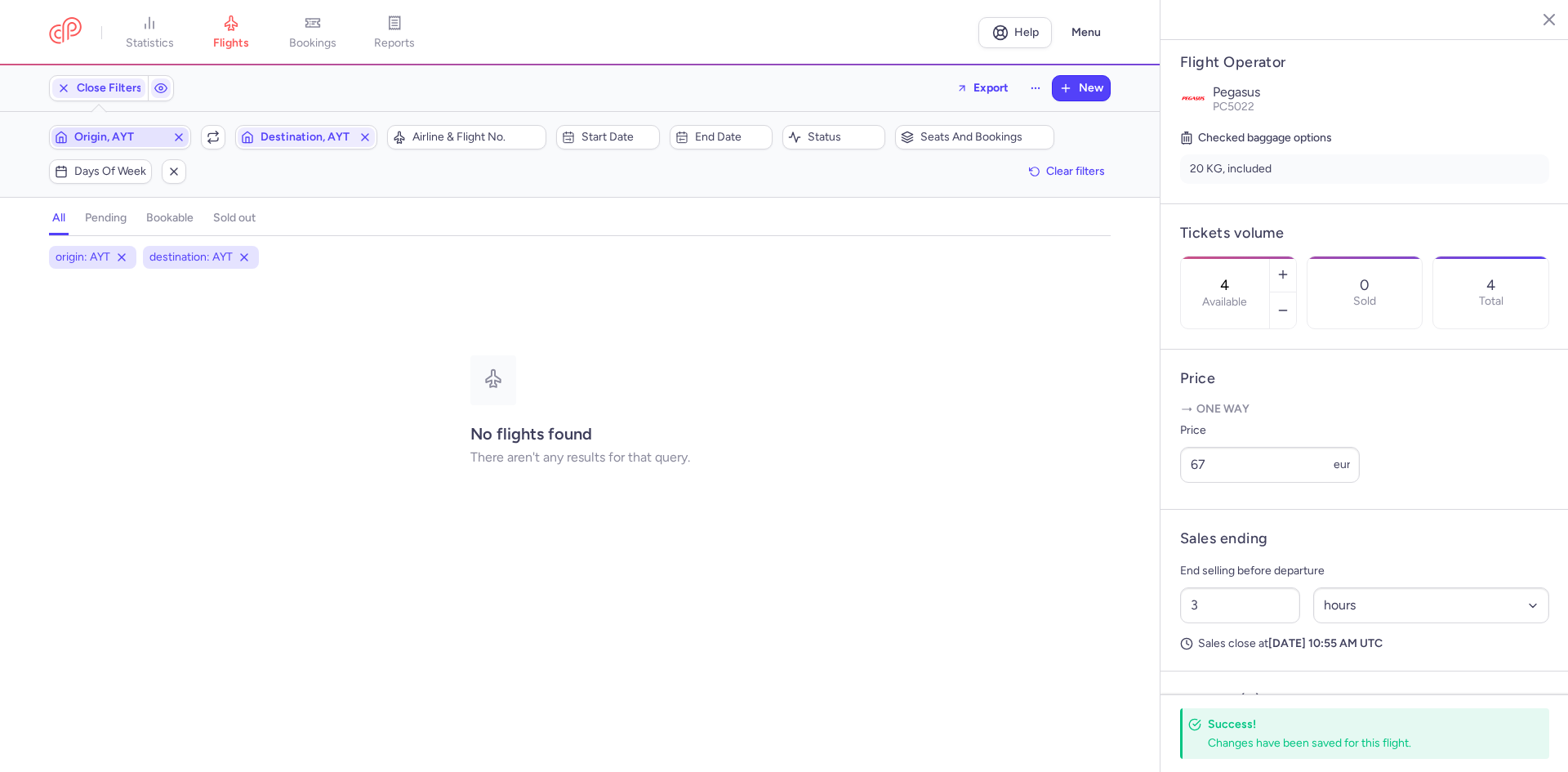
click at [235, 125] on button "Destination, AYT" at bounding box center [306, 137] width 142 height 25
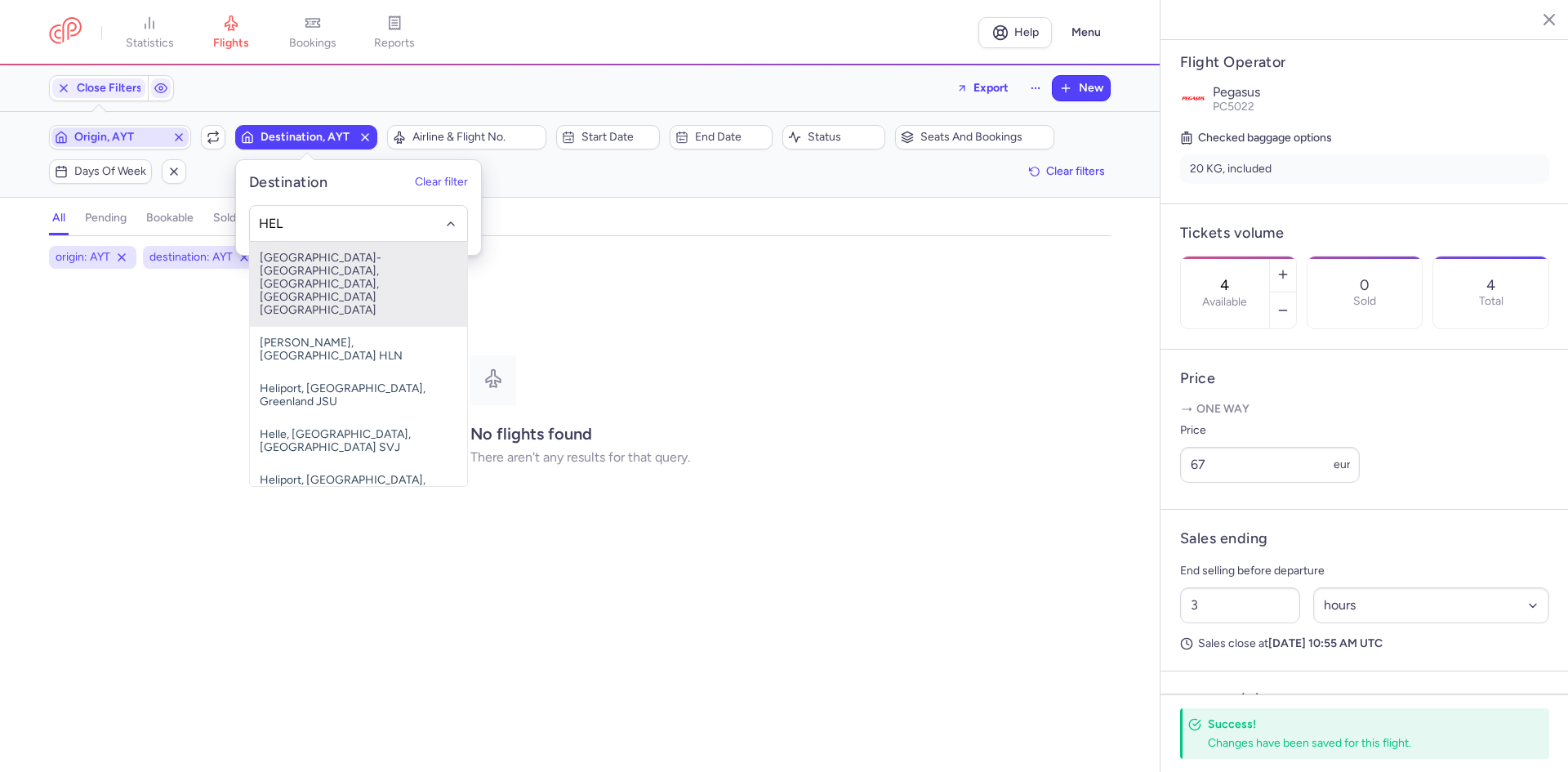
type input "HEL"
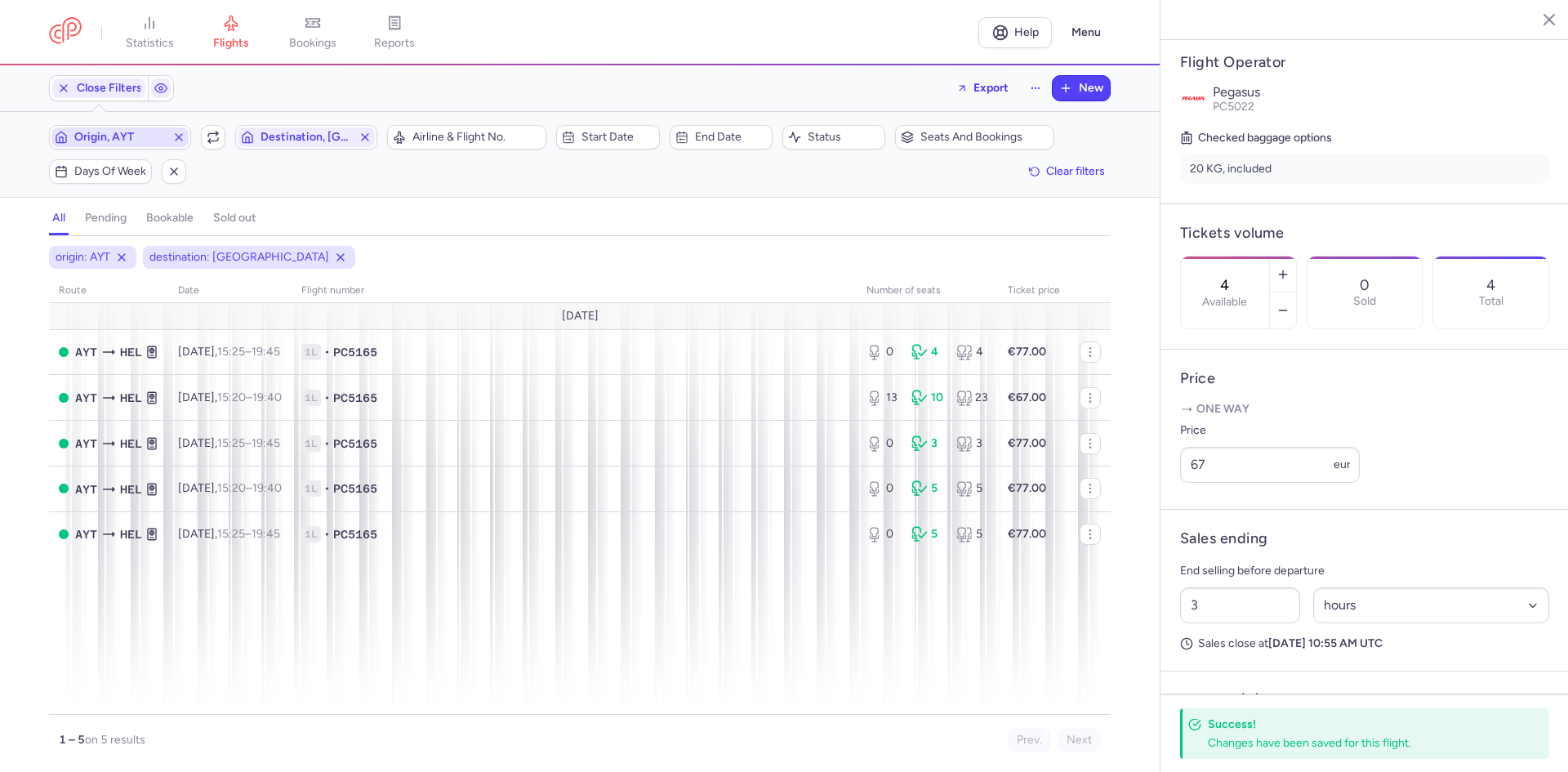
click at [160, 133] on span "Origin, AYT" at bounding box center [120, 137] width 92 height 13
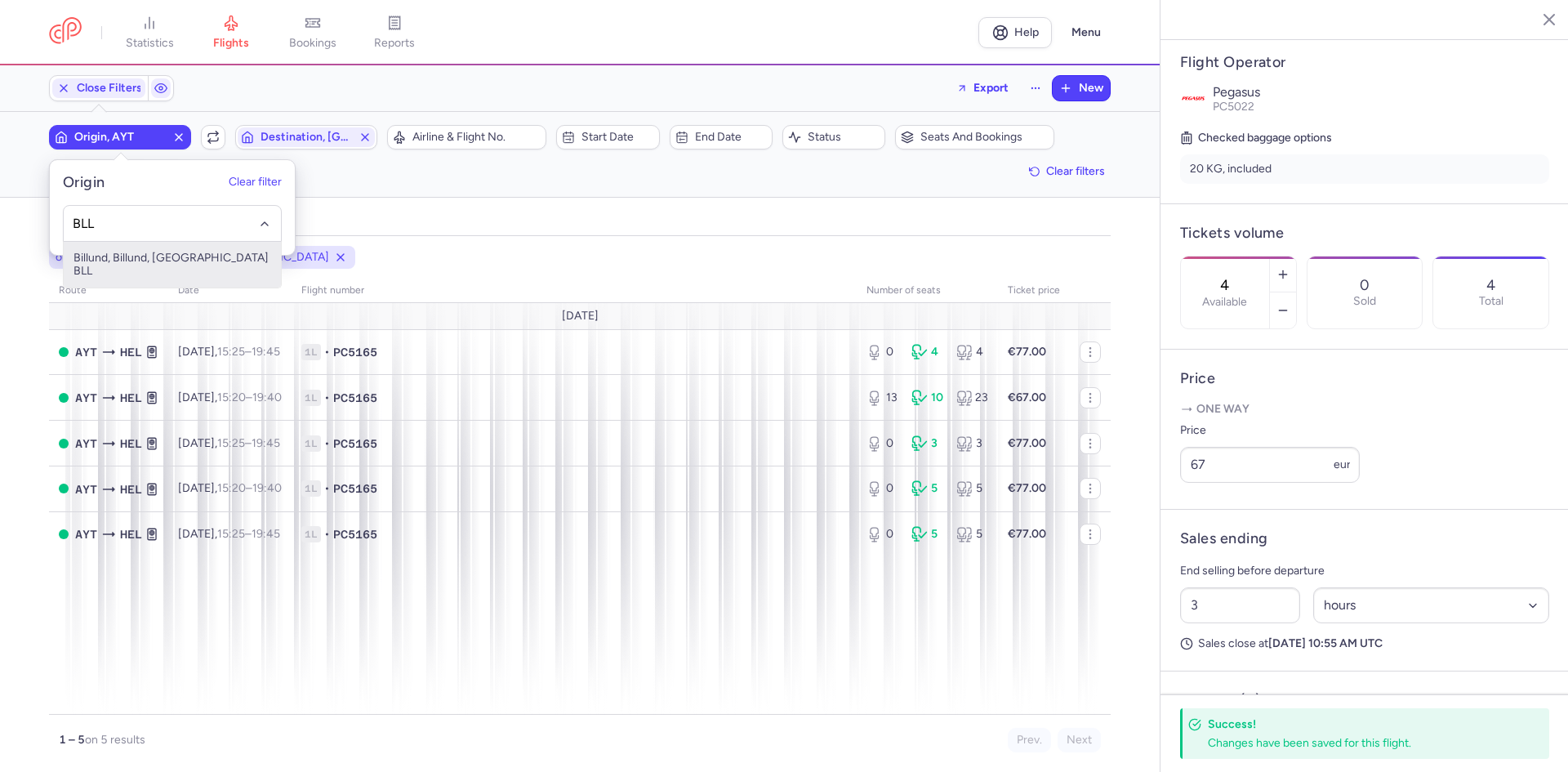
type input "BLL"
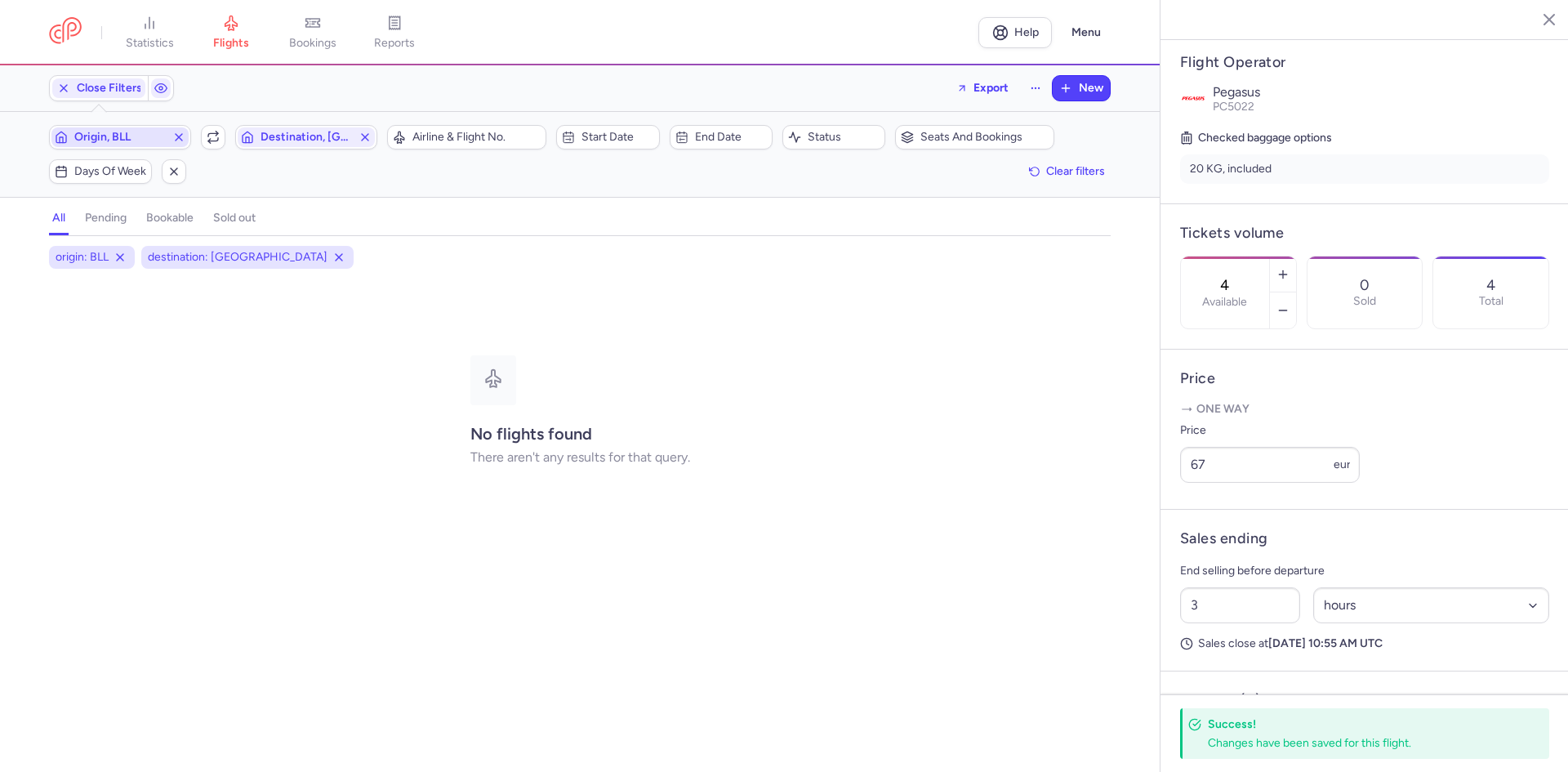
click at [235, 125] on button "Destination, HEL" at bounding box center [306, 137] width 142 height 25
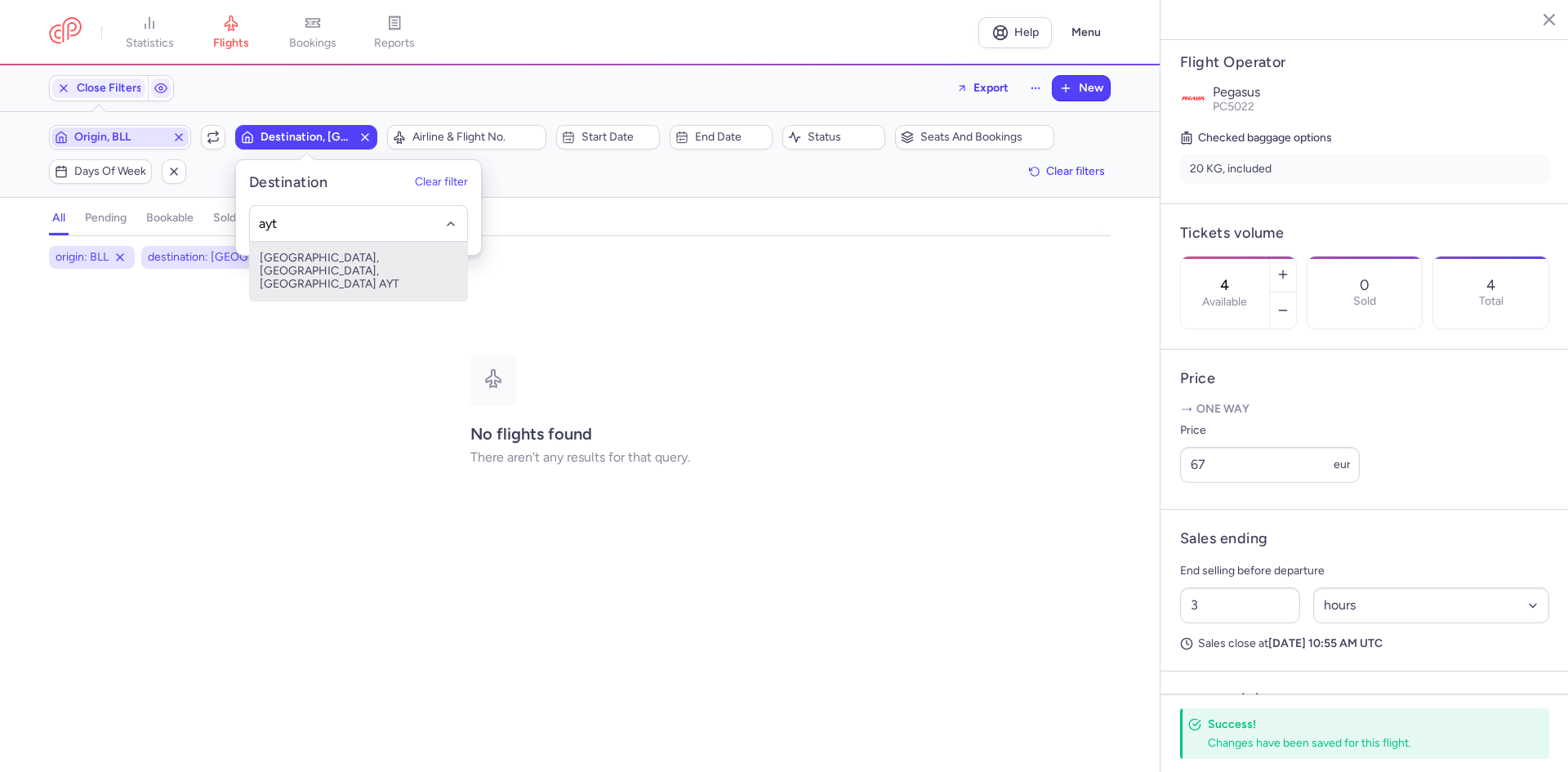
type input "ayt"
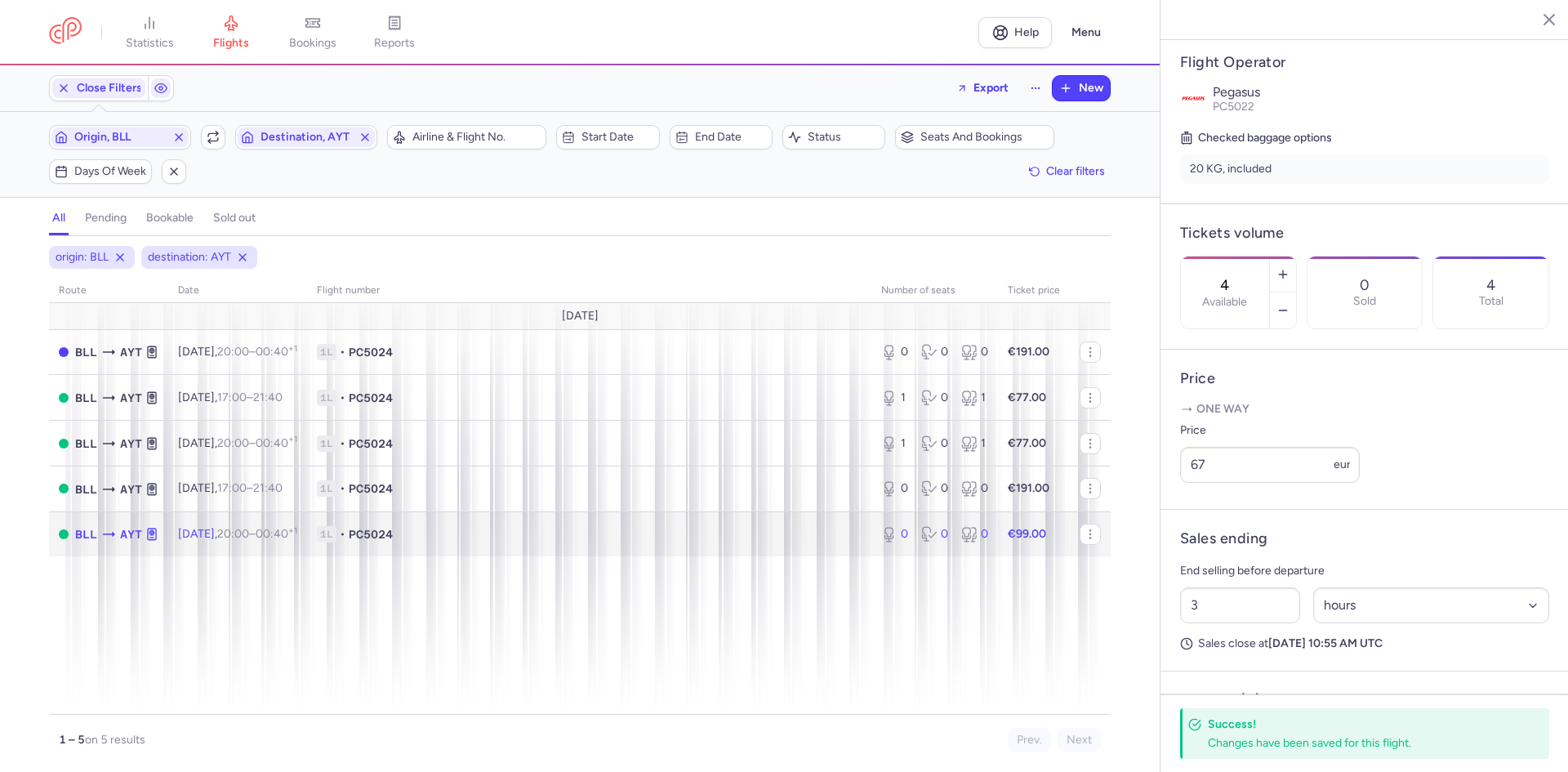
click at [839, 518] on td "1L • PC5024" at bounding box center [589, 534] width 564 height 44
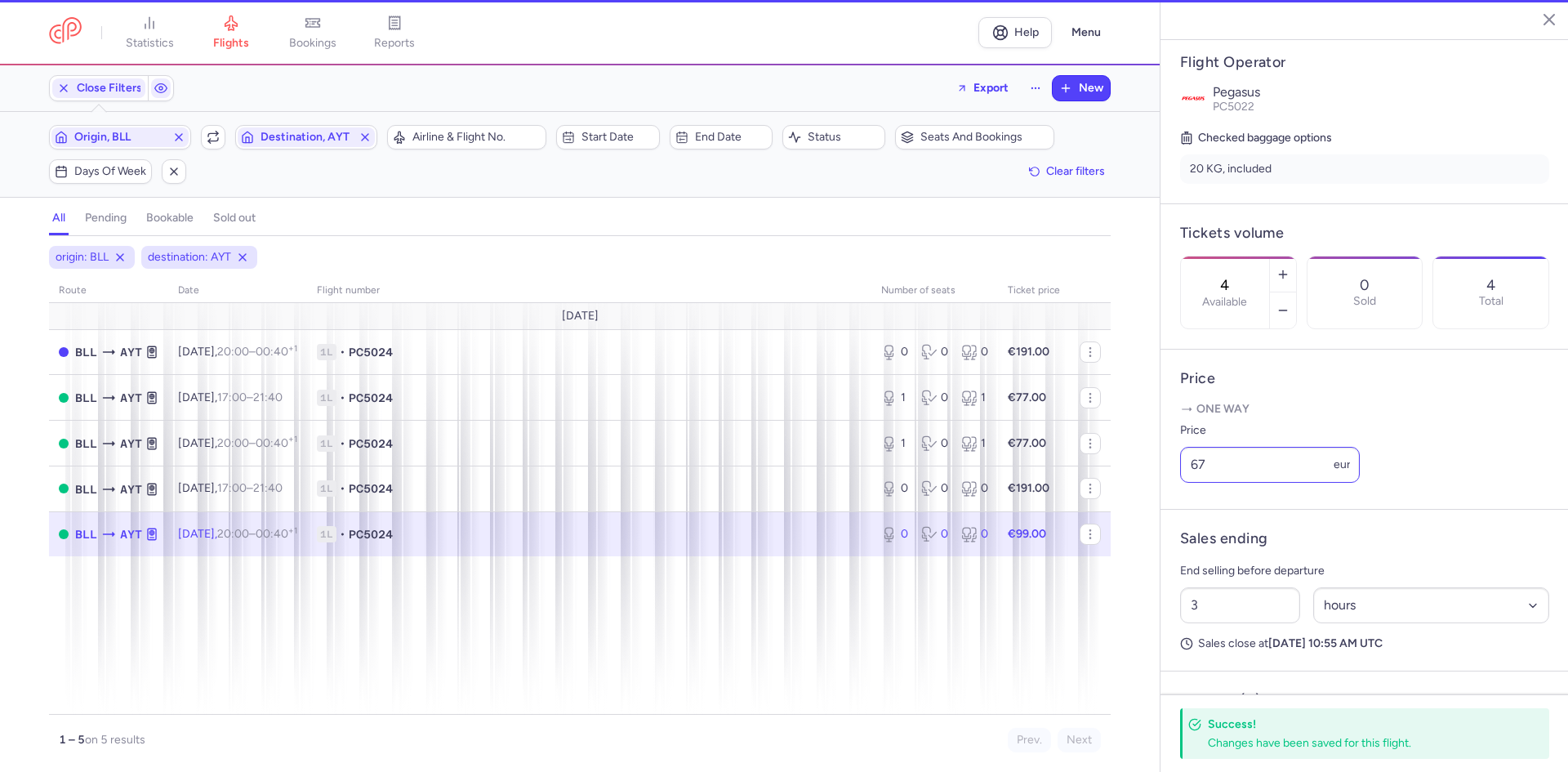
type input "0"
type input "2"
select select "days"
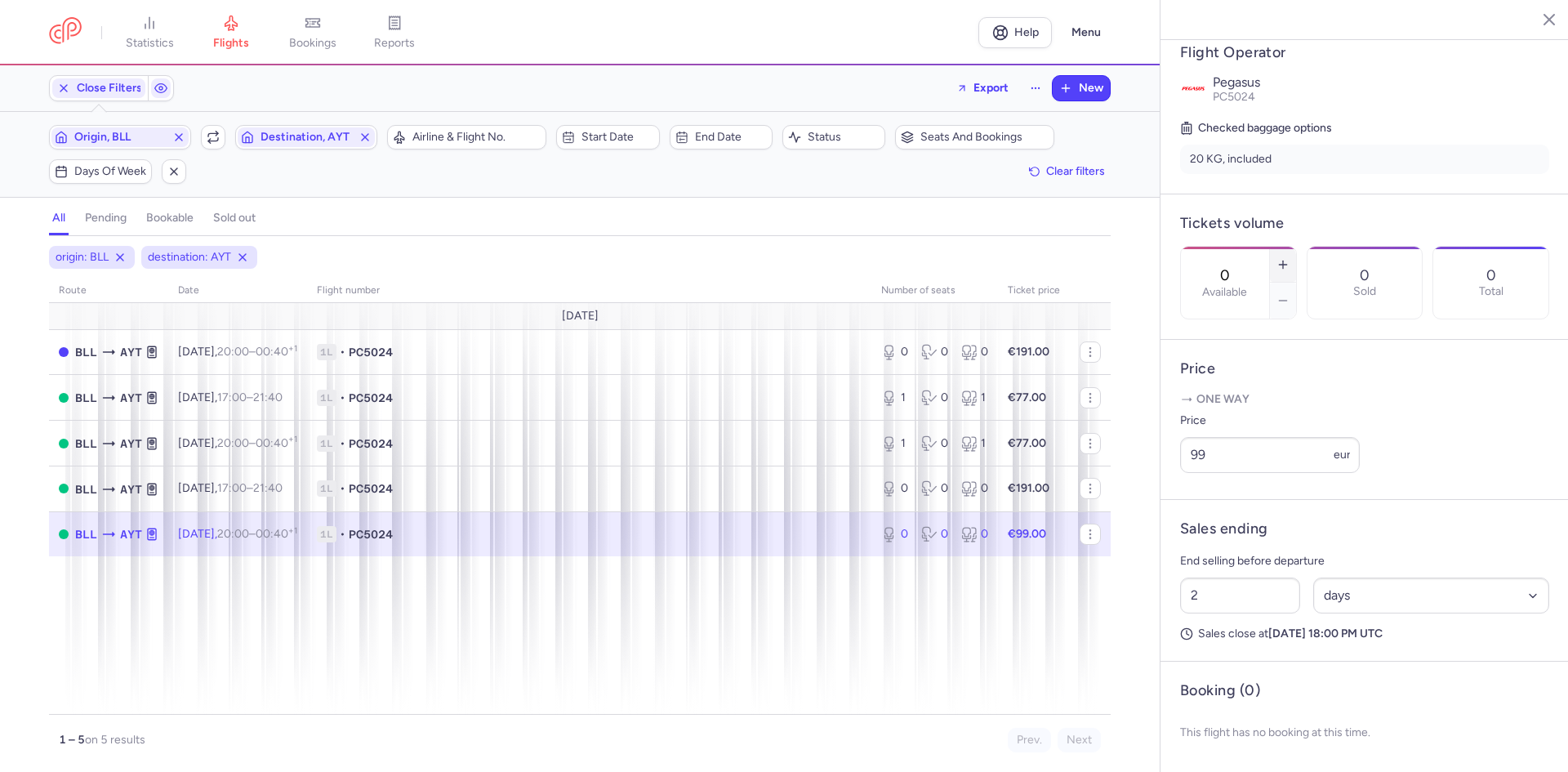
click at [1290, 258] on icon "button" at bounding box center [1283, 264] width 13 height 13
type input "1"
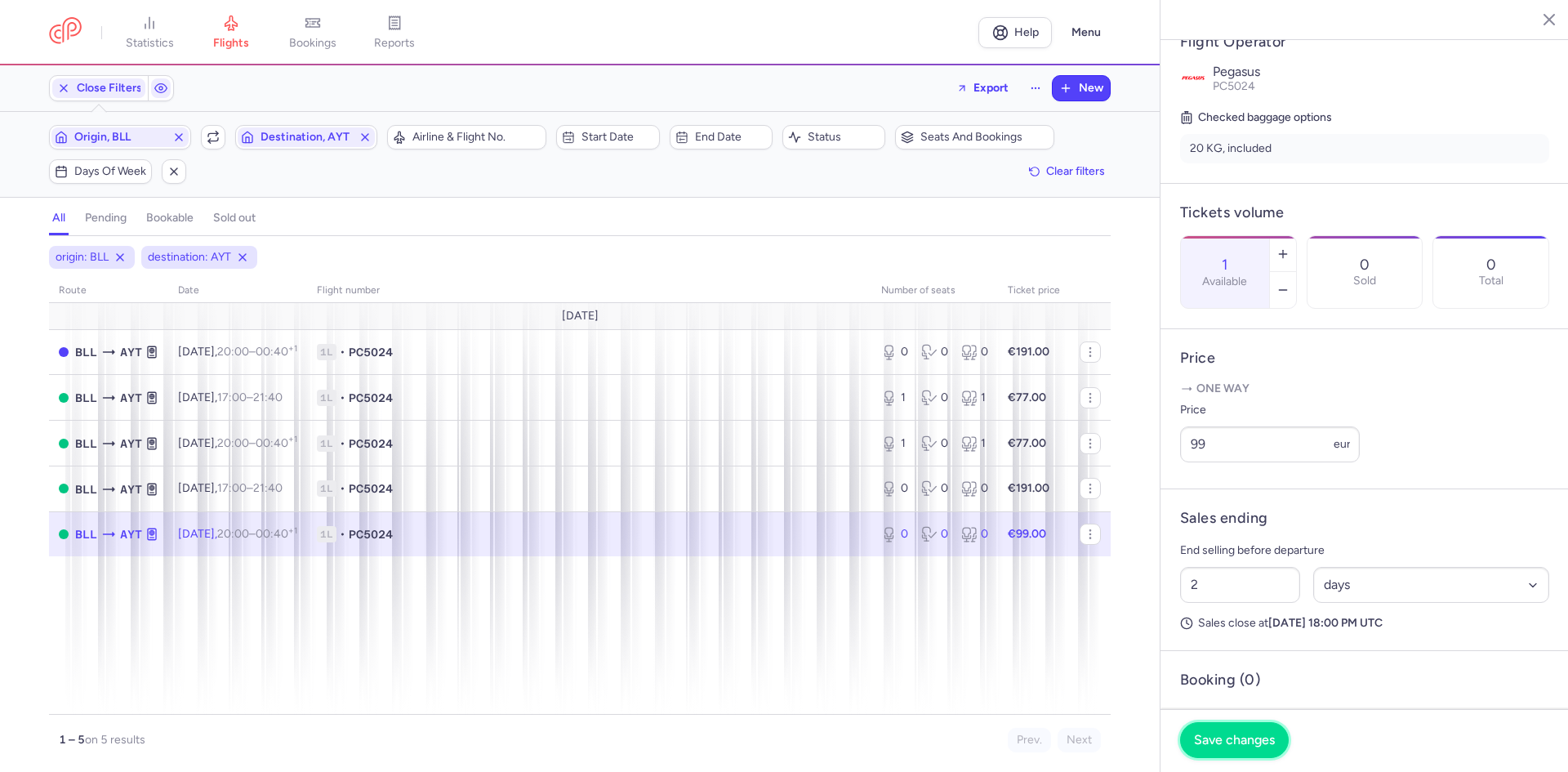
drag, startPoint x: 1251, startPoint y: 725, endPoint x: 1250, endPoint y: 734, distance: 9.1
click at [1250, 725] on button "Save changes" at bounding box center [1234, 740] width 109 height 36
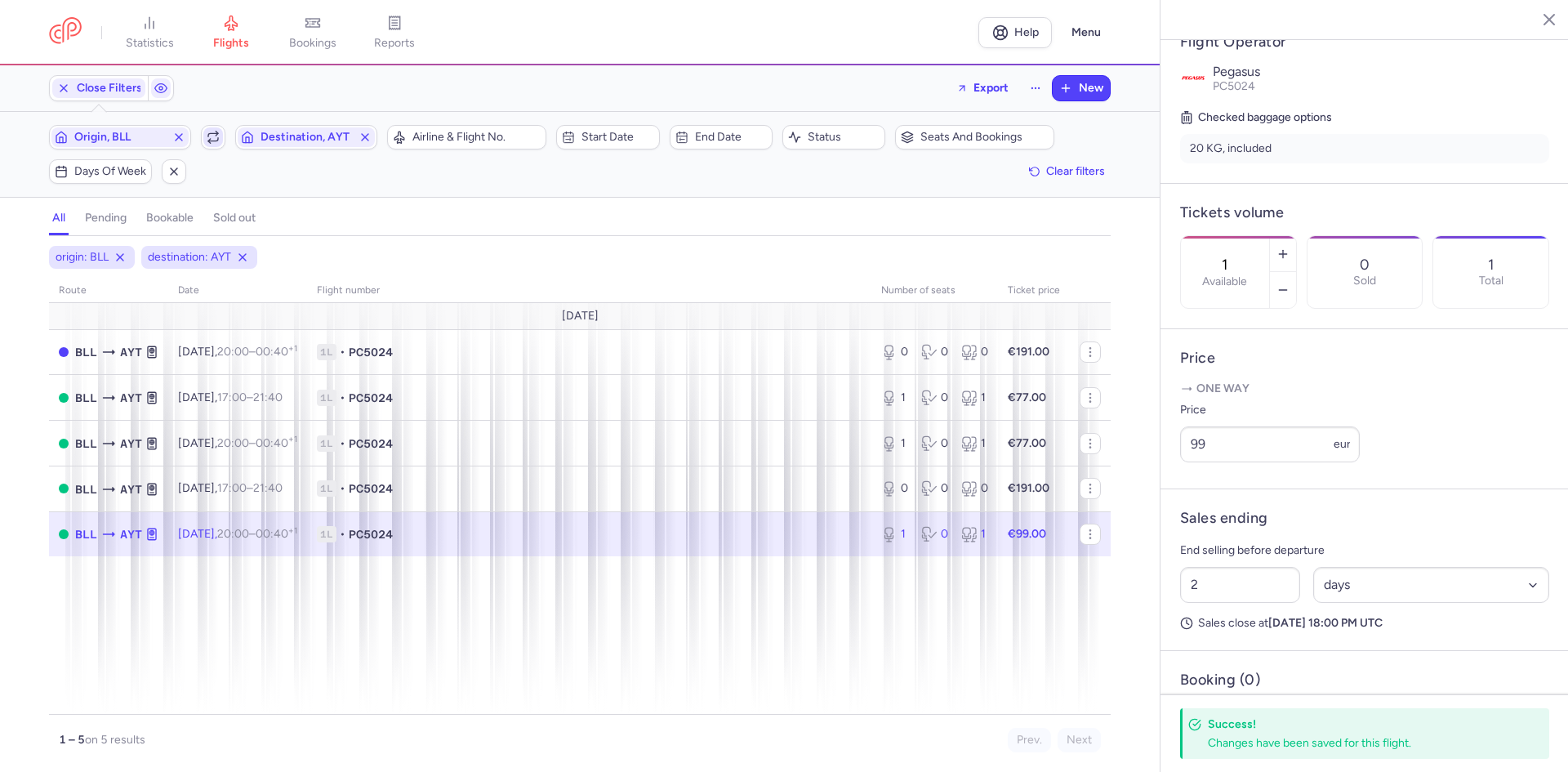
click at [209, 143] on icon "button" at bounding box center [213, 137] width 13 height 13
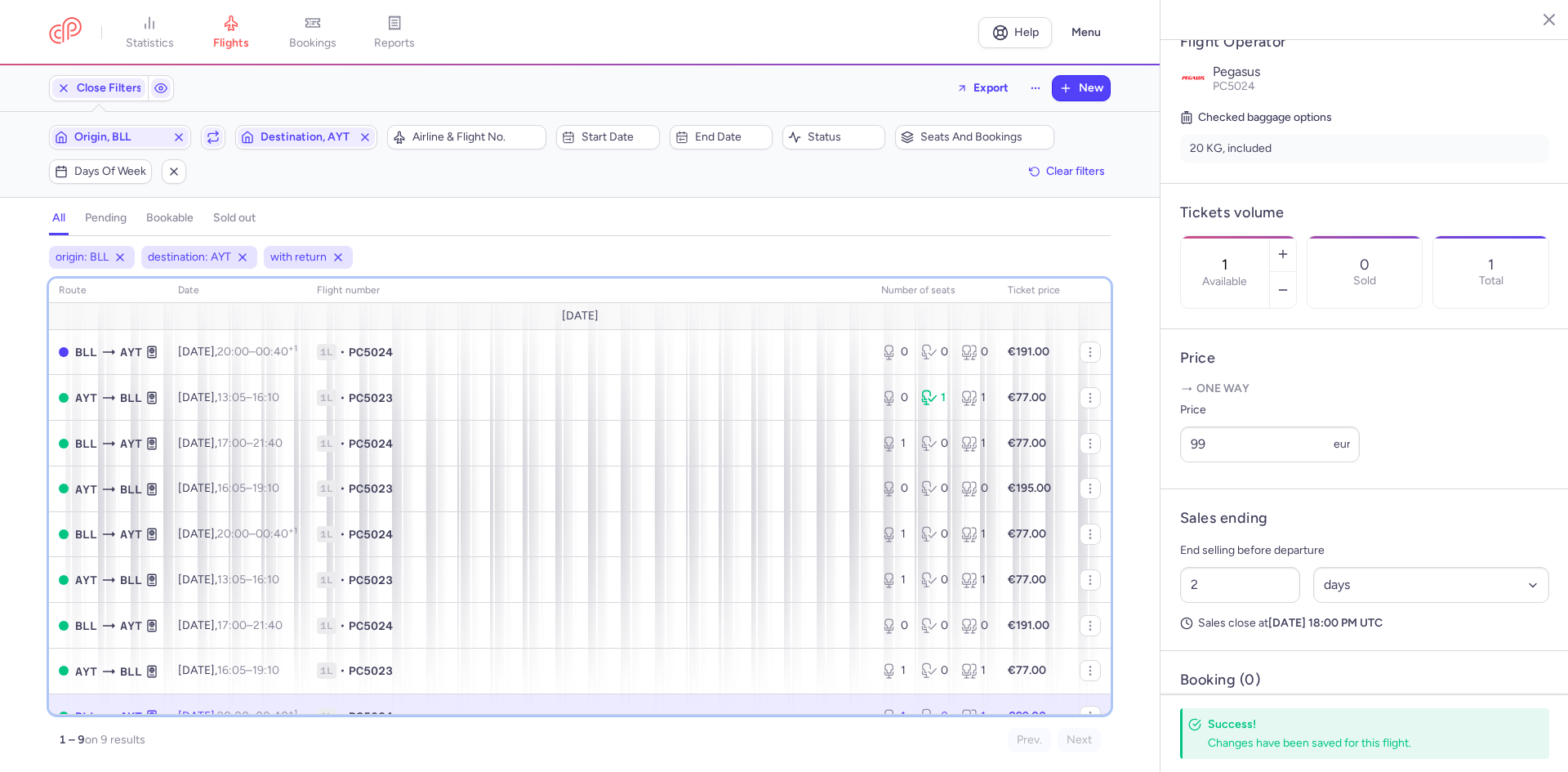
scroll to position [25, 0]
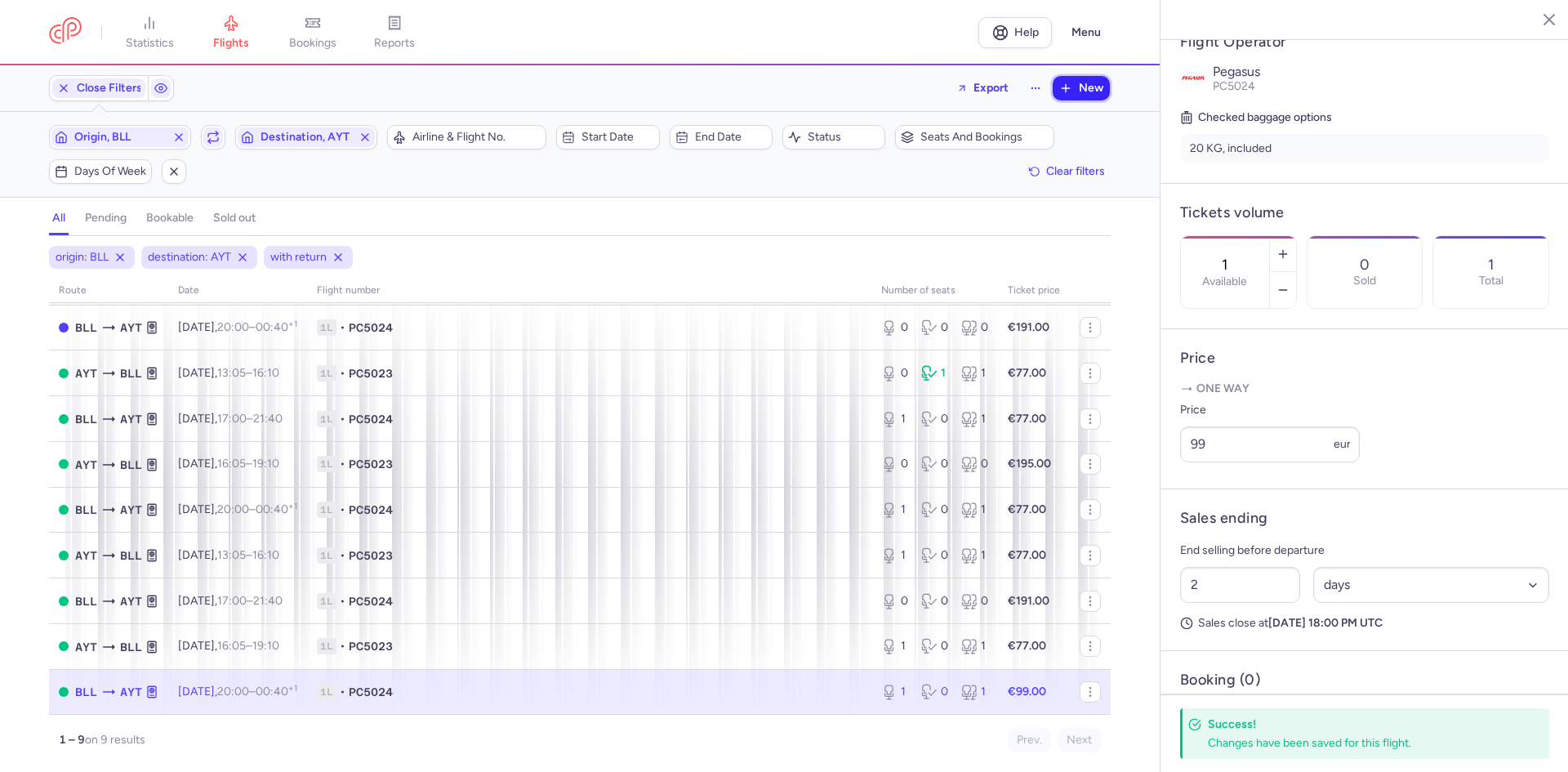
click at [1081, 83] on span "New" at bounding box center [1091, 88] width 25 height 13
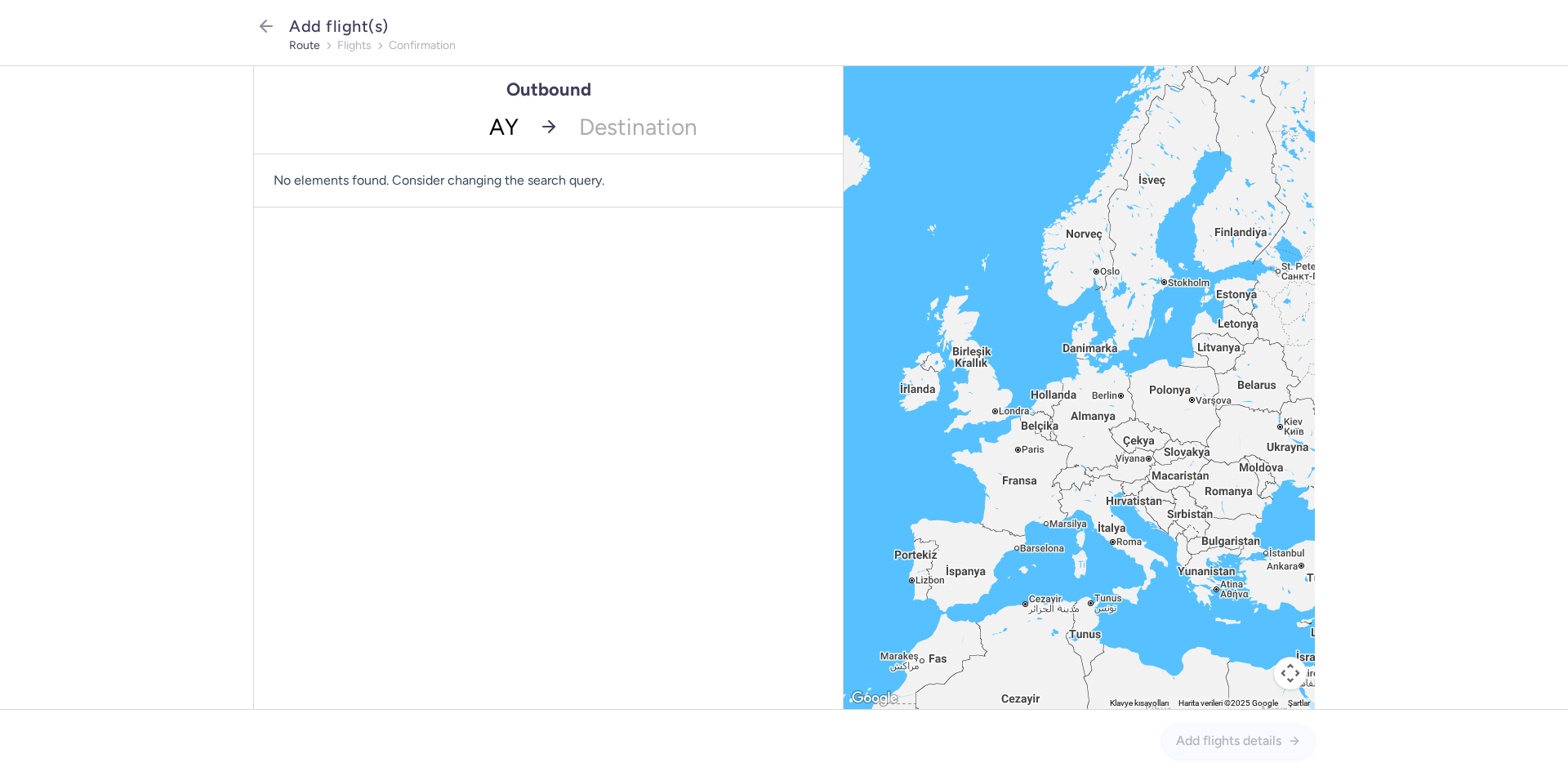
type input "AYT"
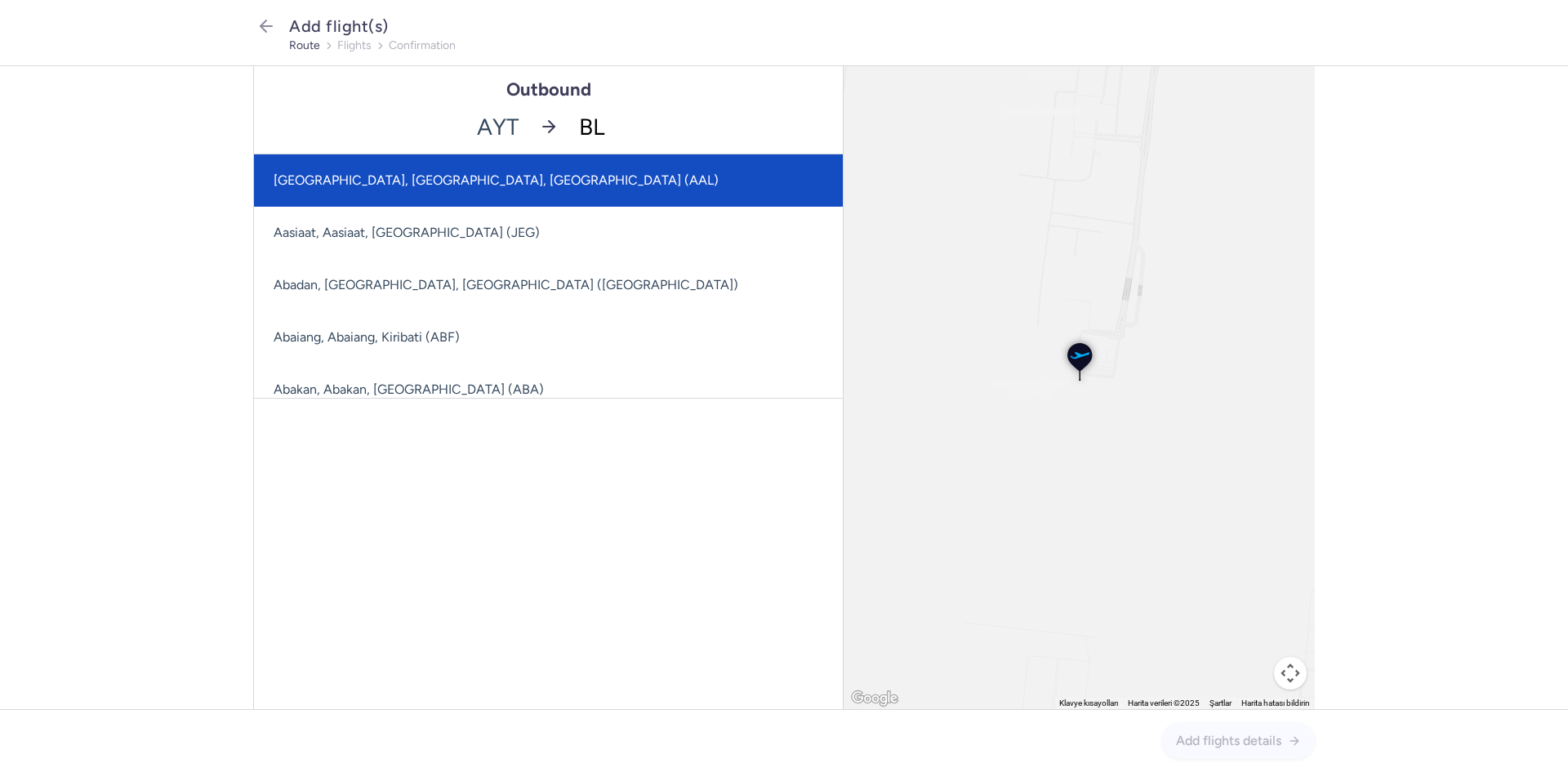
type input "BLL"
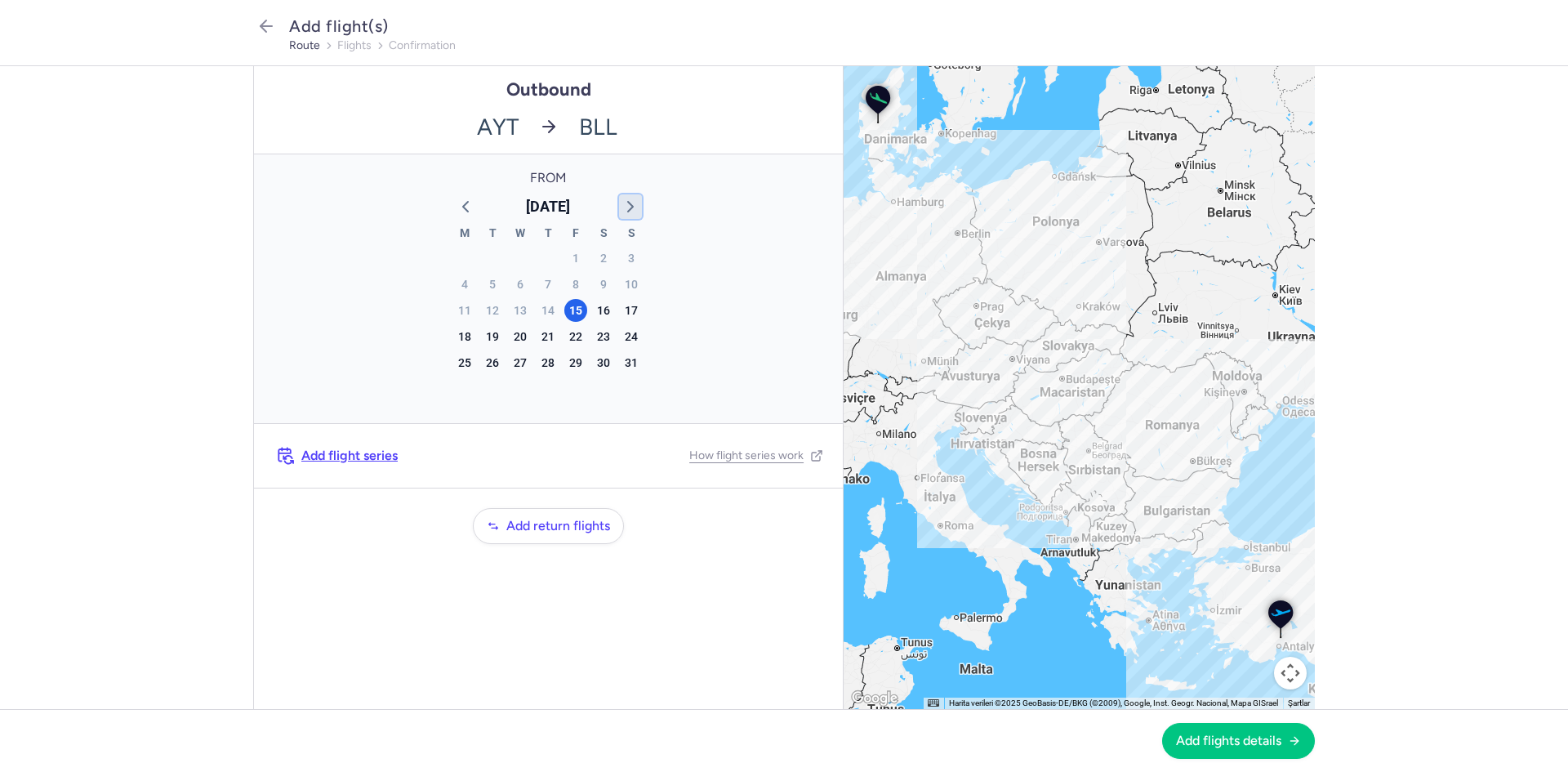
click at [630, 205] on polyline "button" at bounding box center [631, 206] width 5 height 10
click at [543, 254] on div "4" at bounding box center [548, 258] width 23 height 23
click at [1216, 750] on button "Add flights details" at bounding box center [1238, 740] width 153 height 36
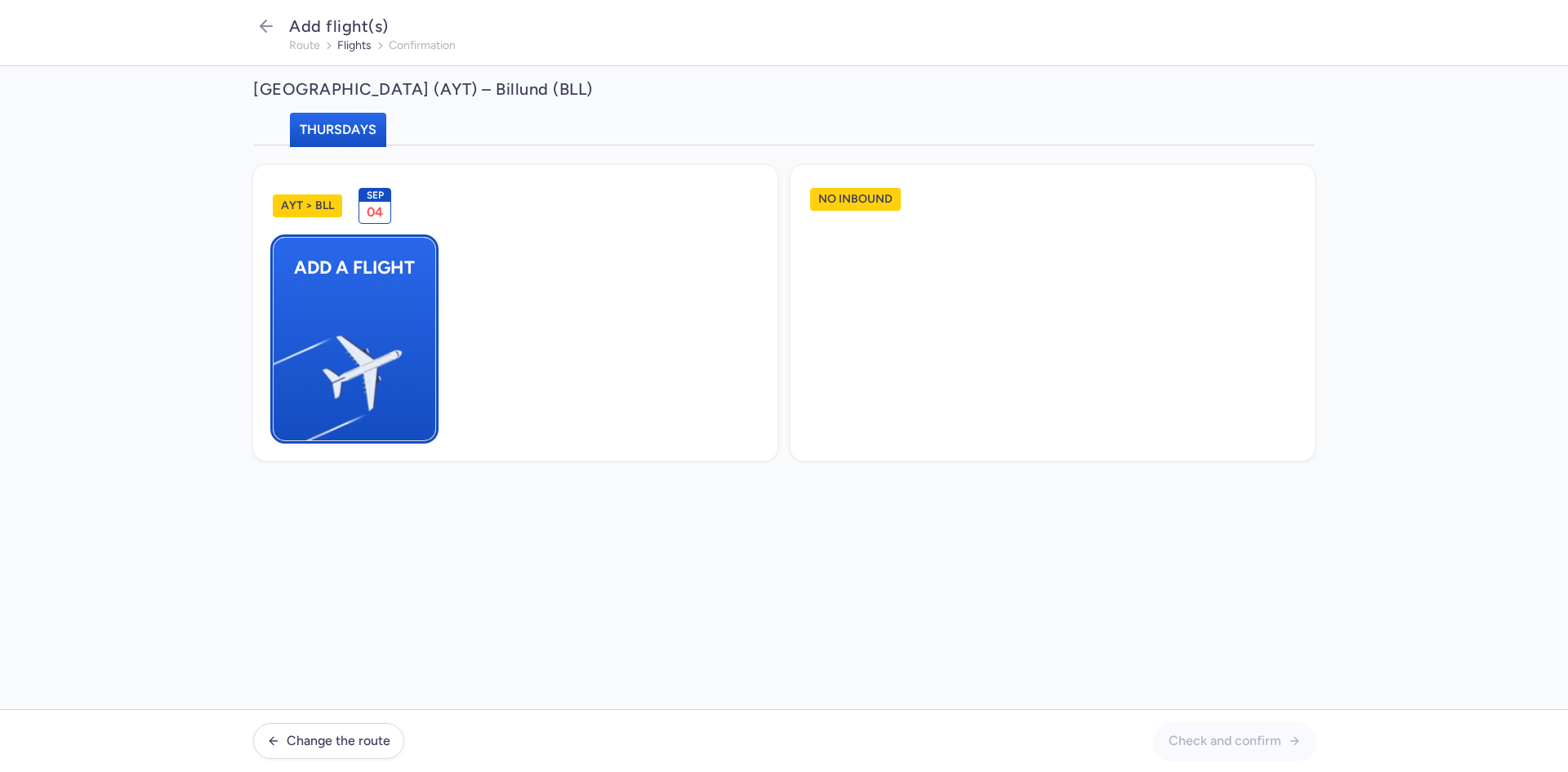
click at [398, 313] on button "Add a flight" at bounding box center [355, 339] width 164 height 205
select select "23"
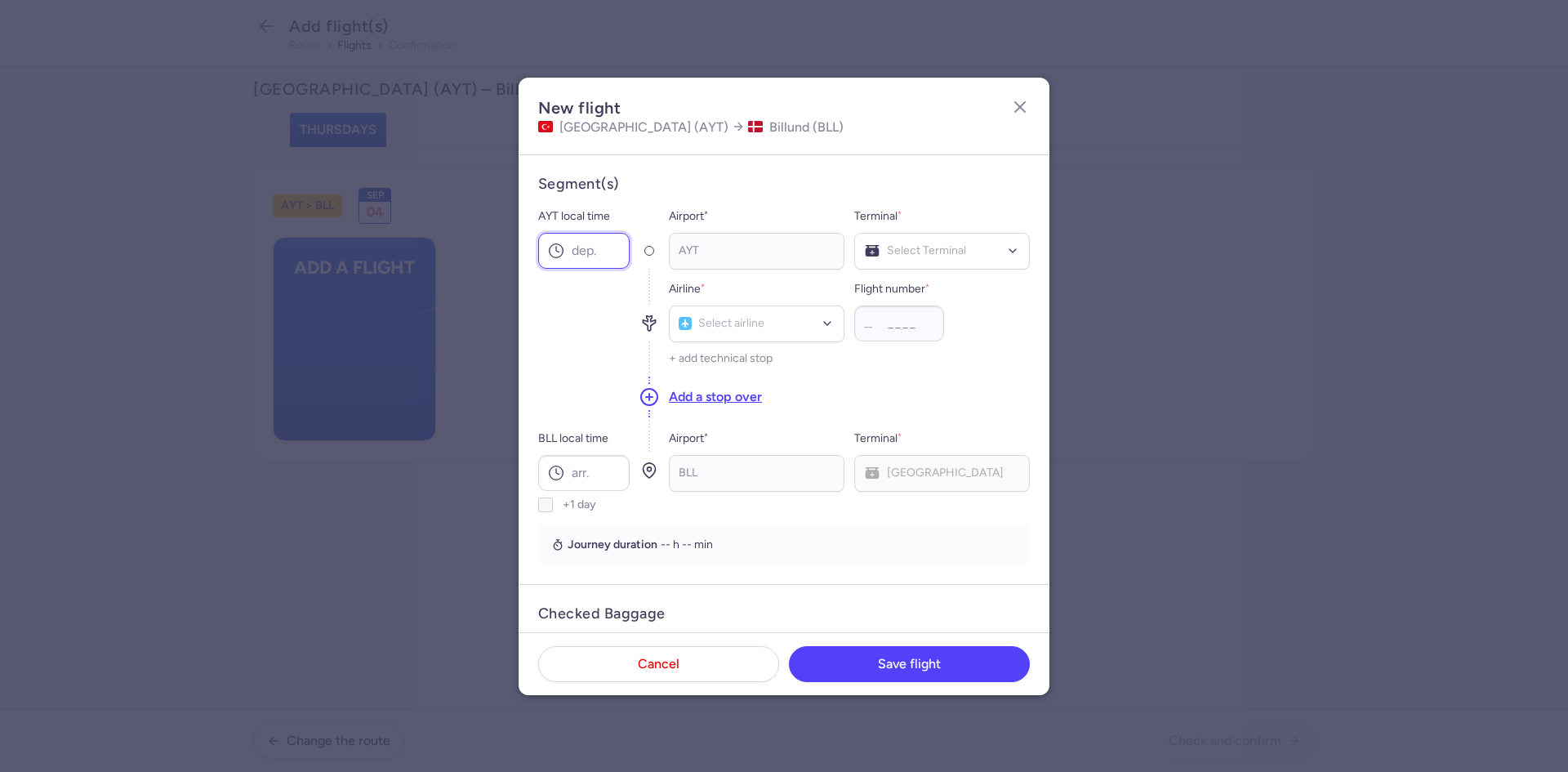
click at [565, 253] on input "AYT local time" at bounding box center [583, 251] width 92 height 36
type input "16:05"
type input "pc"
type input "5023"
type input "19:10"
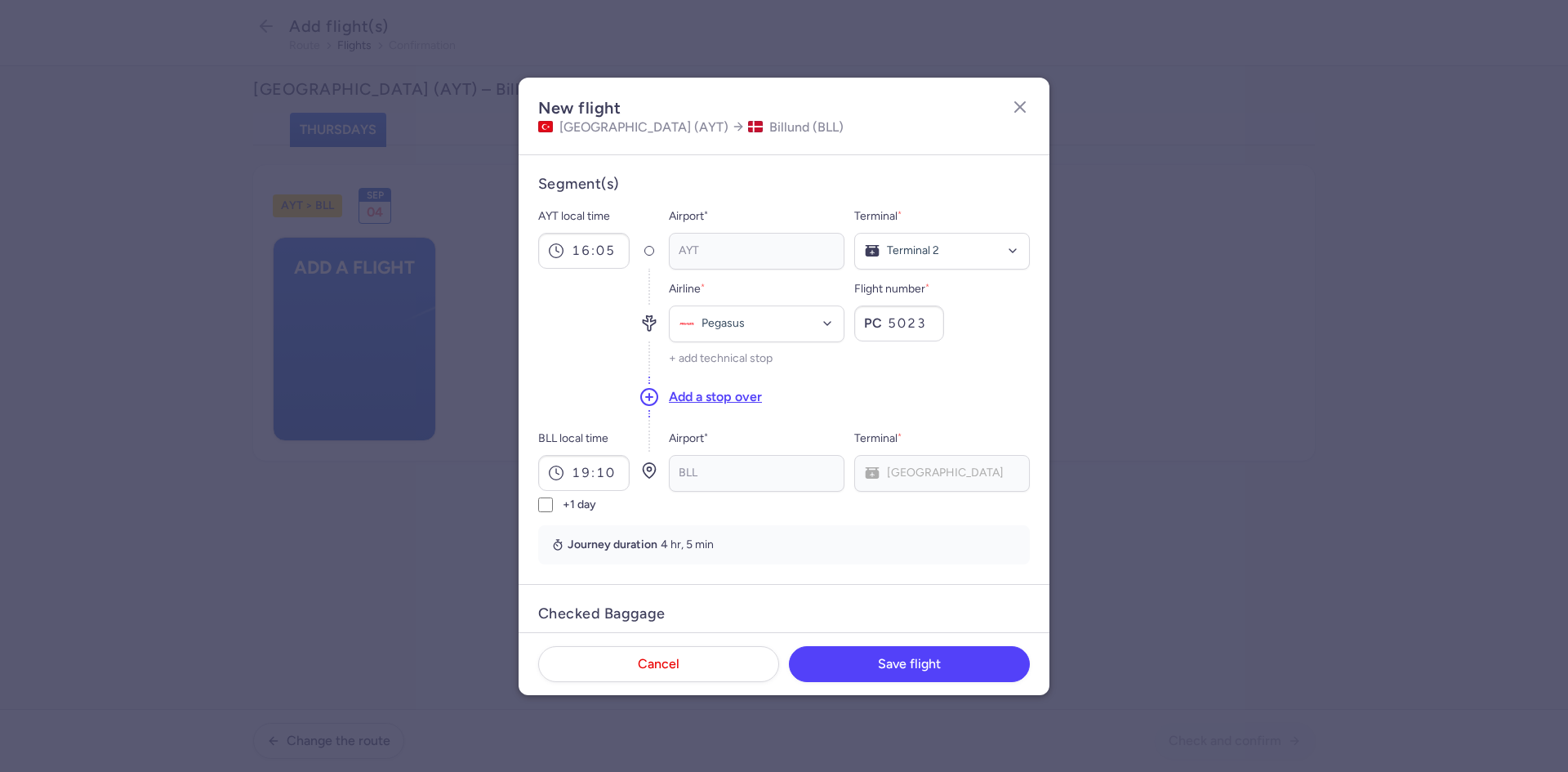
scroll to position [286, 0]
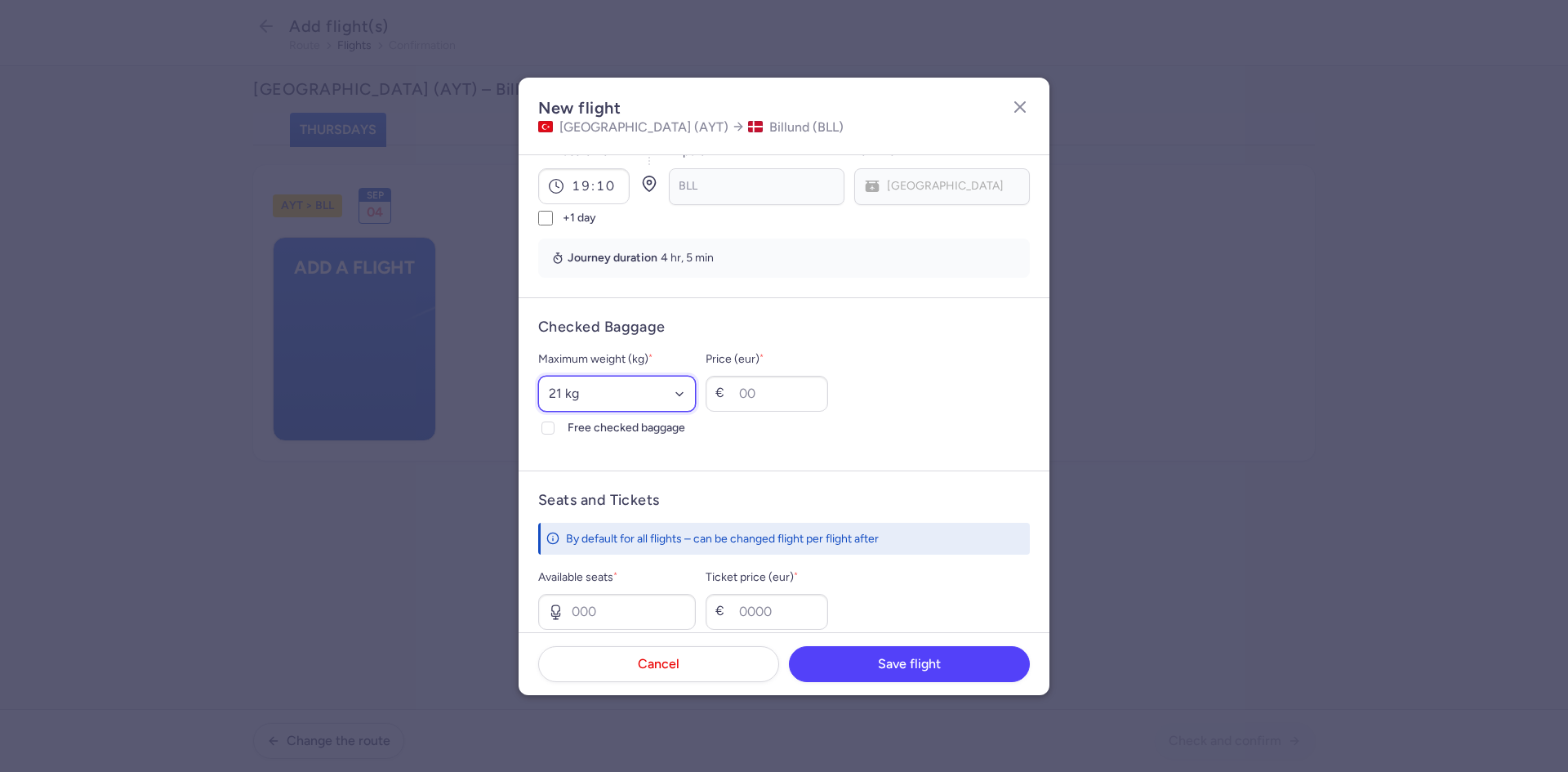
select select "20"
click at [542, 422] on input "Free checked baggage" at bounding box center [548, 428] width 13 height 13
checkbox input "true"
type input "1"
type input "80"
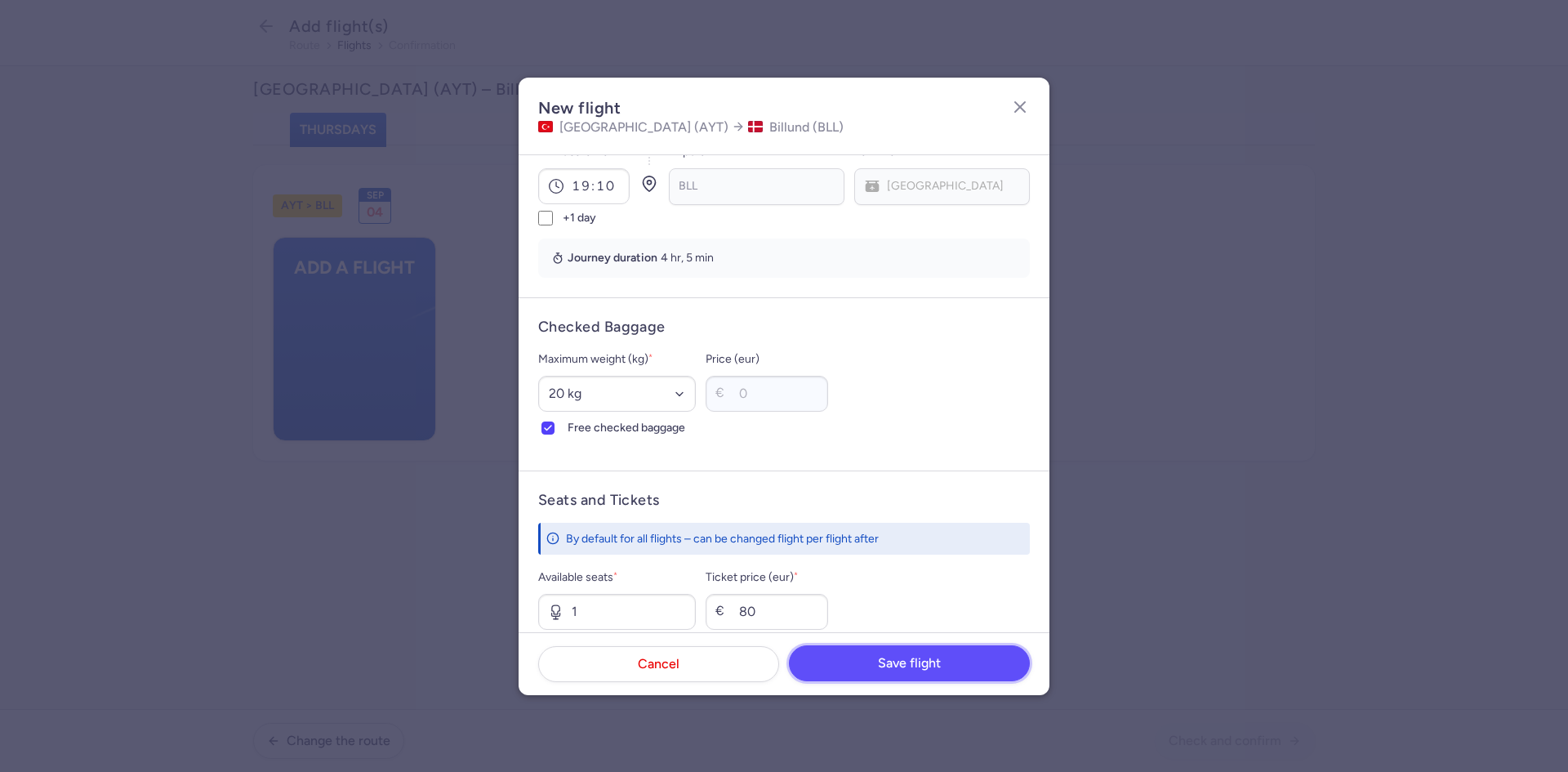
click at [907, 665] on span "Save flight" at bounding box center [909, 663] width 63 height 15
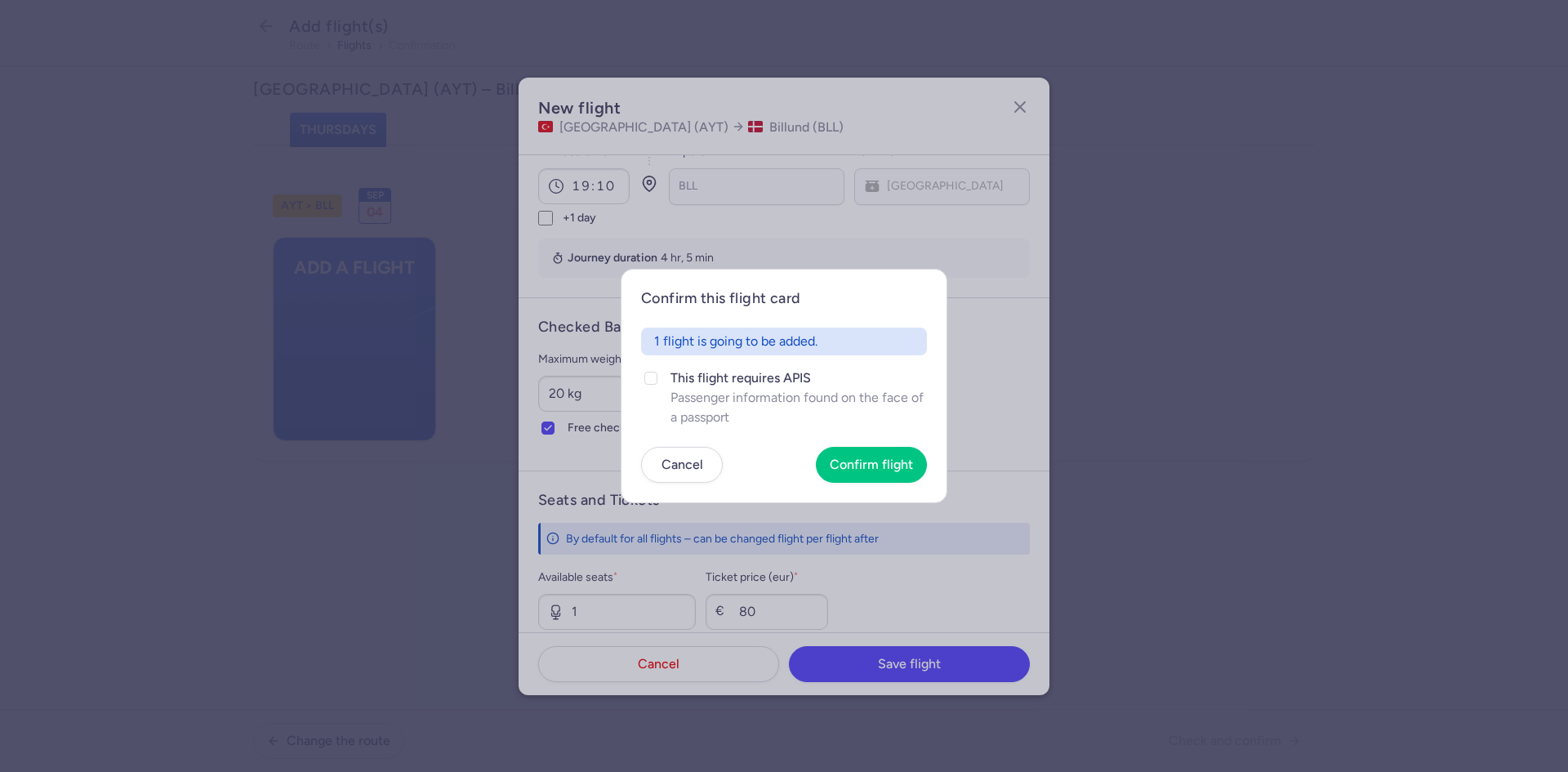
drag, startPoint x: 725, startPoint y: 409, endPoint x: 784, endPoint y: 441, distance: 67.1
click at [725, 408] on span "Passenger information found on the face of a passport" at bounding box center [799, 407] width 256 height 39
click at [657, 384] on input "This flight requires APIS Passenger information found on the face of a passport" at bounding box center [650, 378] width 13 height 13
checkbox input "true"
click at [851, 462] on span "Confirm flight" at bounding box center [872, 463] width 84 height 15
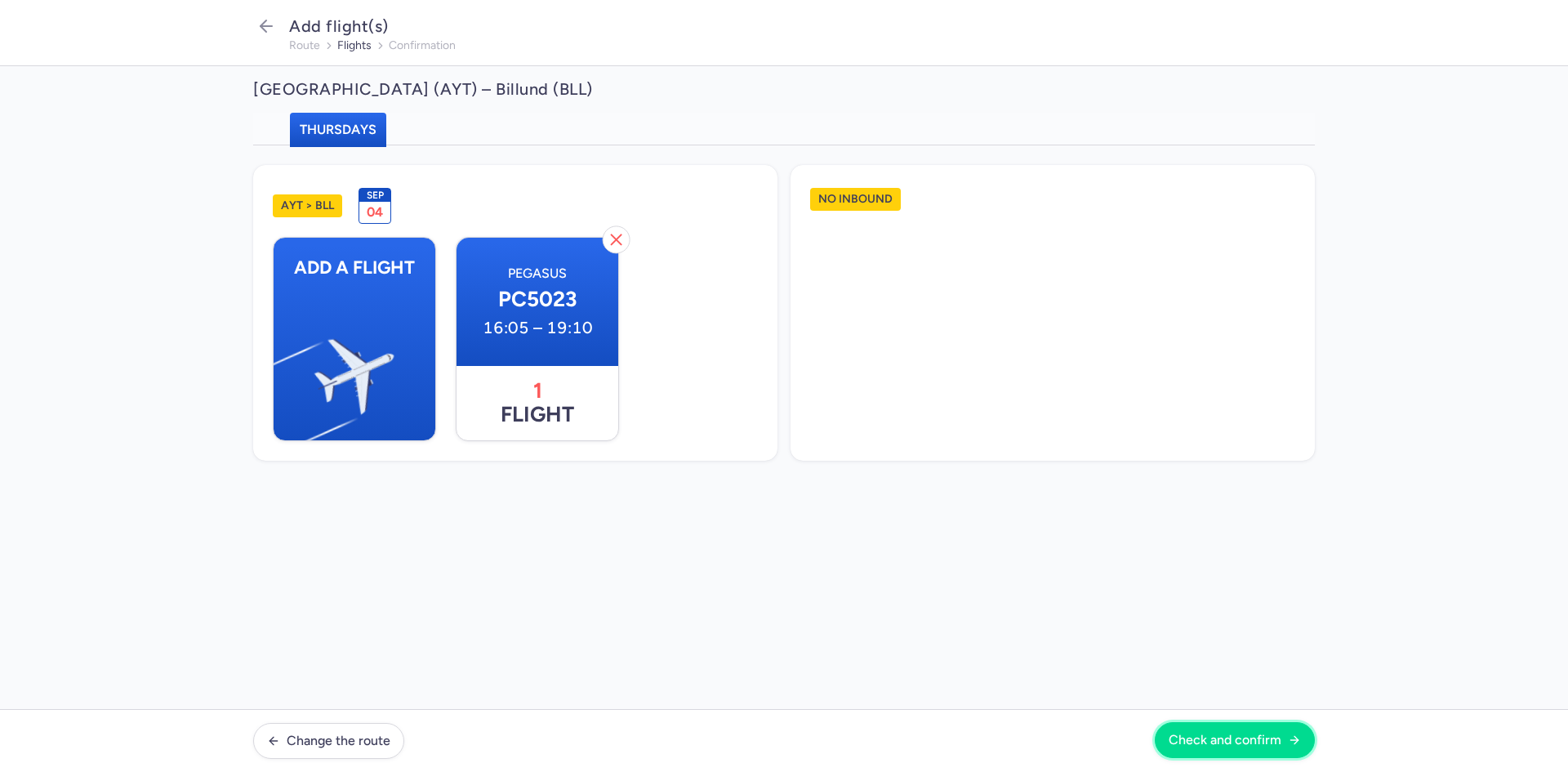
click at [1258, 752] on button "Check and confirm" at bounding box center [1234, 740] width 160 height 36
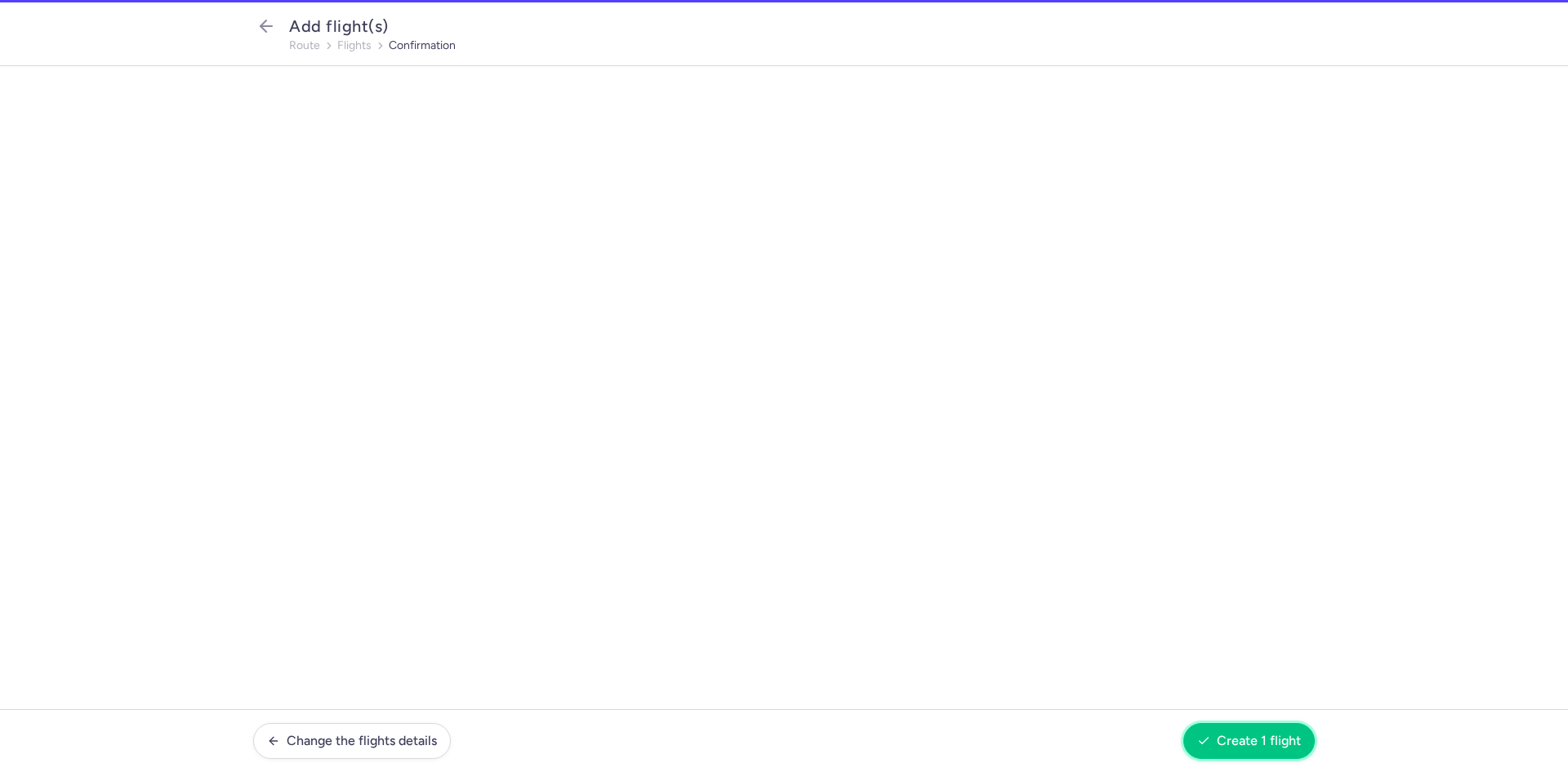
click at [1250, 735] on span "Create 1 flight" at bounding box center [1258, 740] width 84 height 15
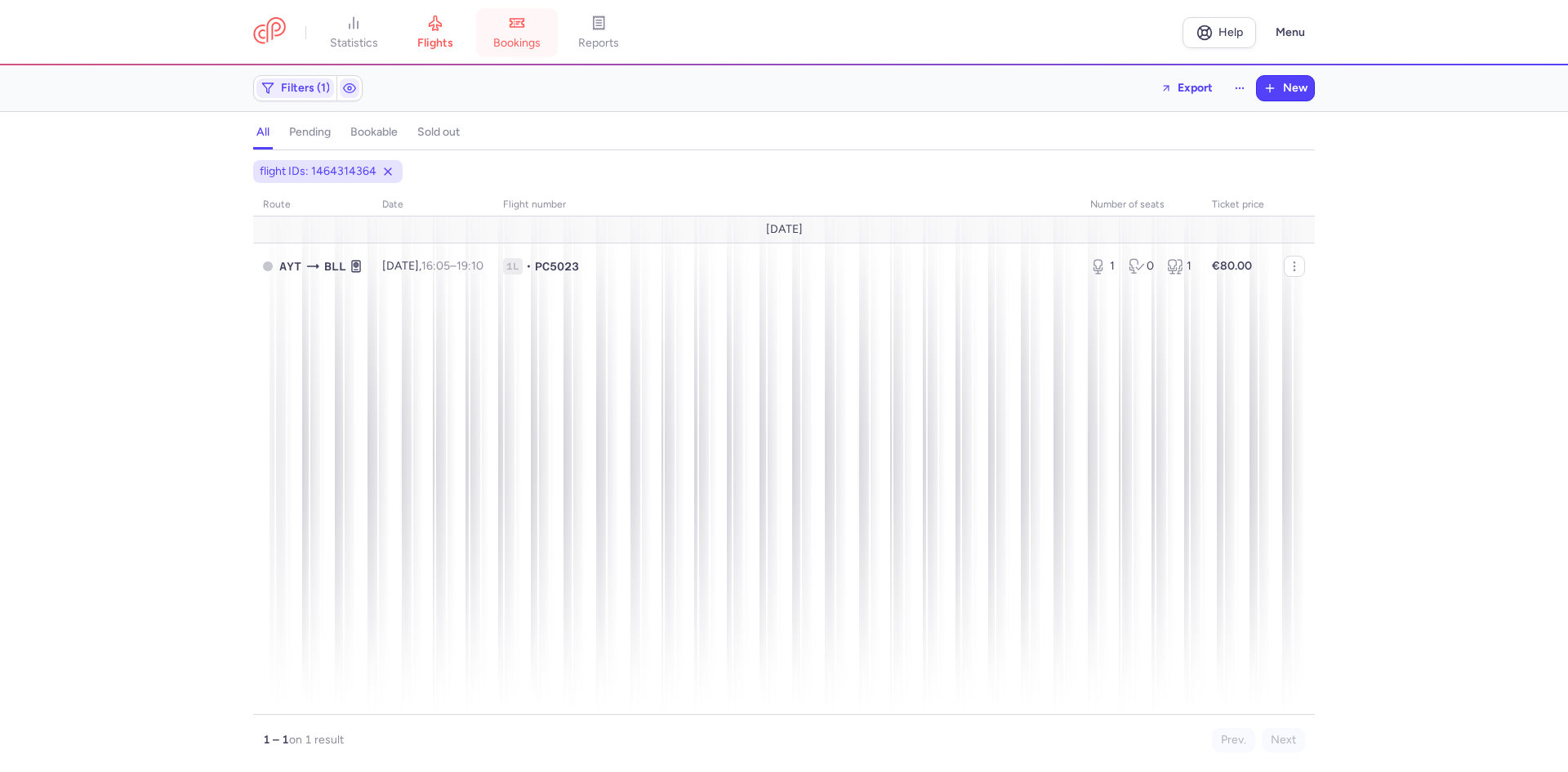
drag, startPoint x: 0, startPoint y: 0, endPoint x: 495, endPoint y: 37, distance: 496.4
click at [495, 37] on link "bookings" at bounding box center [517, 33] width 82 height 36
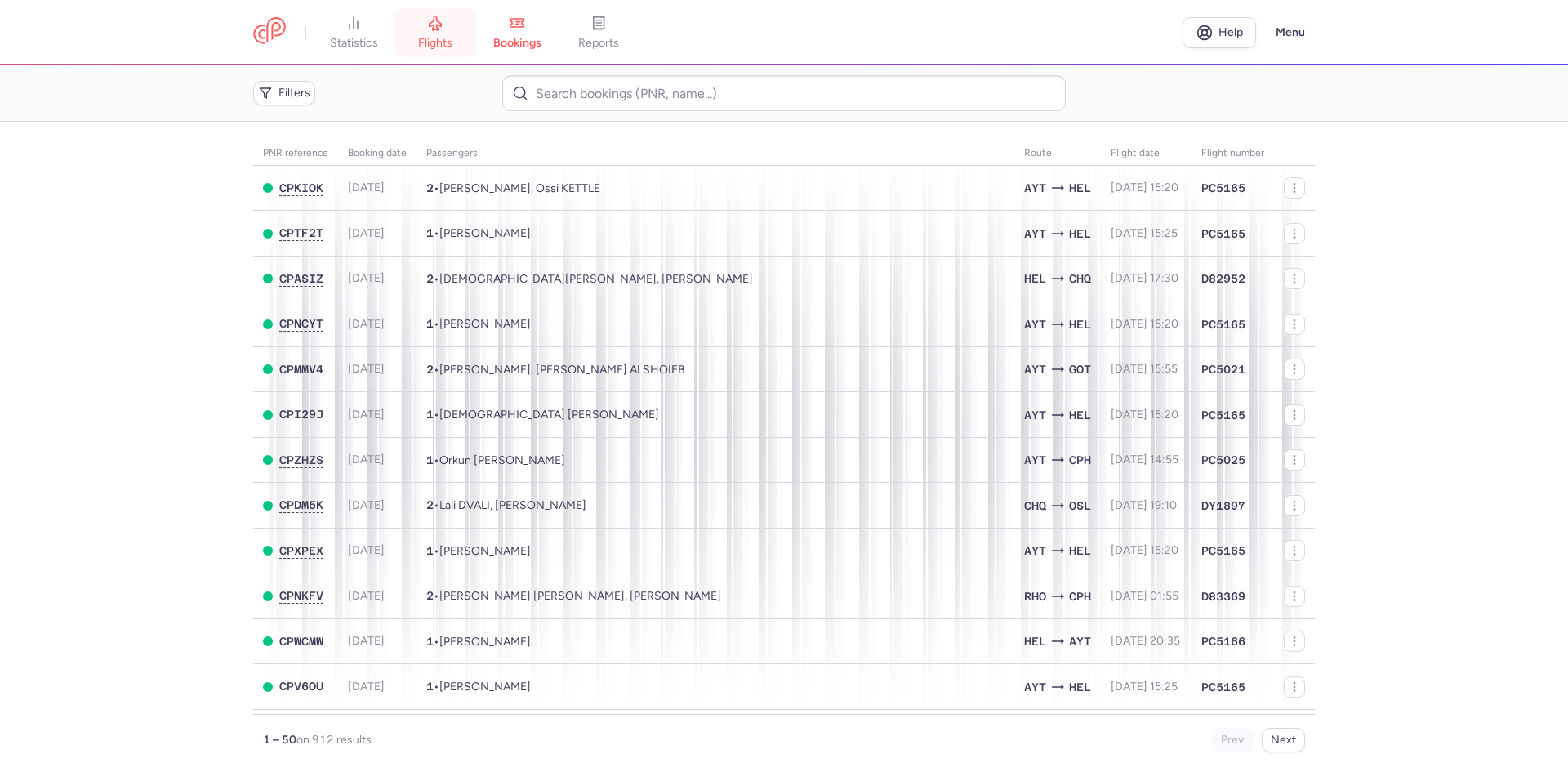
click at [462, 44] on link "flights" at bounding box center [435, 33] width 82 height 36
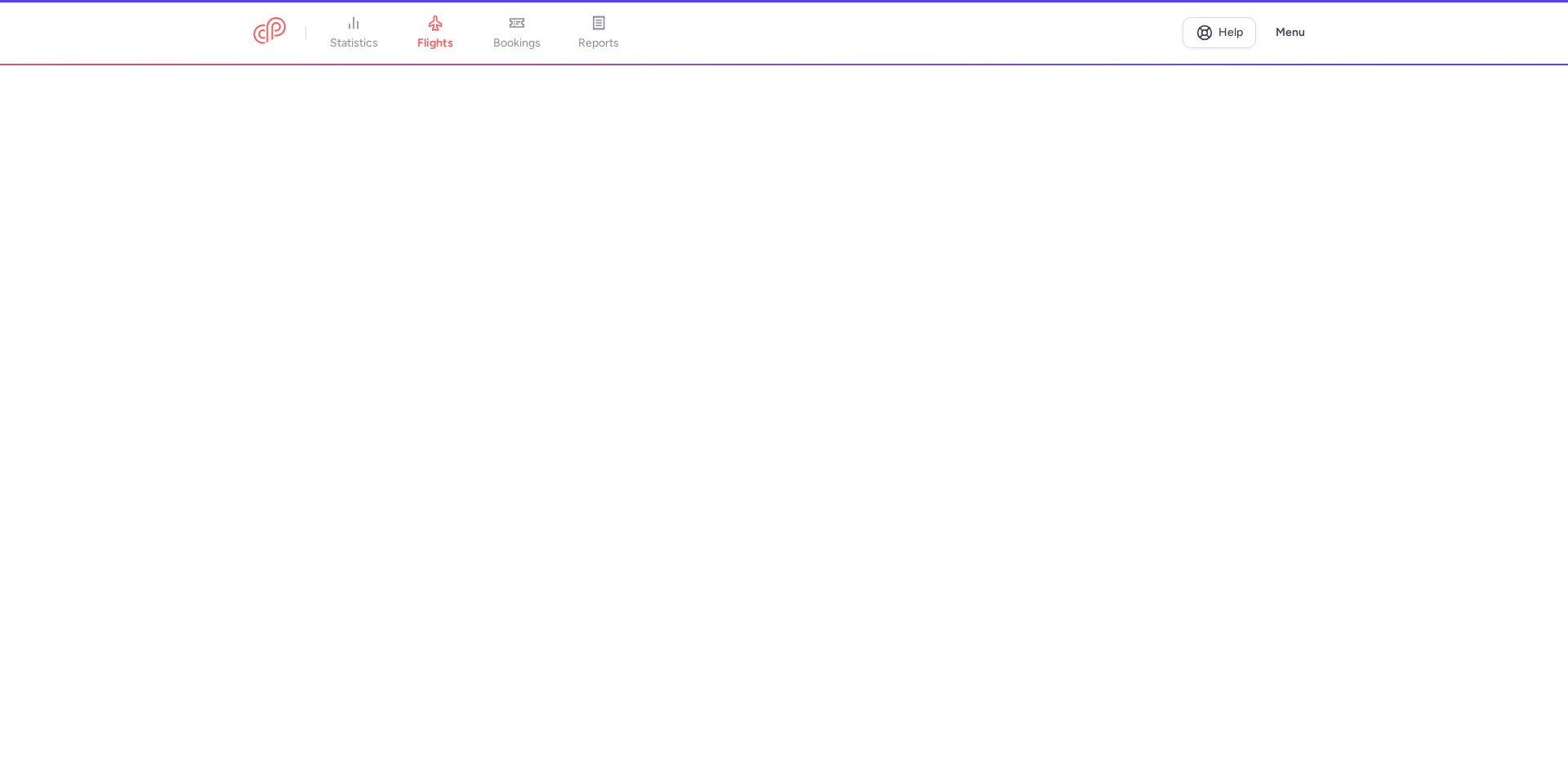
click at [519, 42] on li "bookings" at bounding box center [517, 33] width 82 height 36
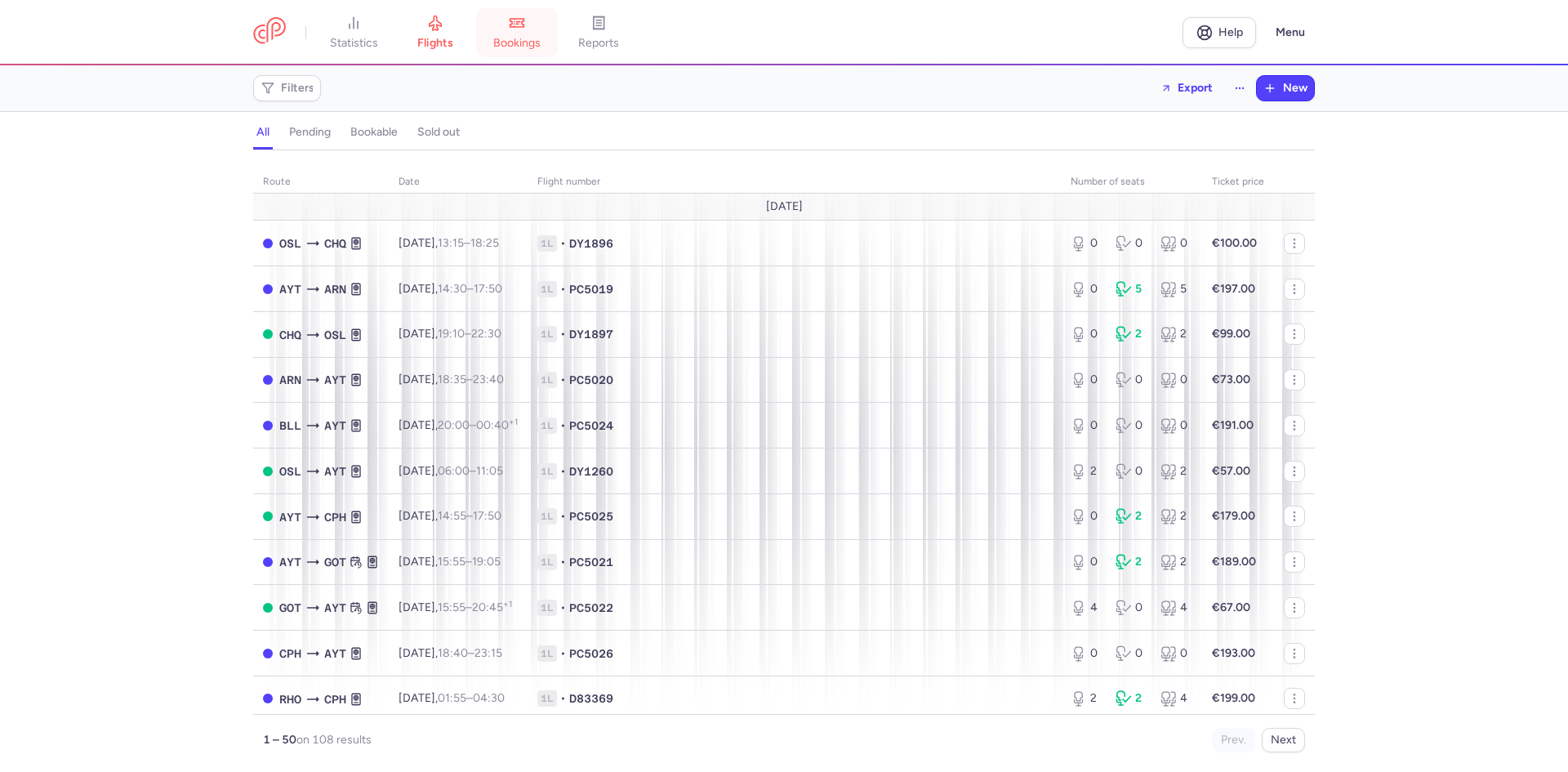
click at [513, 29] on link "bookings" at bounding box center [517, 33] width 82 height 36
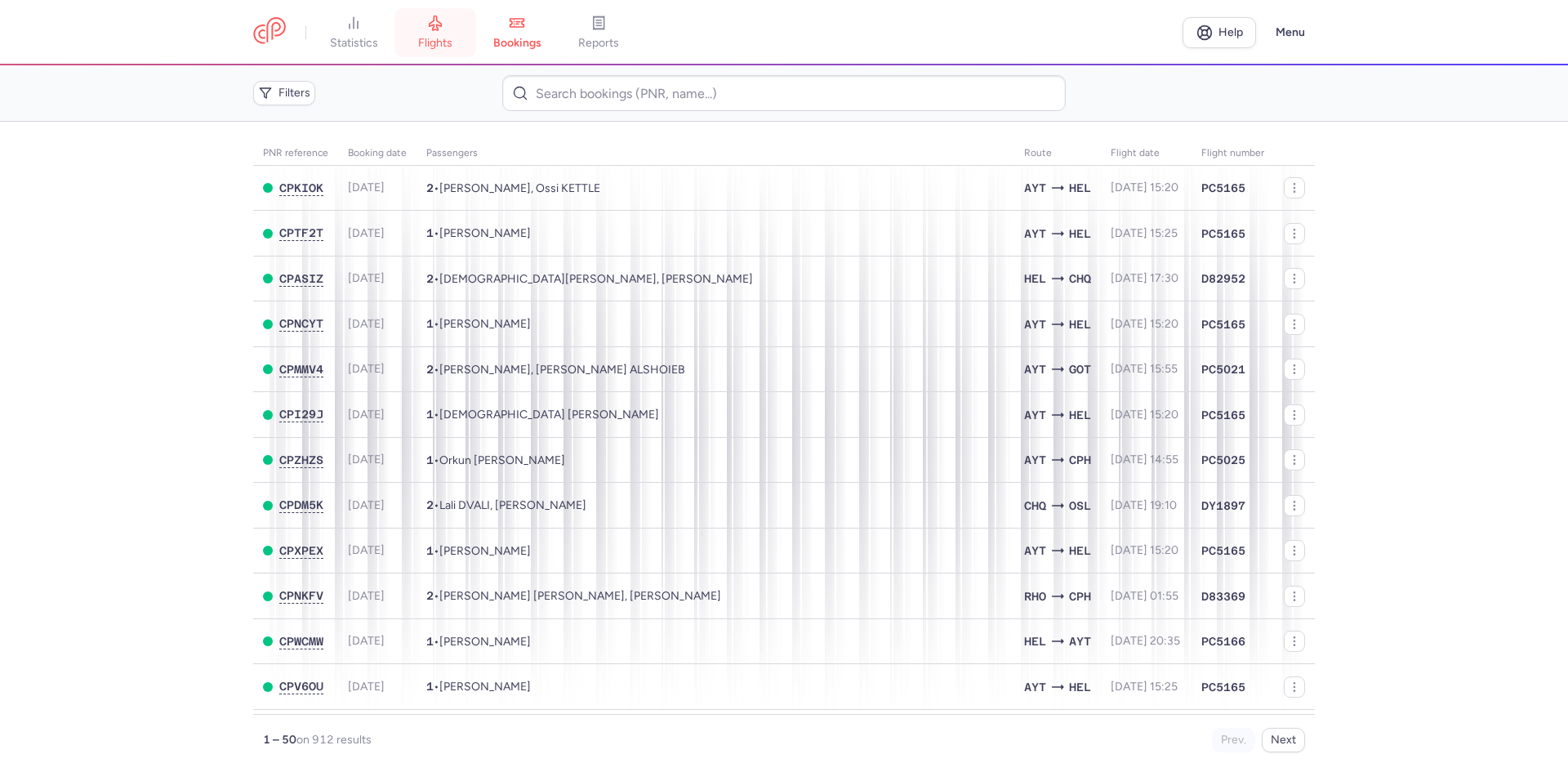
click at [466, 41] on link "flights" at bounding box center [435, 33] width 82 height 36
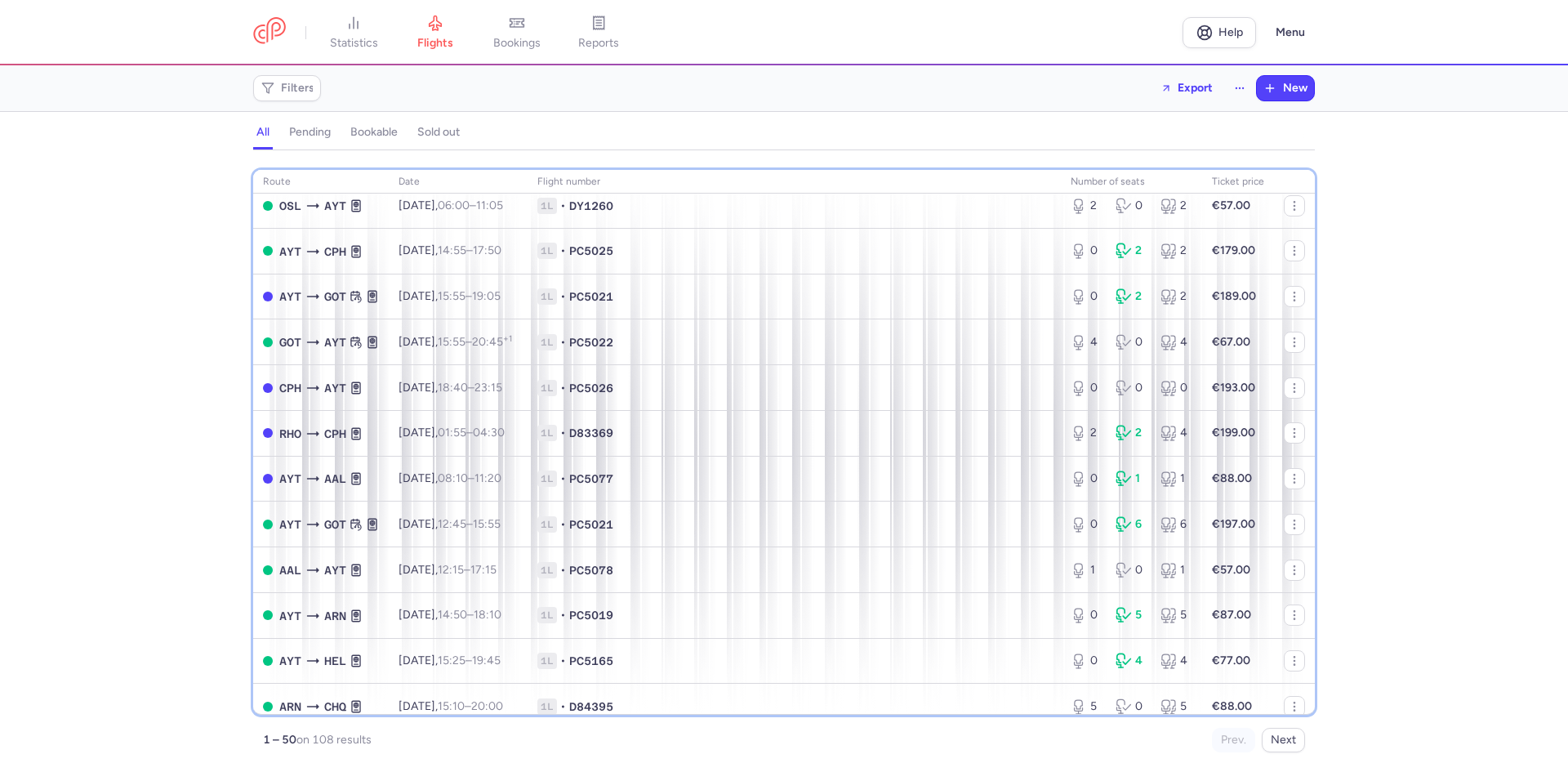
scroll to position [273, 0]
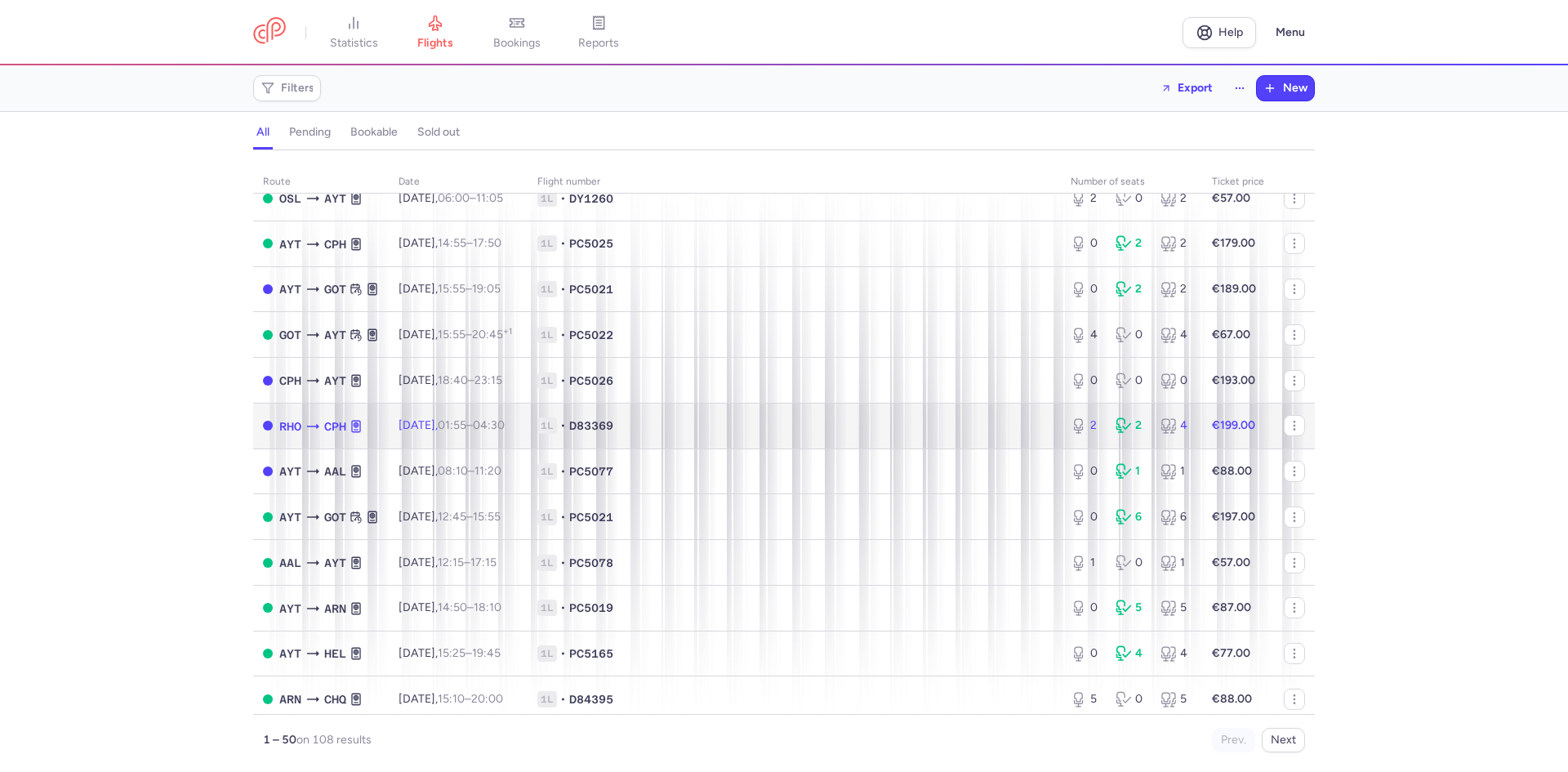
click at [929, 432] on span "1L • D83369" at bounding box center [793, 425] width 513 height 16
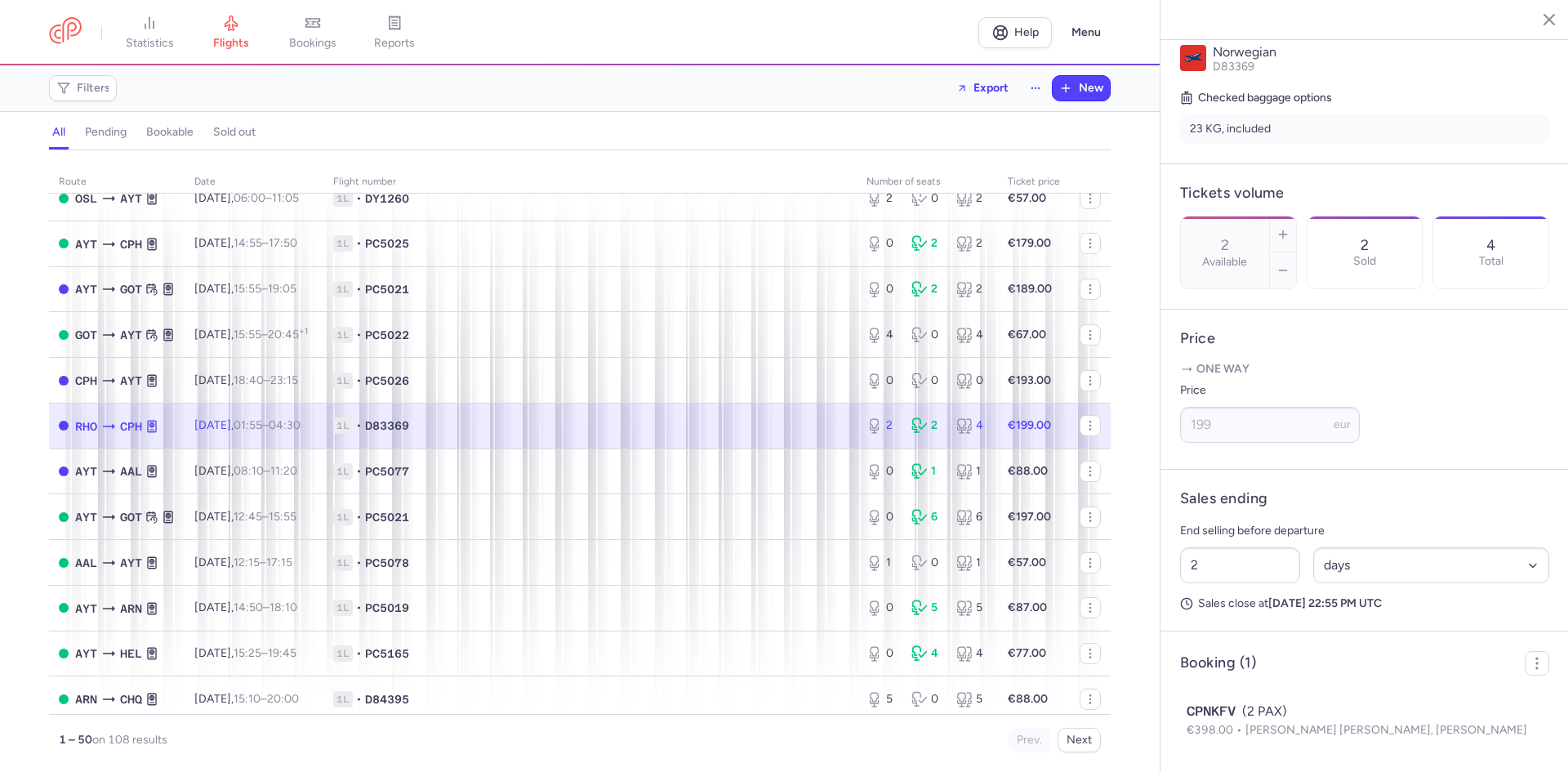
scroll to position [397, 0]
drag, startPoint x: 1428, startPoint y: 568, endPoint x: 1420, endPoint y: 583, distance: 17.0
click at [1428, 568] on select "Select an option hours days" at bounding box center [1431, 565] width 237 height 36
select select "hours"
click at [1313, 547] on select "Select an option hours days" at bounding box center [1431, 565] width 237 height 36
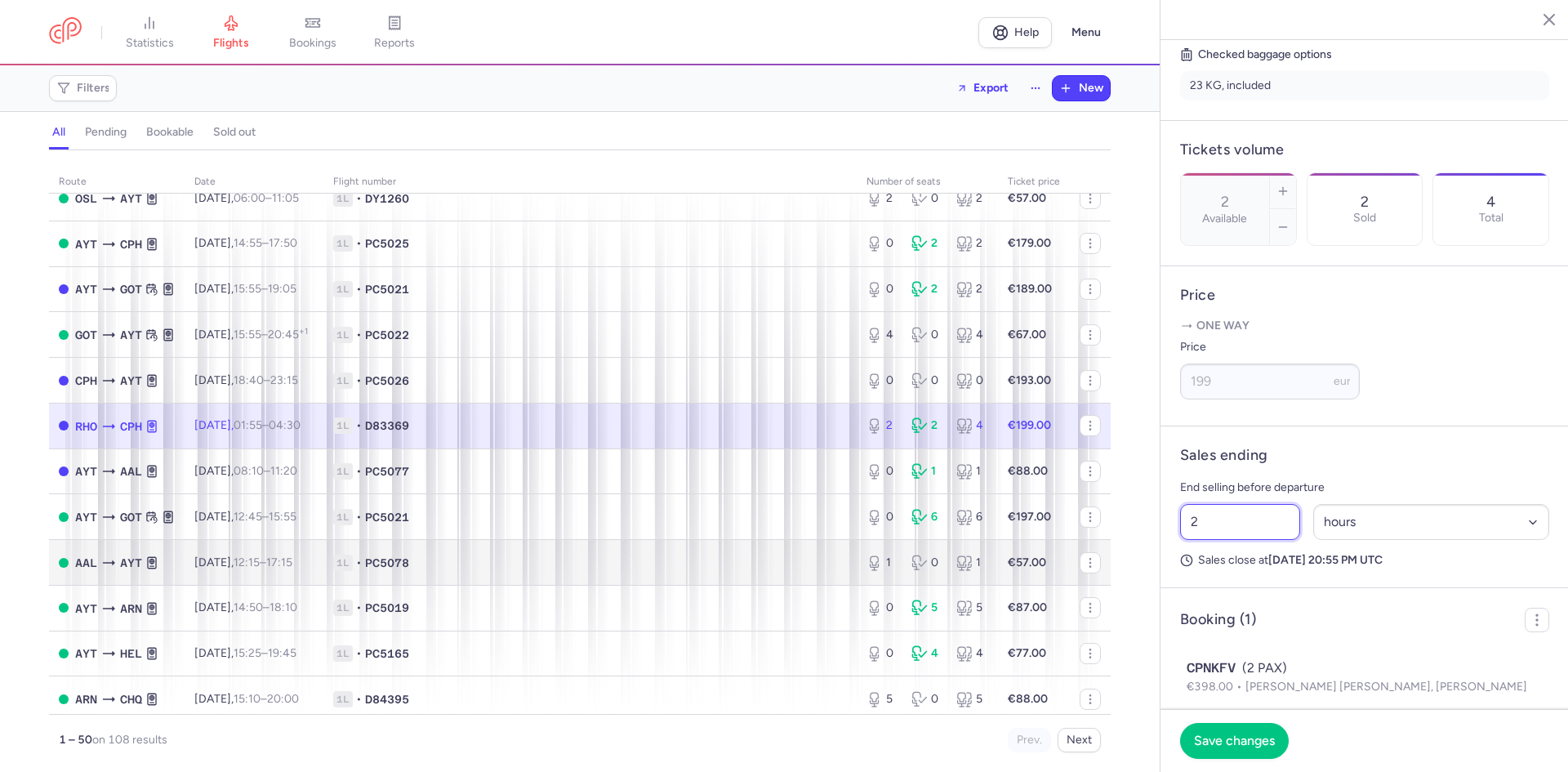
drag, startPoint x: 1234, startPoint y: 567, endPoint x: 937, endPoint y: 568, distance: 297.0
click at [1049, 568] on div "statistics flights bookings reports Help Menu Filters Export New all pending bo…" at bounding box center [784, 386] width 1568 height 772
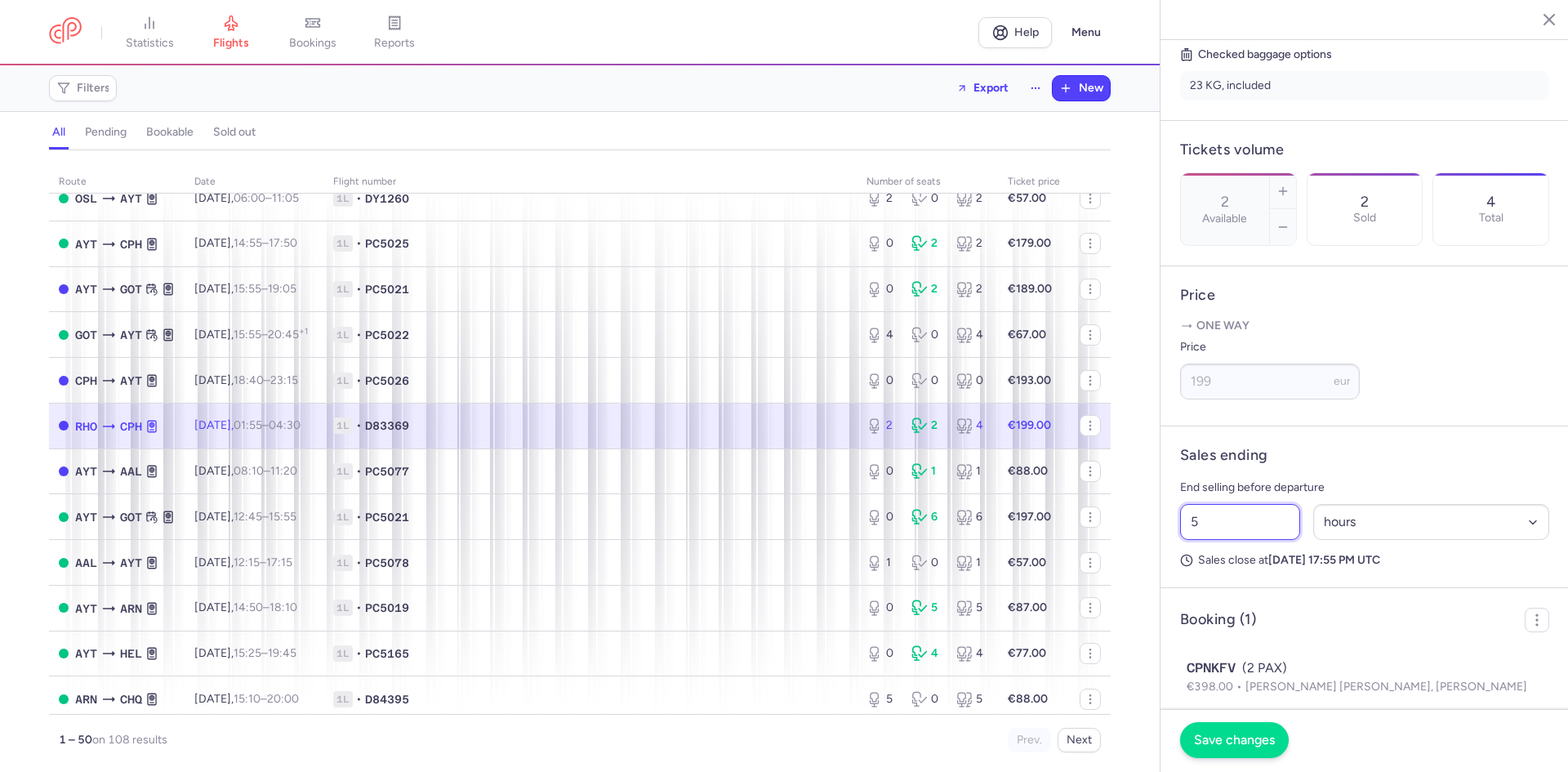
type input "5"
click at [1229, 740] on span "Save changes" at bounding box center [1234, 739] width 81 height 15
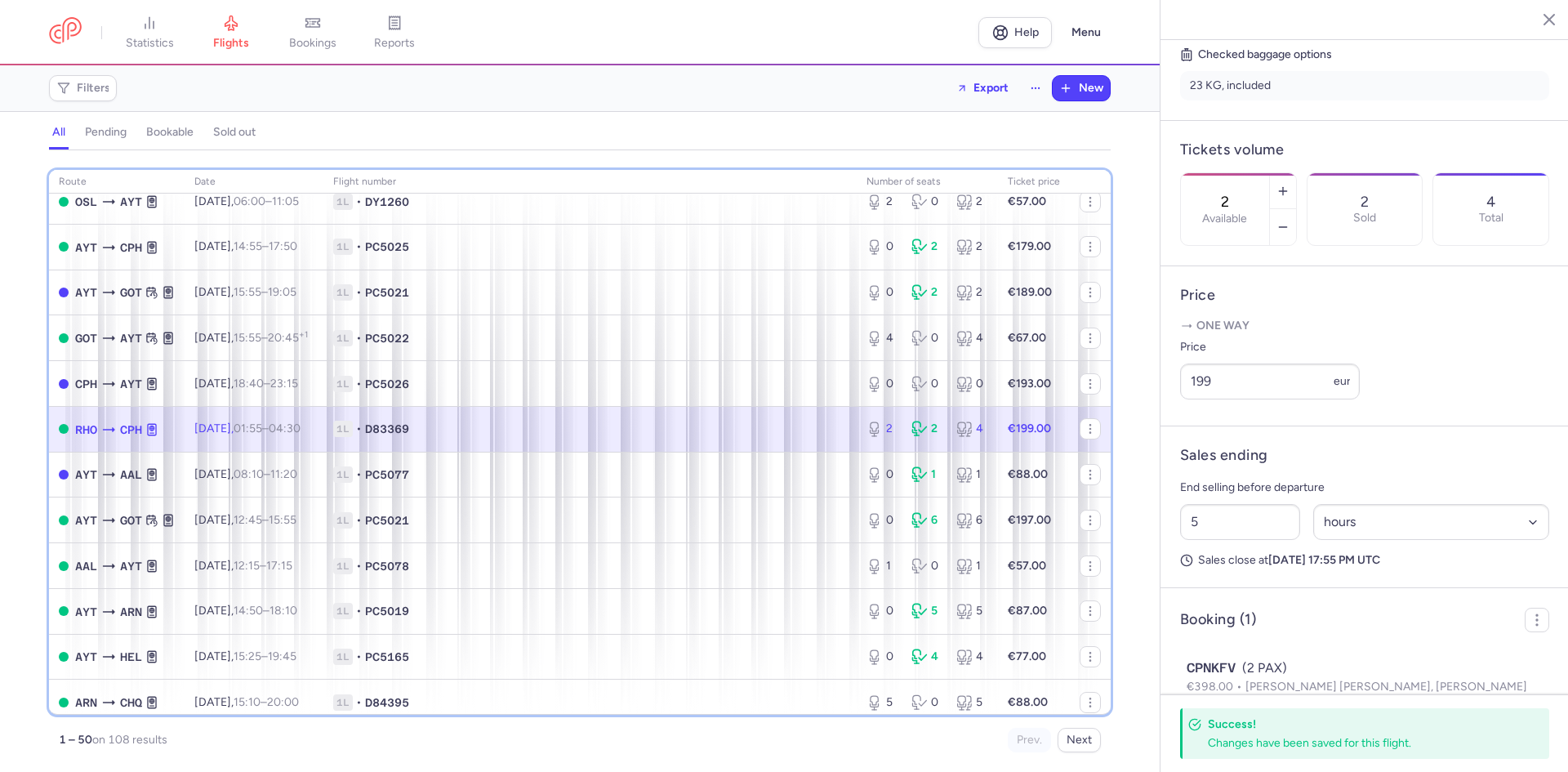
scroll to position [0, 0]
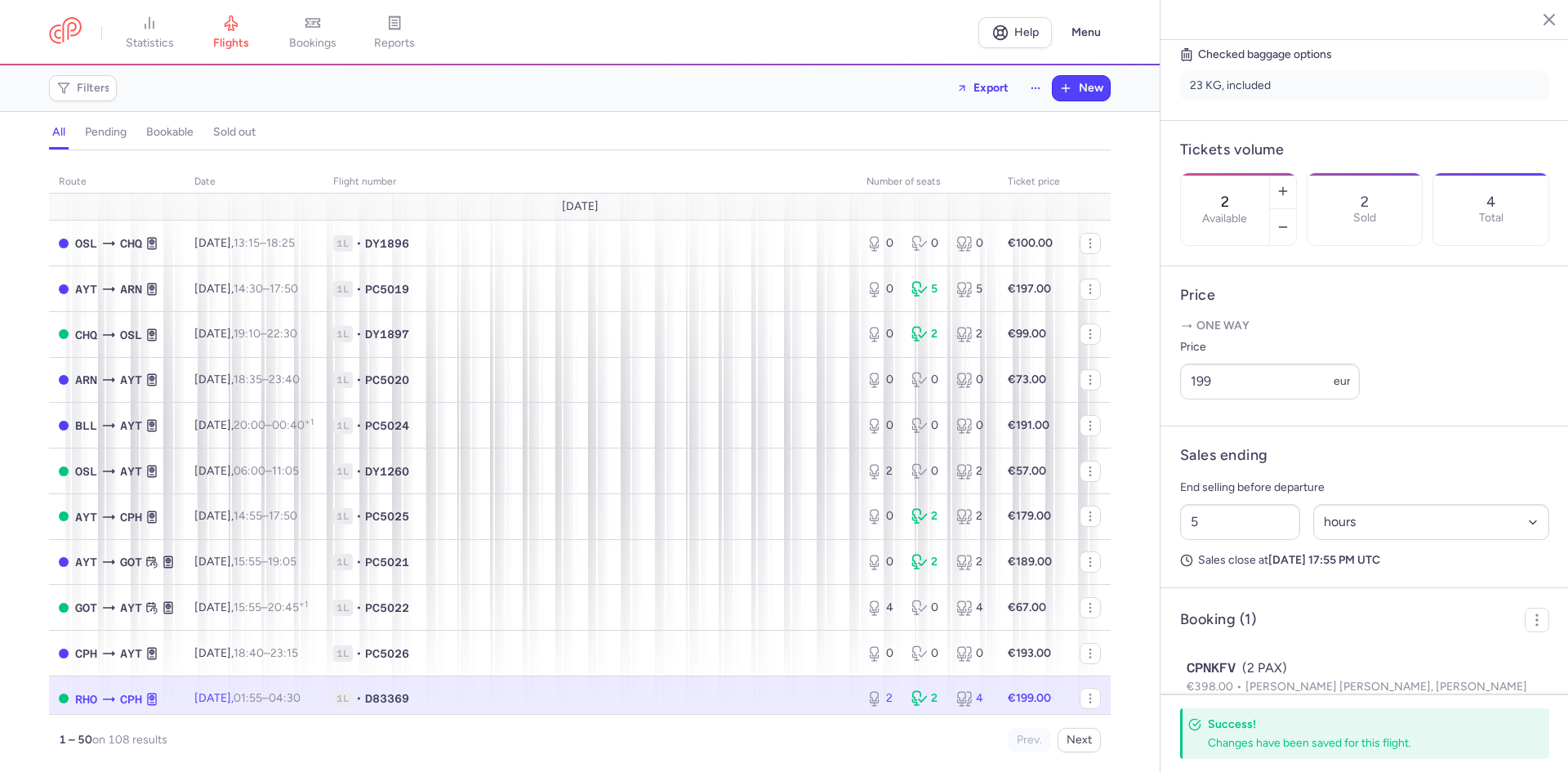
click at [98, 90] on span "Filters" at bounding box center [93, 88] width 34 height 13
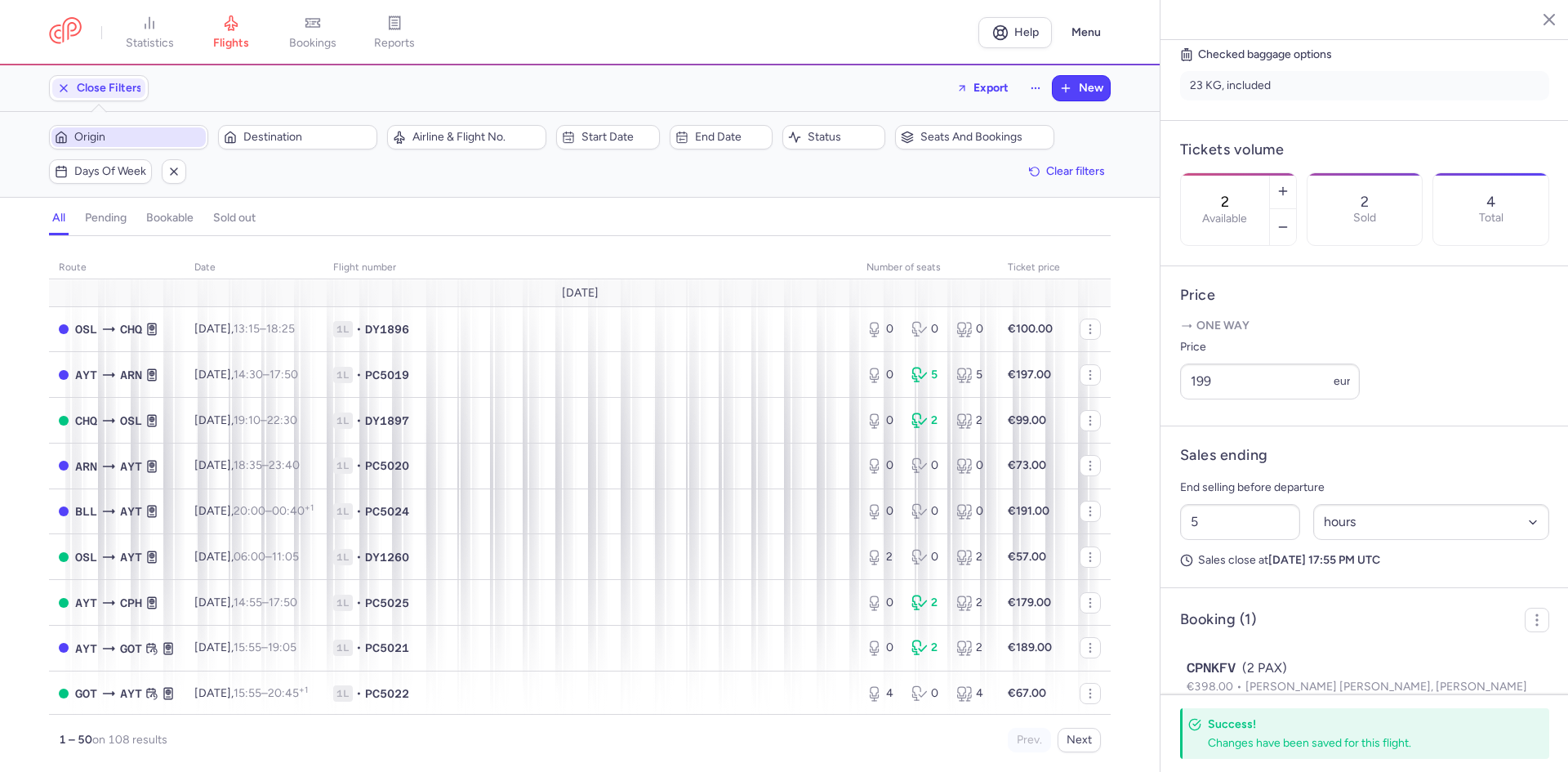
click at [168, 137] on span "Origin" at bounding box center [139, 137] width 128 height 13
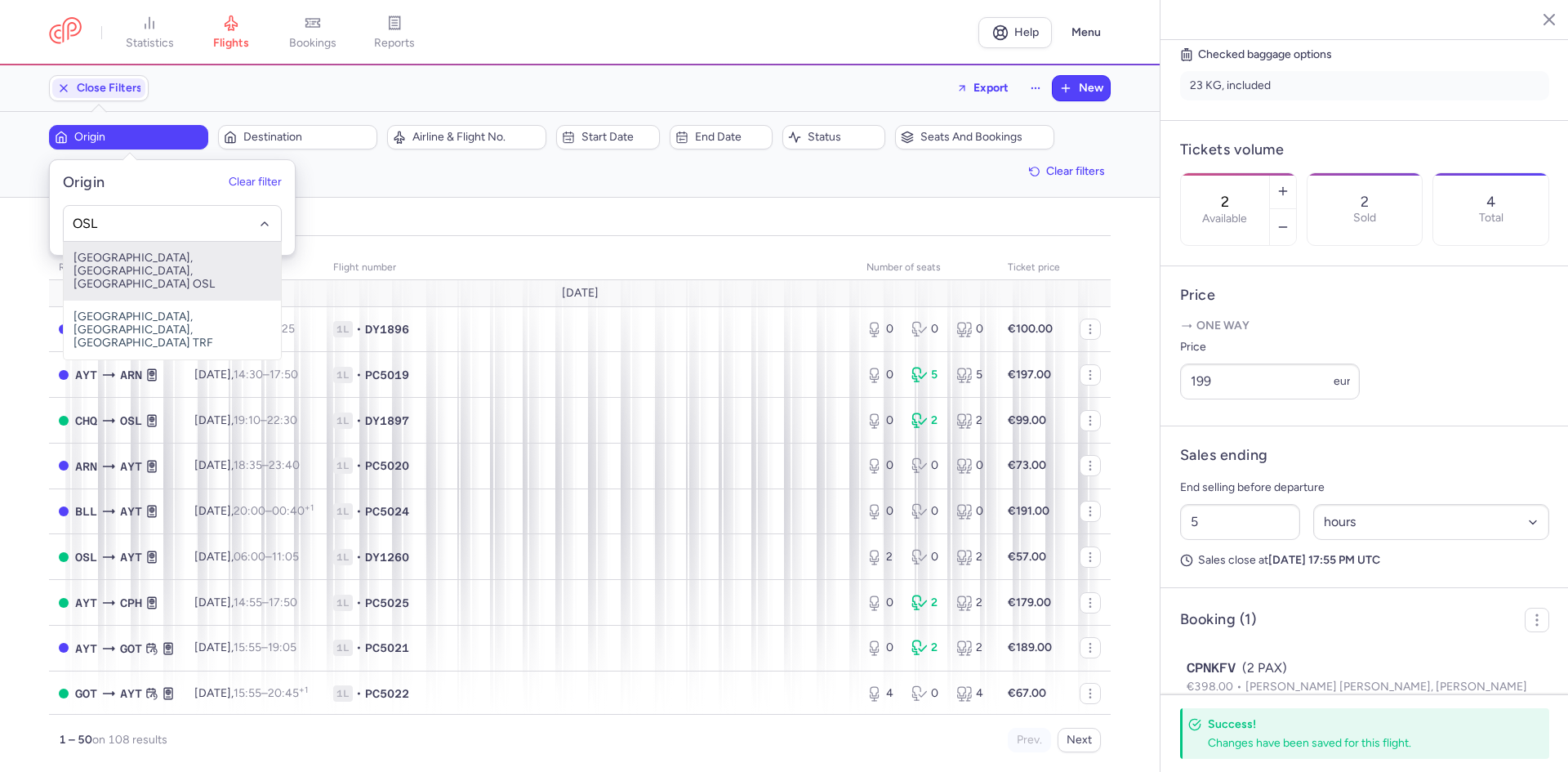
type input "OSL"
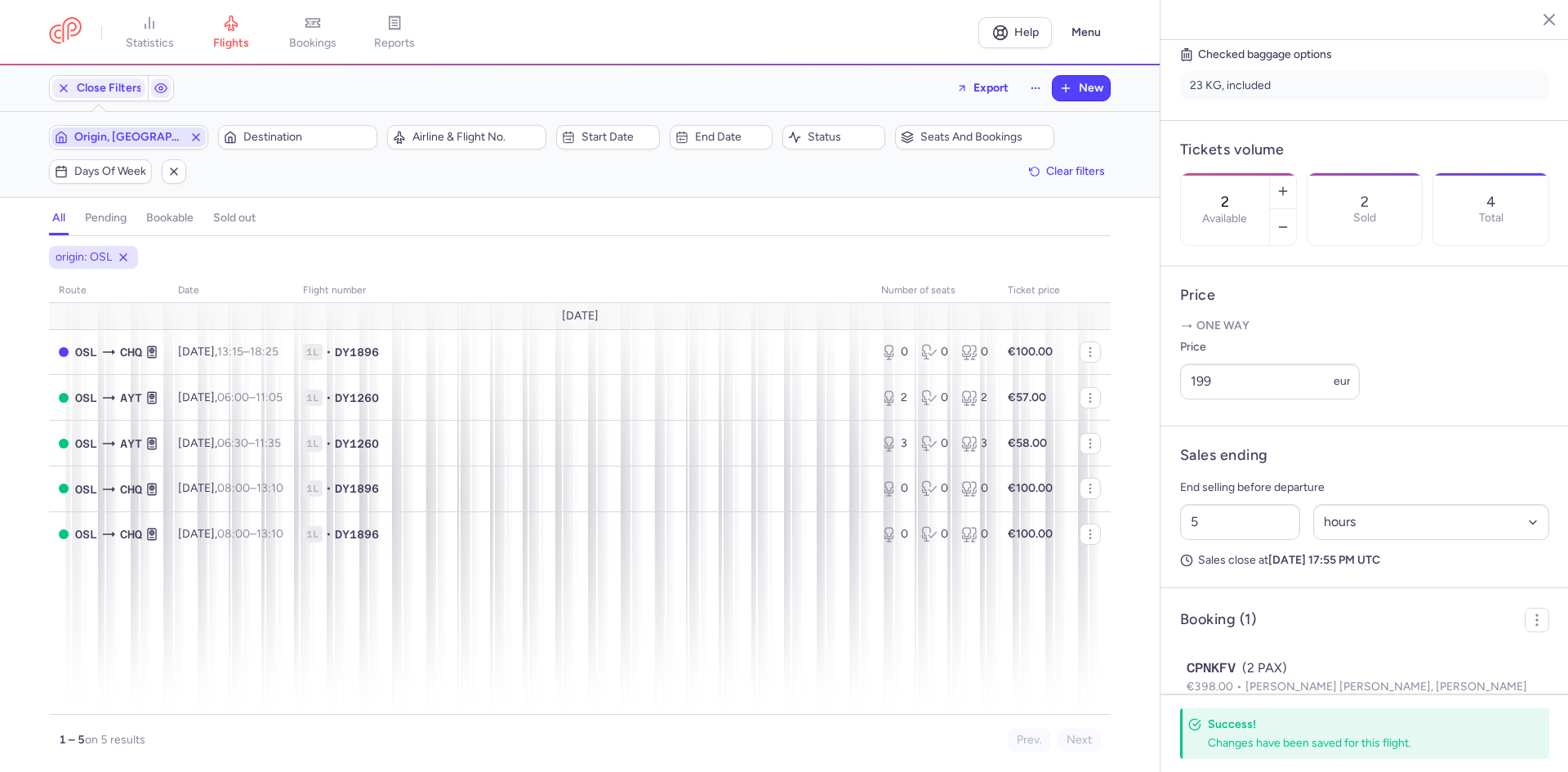
click at [218, 125] on button "Destination" at bounding box center [297, 137] width 159 height 25
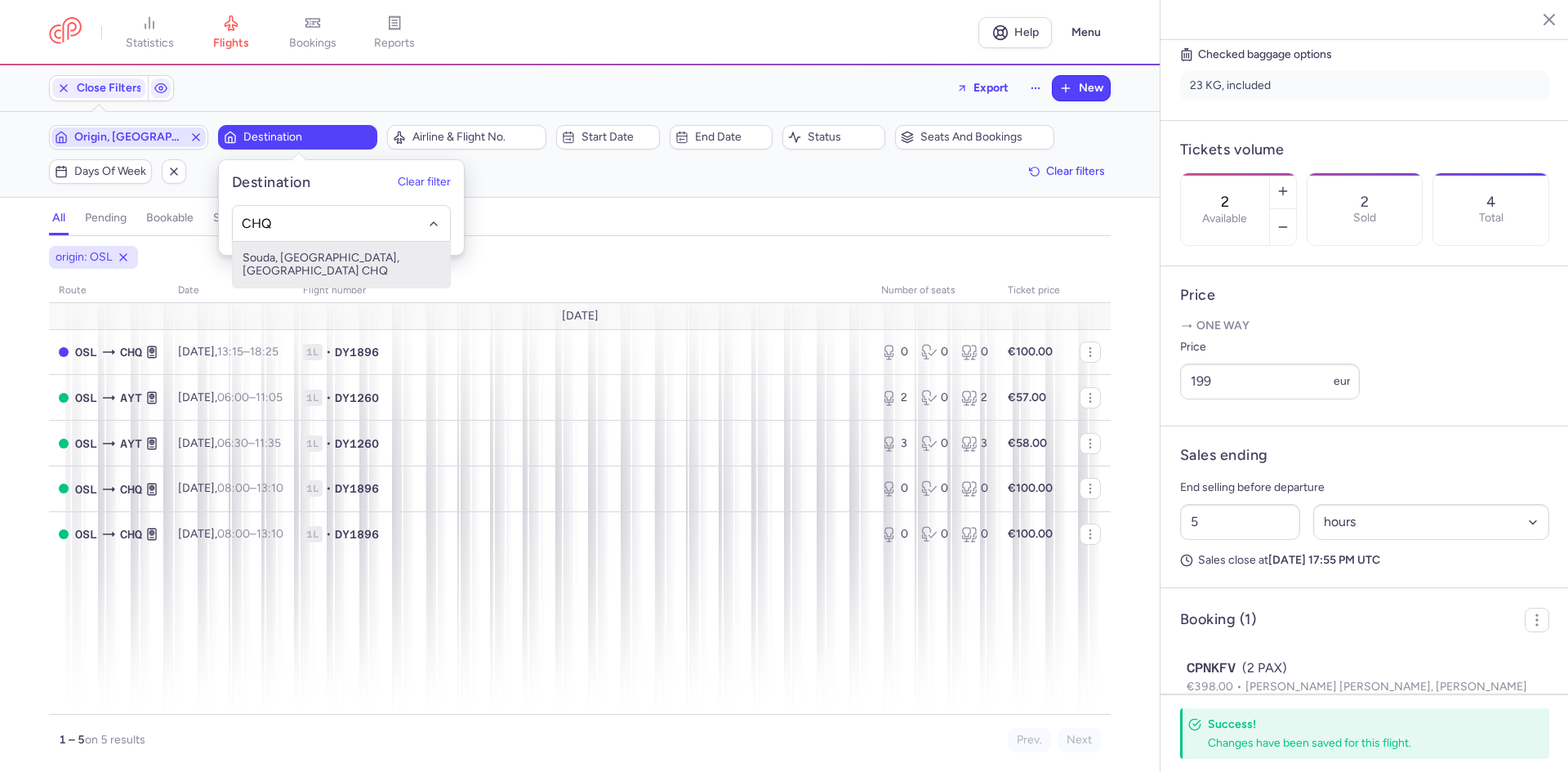
type input "CHQ"
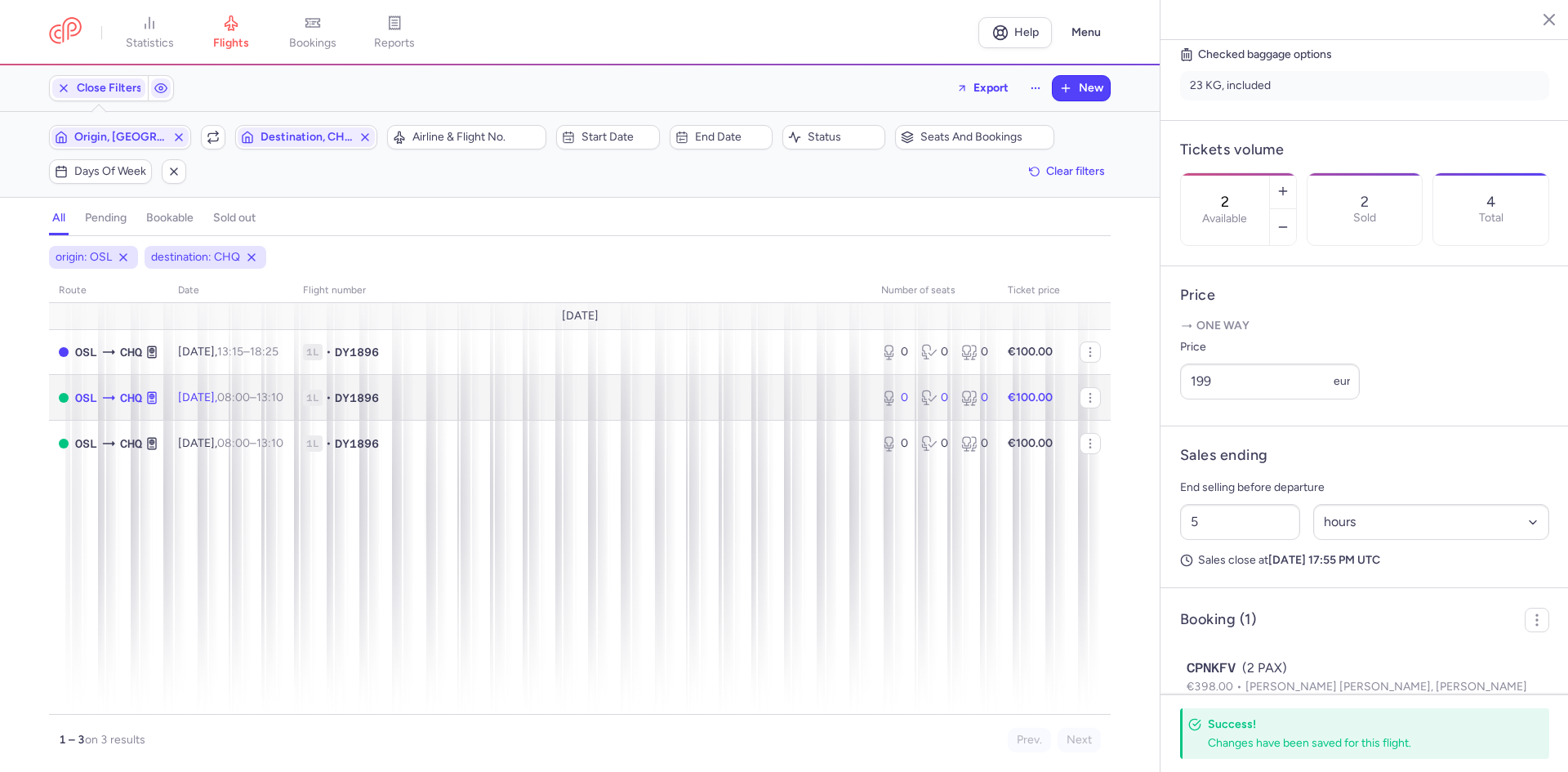
click at [519, 396] on span "1L • DY1896" at bounding box center [583, 398] width 559 height 16
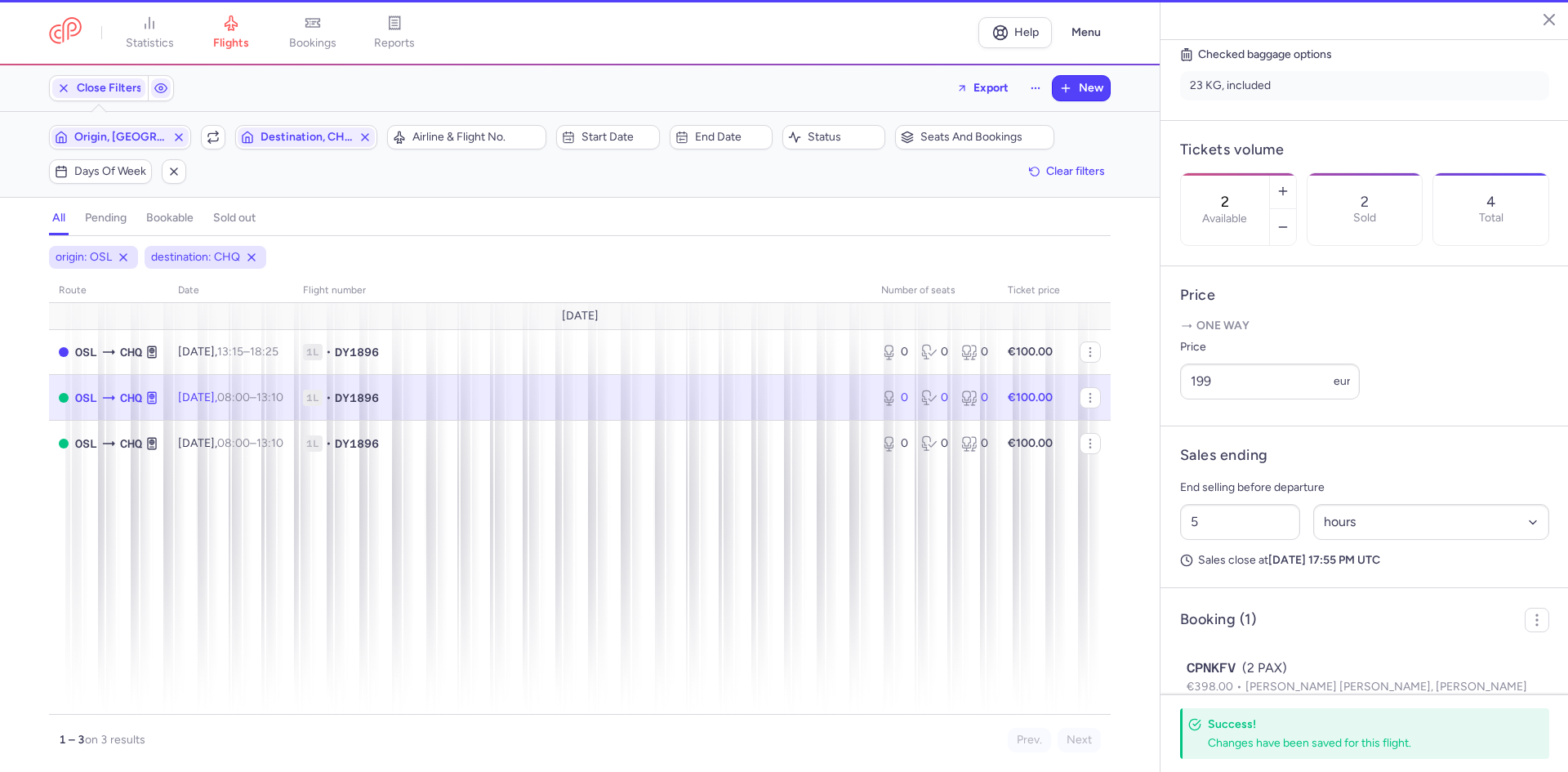
type input "0"
type input "2"
select select "days"
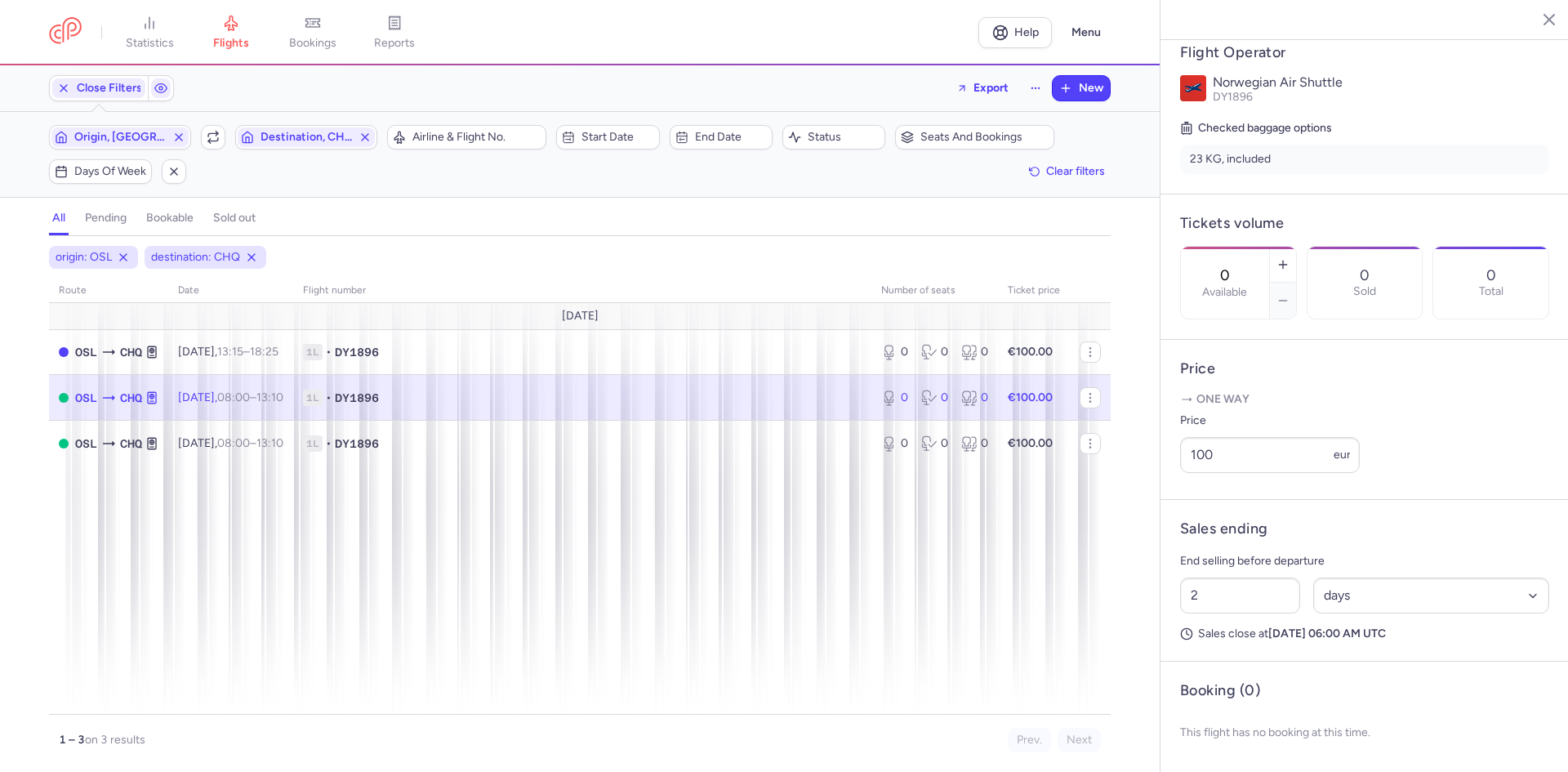
scroll to position [354, 0]
click at [1290, 258] on icon "button" at bounding box center [1283, 264] width 13 height 13
type input "1"
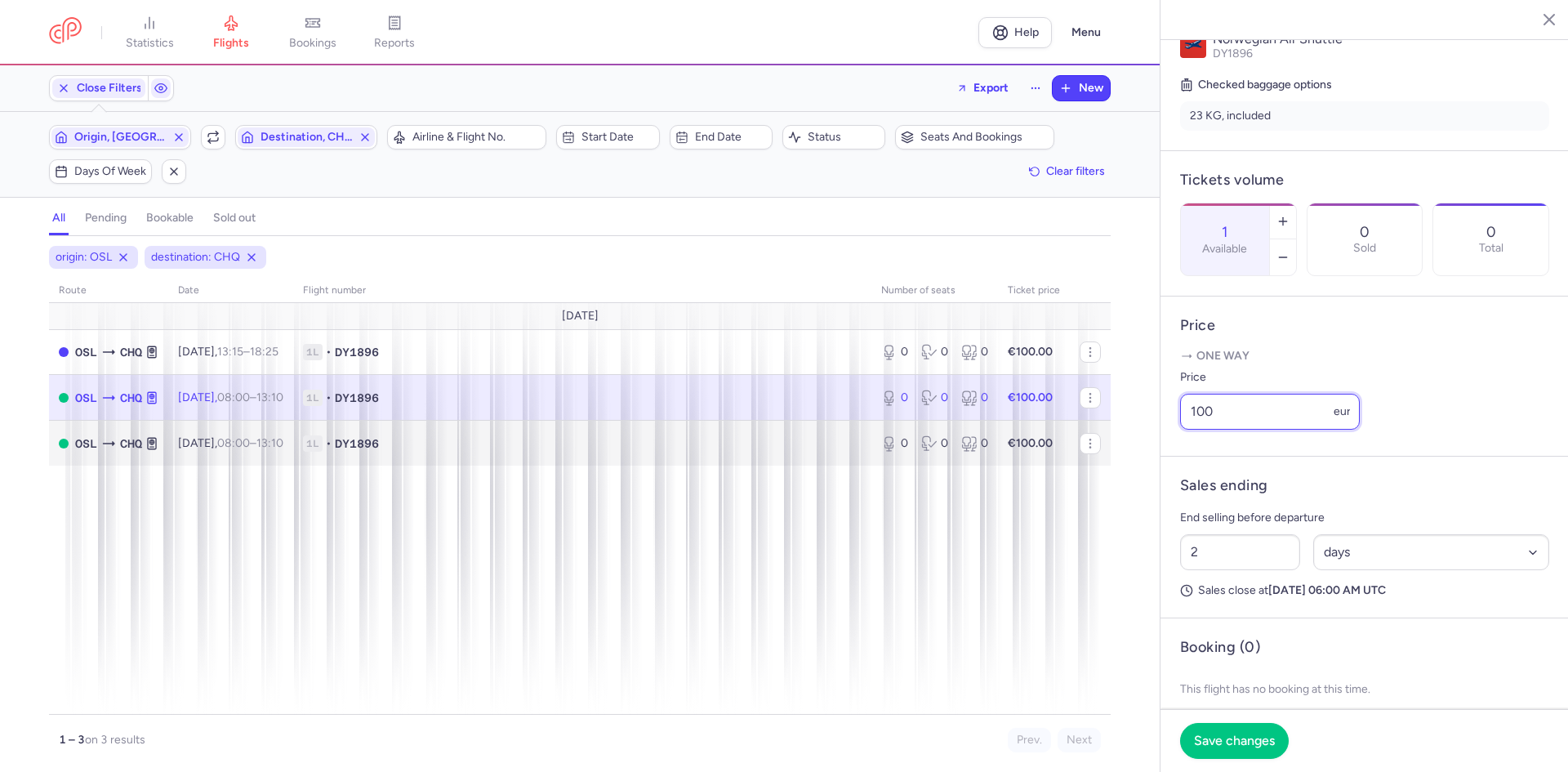
drag, startPoint x: 1240, startPoint y: 459, endPoint x: 1066, endPoint y: 439, distance: 175.1
click at [1123, 445] on div "statistics flights bookings reports Help Menu Close Filters Export New Filters …" at bounding box center [784, 386] width 1568 height 772
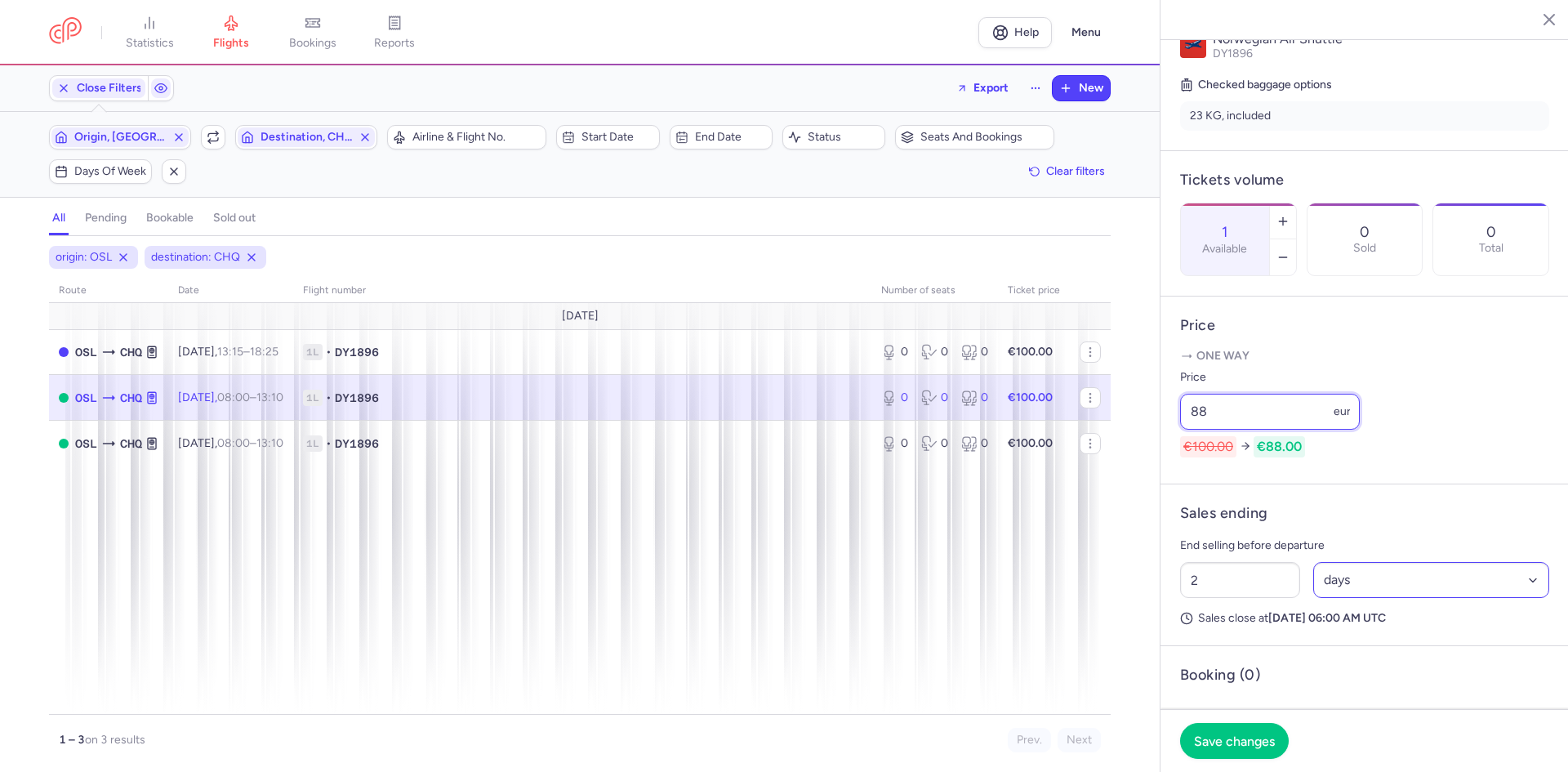
type input "88"
drag, startPoint x: 1447, startPoint y: 619, endPoint x: 1402, endPoint y: 639, distance: 49.2
click at [1447, 598] on select "Select an option hours days" at bounding box center [1431, 580] width 237 height 36
select select "hours"
click at [1313, 598] on select "Select an option hours days" at bounding box center [1431, 580] width 237 height 36
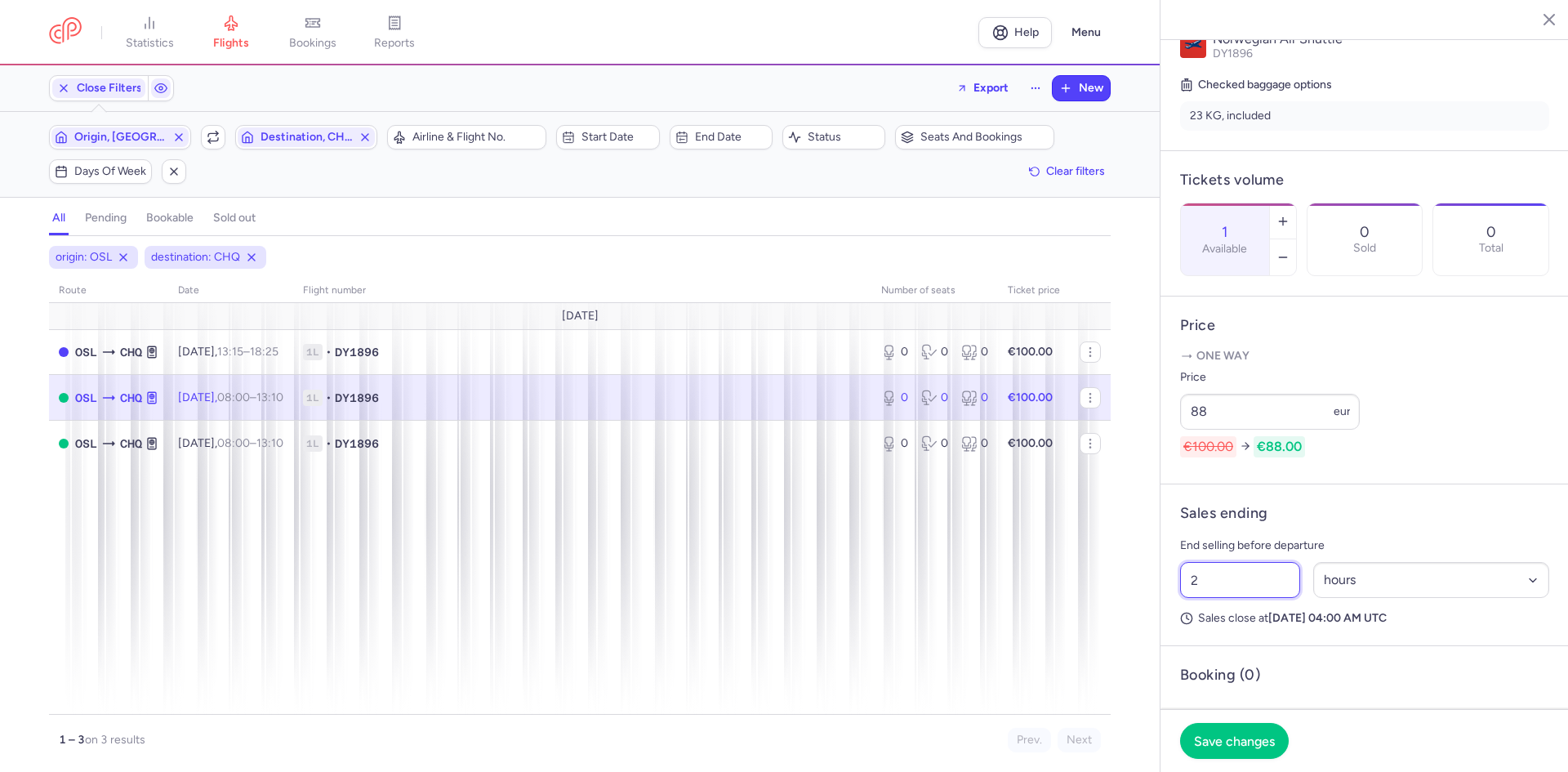
drag, startPoint x: 1258, startPoint y: 625, endPoint x: 1078, endPoint y: 624, distance: 180.0
click at [1090, 624] on div "statistics flights bookings reports Help Menu Close Filters Export New Filters …" at bounding box center [784, 386] width 1568 height 772
drag, startPoint x: 1235, startPoint y: 628, endPoint x: 1147, endPoint y: 627, distance: 88.0
click at [1147, 627] on div "statistics flights bookings reports Help Menu Close Filters Export New Filters …" at bounding box center [784, 386] width 1568 height 772
click at [1217, 598] on input "3" at bounding box center [1240, 580] width 120 height 36
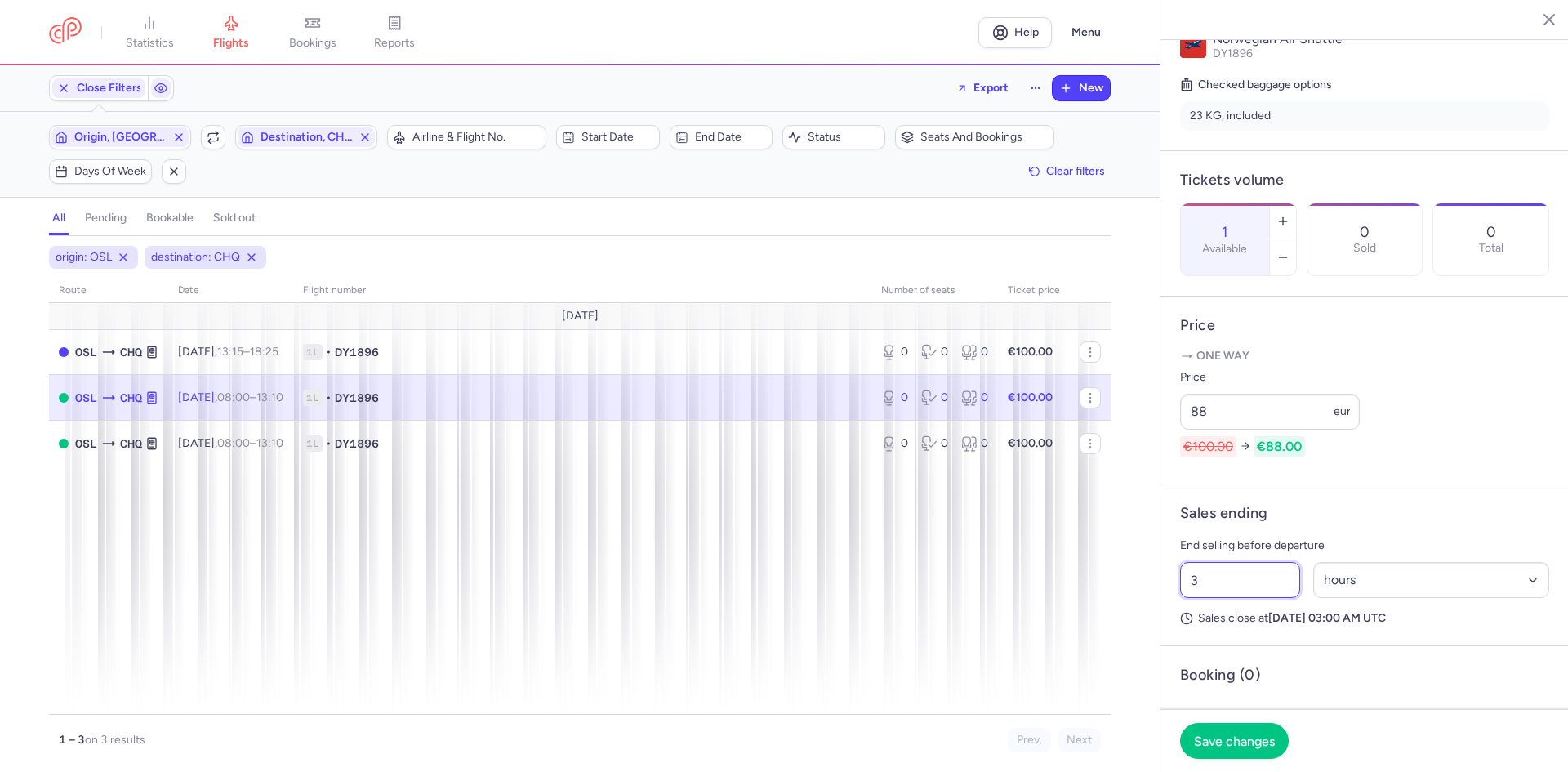
drag, startPoint x: 1218, startPoint y: 621, endPoint x: 1124, endPoint y: 623, distance: 94.0
click at [1124, 623] on div "statistics flights bookings reports Help Menu Close Filters Export New Filters …" at bounding box center [784, 386] width 1568 height 772
click at [1200, 598] on input "3" at bounding box center [1240, 580] width 120 height 36
type input "3"
drag, startPoint x: 1371, startPoint y: 625, endPoint x: 1373, endPoint y: 639, distance: 14.1
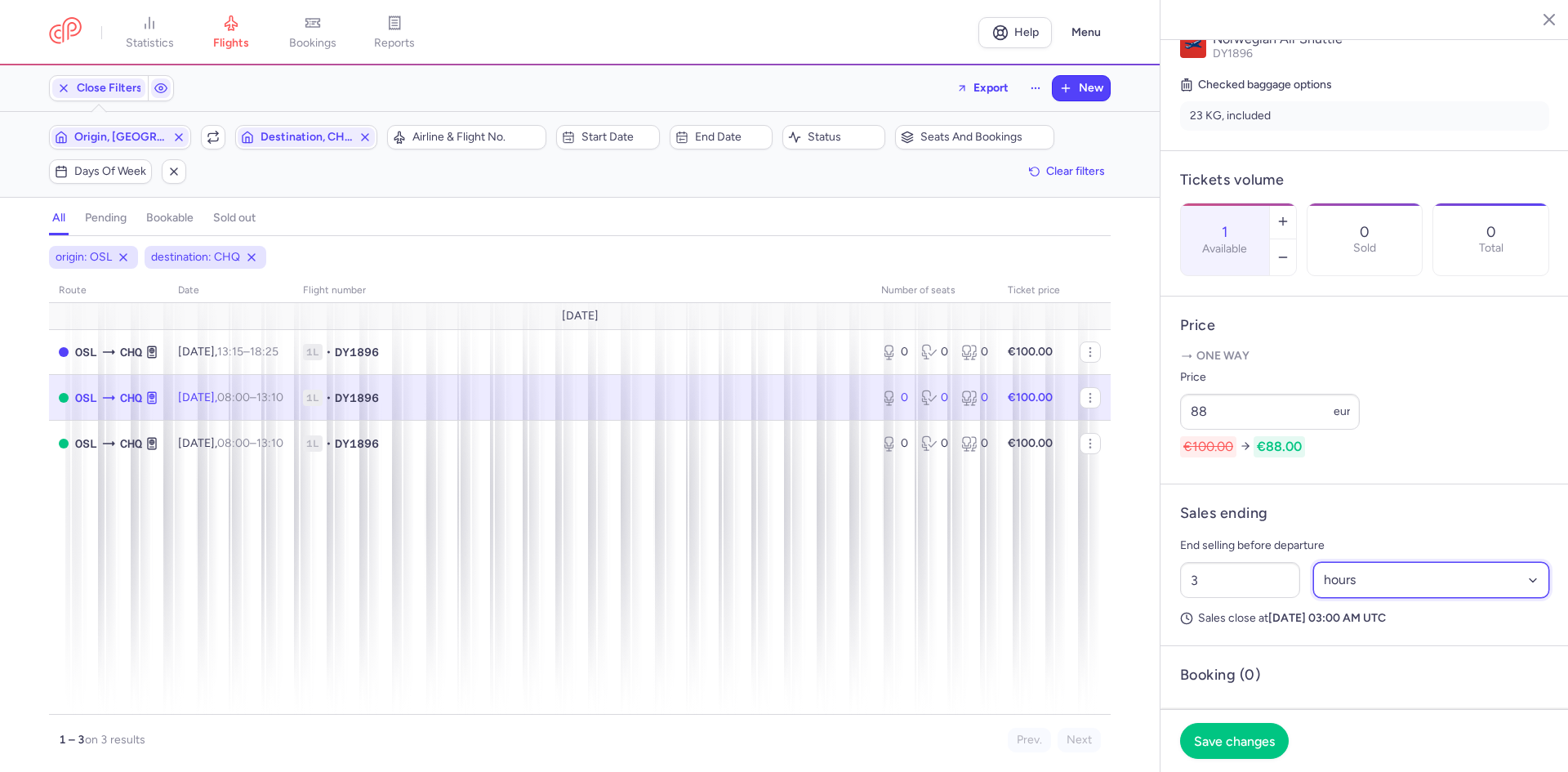
click at [1371, 598] on select "Select an option hours days" at bounding box center [1431, 580] width 237 height 36
select select "days"
click at [1313, 598] on select "Select an option hours days" at bounding box center [1431, 580] width 237 height 36
drag, startPoint x: 1271, startPoint y: 615, endPoint x: 1021, endPoint y: 616, distance: 250.0
click at [1056, 616] on div "statistics flights bookings reports Help Menu Close Filters Export New Filters …" at bounding box center [784, 386] width 1568 height 772
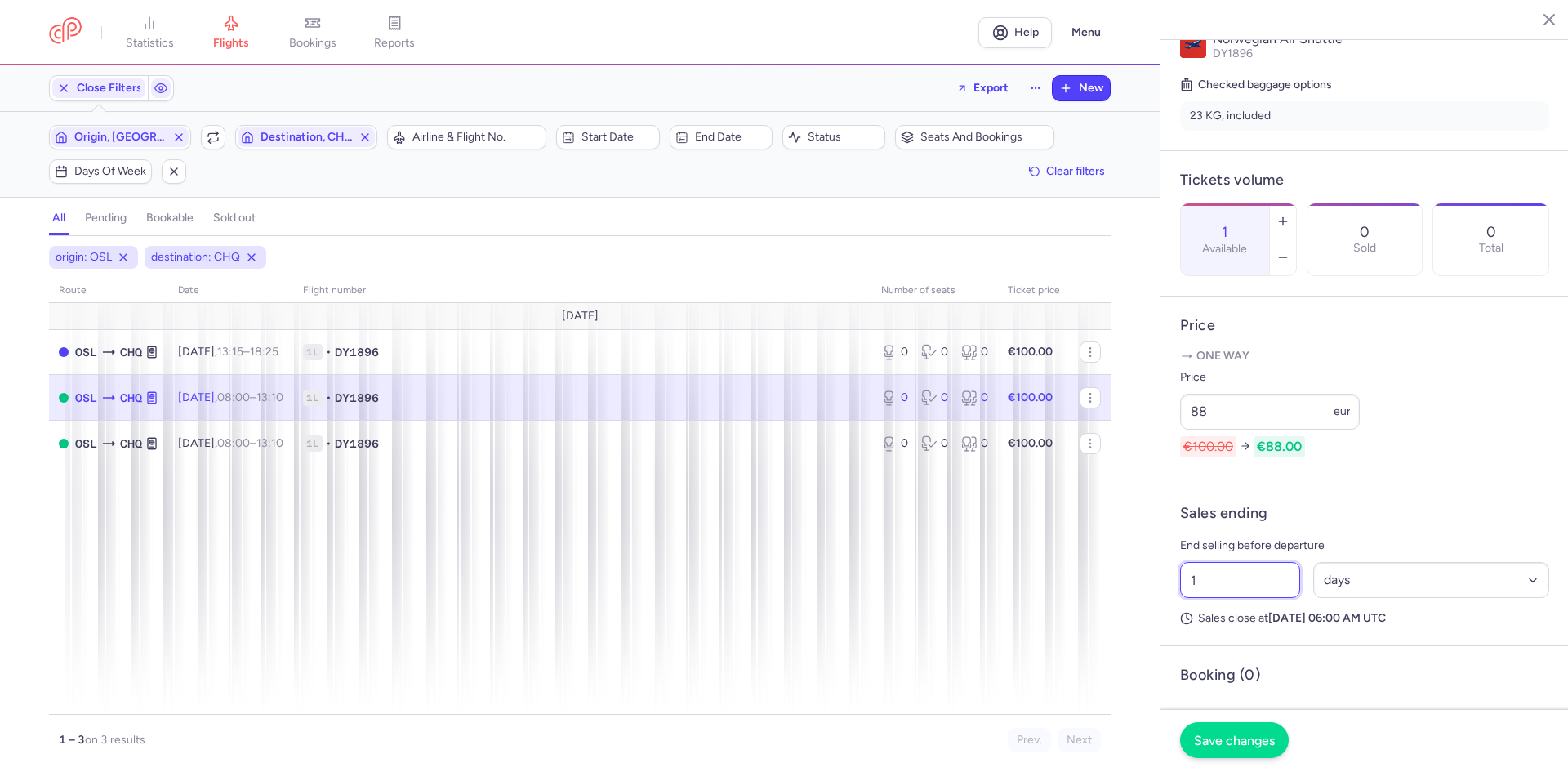
type input "1"
click at [1220, 744] on span "Save changes" at bounding box center [1234, 739] width 81 height 15
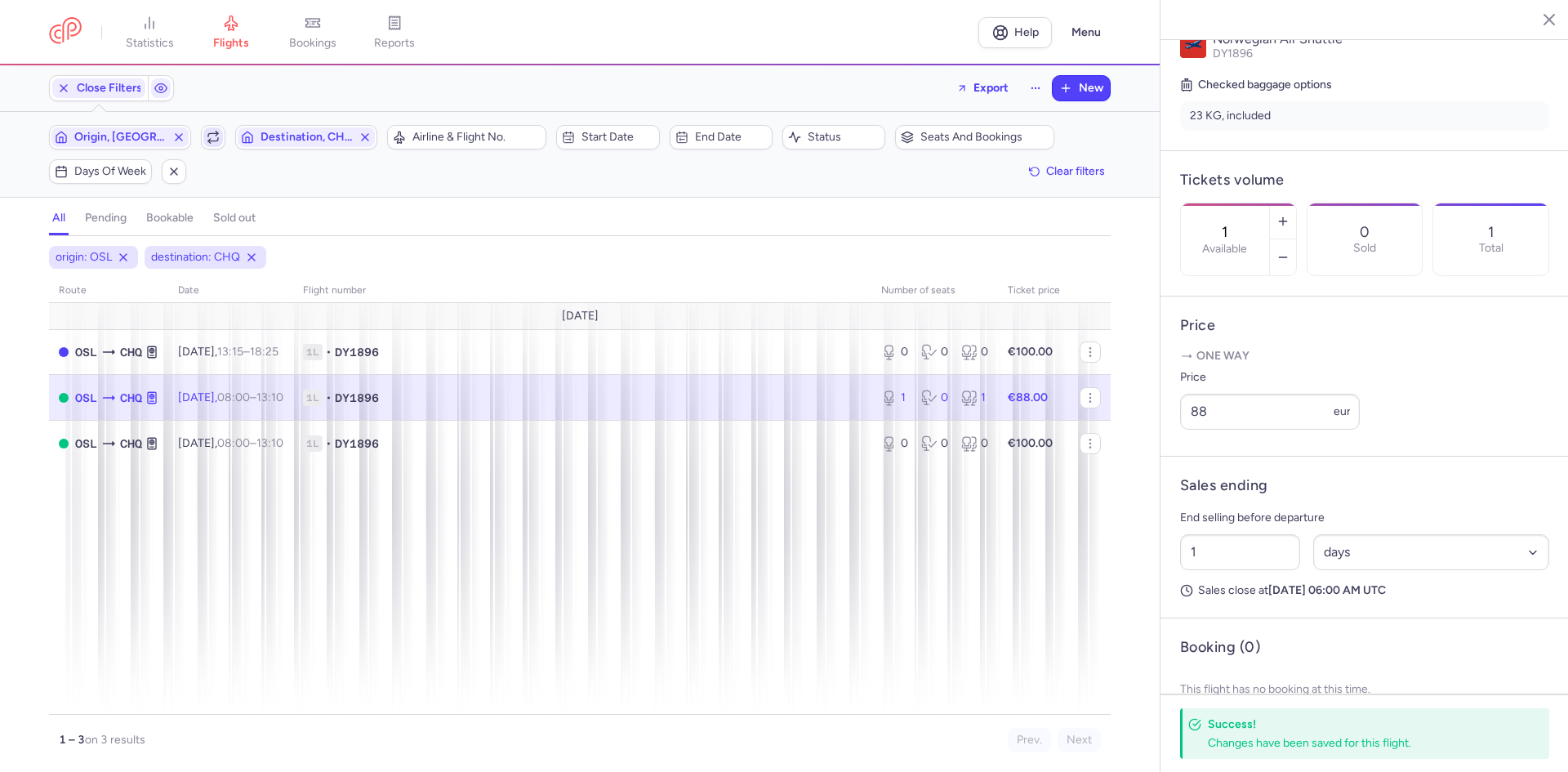
click at [212, 138] on icon "button" at bounding box center [213, 137] width 13 height 13
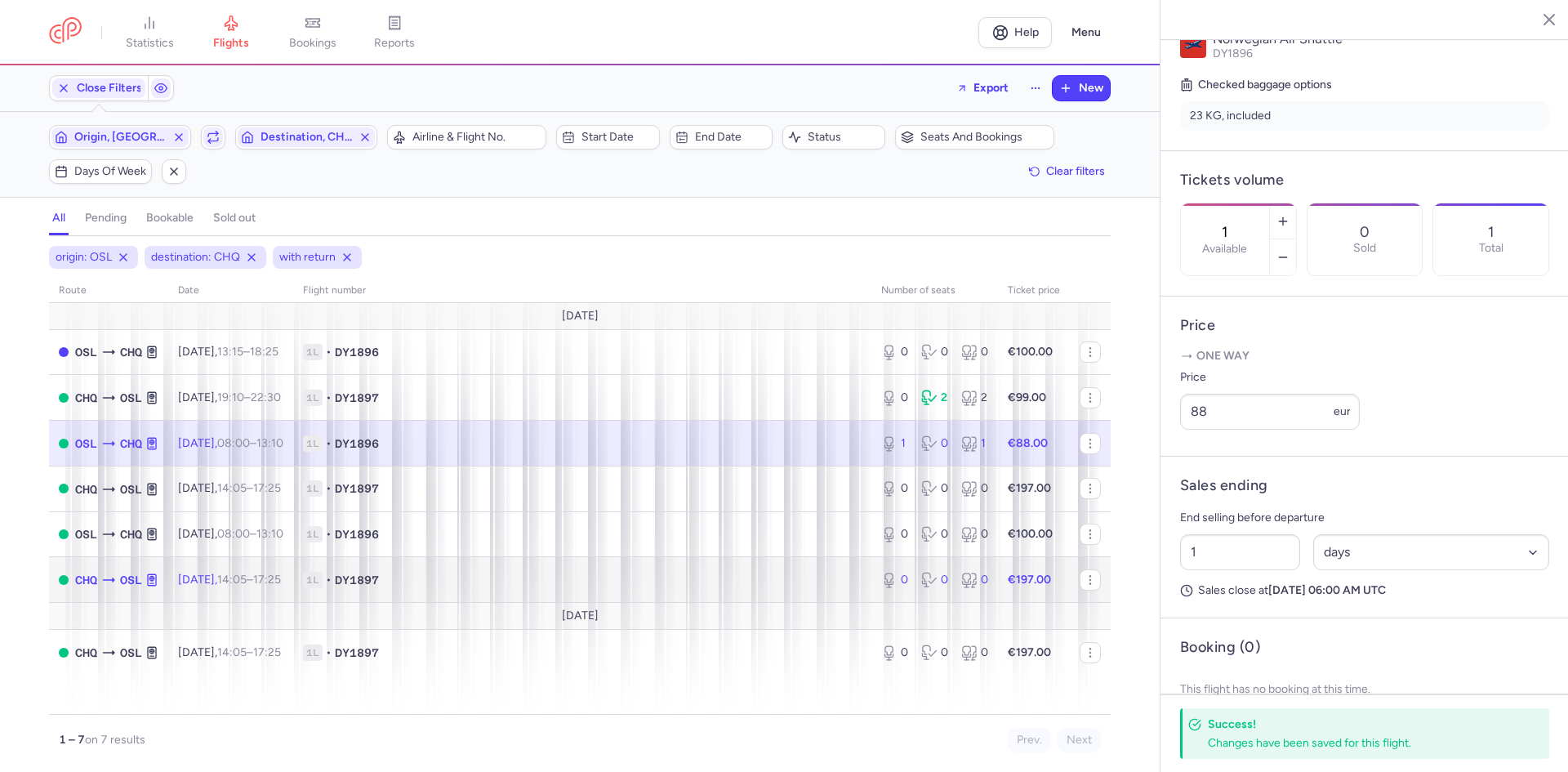
click at [550, 573] on span "1L • DY1897" at bounding box center [583, 580] width 559 height 16
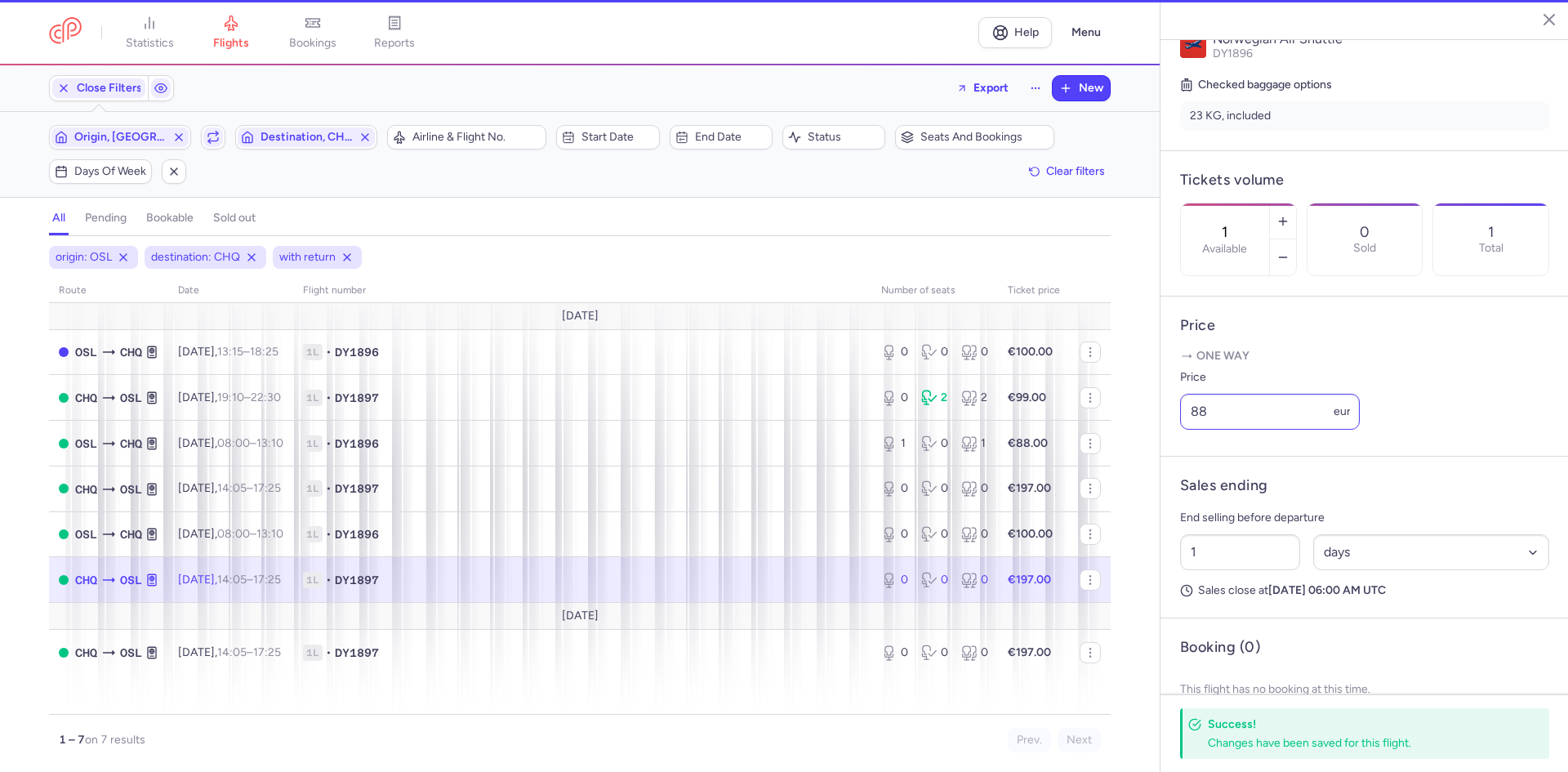
type input "0"
type input "2"
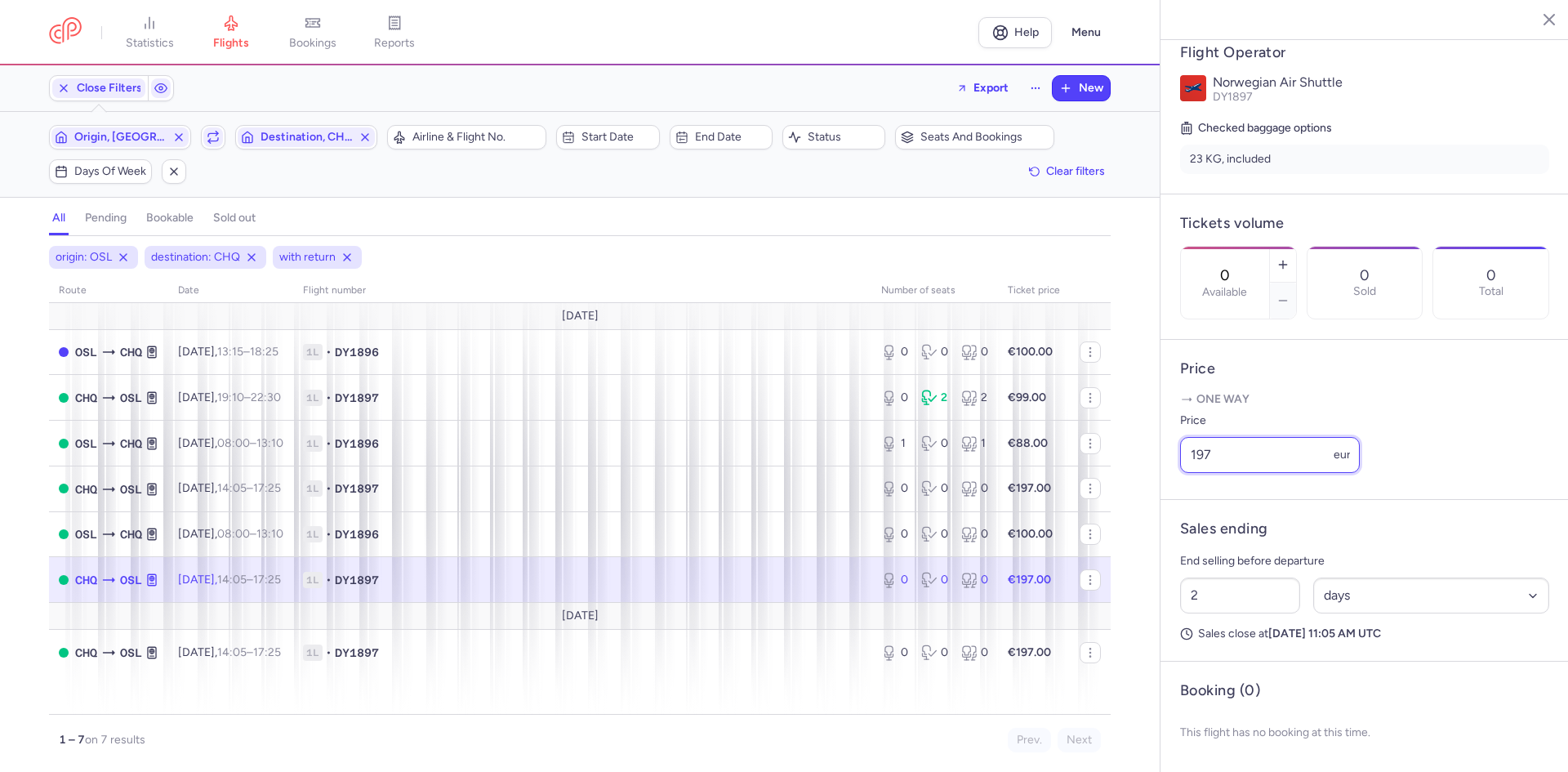
click at [1203, 447] on input "197" at bounding box center [1270, 454] width 180 height 36
drag, startPoint x: 1220, startPoint y: 453, endPoint x: 1127, endPoint y: 453, distance: 93.0
click at [1154, 453] on div "statistics flights bookings reports Help Menu Close Filters Export New Filters …" at bounding box center [784, 386] width 1568 height 772
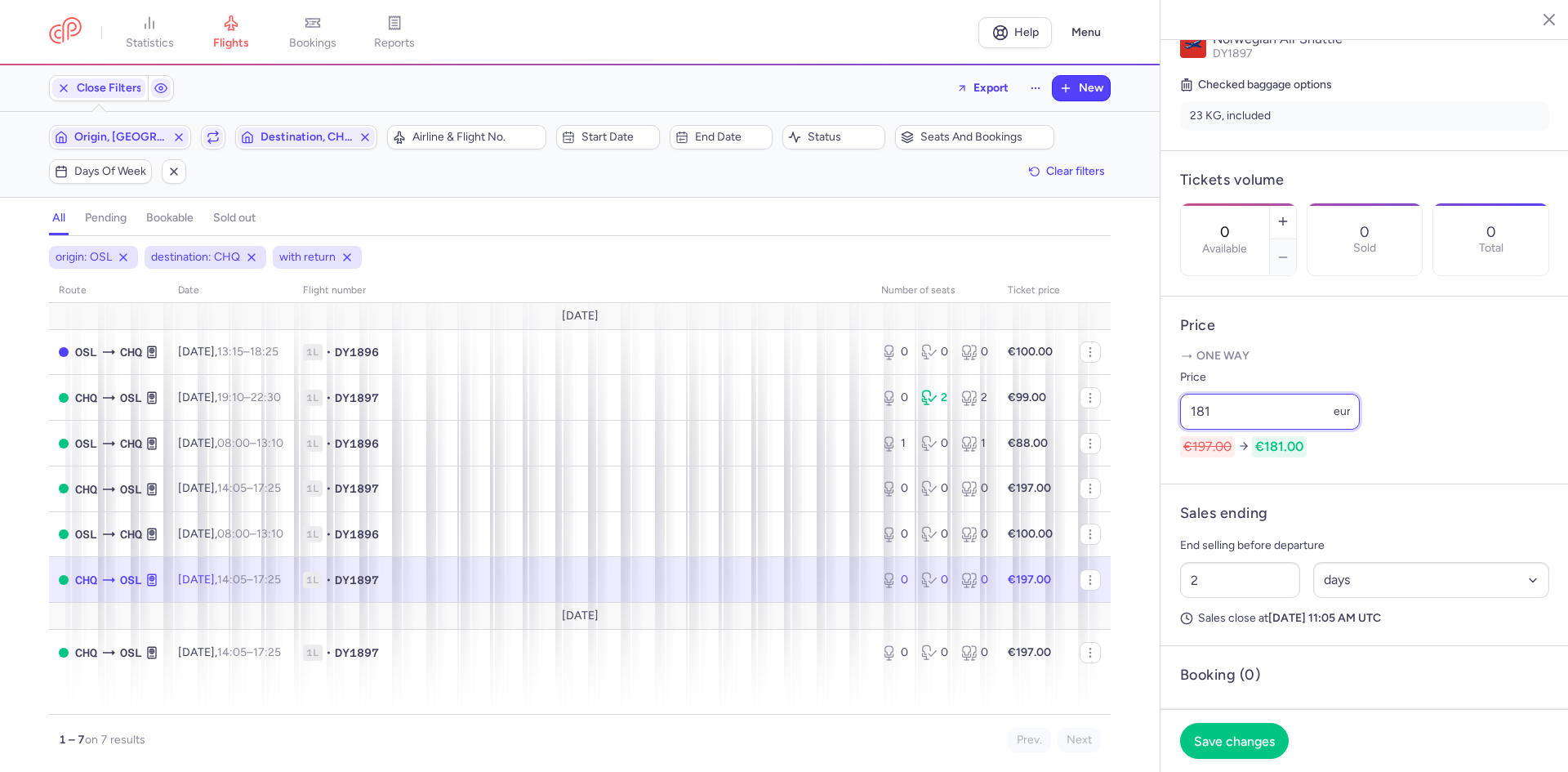
type input "181"
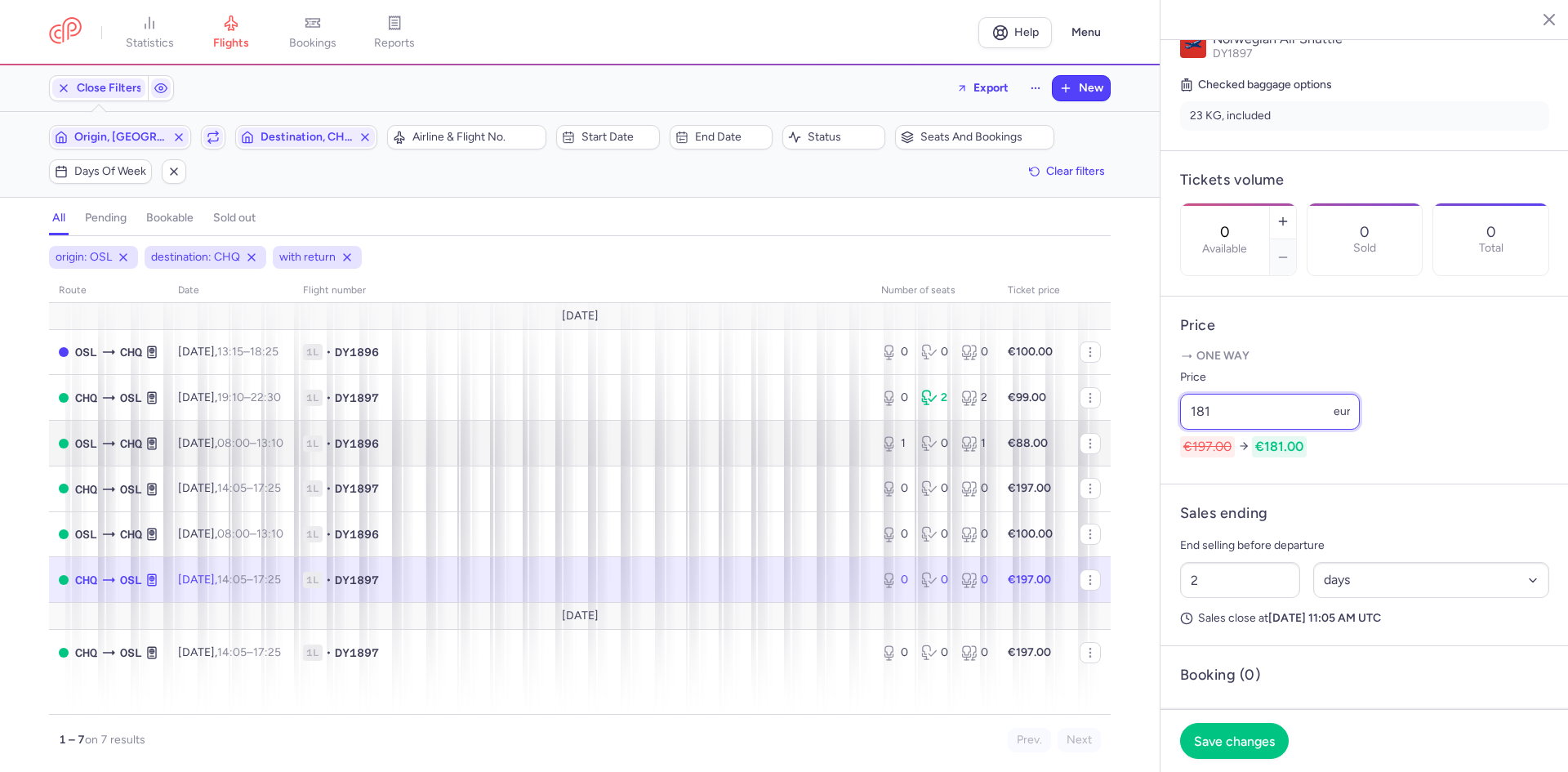
drag, startPoint x: 1204, startPoint y: 457, endPoint x: 1019, endPoint y: 457, distance: 185.0
click at [1031, 457] on div "statistics flights bookings reports Help Menu Close Filters Export New Filters …" at bounding box center [784, 386] width 1568 height 772
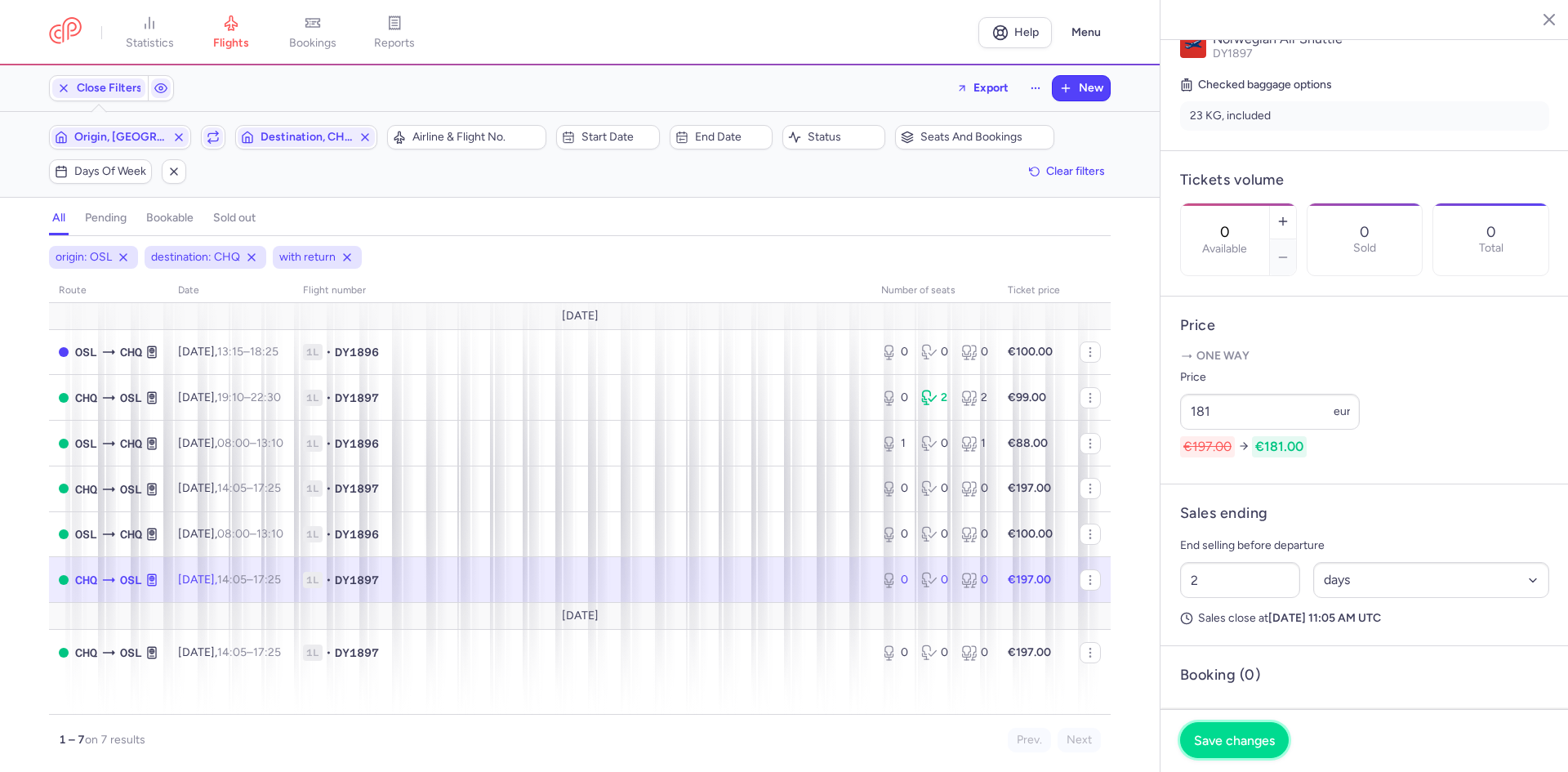
click at [1235, 737] on span "Save changes" at bounding box center [1234, 739] width 81 height 15
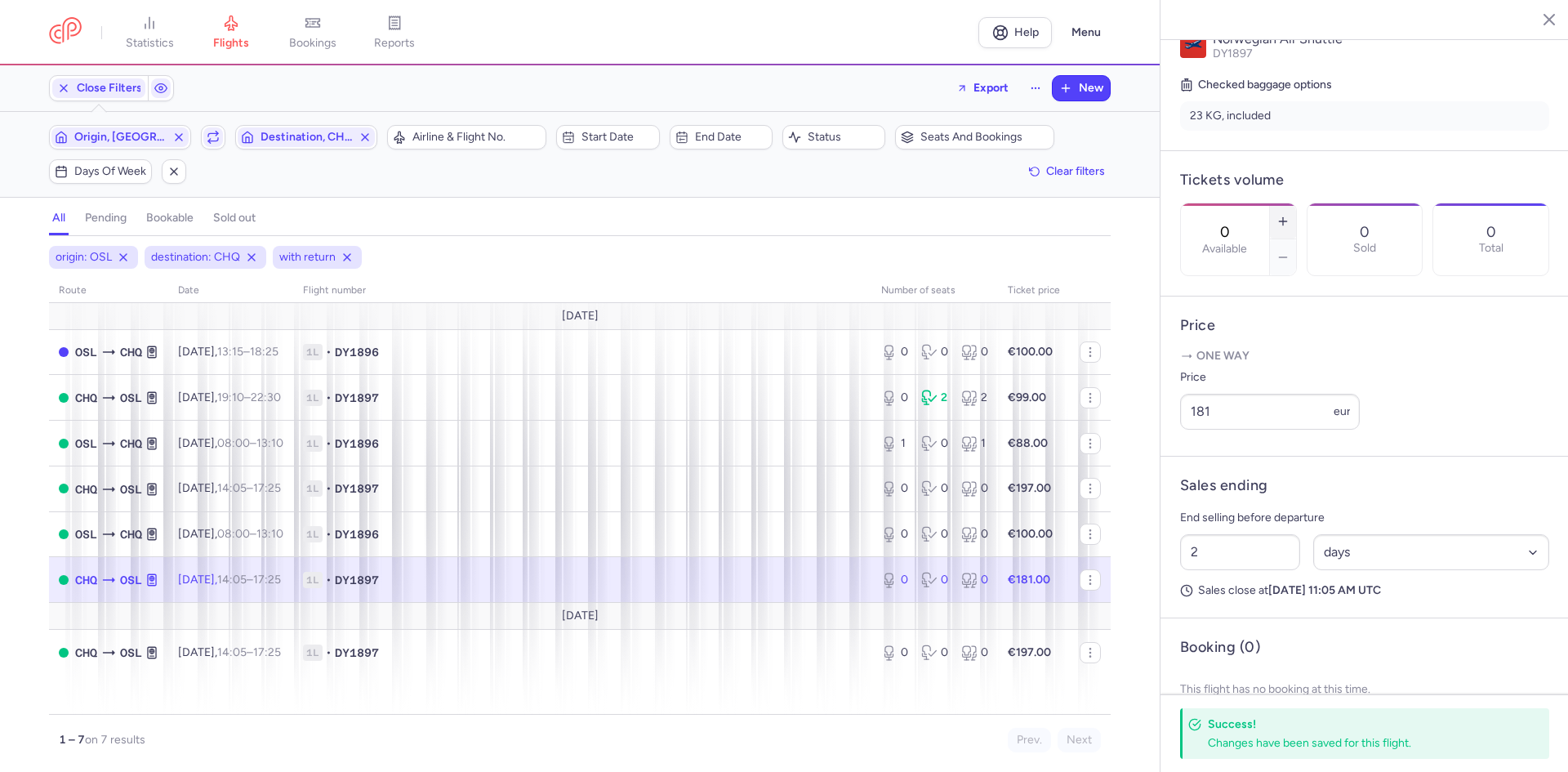
click at [1296, 204] on button "button" at bounding box center [1283, 221] width 26 height 36
type input "1"
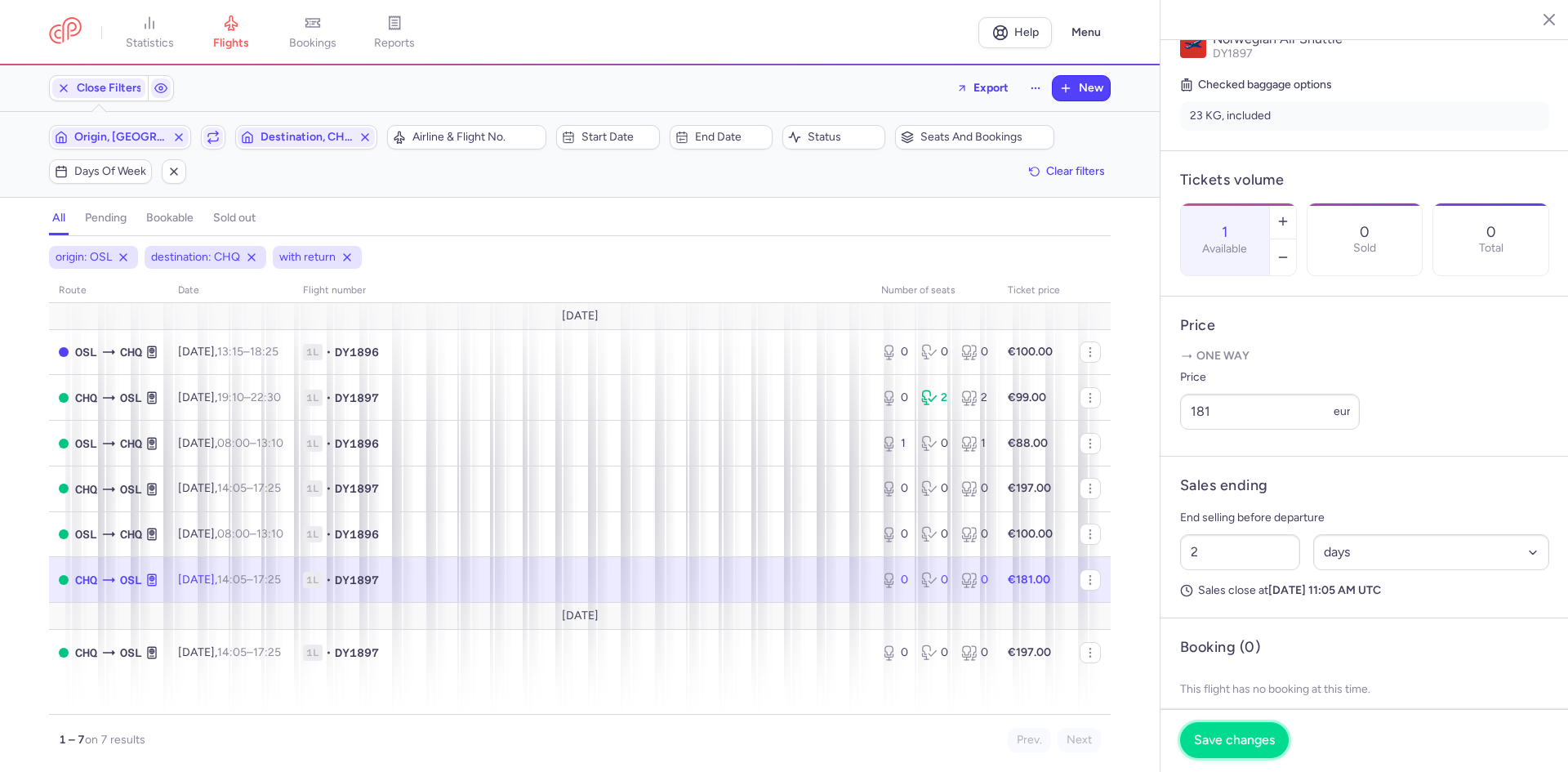
click at [1243, 736] on span "Save changes" at bounding box center [1234, 739] width 81 height 15
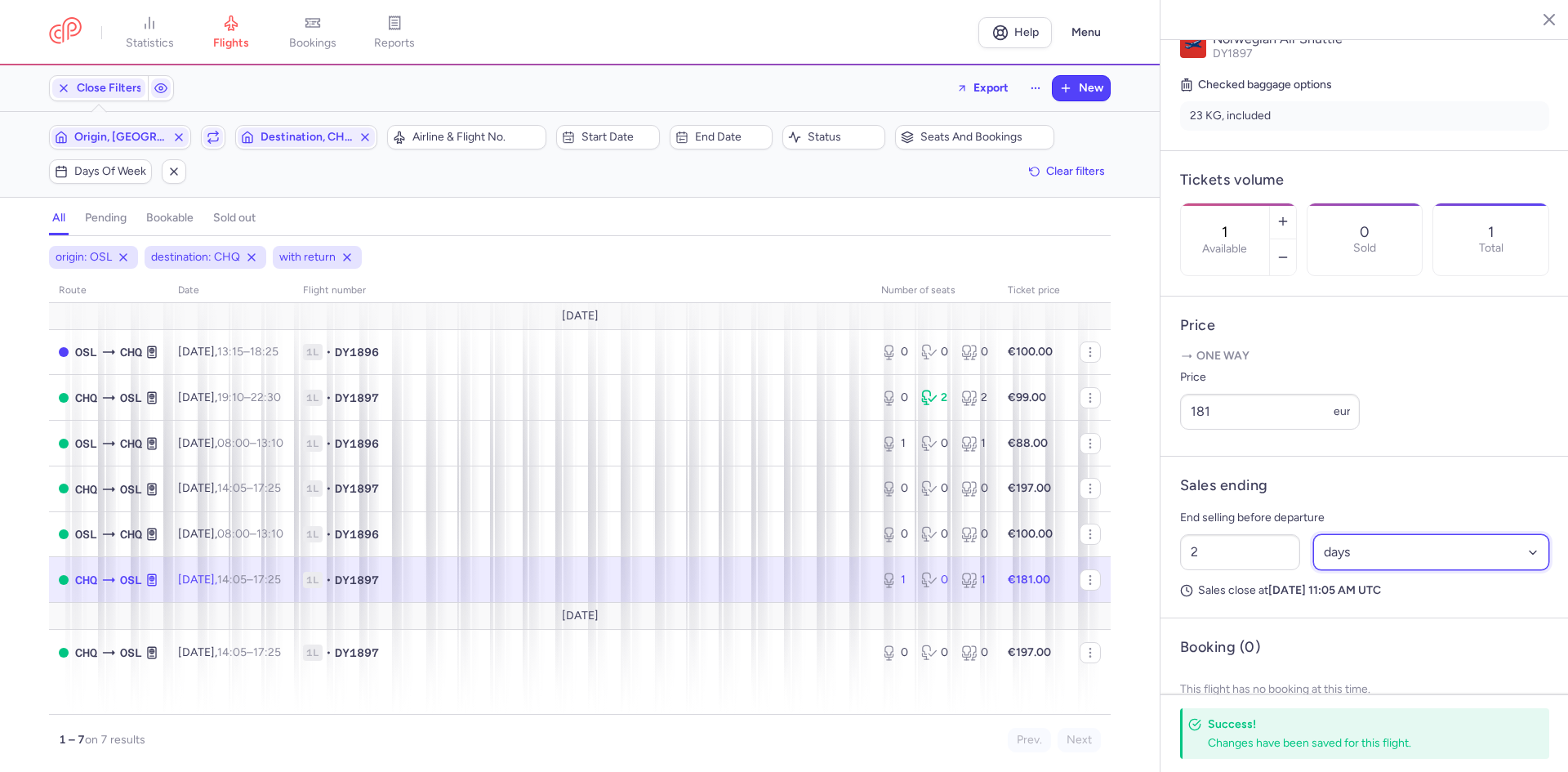
click at [1349, 570] on select "Select an option hours days" at bounding box center [1431, 551] width 237 height 36
select select "hours"
click at [1313, 570] on select "Select an option hours days" at bounding box center [1431, 551] width 237 height 36
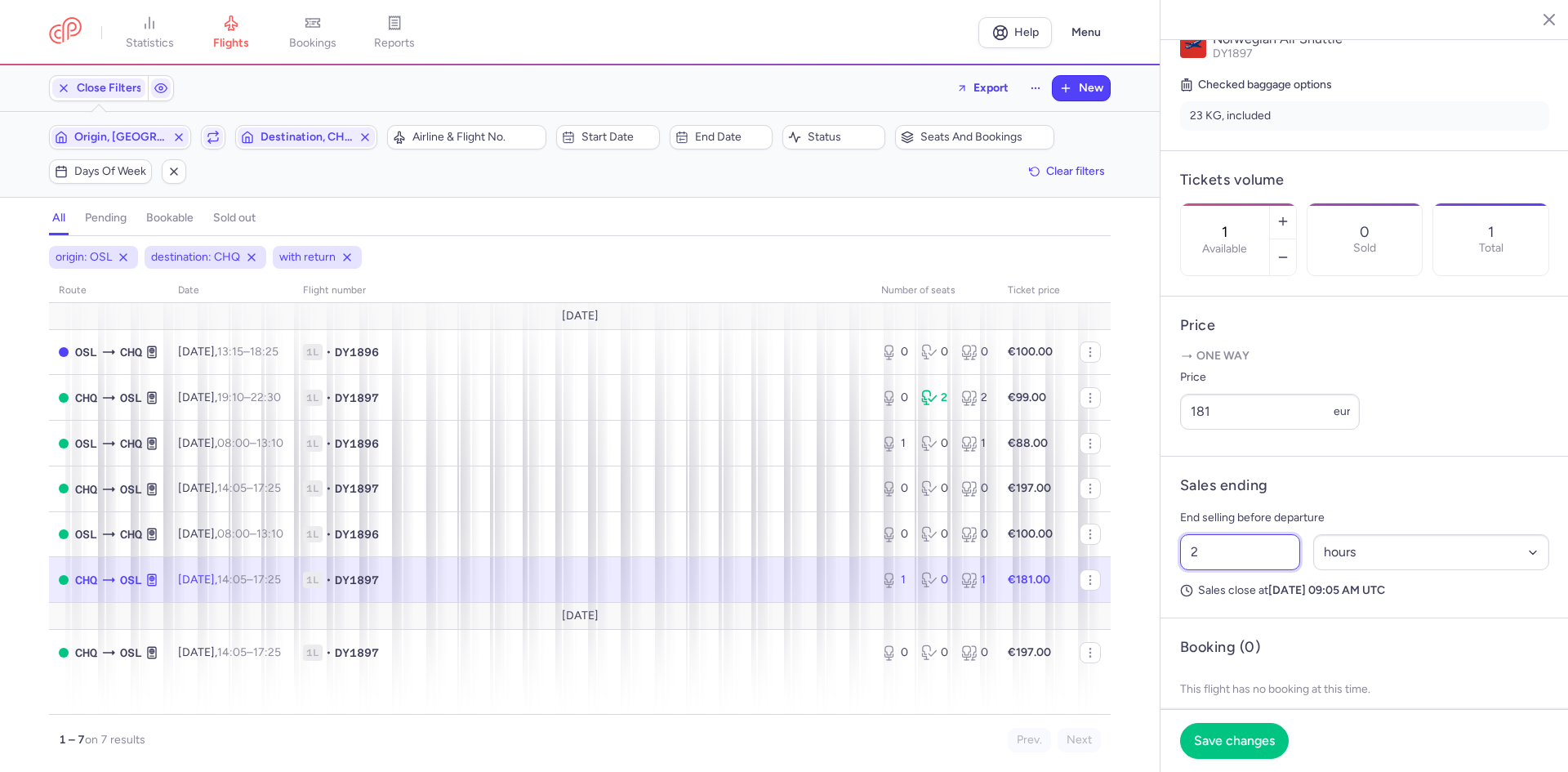
click at [1123, 602] on div "statistics flights bookings reports Help Menu Close Filters Export New Filters …" at bounding box center [784, 386] width 1568 height 772
type input "3"
click at [1210, 747] on button "Save changes" at bounding box center [1234, 740] width 109 height 36
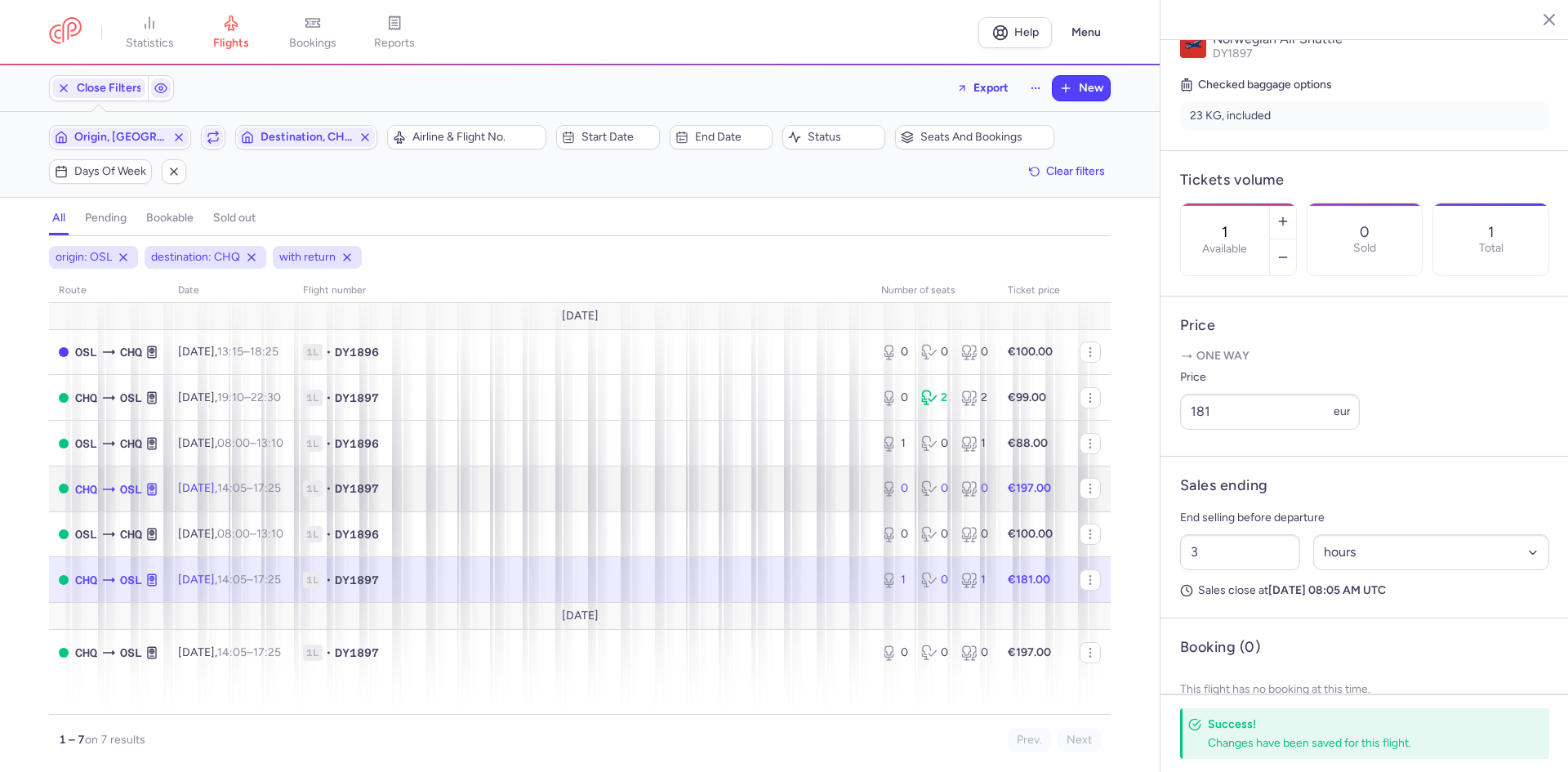
click at [671, 494] on span "1L • DY1897" at bounding box center [583, 488] width 559 height 16
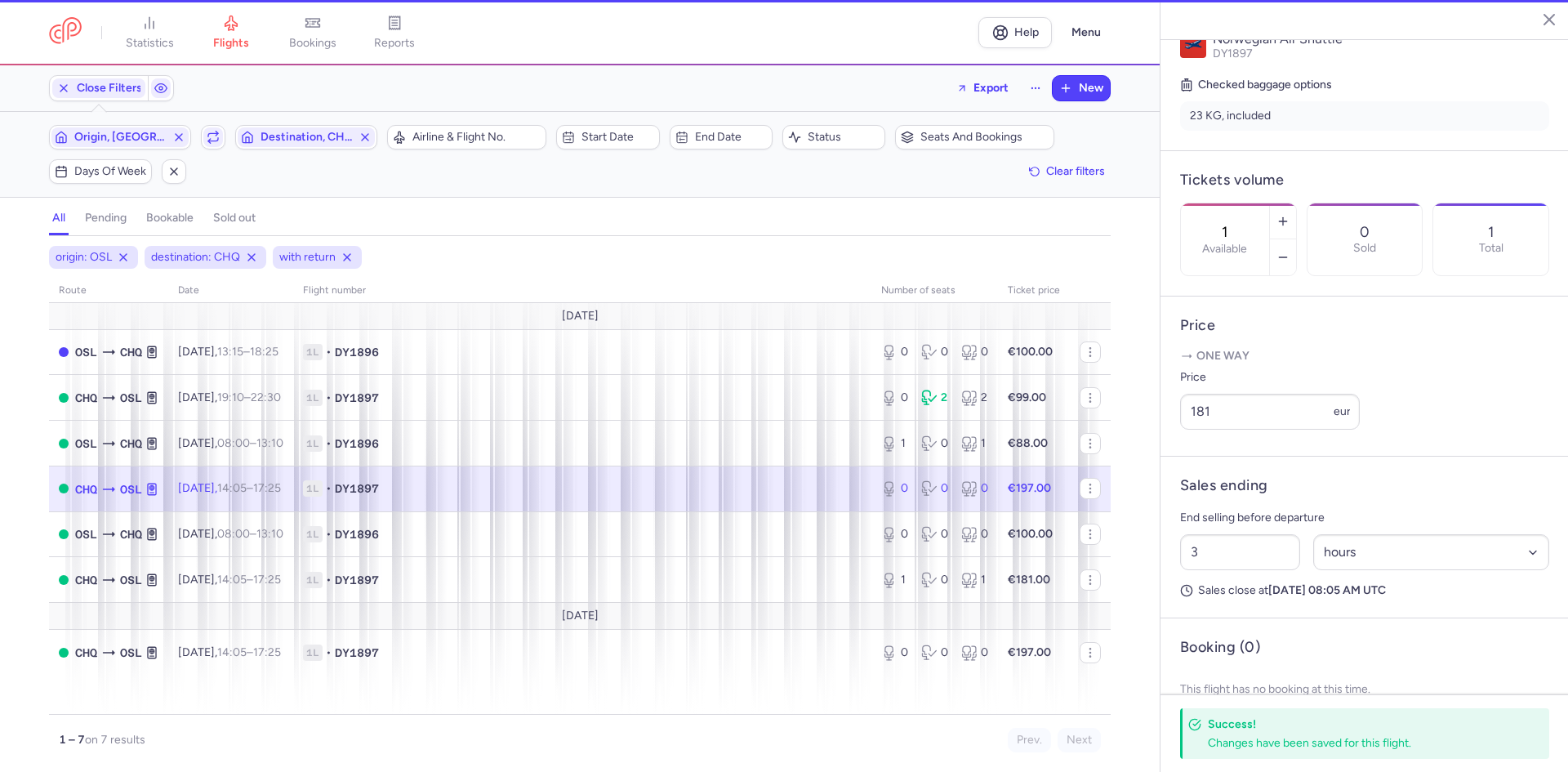
type input "0"
type input "2"
select select "days"
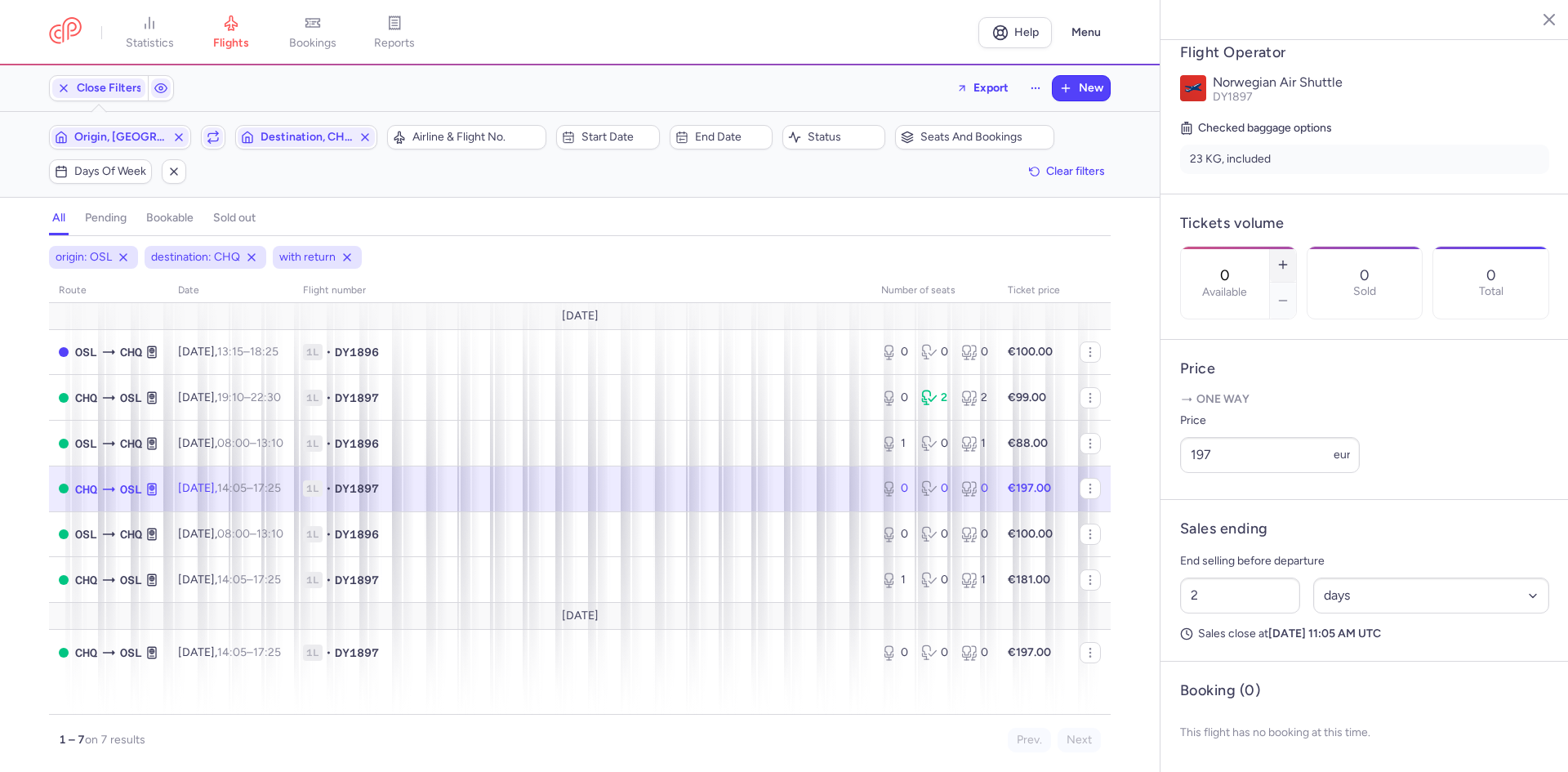
click at [1290, 258] on icon "button" at bounding box center [1283, 264] width 13 height 13
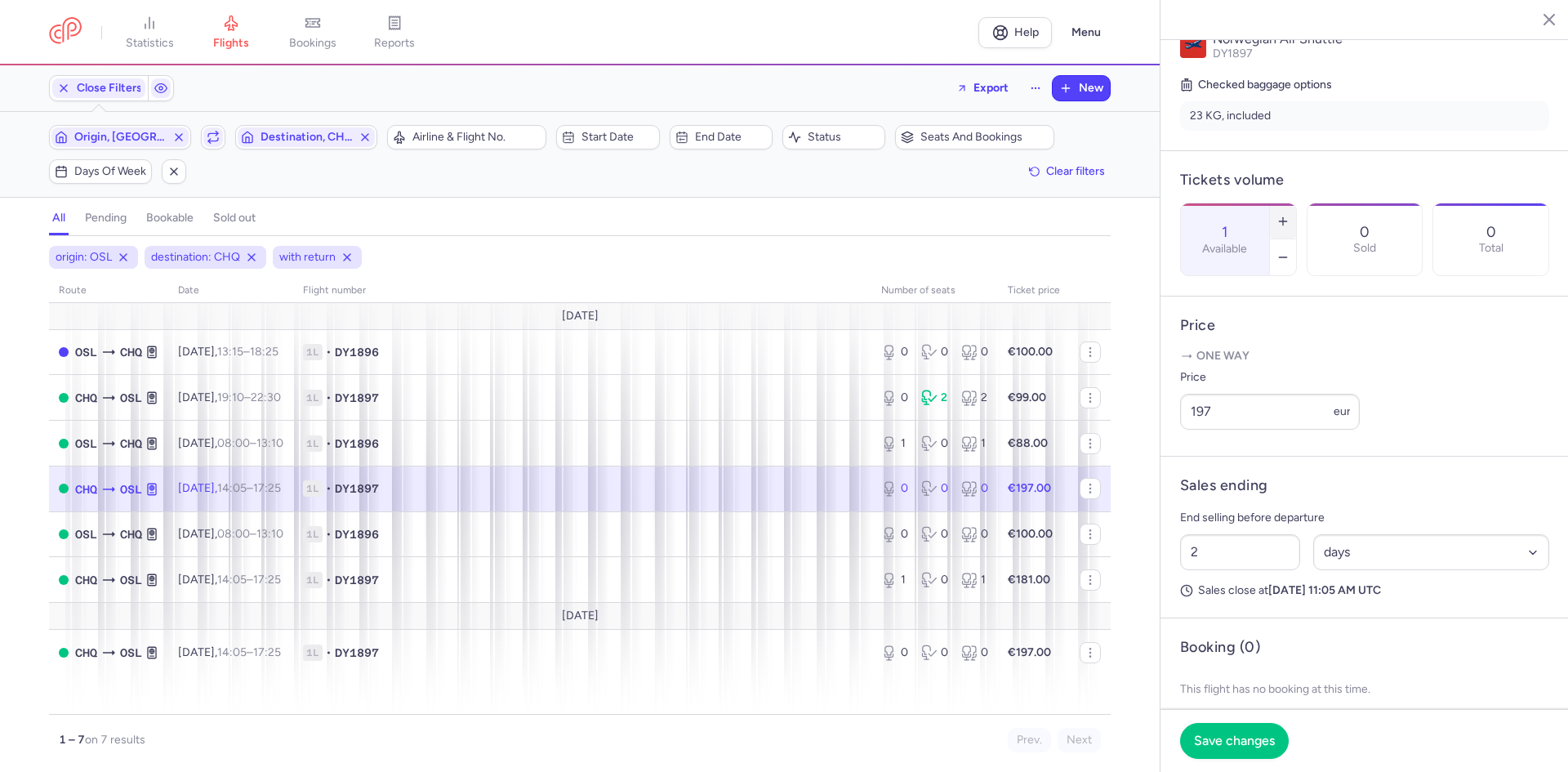
click at [1290, 214] on icon "button" at bounding box center [1283, 221] width 13 height 13
click at [1296, 204] on button "button" at bounding box center [1283, 221] width 26 height 36
type input "4"
click at [1239, 745] on span "Save changes" at bounding box center [1234, 739] width 81 height 15
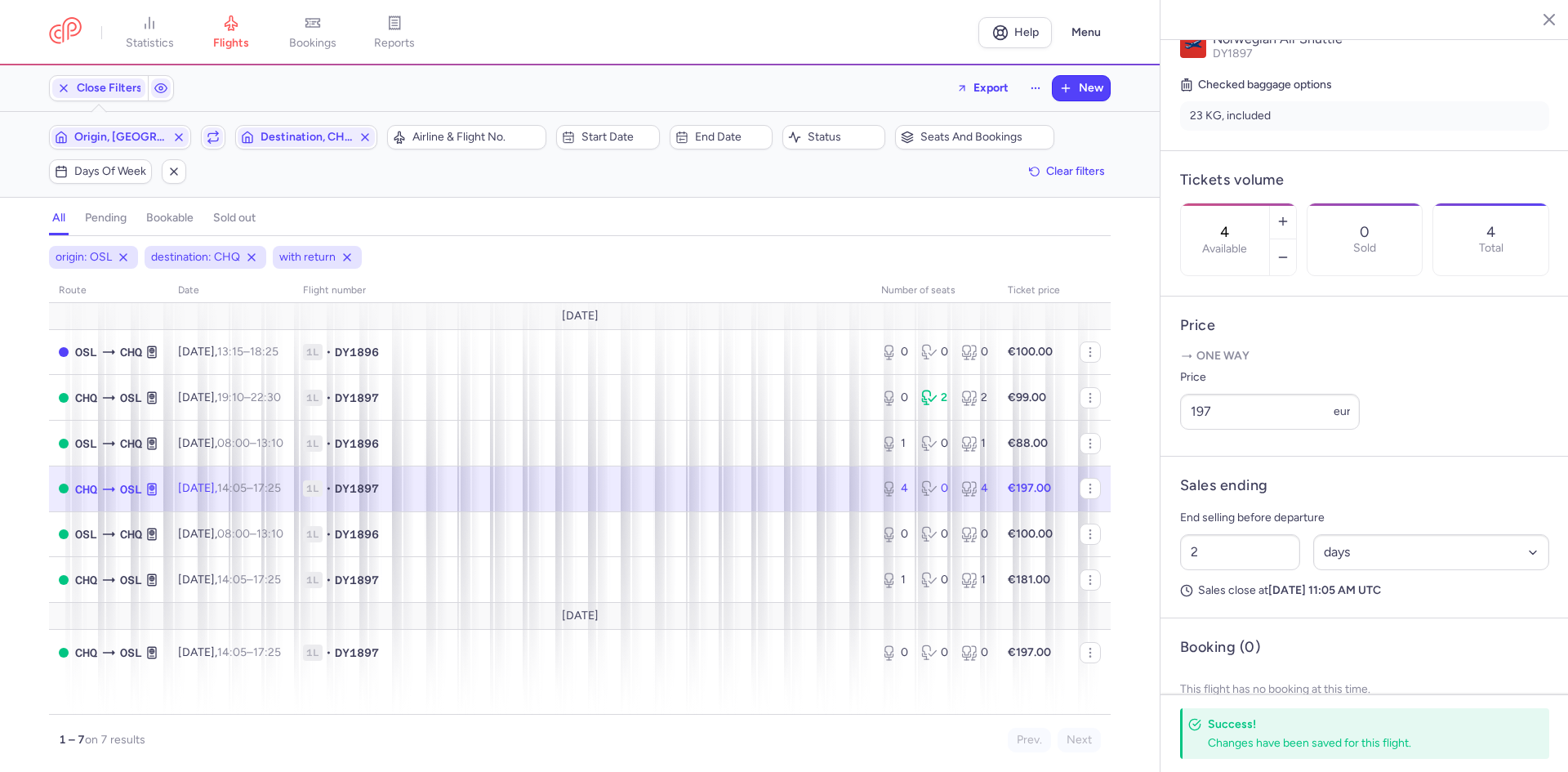
click at [1355, 576] on div "2 Select an option hours days" at bounding box center [1364, 551] width 382 height 49
click at [1355, 570] on select "Select an option hours days" at bounding box center [1431, 551] width 237 height 36
select select "hours"
click at [1313, 570] on select "Select an option hours days" at bounding box center [1431, 551] width 237 height 36
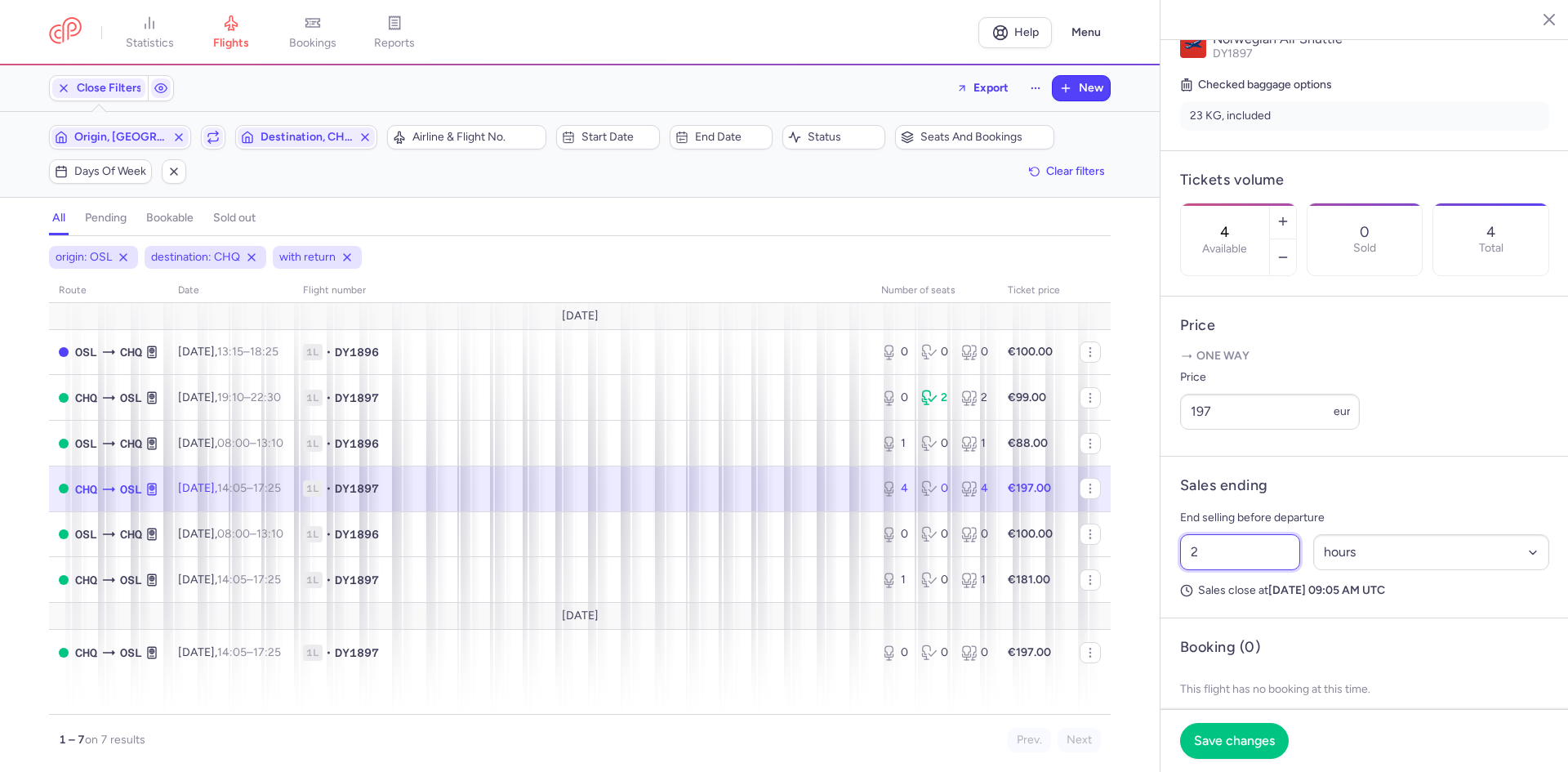
drag, startPoint x: 1246, startPoint y: 600, endPoint x: 1122, endPoint y: 600, distance: 124.0
click at [1122, 600] on div "statistics flights bookings reports Help Menu Close Filters Export New Filters …" at bounding box center [784, 386] width 1568 height 772
type input "3"
click at [1233, 745] on span "Save changes" at bounding box center [1234, 739] width 81 height 15
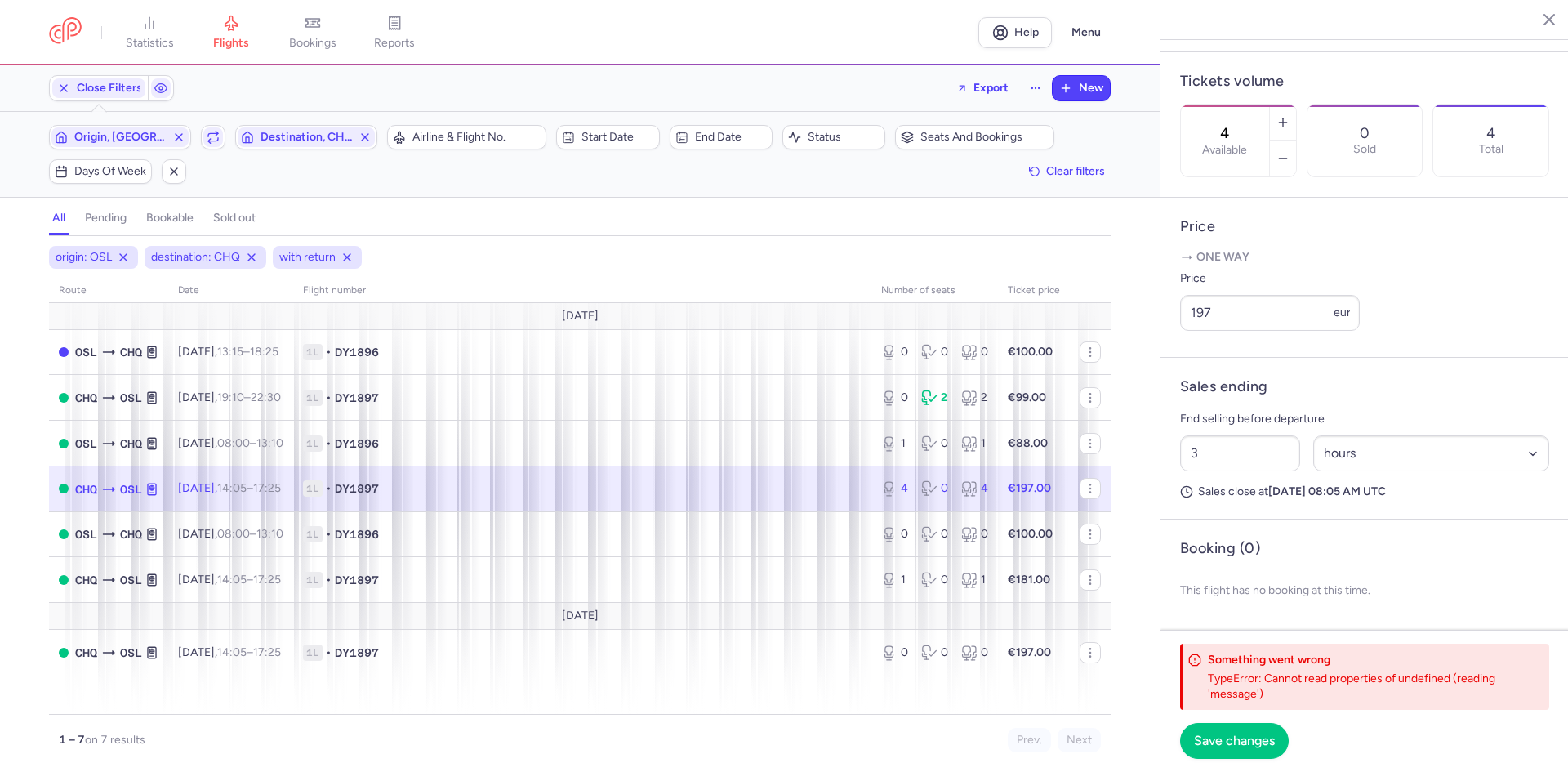
scroll to position [495, 0]
click at [1355, 640] on footer "Something went wrong TypeError: Cannot read properties of undefined (reading 'm…" at bounding box center [1363, 701] width 408 height 142
click at [1237, 732] on span "Save changes" at bounding box center [1234, 739] width 81 height 15
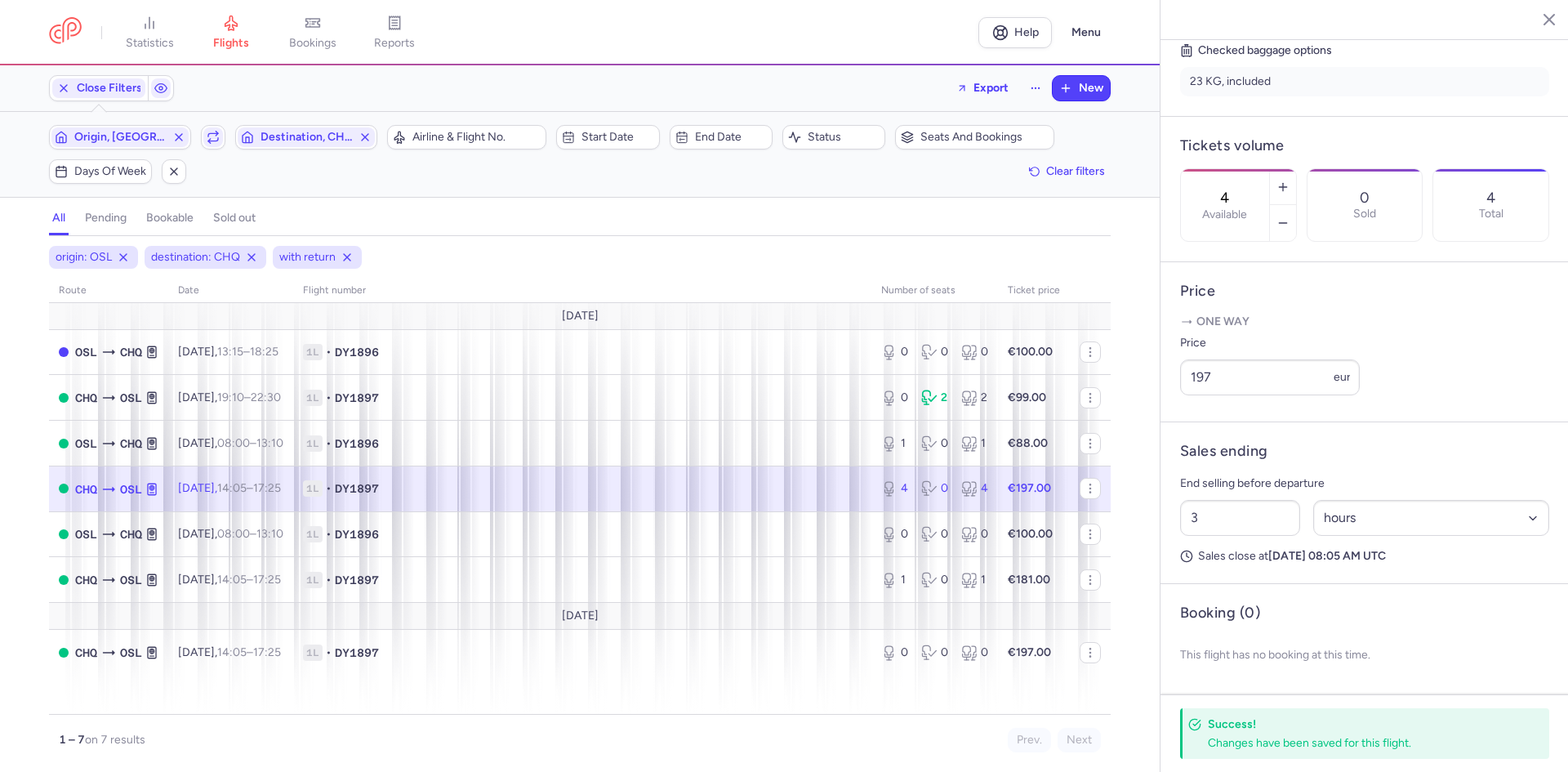
scroll to position [426, 0]
click at [213, 134] on icon "button" at bounding box center [213, 137] width 13 height 13
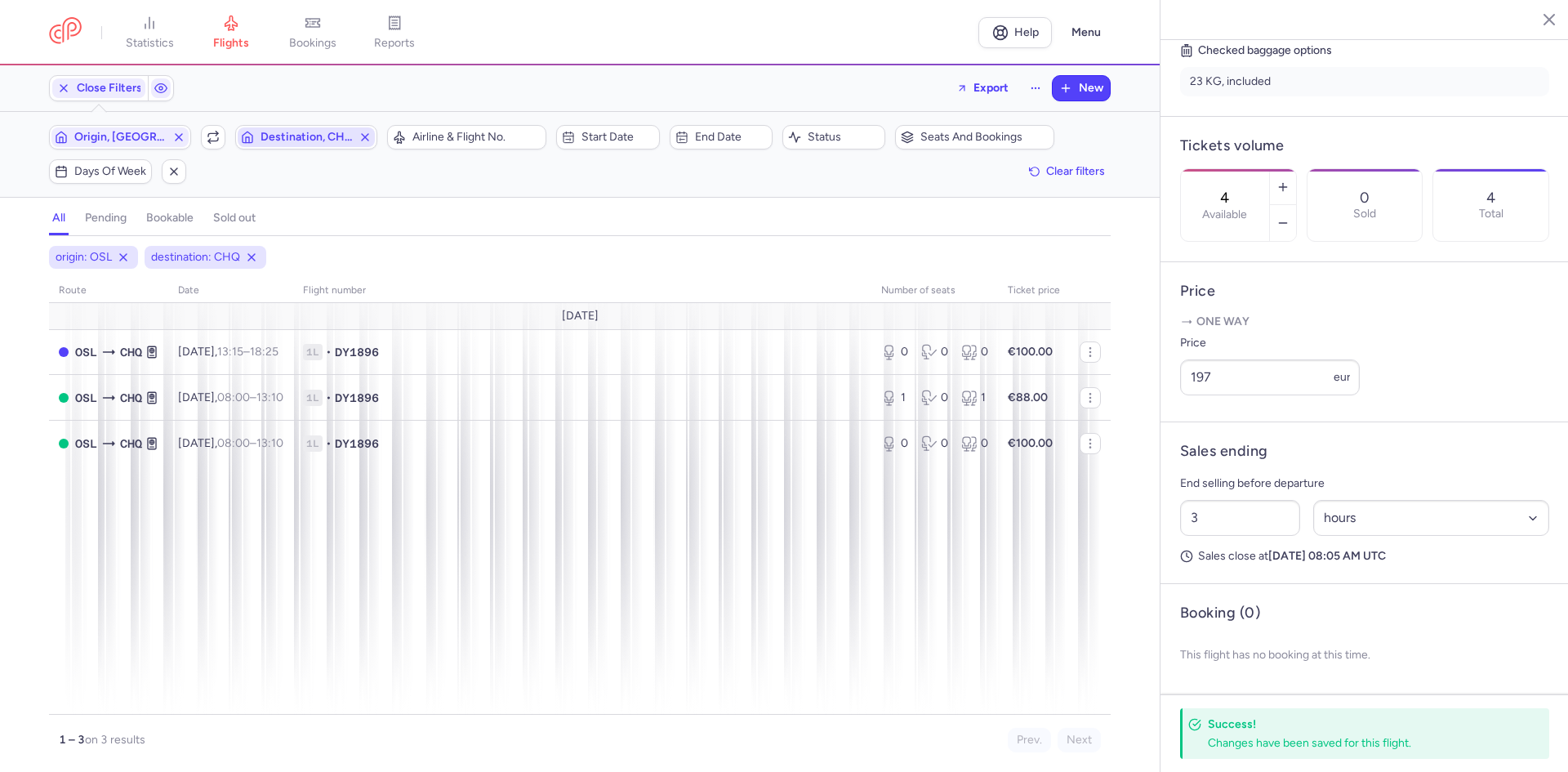
click at [285, 133] on span "Destination, CHQ" at bounding box center [306, 137] width 92 height 13
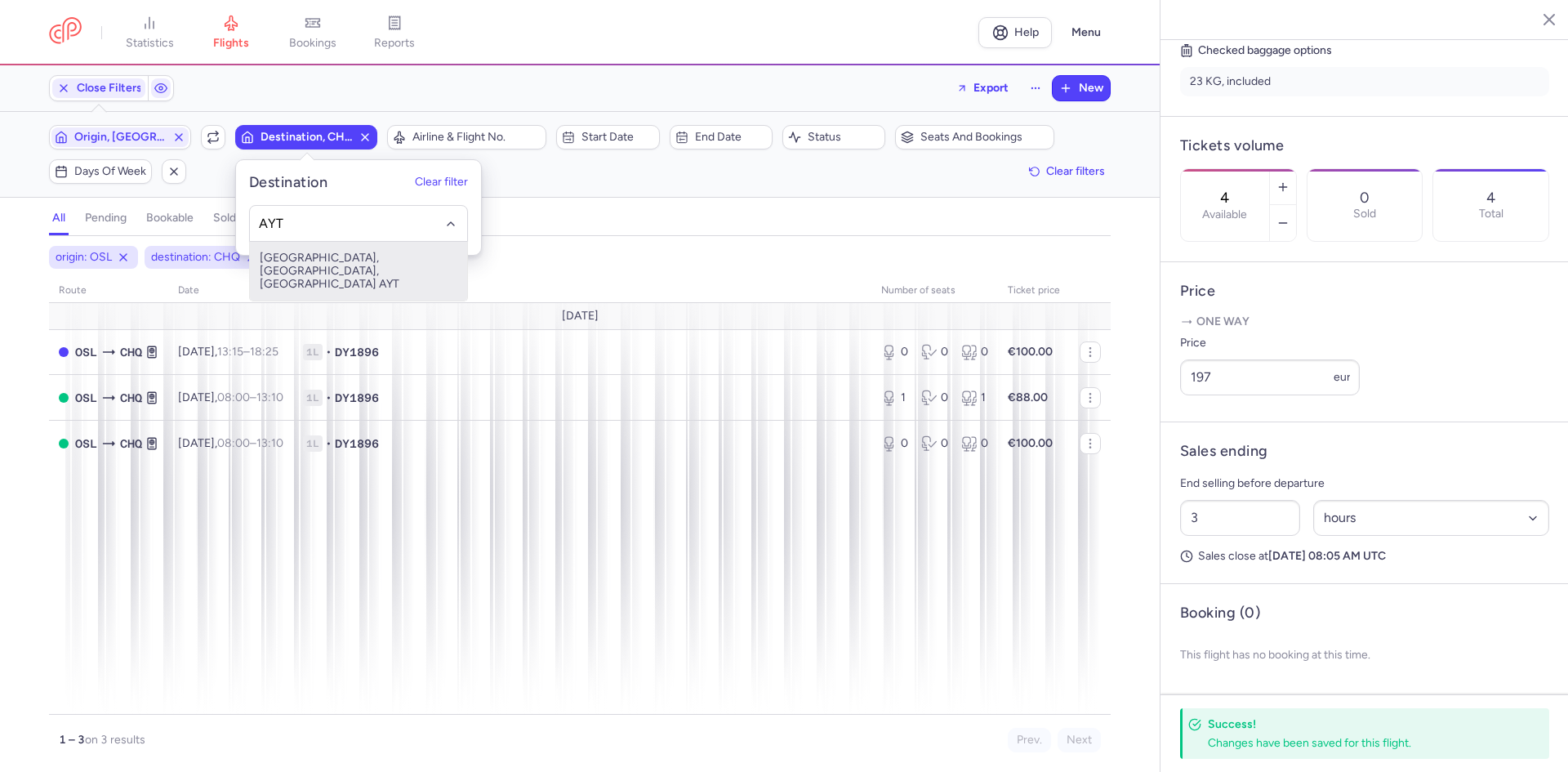
type input "AYT"
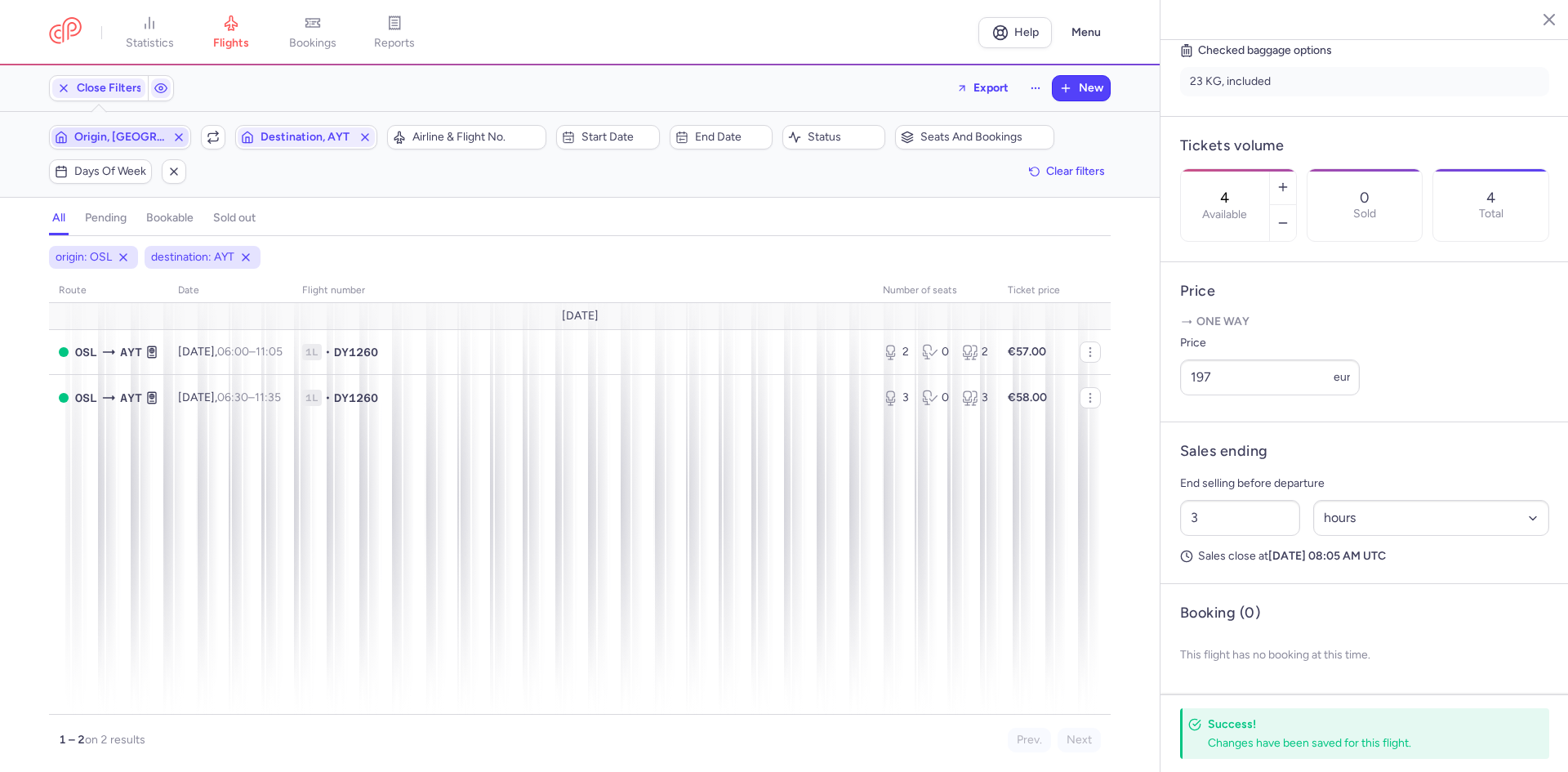
click at [142, 128] on span "Origin, OSL" at bounding box center [120, 137] width 137 height 20
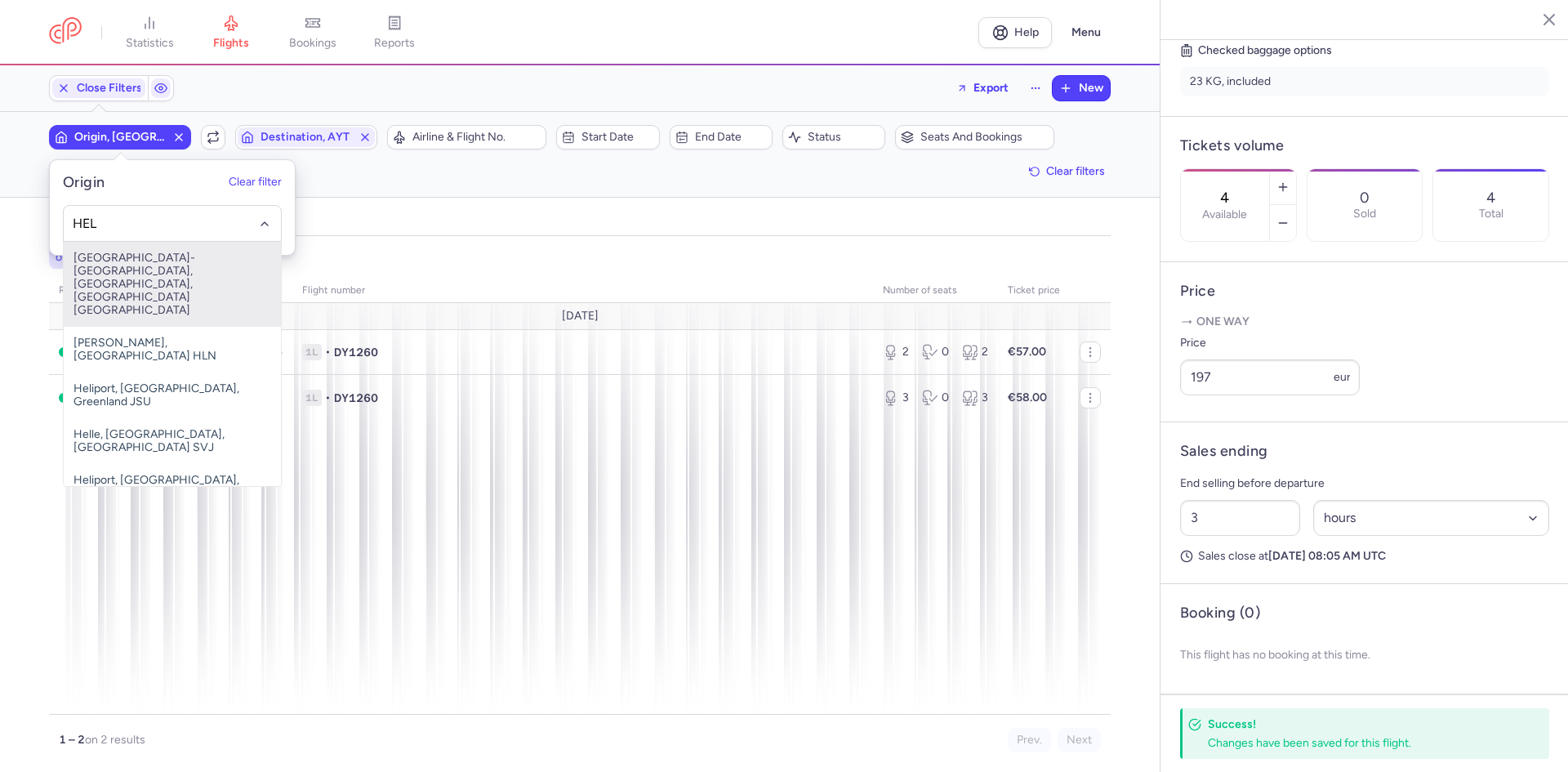
type input "HEL"
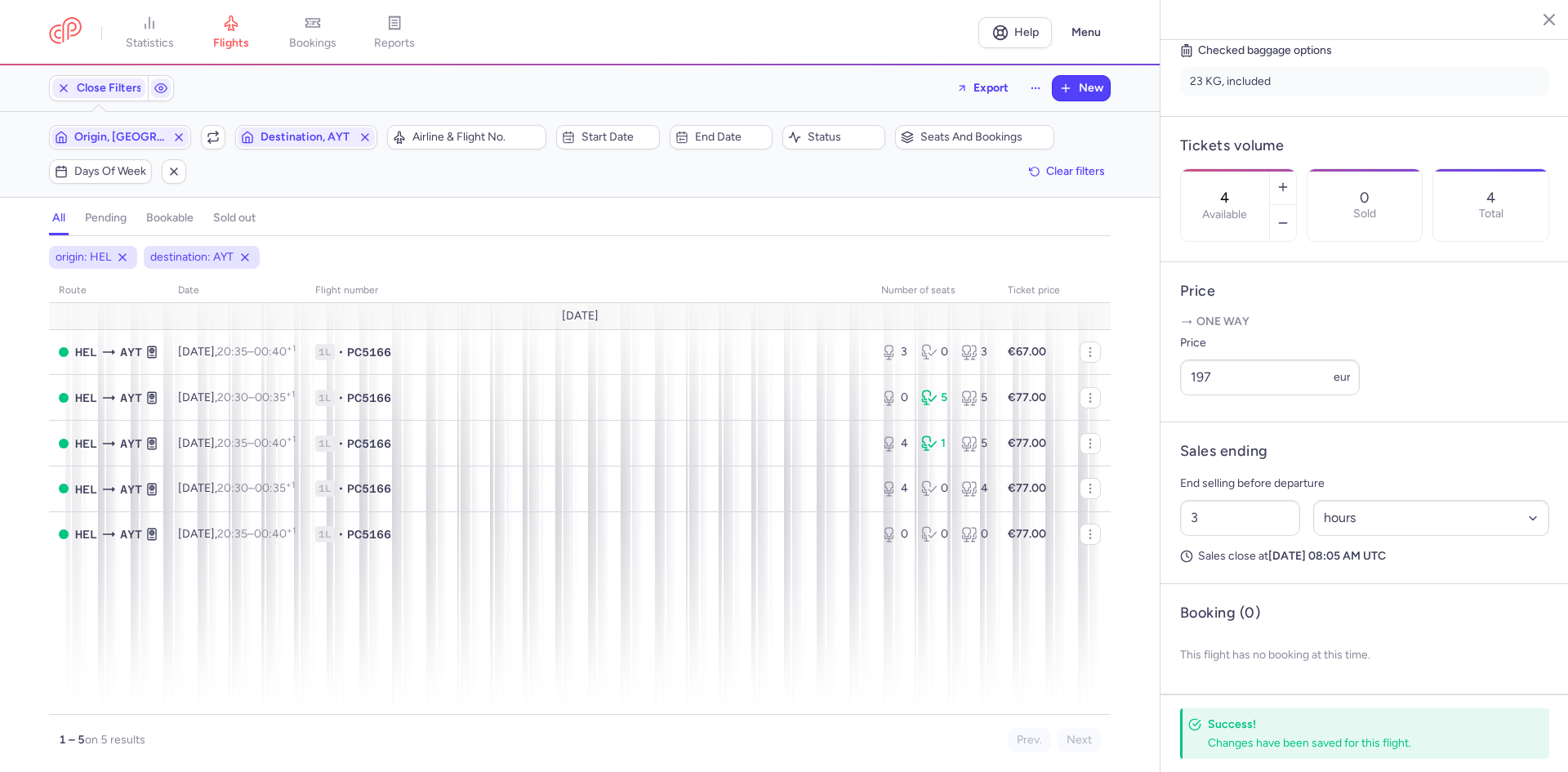
click at [235, 125] on button "Destination, AYT" at bounding box center [306, 137] width 142 height 25
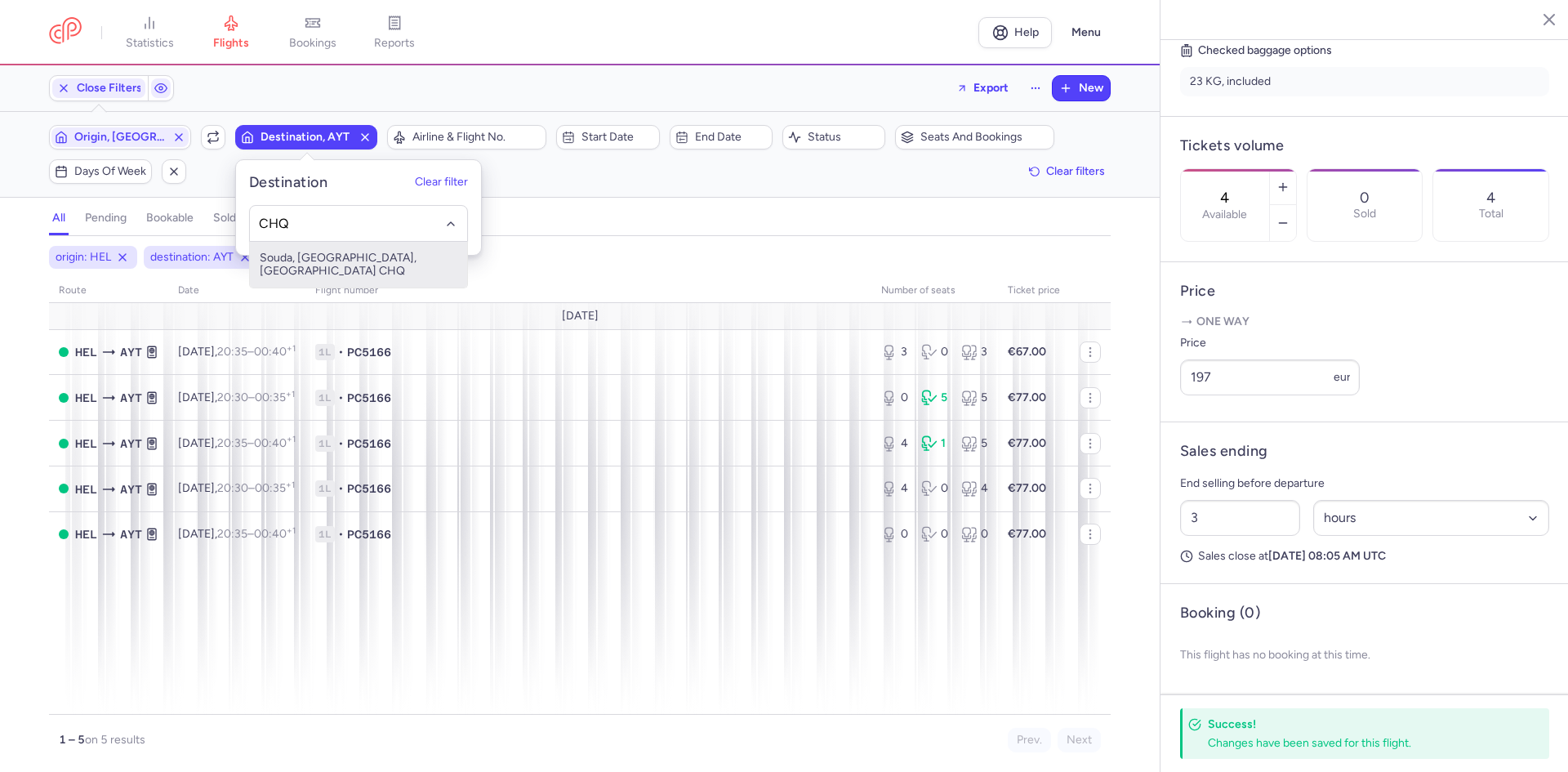
type input "CHQ"
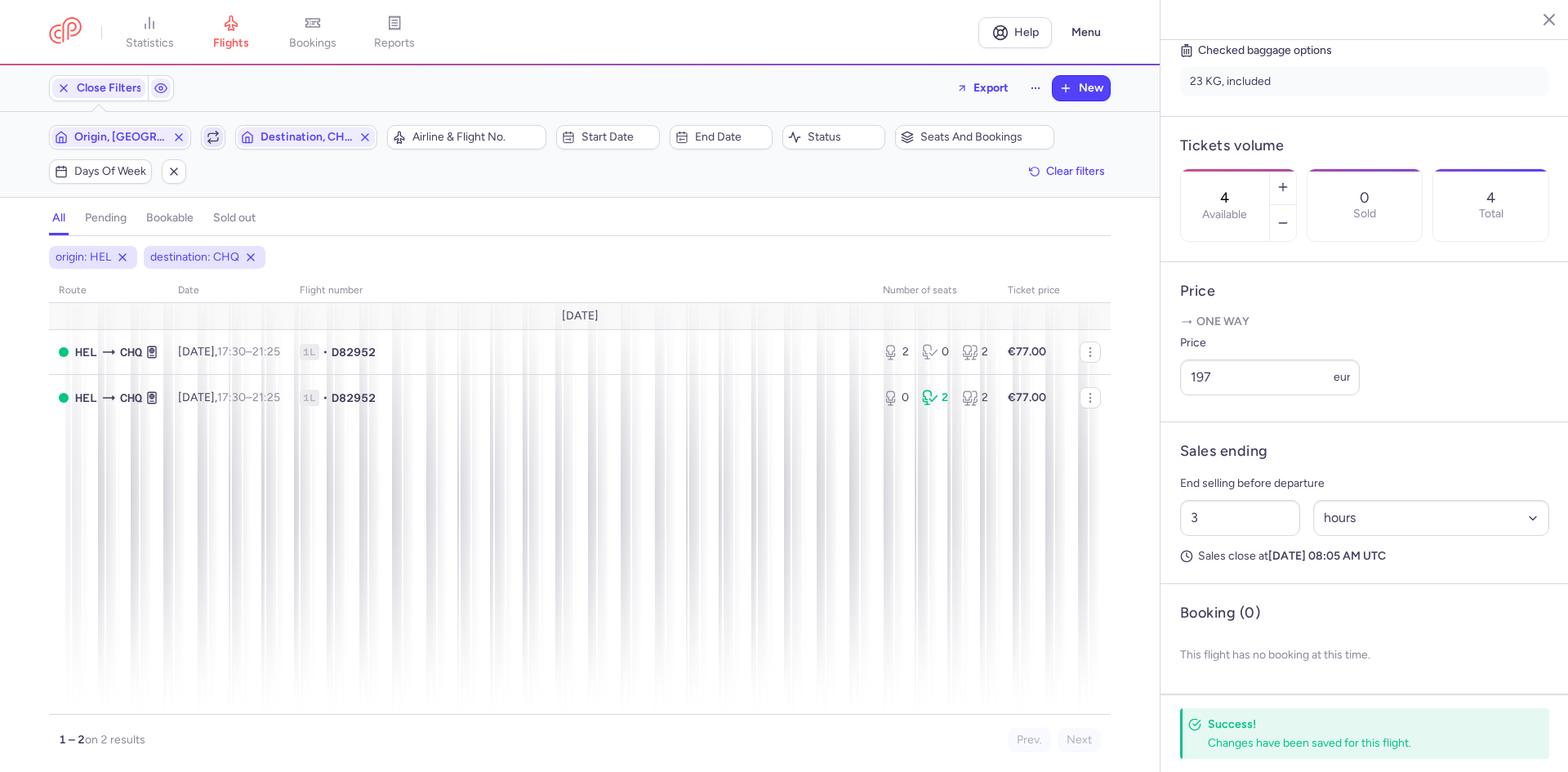
click at [223, 131] on button "button" at bounding box center [213, 137] width 25 height 25
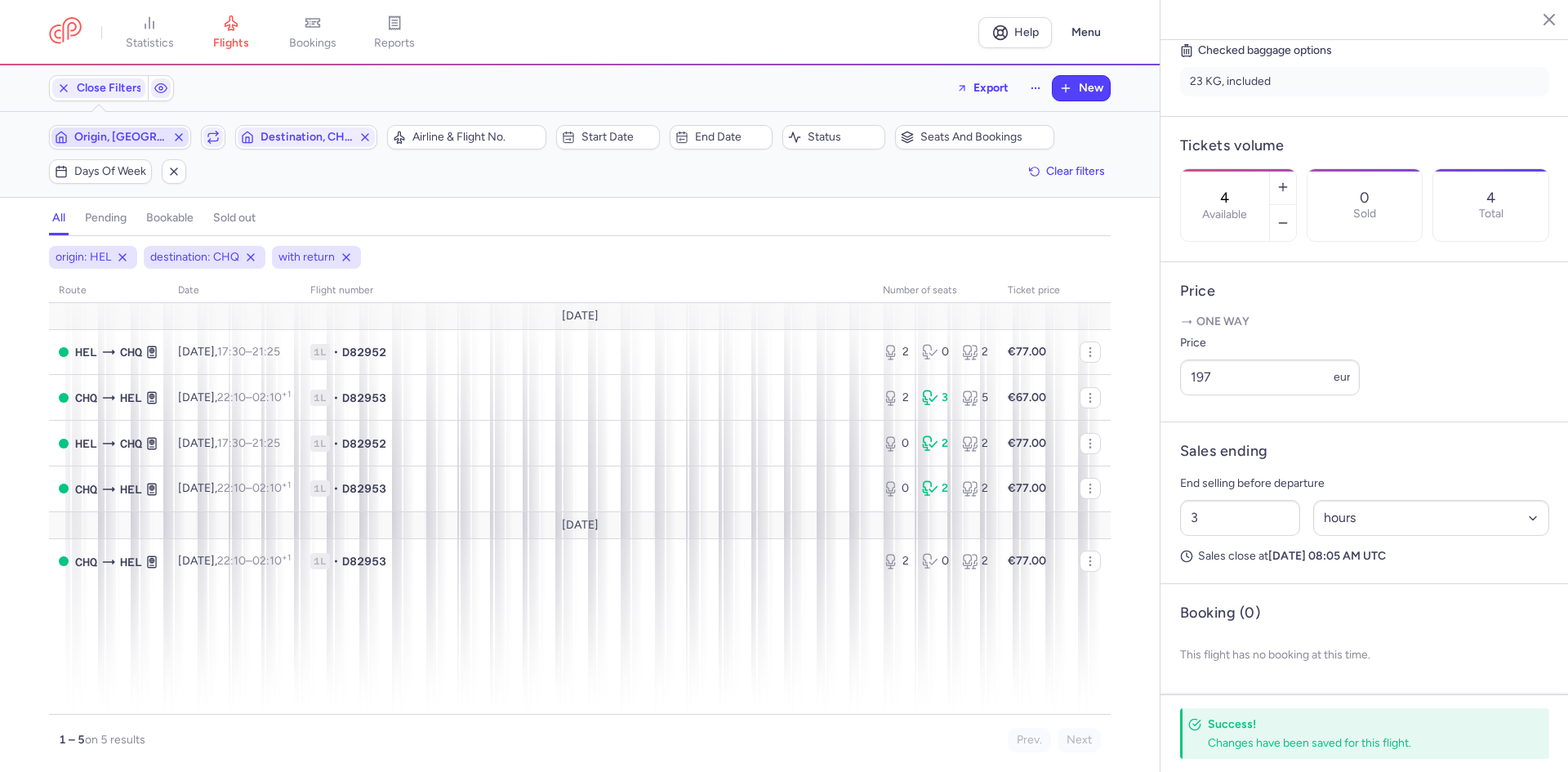
click at [163, 130] on span "Origin, HEL" at bounding box center [120, 137] width 137 height 20
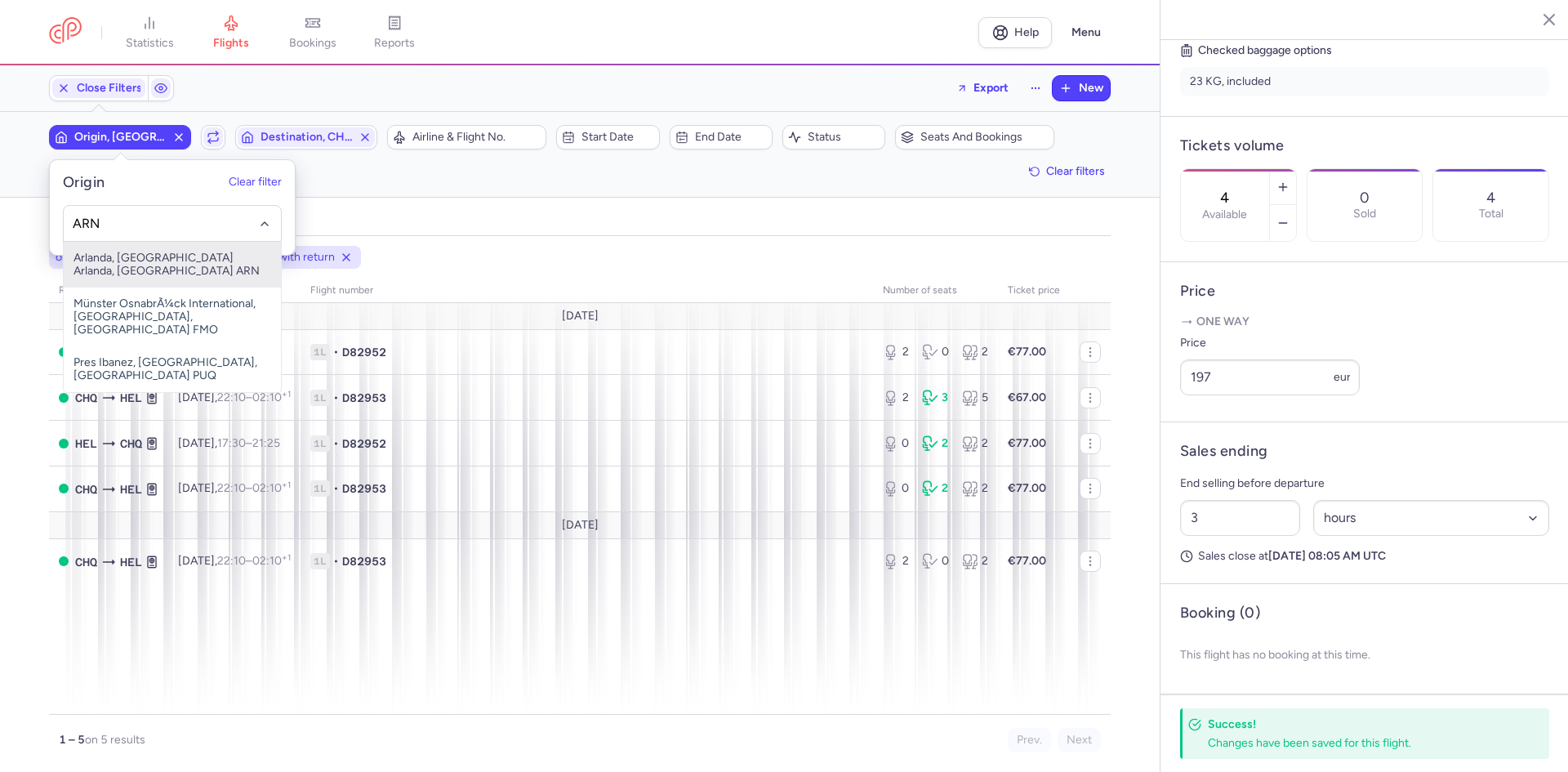
type input "ARN"
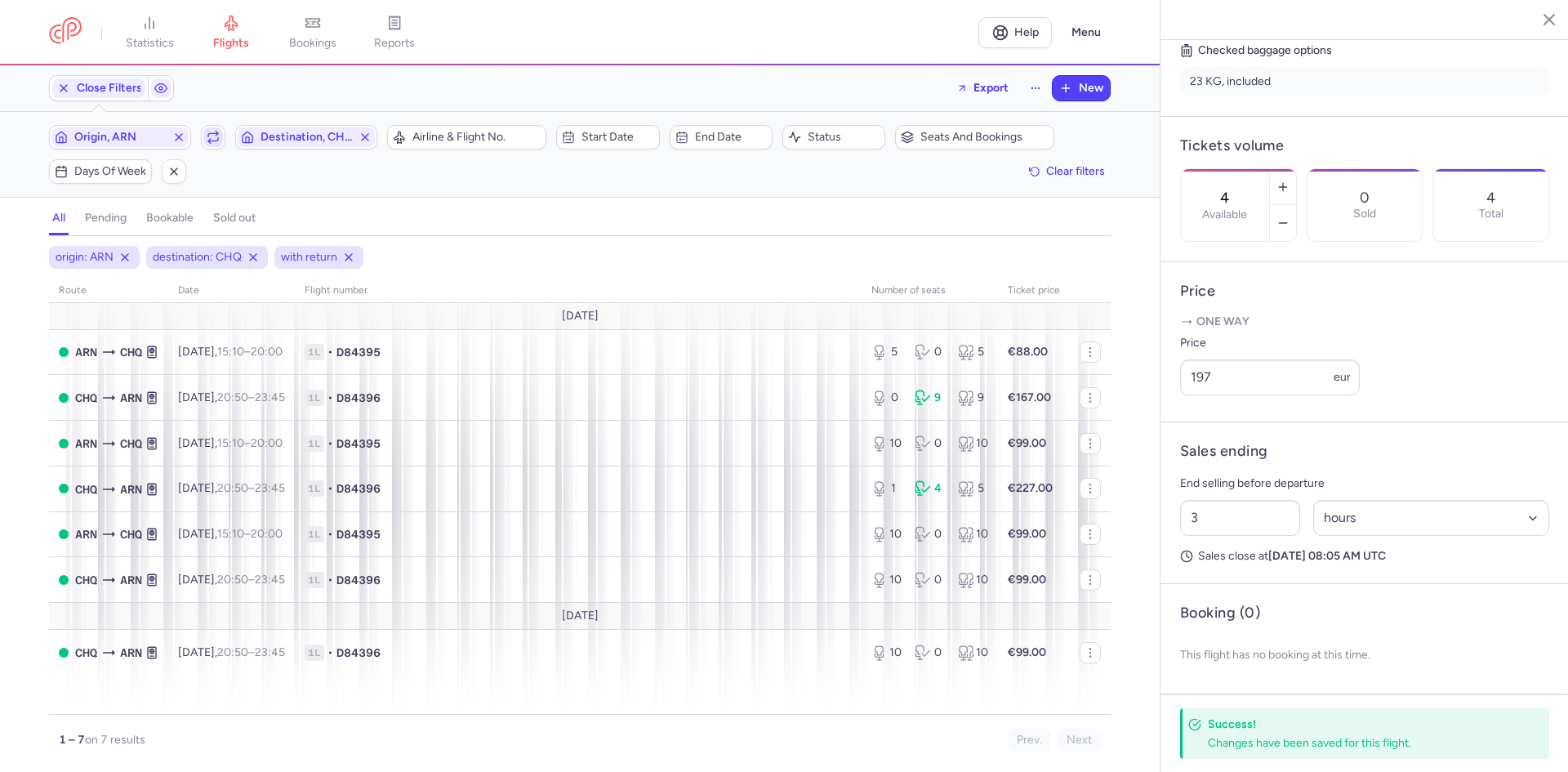
click at [217, 141] on icon "button" at bounding box center [213, 140] width 10 height 4
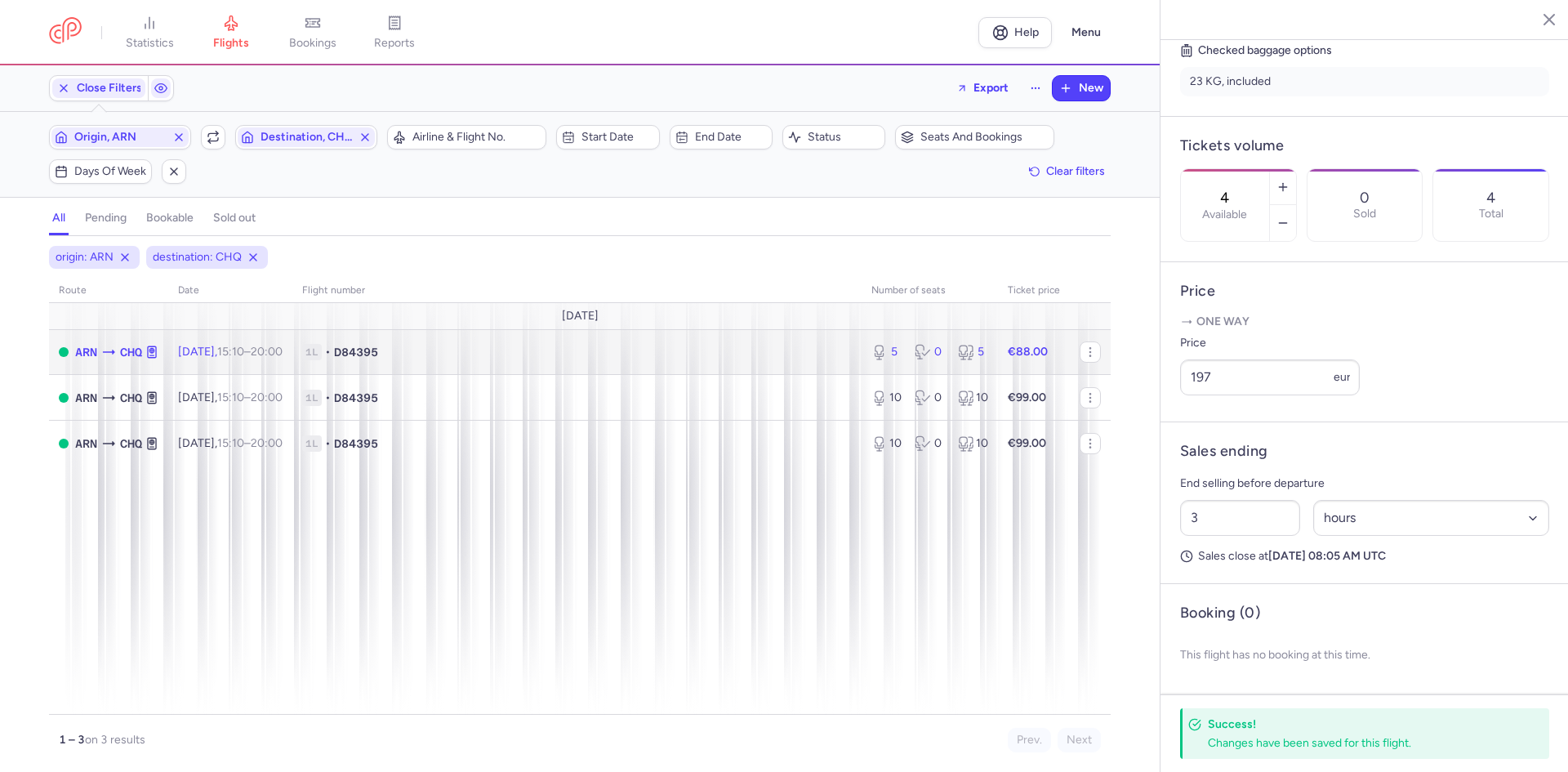
click at [753, 348] on span "1L • D84395" at bounding box center [577, 351] width 550 height 16
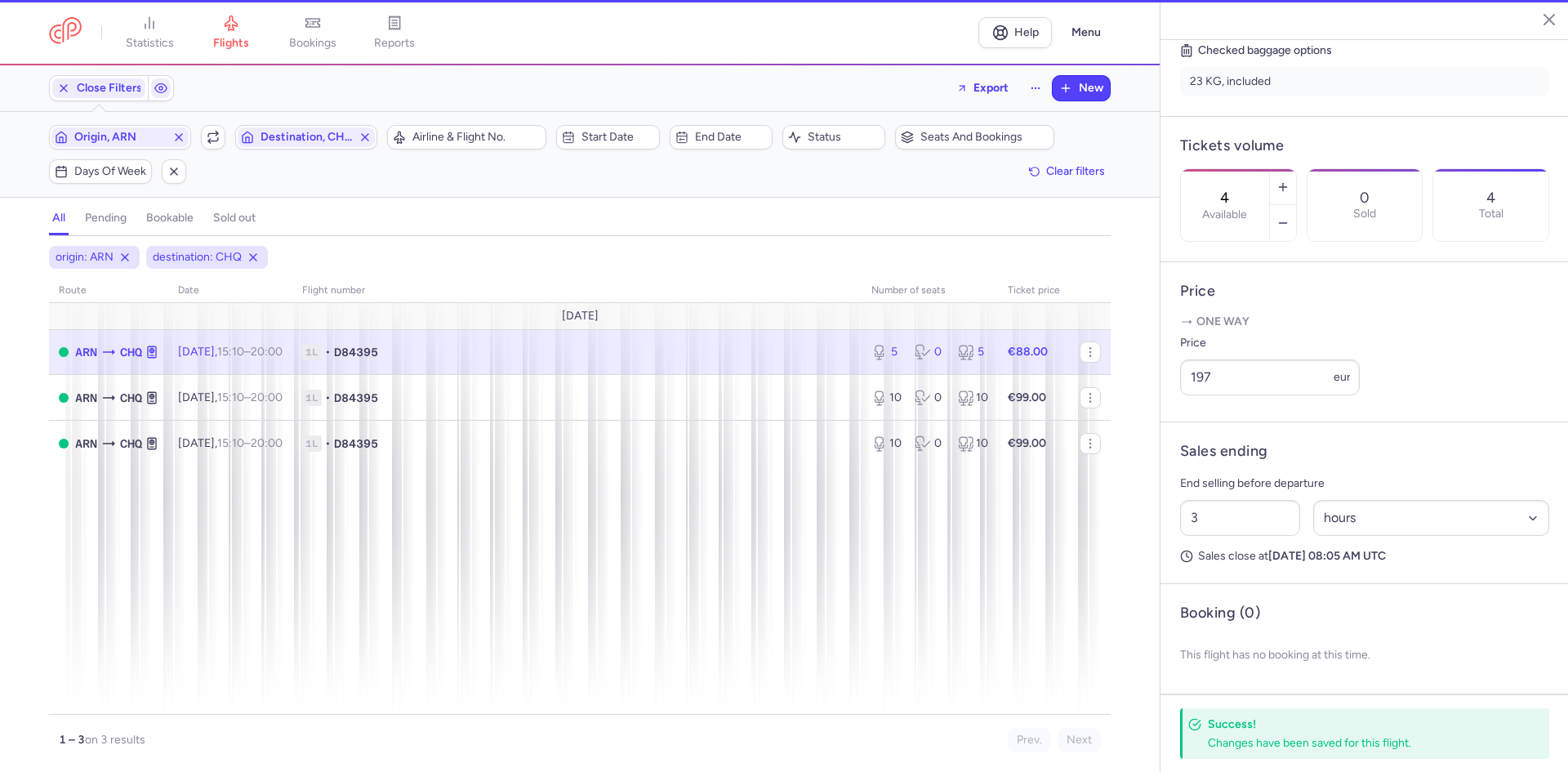
type input "5"
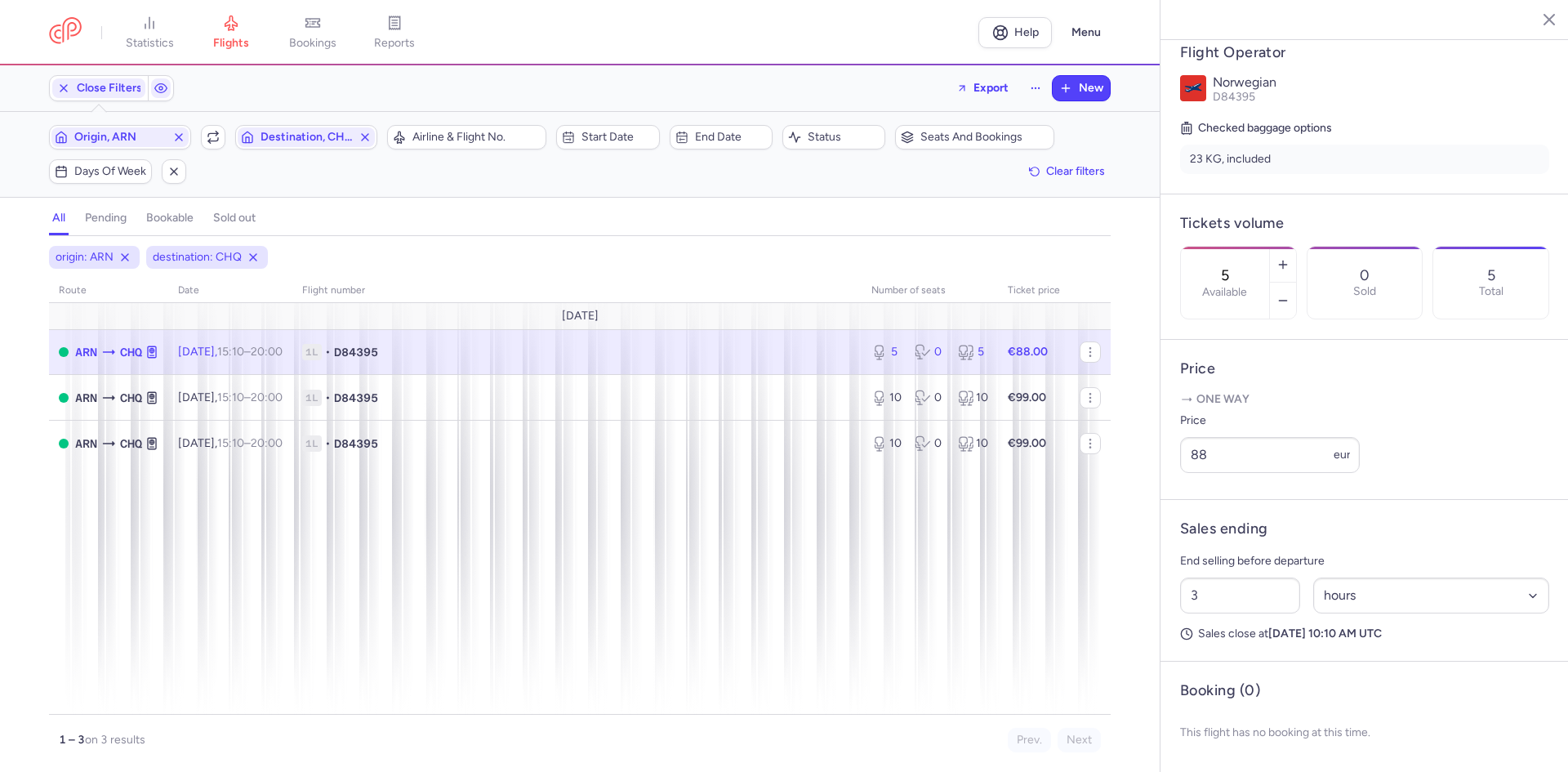
scroll to position [354, 0]
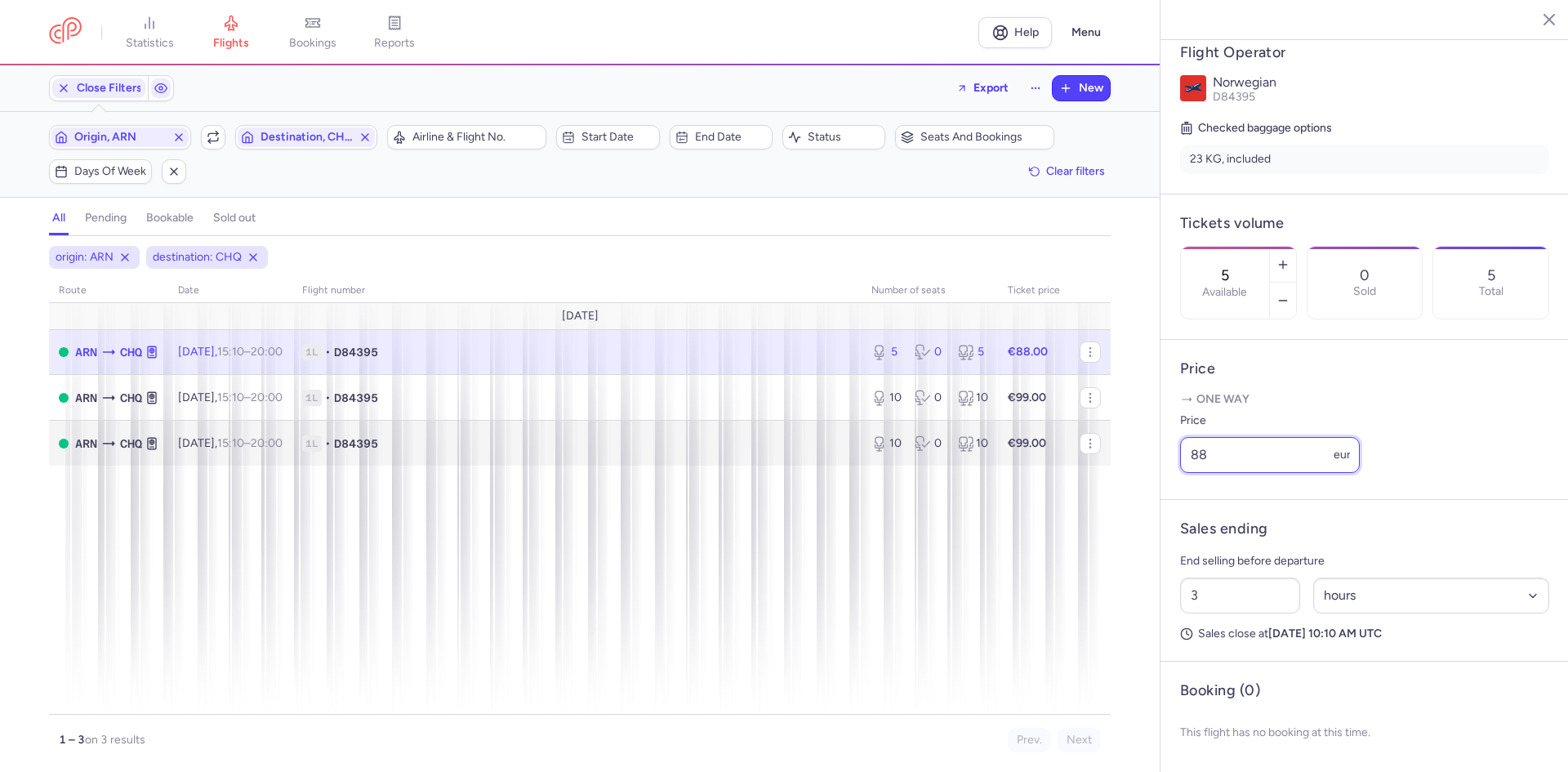
drag, startPoint x: 1234, startPoint y: 452, endPoint x: 1065, endPoint y: 434, distance: 170.0
click at [1065, 434] on div "statistics flights bookings reports Help Menu Close Filters Export New Filters …" at bounding box center [784, 386] width 1568 height 772
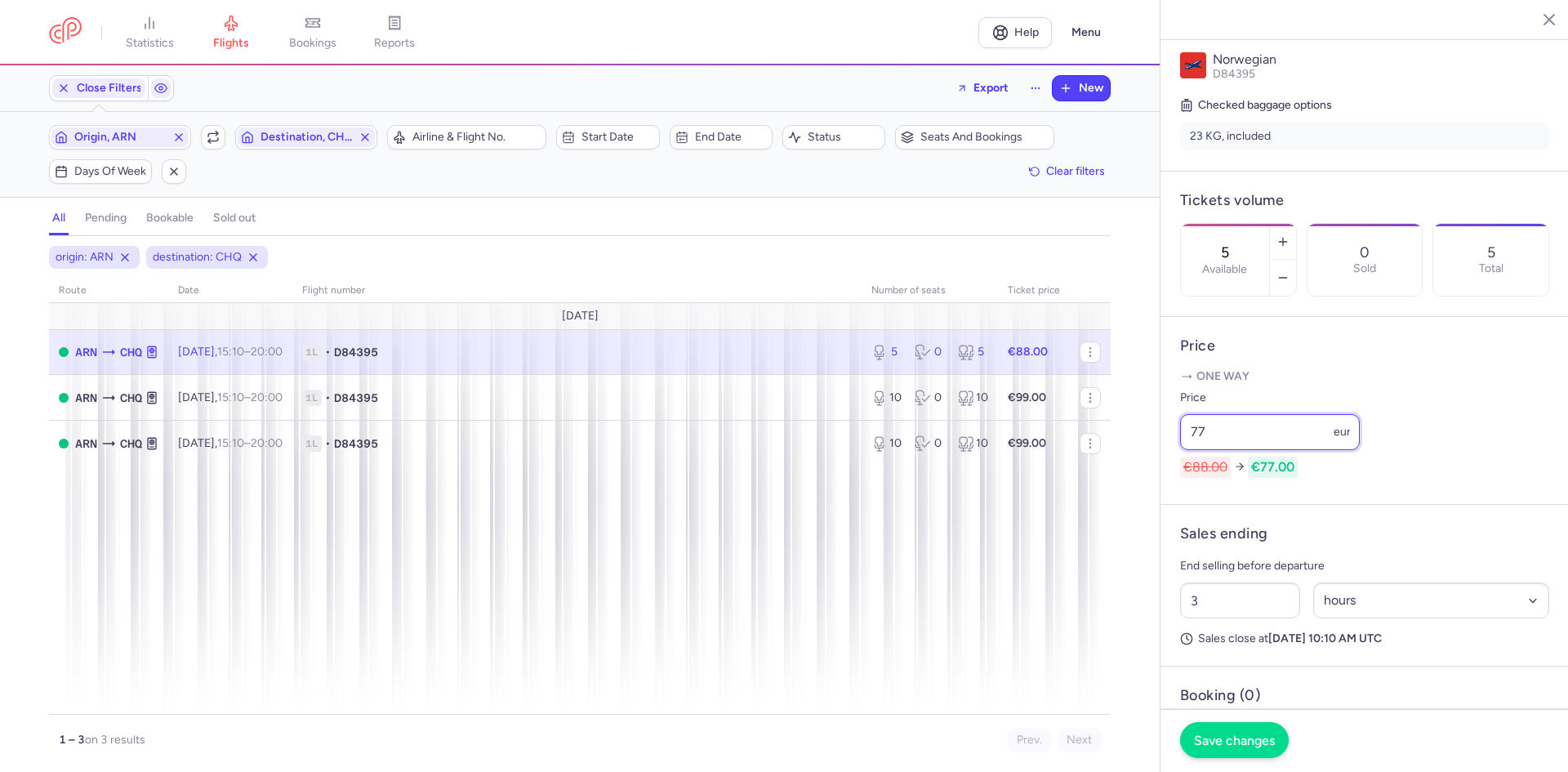
type input "77"
click at [1220, 728] on button "Save changes" at bounding box center [1234, 740] width 109 height 36
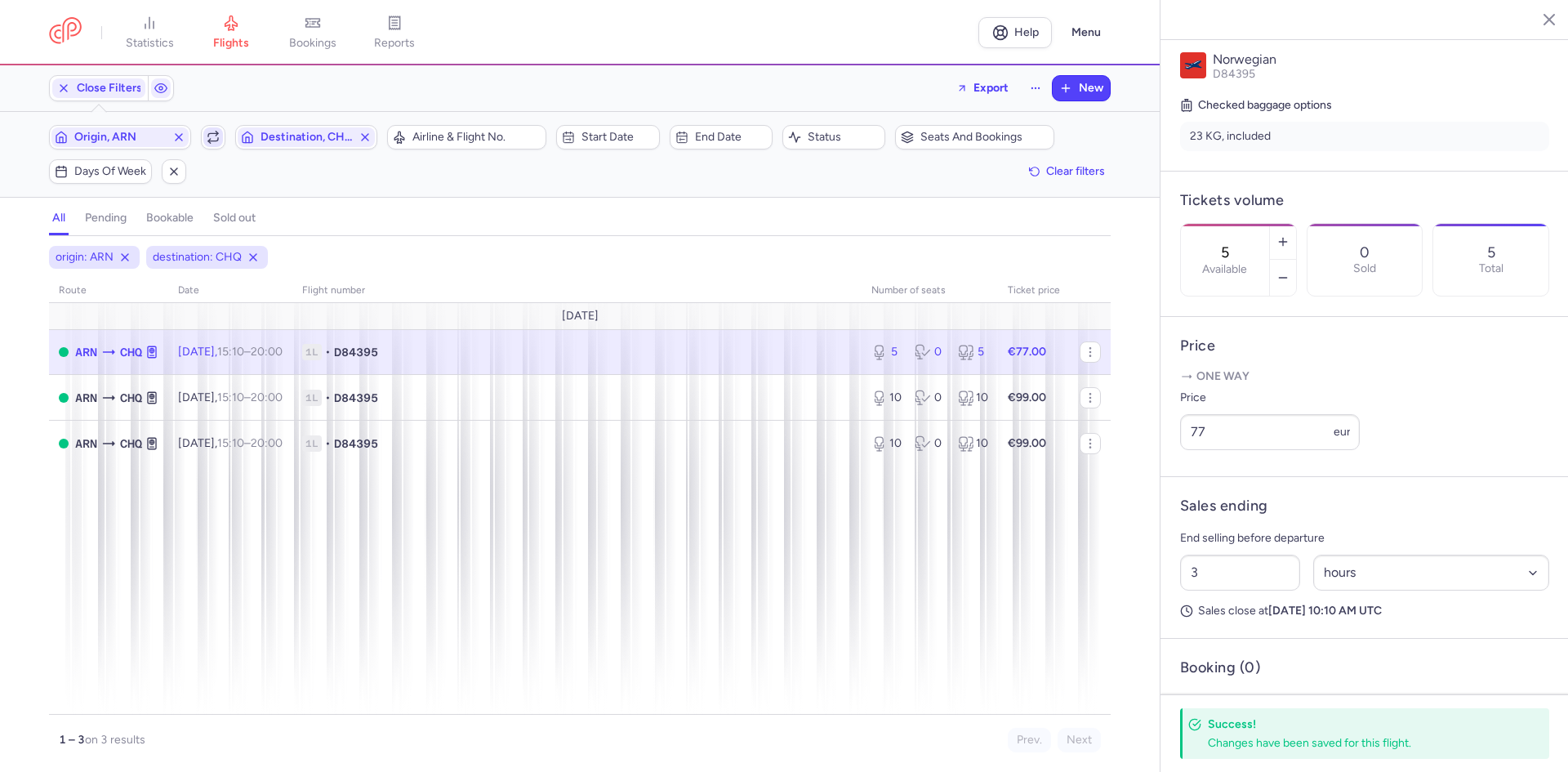
click at [221, 141] on span "button" at bounding box center [213, 137] width 20 height 20
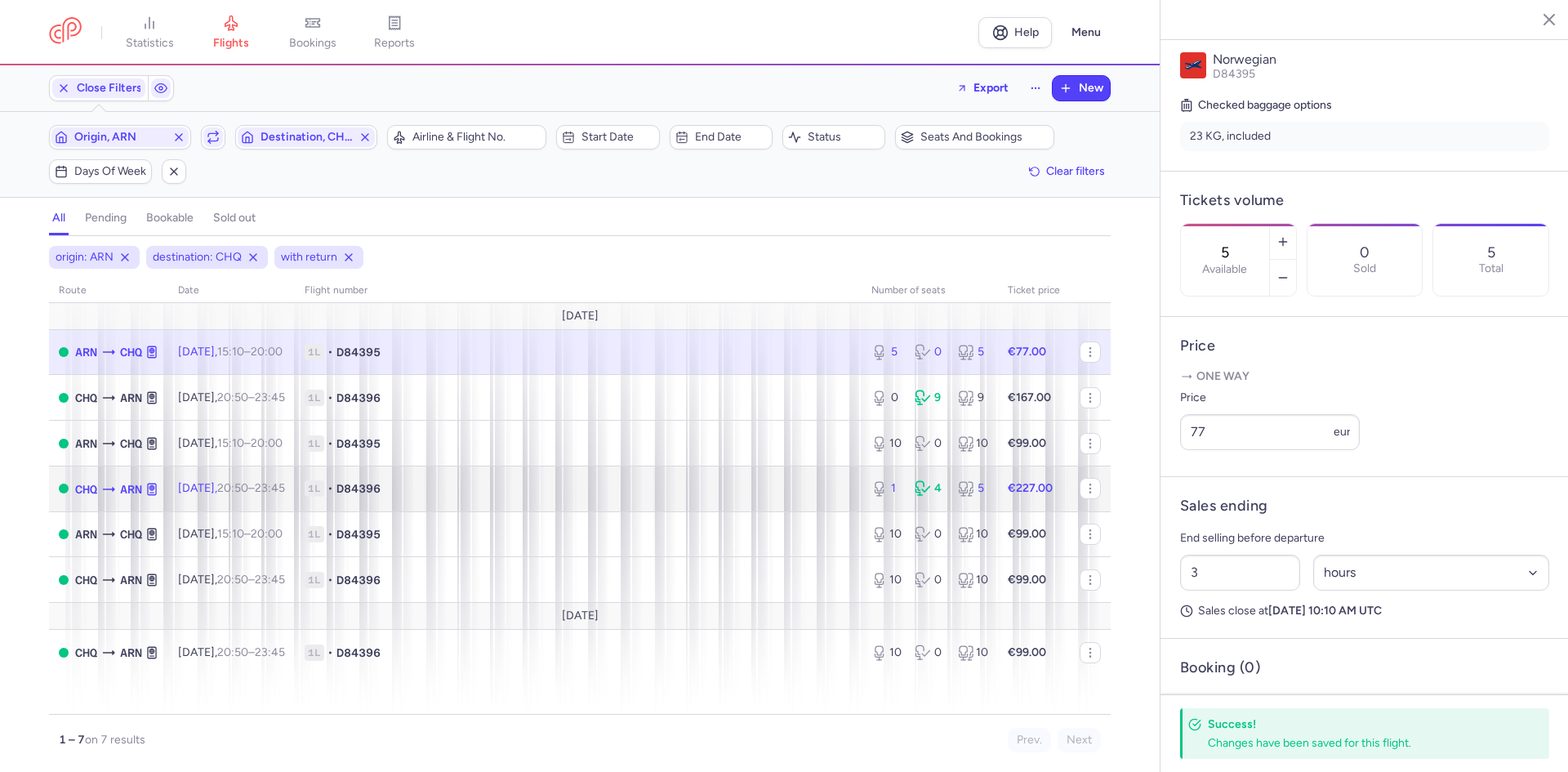
click at [530, 483] on span "1L • D84396" at bounding box center [577, 488] width 547 height 16
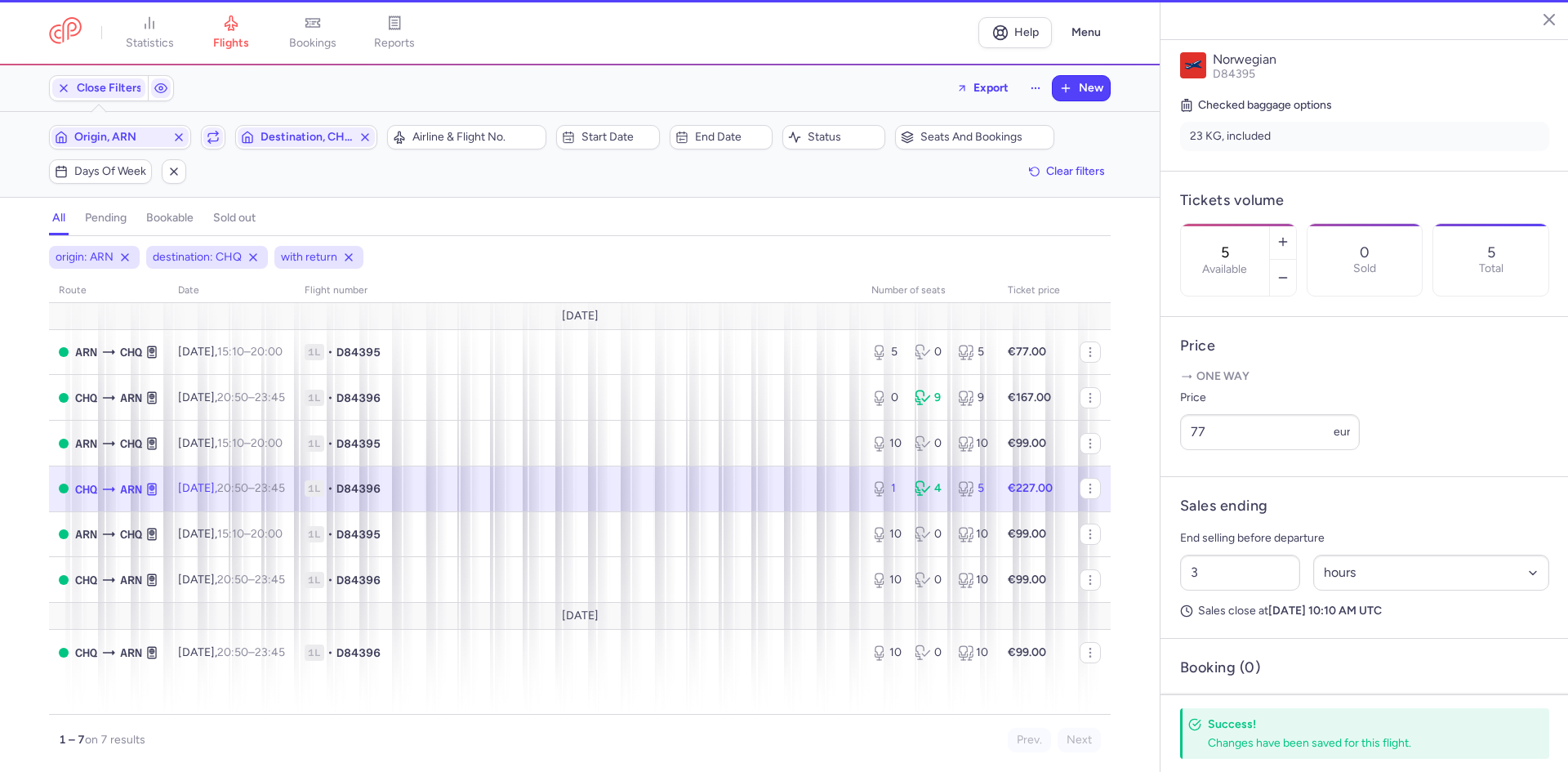
type input "1"
type input "2"
select select "days"
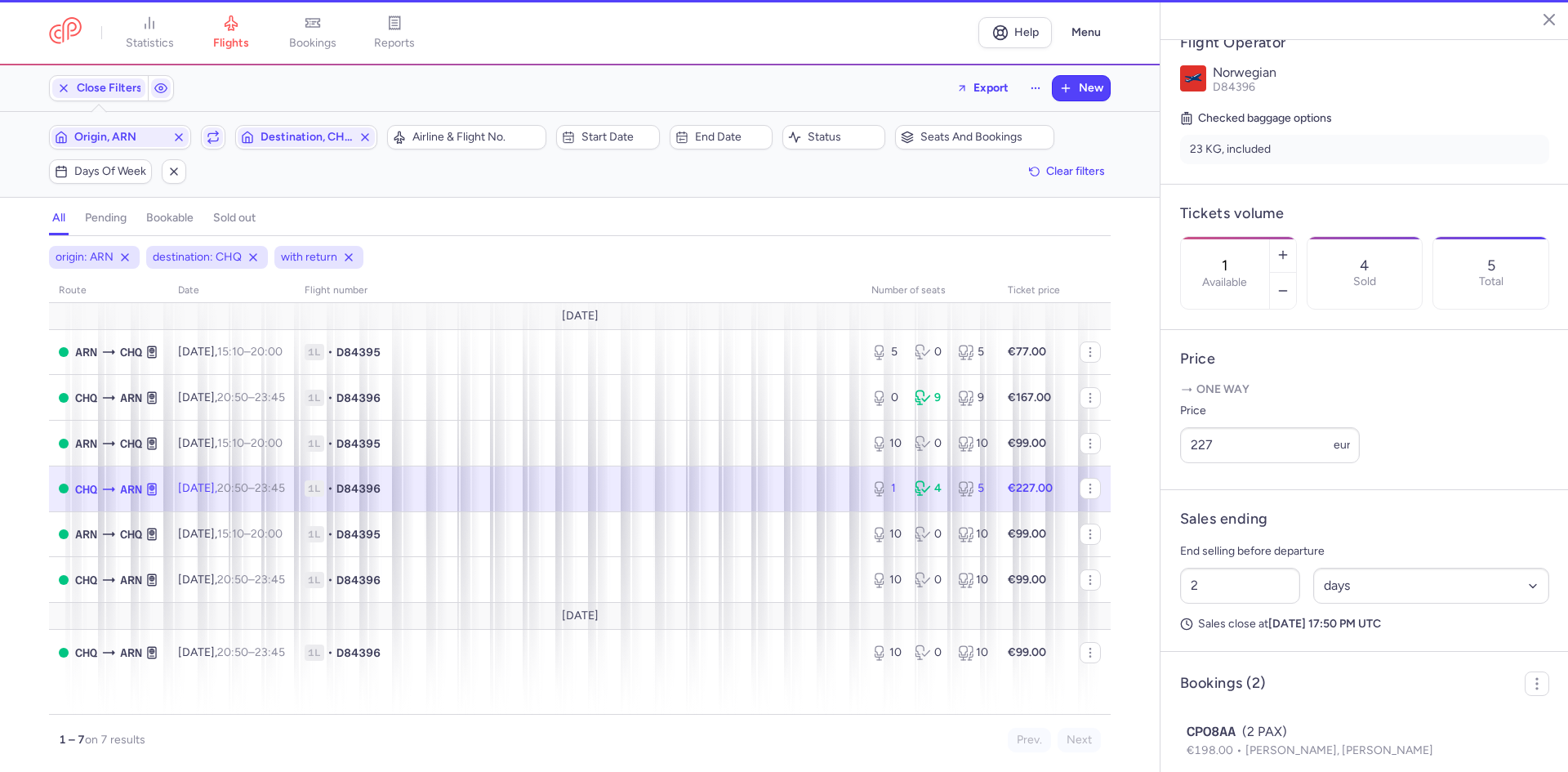
scroll to position [366, 0]
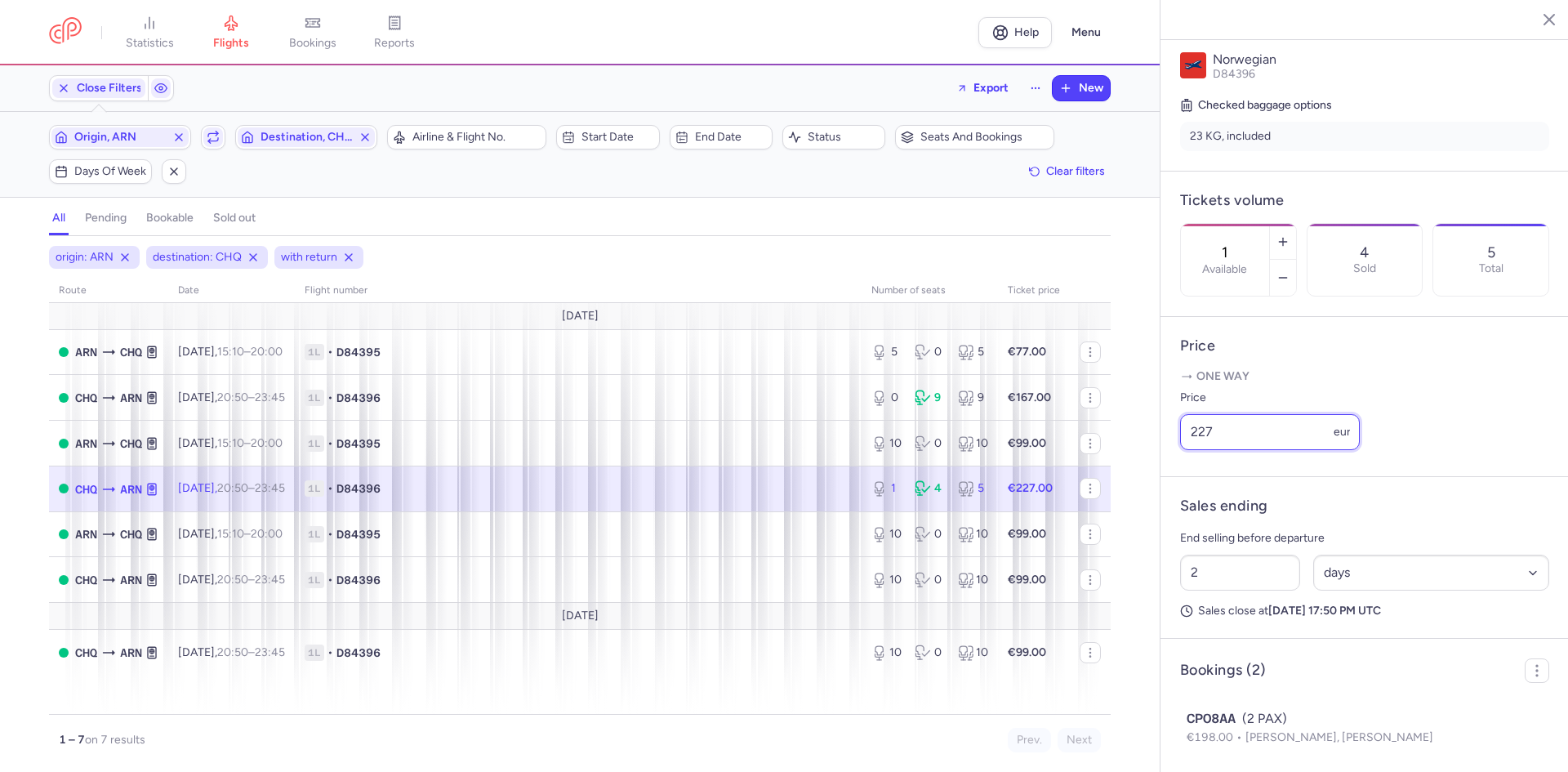
drag, startPoint x: 1235, startPoint y: 458, endPoint x: 1151, endPoint y: 458, distance: 84.0
click at [1159, 458] on div "statistics flights bookings reports Help Menu Close Filters Export New Filters …" at bounding box center [784, 386] width 1568 height 772
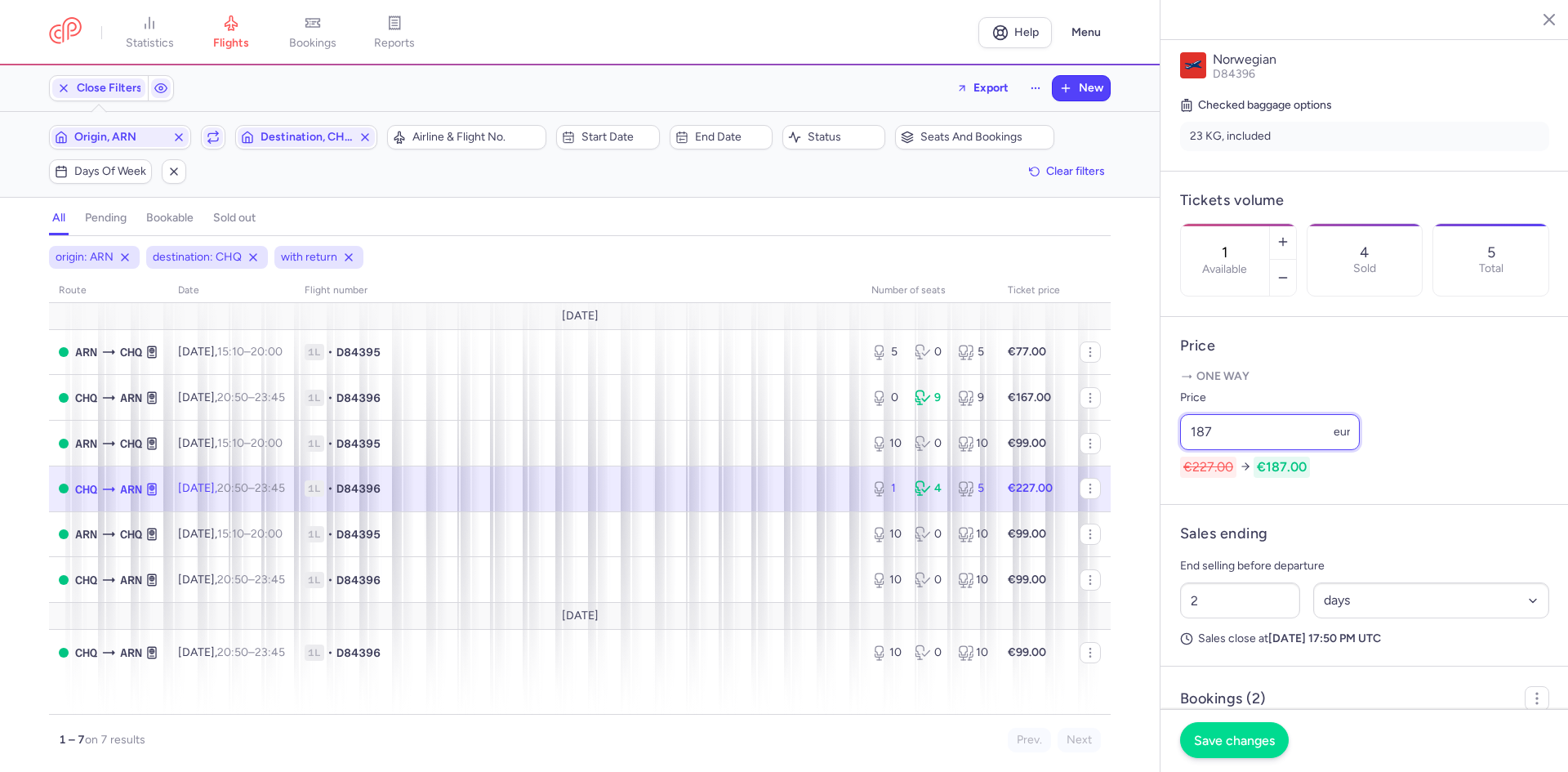
type input "187"
click at [1253, 739] on span "Save changes" at bounding box center [1234, 739] width 81 height 15
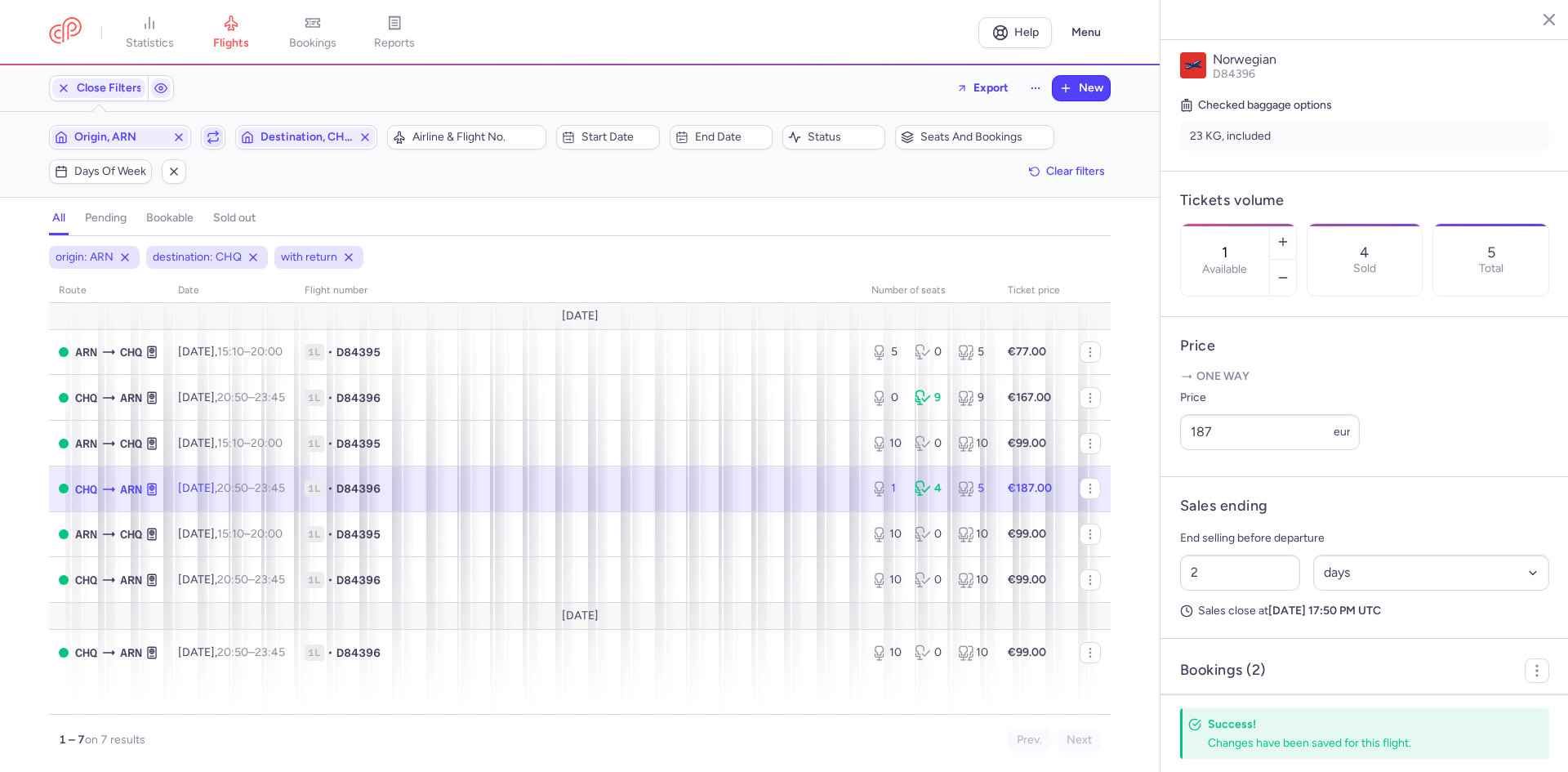
click at [221, 137] on span "button" at bounding box center [213, 137] width 20 height 20
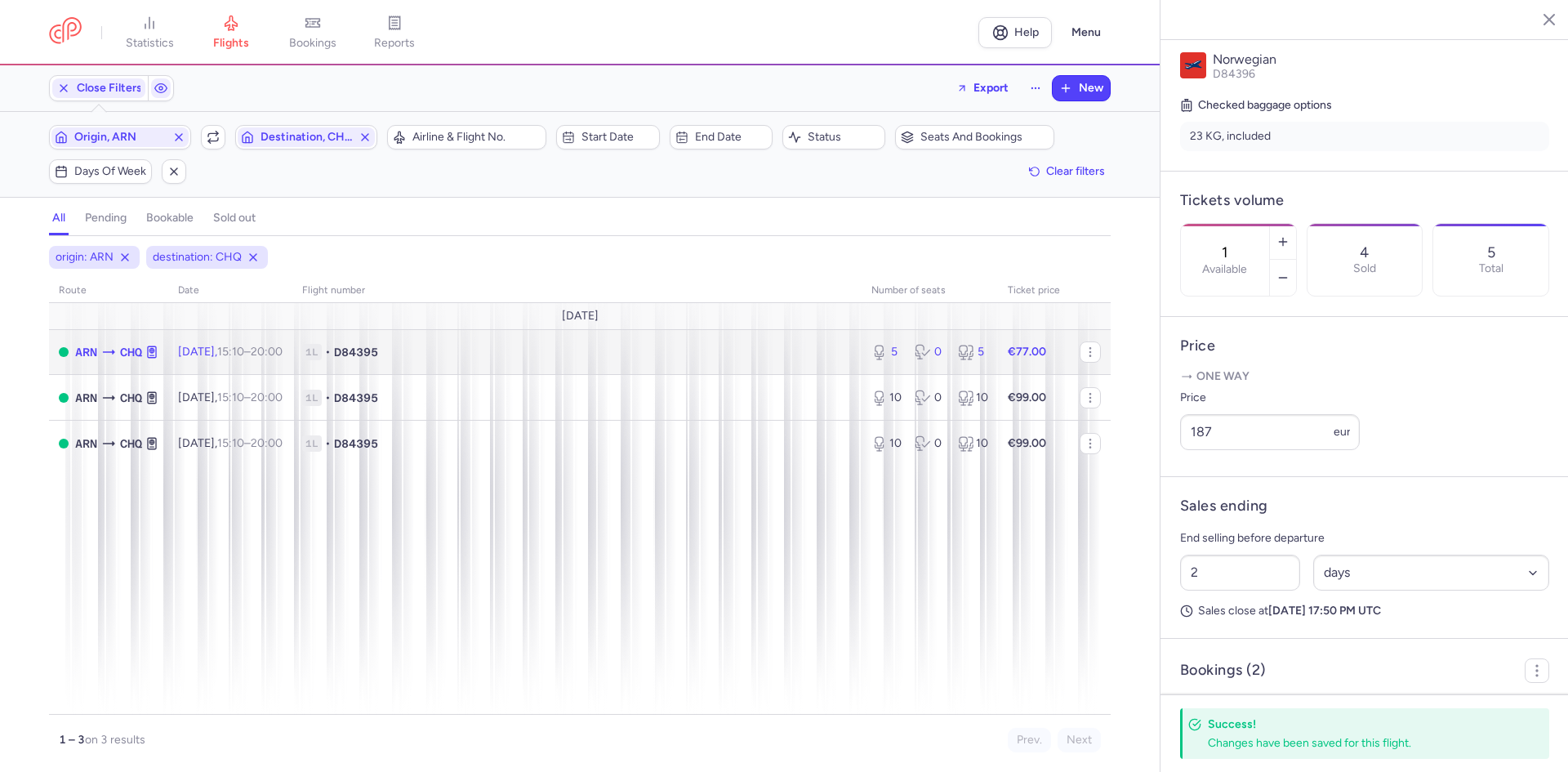
click at [765, 350] on span "1L • D84395" at bounding box center [577, 351] width 550 height 16
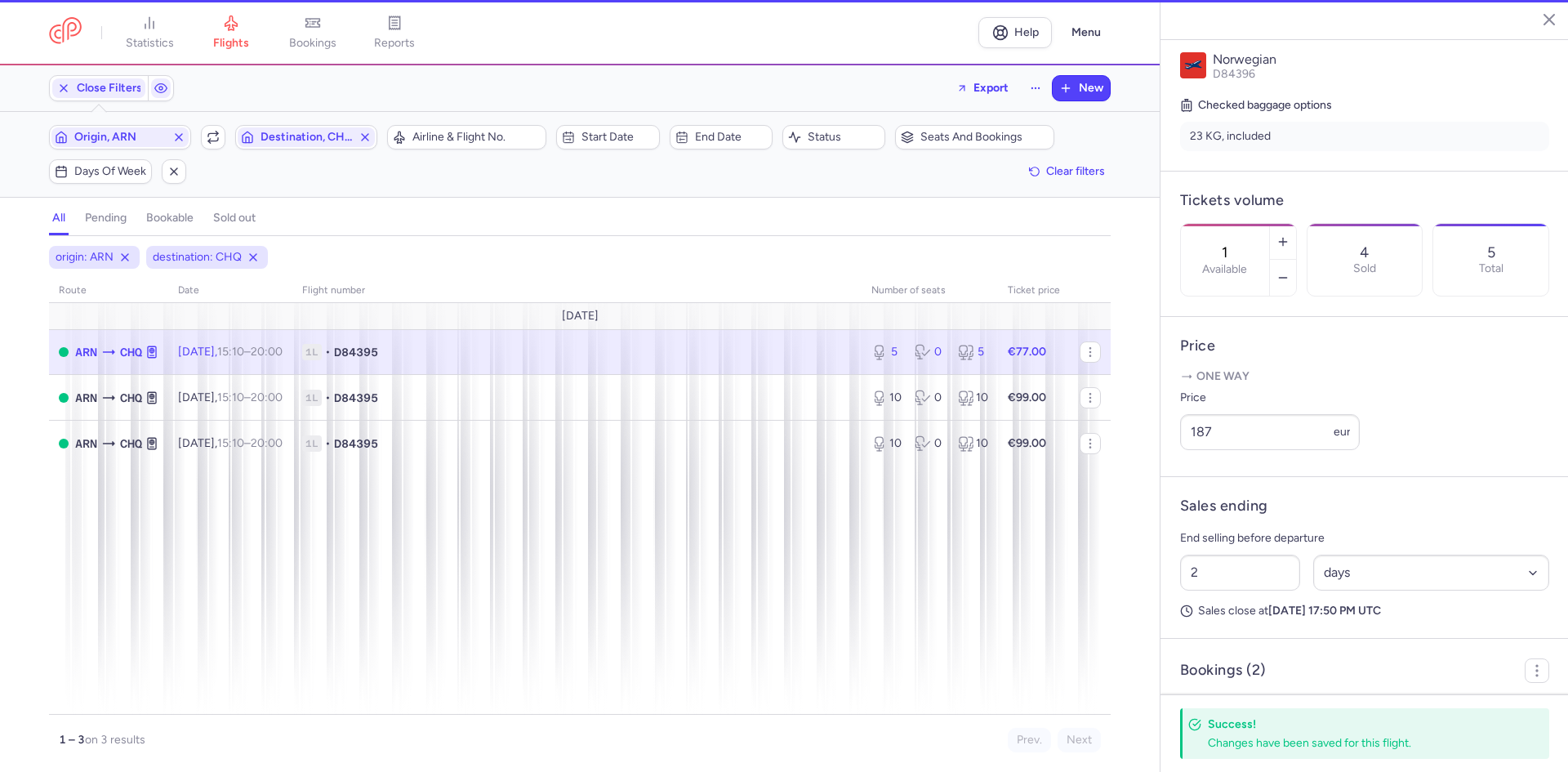
type input "5"
type input "3"
select select "hours"
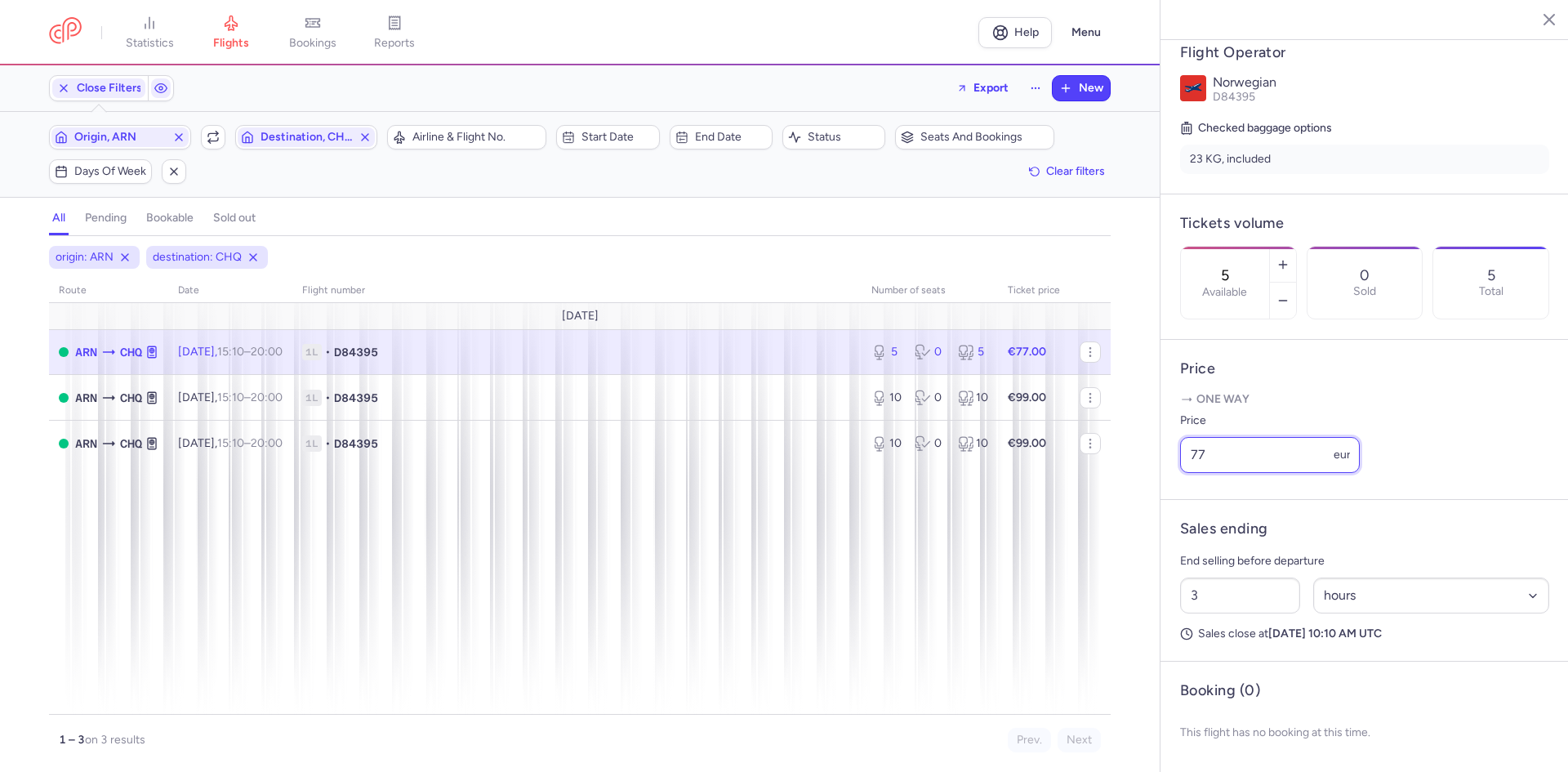
drag, startPoint x: 1239, startPoint y: 462, endPoint x: 1131, endPoint y: 454, distance: 108.3
click at [1142, 454] on div "statistics flights bookings reports Help Menu Close Filters Export New Filters …" at bounding box center [784, 386] width 1568 height 772
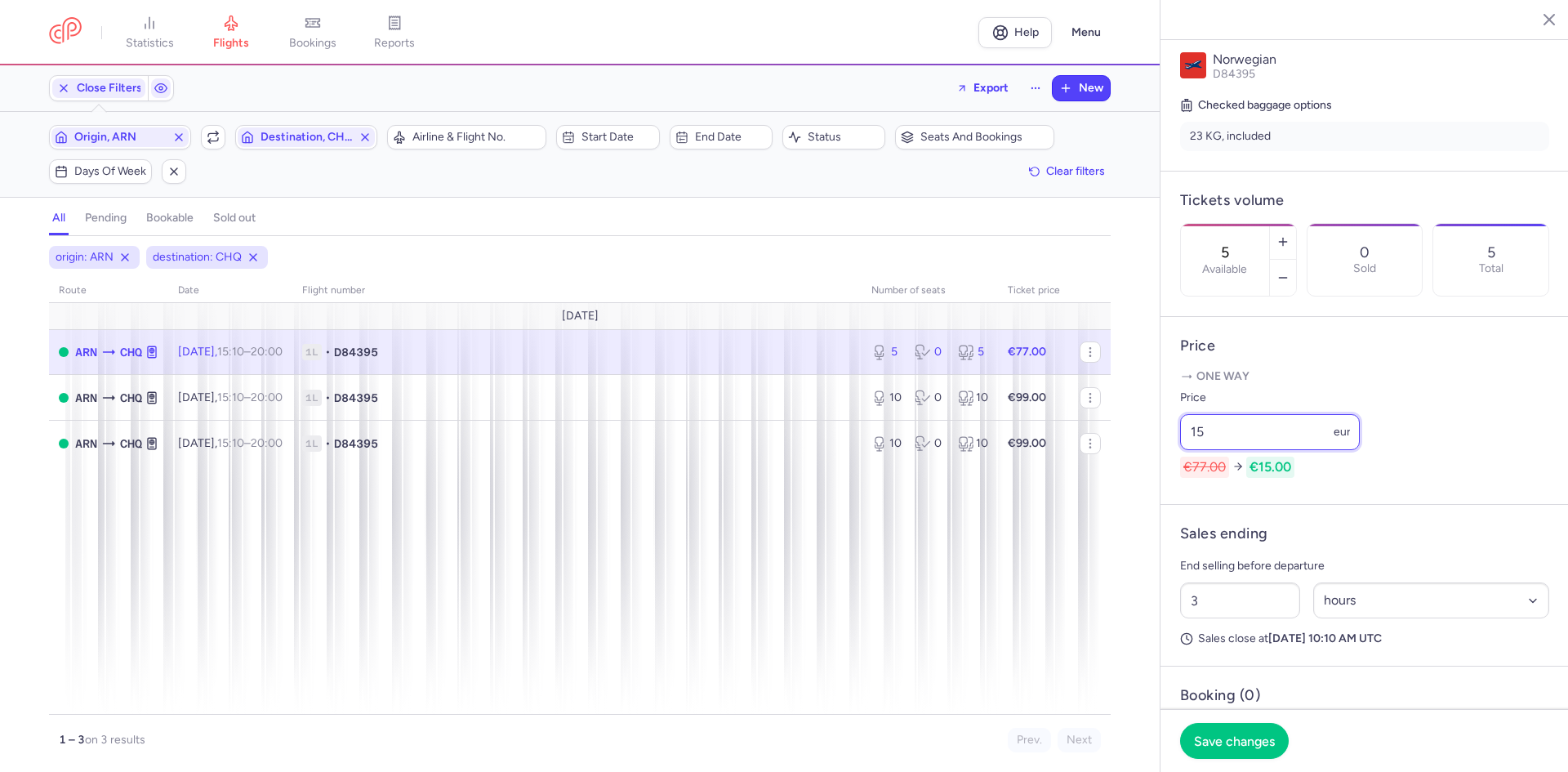
type input "1"
type input "157"
click at [1206, 703] on article "Booking (0) This flight has no booking at this time." at bounding box center [1363, 721] width 408 height 110
click at [1222, 720] on footer "Save changes" at bounding box center [1363, 740] width 408 height 63
click at [1223, 727] on button "Save changes" at bounding box center [1234, 740] width 109 height 36
